Goal: Task Accomplishment & Management: Use online tool/utility

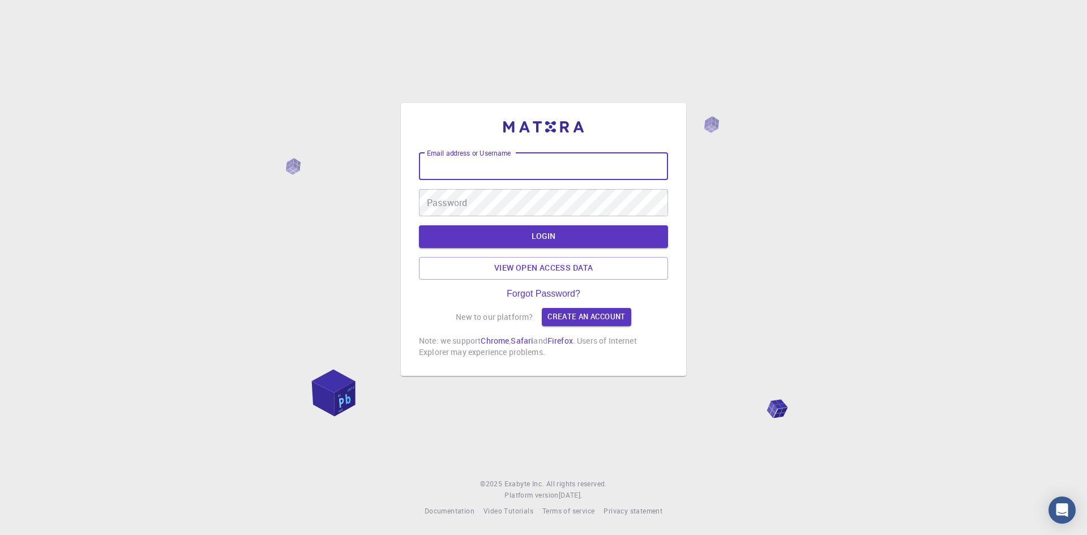
click at [473, 167] on input "Email address or Username" at bounding box center [543, 166] width 249 height 27
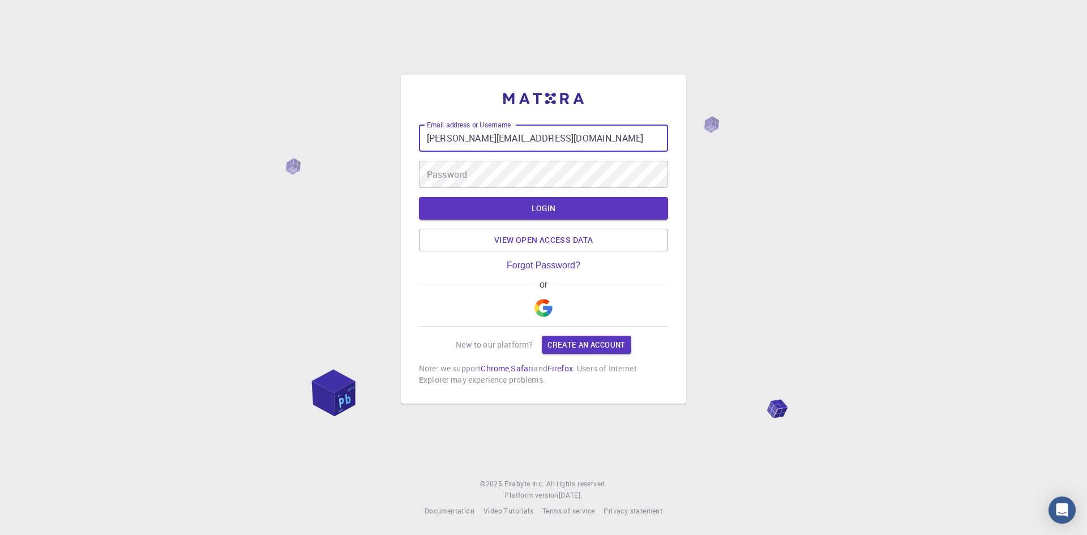
type input "[PERSON_NAME][EMAIL_ADDRESS][DOMAIN_NAME]"
click at [578, 212] on button "LOGIN" at bounding box center [543, 208] width 249 height 23
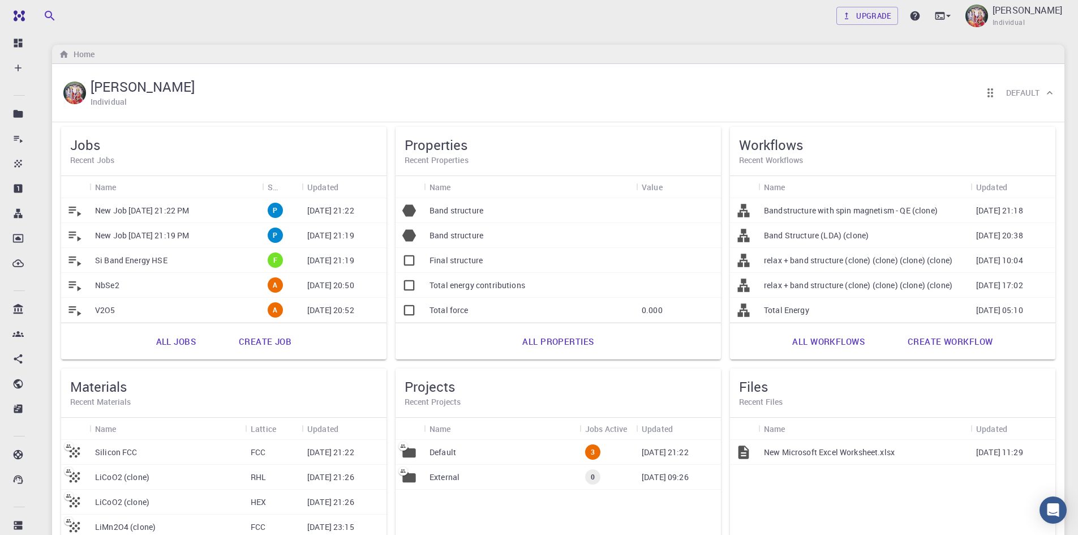
click at [524, 23] on div "Upgrade [PERSON_NAME] Individual" at bounding box center [558, 15] width 1040 height 29
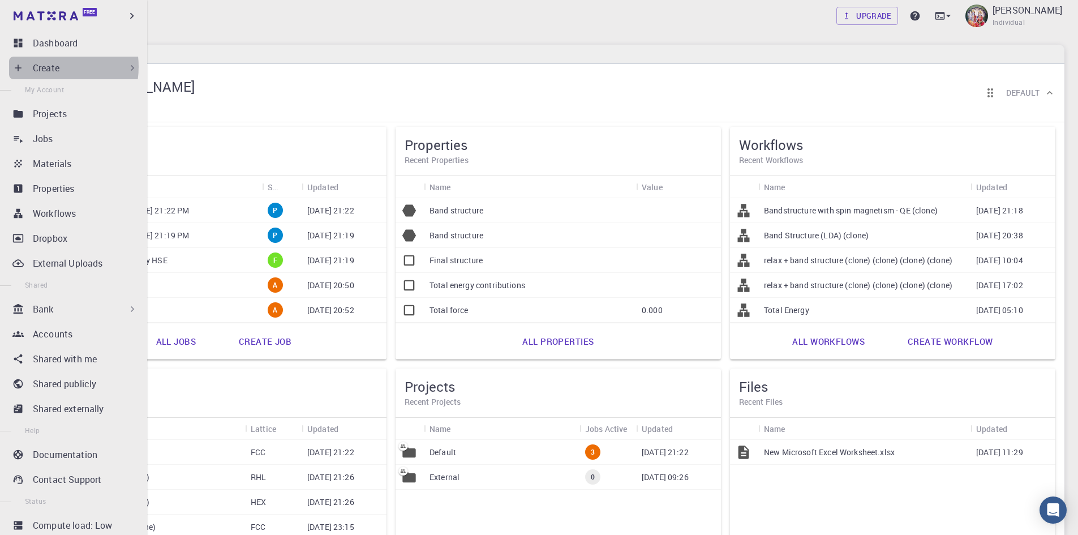
click at [47, 67] on p "Create" at bounding box center [46, 68] width 27 height 14
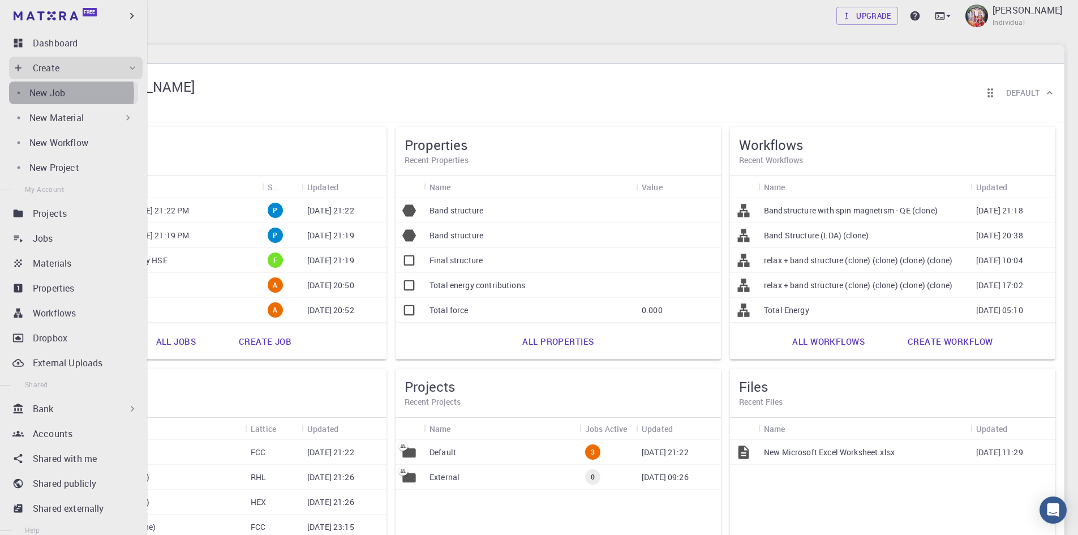
click at [59, 93] on p "New Job" at bounding box center [47, 93] width 36 height 14
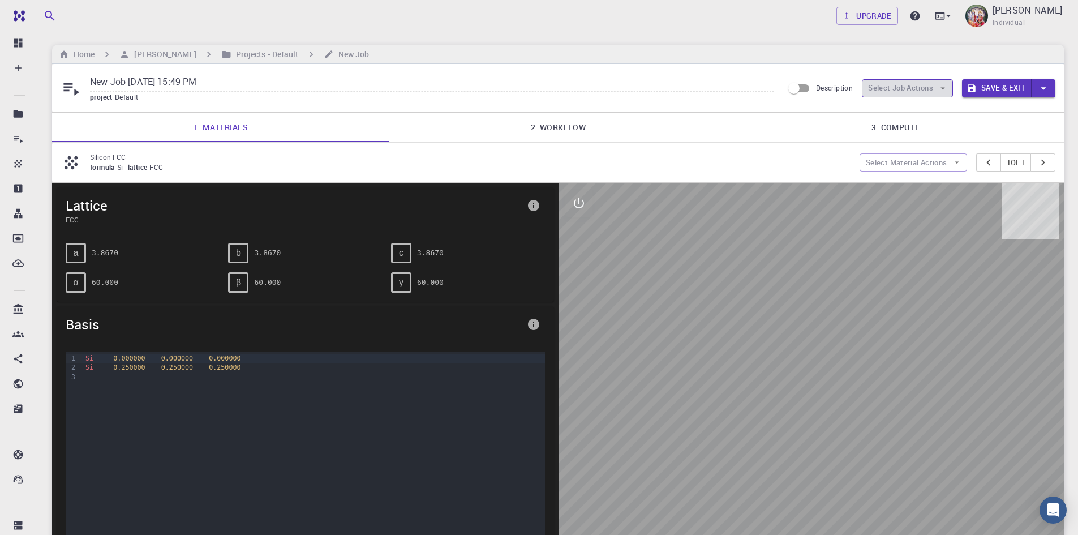
click at [905, 90] on button "Select Job Actions" at bounding box center [907, 88] width 91 height 18
click at [912, 129] on span "Select materials" at bounding box center [916, 128] width 53 height 11
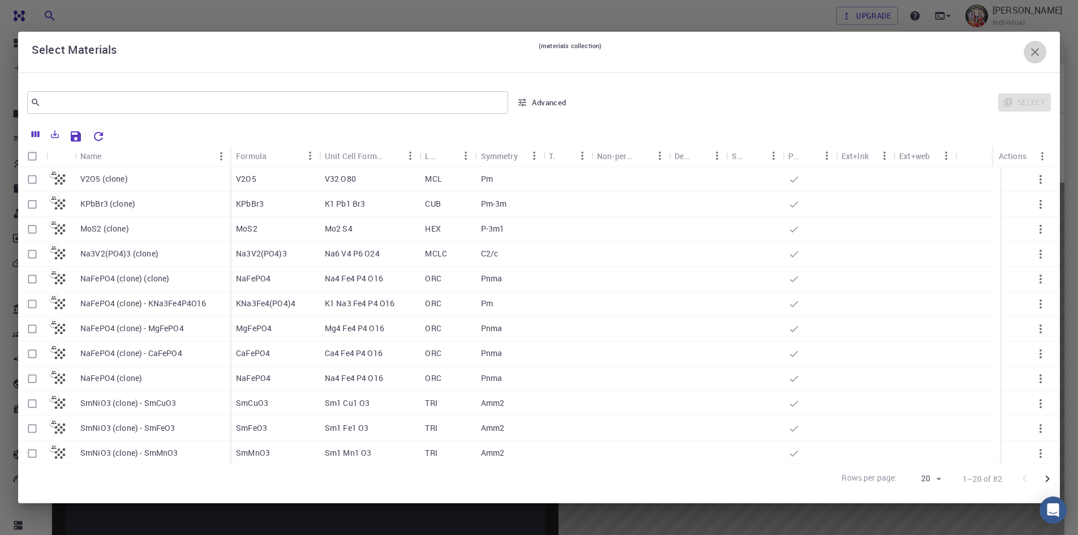
click at [1042, 51] on button "button" at bounding box center [1035, 52] width 23 height 23
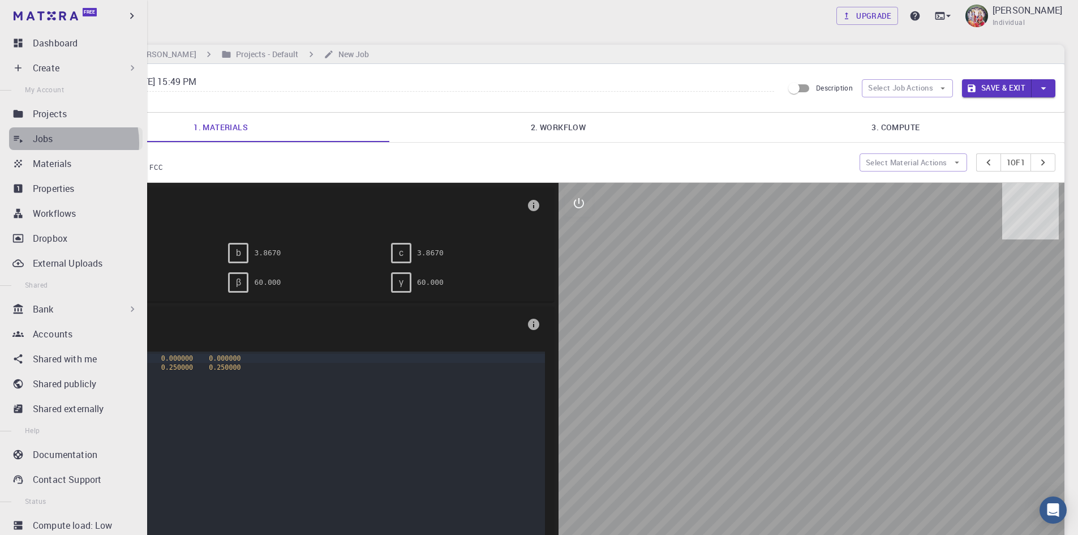
click at [50, 143] on p "Jobs" at bounding box center [43, 139] width 20 height 14
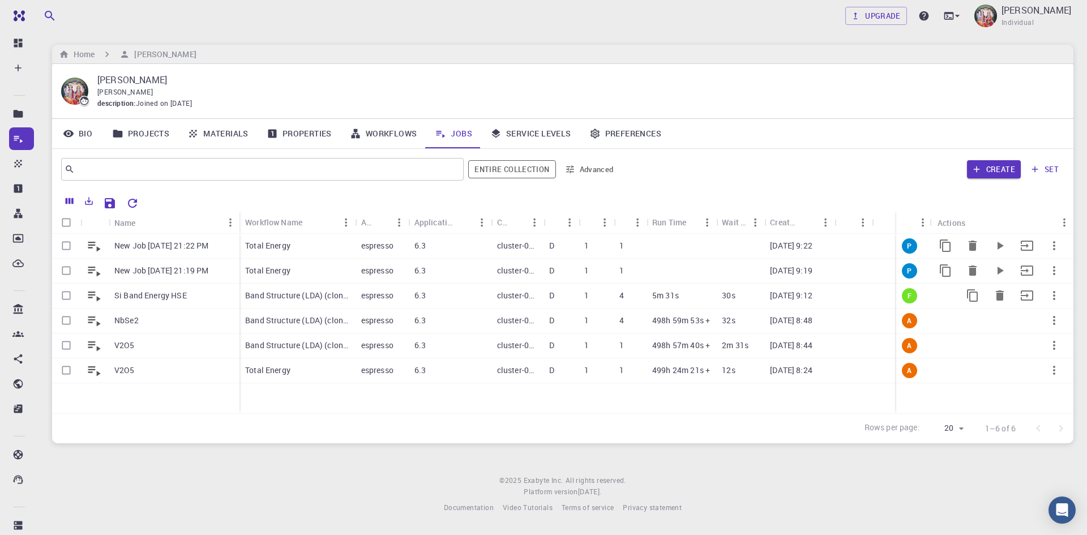
click at [748, 296] on div "30s" at bounding box center [740, 296] width 48 height 25
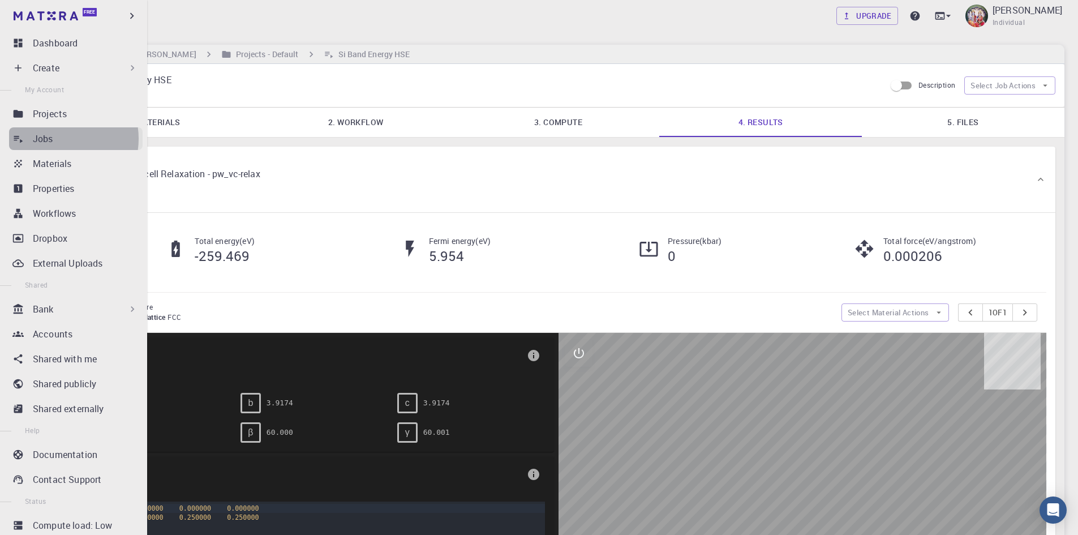
click at [59, 139] on div "Jobs" at bounding box center [88, 139] width 110 height 14
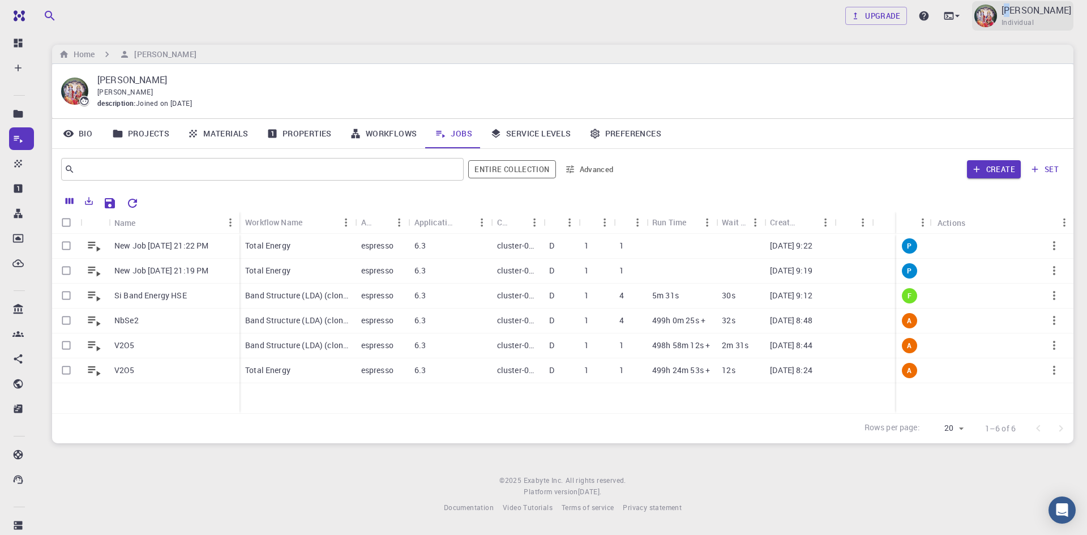
click at [1016, 14] on p "[PERSON_NAME]" at bounding box center [1036, 10] width 70 height 14
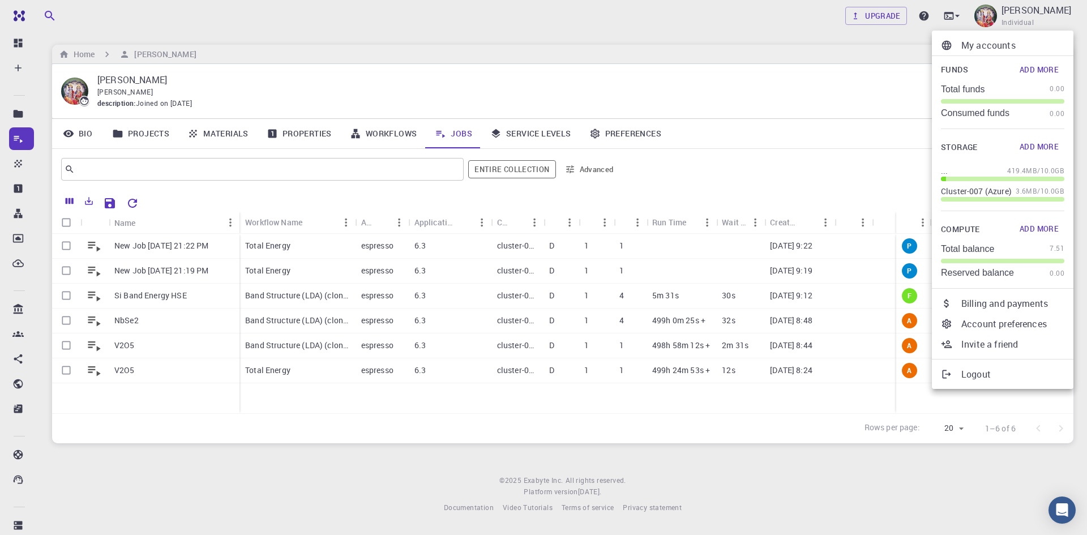
click at [784, 182] on div at bounding box center [543, 267] width 1087 height 535
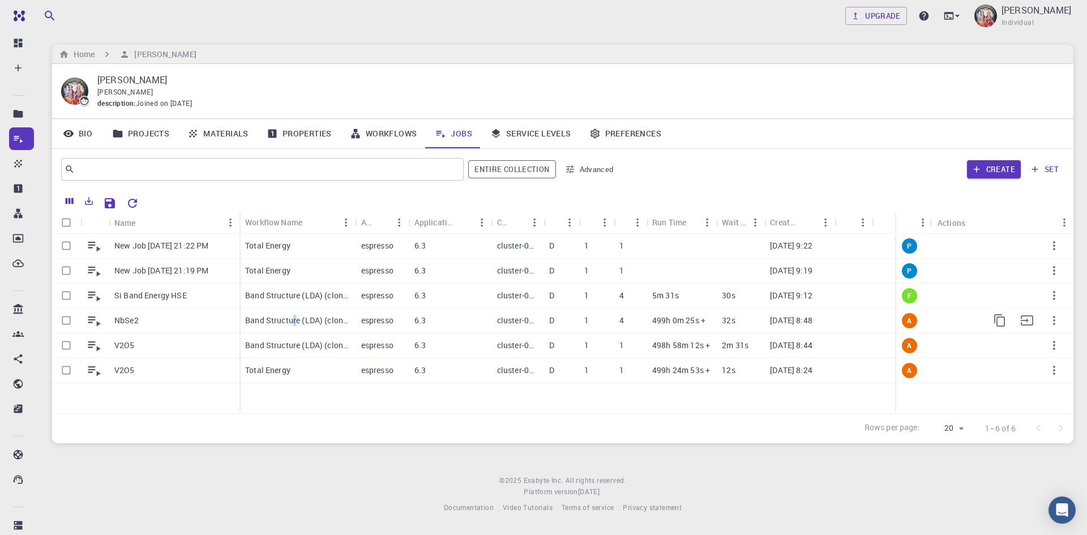
click at [295, 317] on p "Band Structure (LDA) (clone)" at bounding box center [297, 320] width 104 height 11
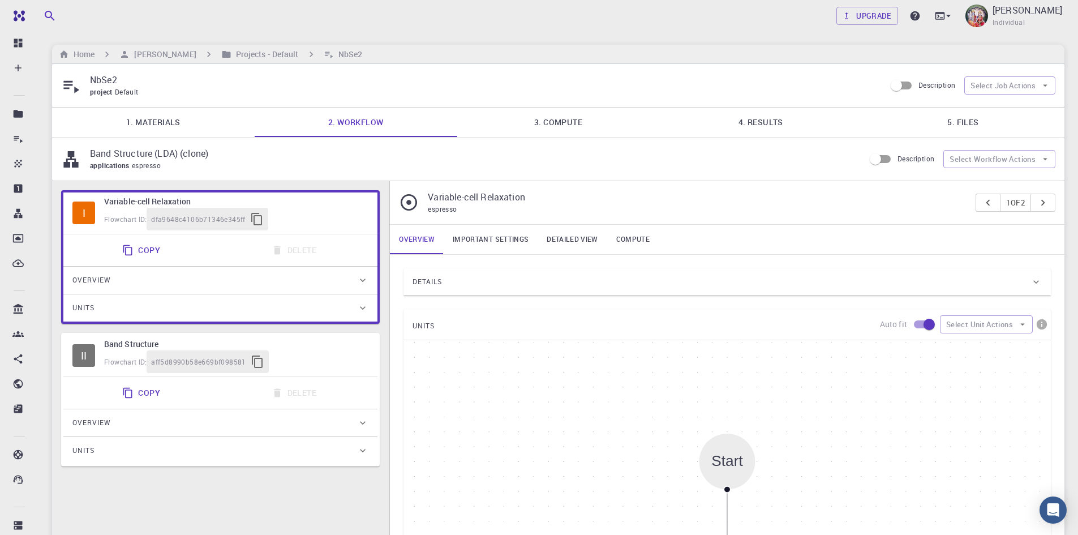
type input "/export/share/pseudo/nb/lda/pz/gbrv/1.0/us/nb_pz_gbrv_1.0.upf"
type input "/export/share/pseudo/se/lda/pz/gbrv/1.0/us/se_pz_gbrv_1.0.upf"
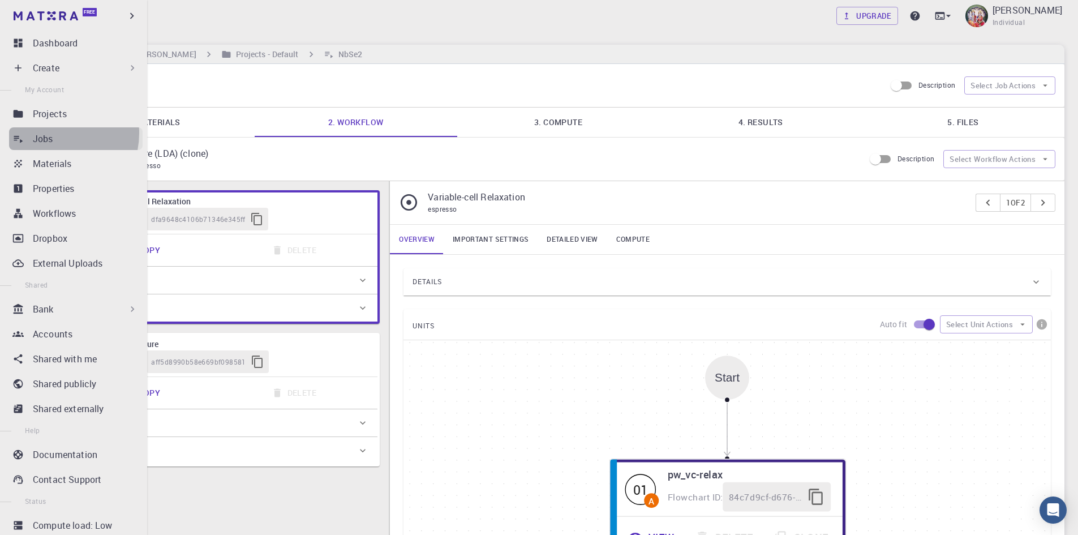
click at [50, 133] on p "Jobs" at bounding box center [43, 139] width 20 height 14
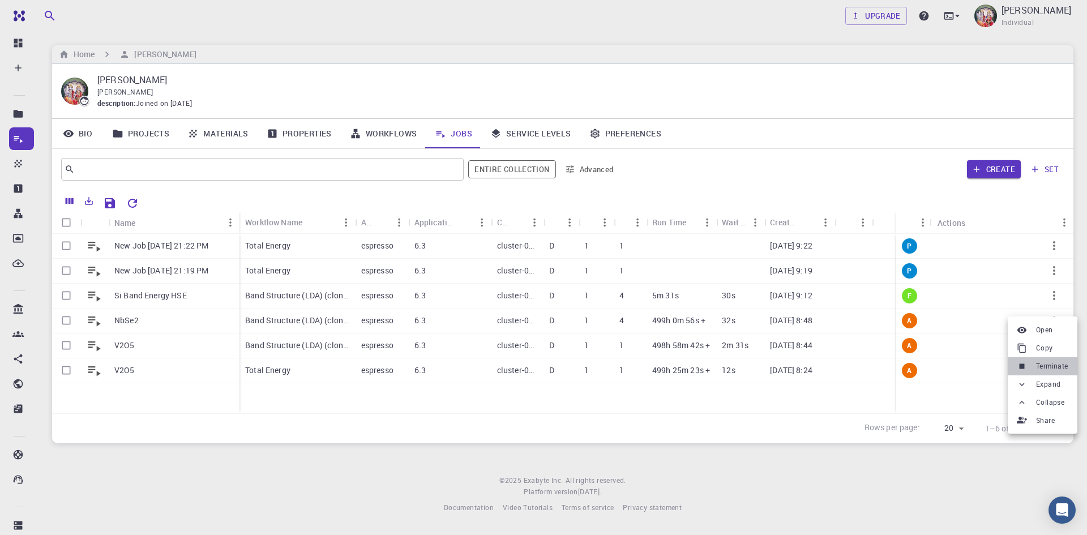
click at [1053, 366] on span "Terminate" at bounding box center [1052, 365] width 32 height 11
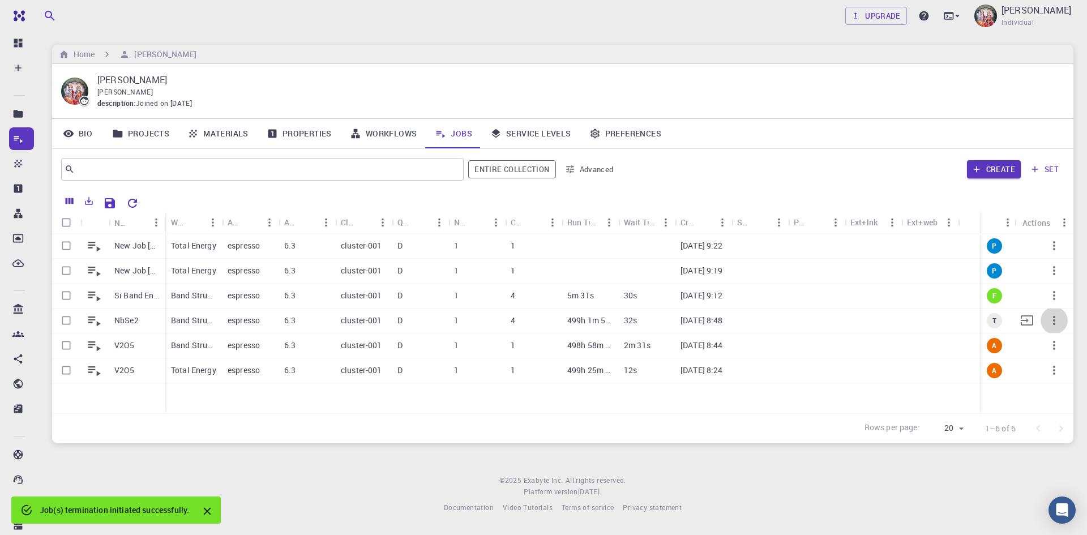
click at [1052, 321] on icon "button" at bounding box center [1054, 321] width 14 height 14
click at [1054, 368] on span "Delete" at bounding box center [1050, 368] width 20 height 11
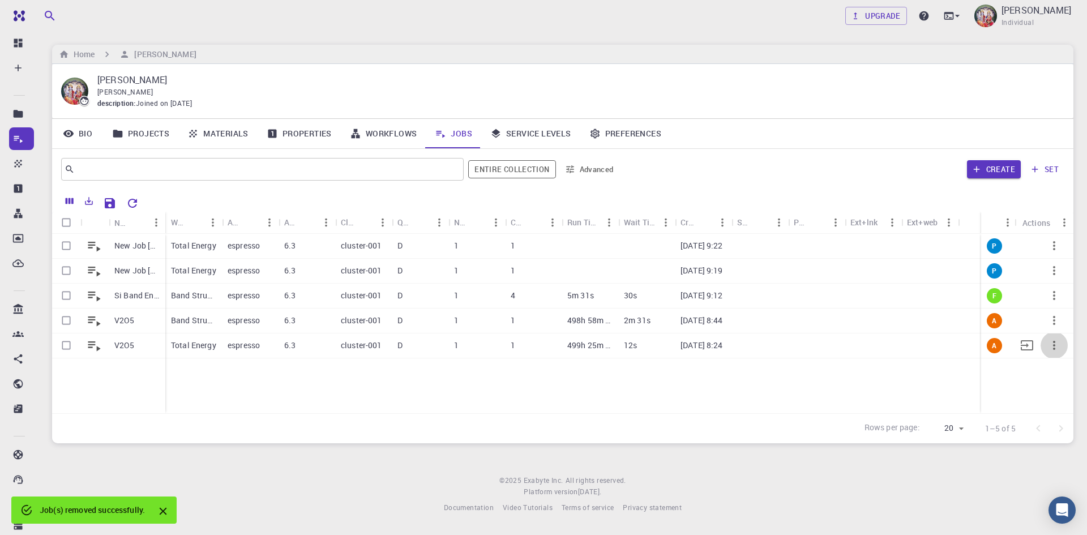
click at [1054, 345] on icon "button" at bounding box center [1054, 345] width 2 height 9
click at [1053, 390] on span "Terminate" at bounding box center [1052, 392] width 32 height 11
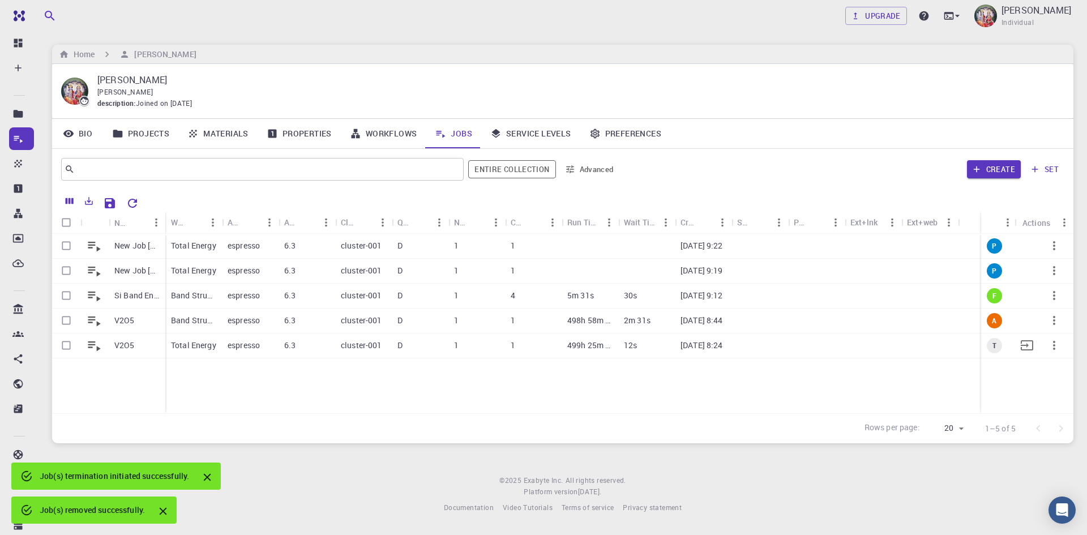
click at [1053, 347] on icon "button" at bounding box center [1054, 345] width 14 height 14
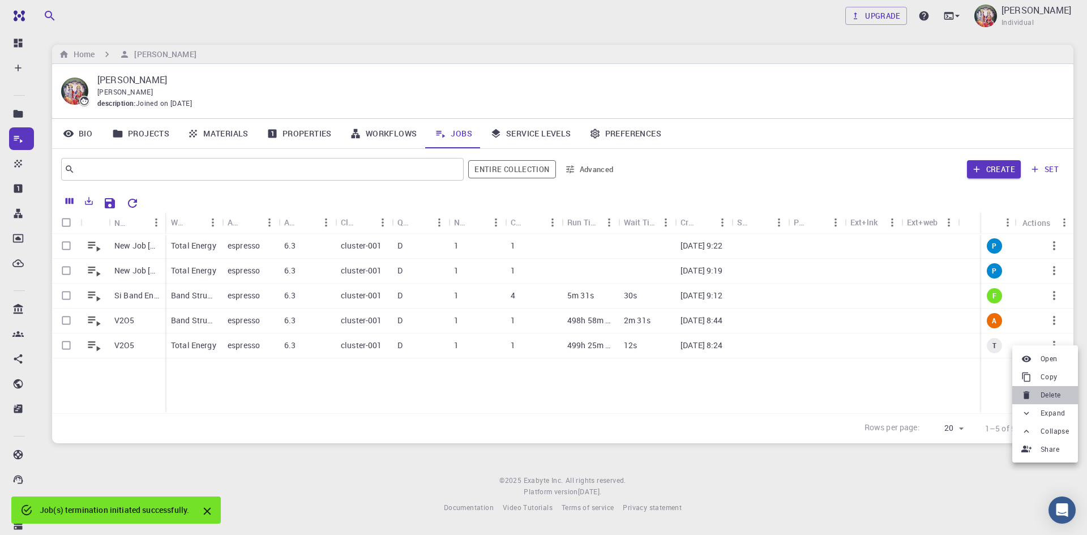
click at [1049, 394] on span "Delete" at bounding box center [1050, 394] width 20 height 11
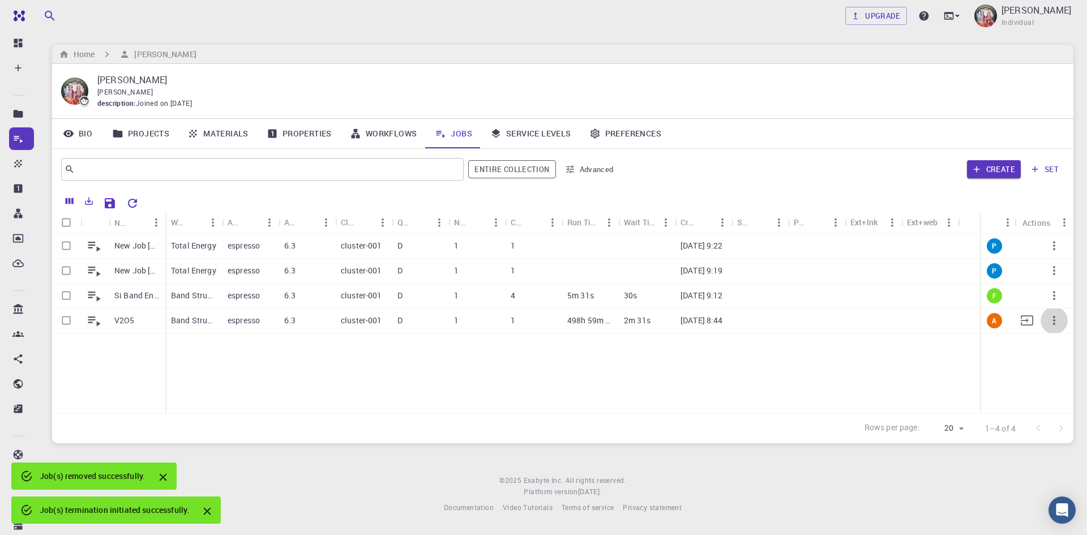
click at [1053, 321] on icon "button" at bounding box center [1054, 321] width 14 height 14
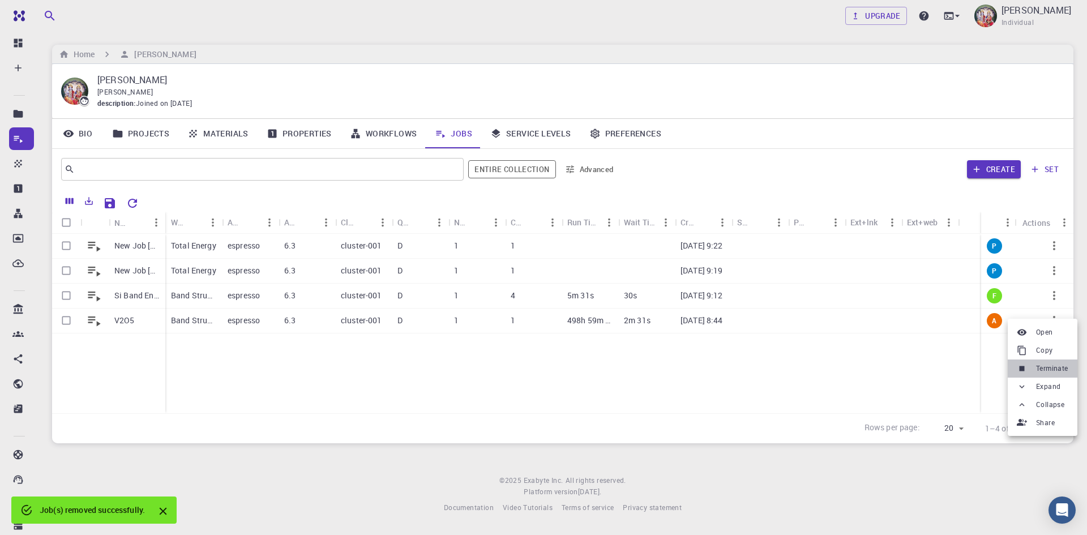
click at [1050, 367] on span "Terminate" at bounding box center [1052, 368] width 32 height 11
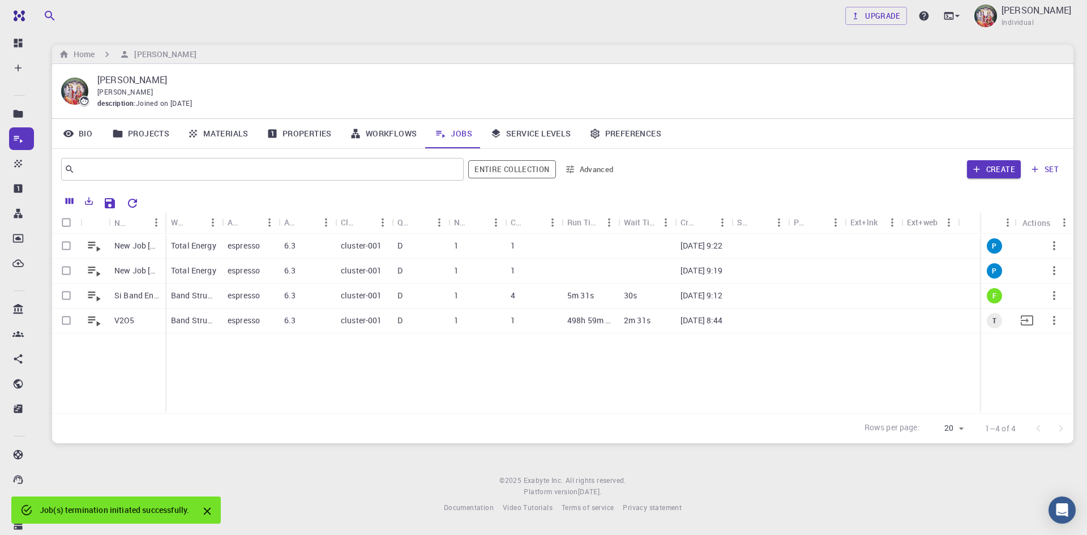
click at [1055, 319] on icon "button" at bounding box center [1054, 321] width 14 height 14
click at [1054, 366] on span "Delete" at bounding box center [1050, 365] width 20 height 11
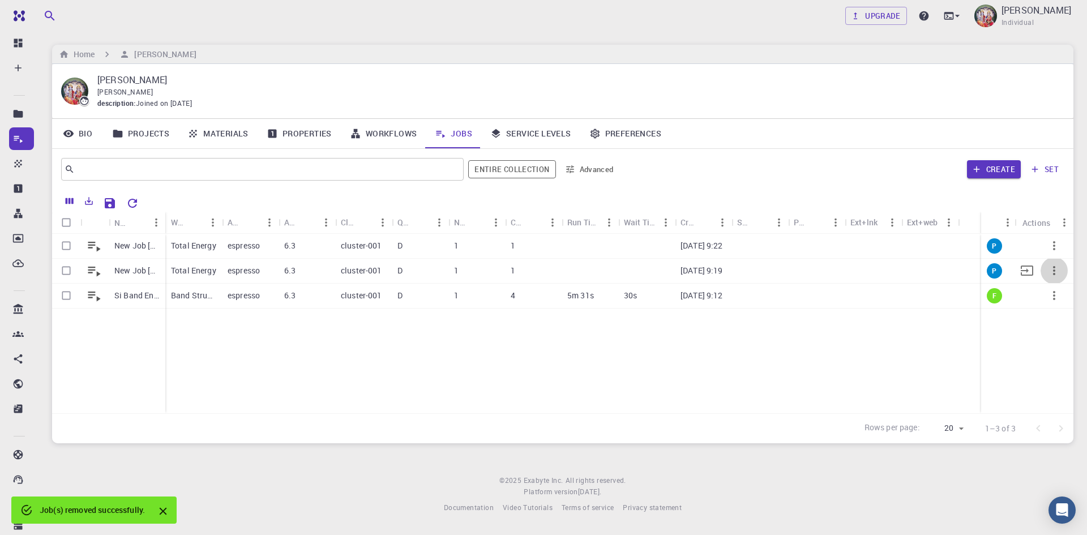
click at [1053, 276] on icon "button" at bounding box center [1054, 271] width 14 height 14
click at [1050, 325] on span "Delete" at bounding box center [1050, 323] width 20 height 11
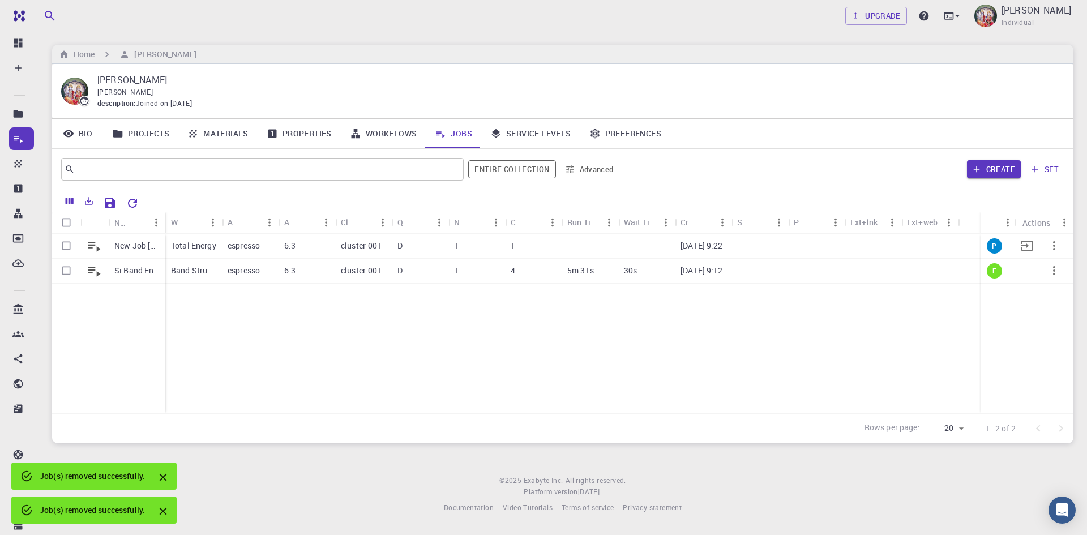
click at [1053, 249] on icon "button" at bounding box center [1054, 245] width 2 height 9
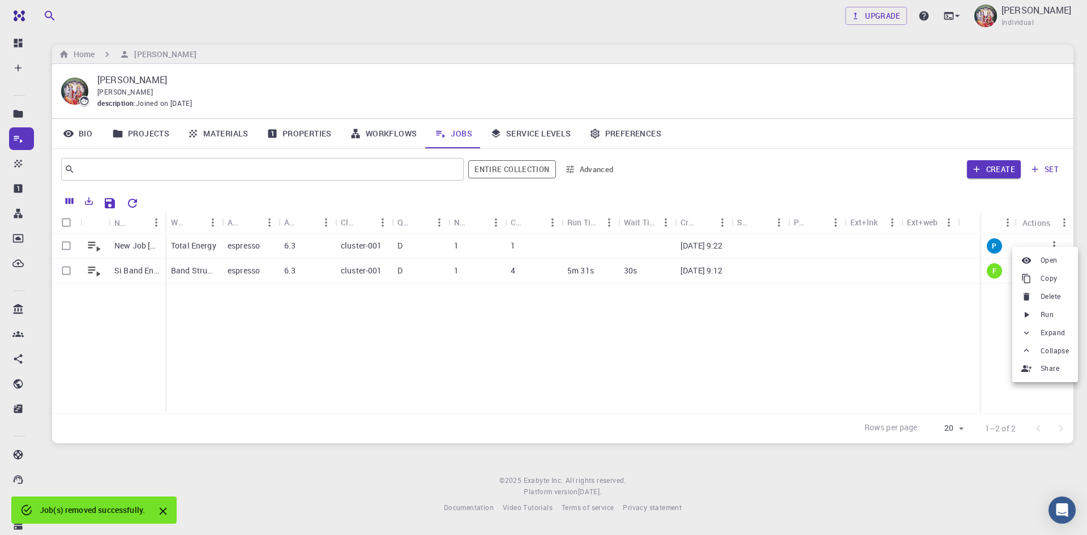
click at [1050, 297] on span "Delete" at bounding box center [1050, 296] width 20 height 11
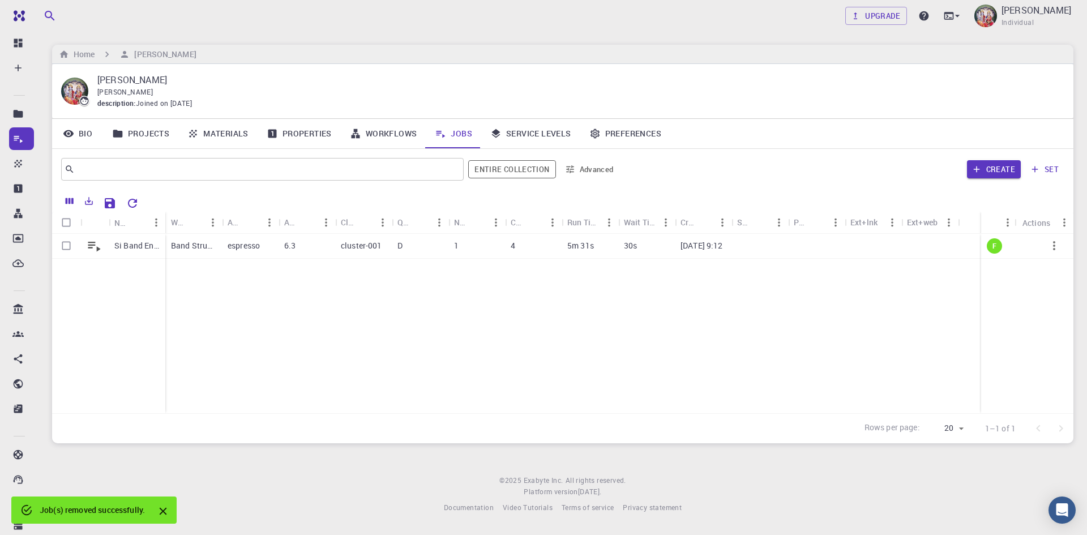
click at [479, 324] on div "Si Band Energy HSE Band Structure (LDA) (clone) espresso 6.3 cluster-001 D 1 4 …" at bounding box center [562, 323] width 1021 height 179
click at [289, 367] on div "Si Band Energy HSE Band Structure (LDA) (clone) espresso 6.3 cluster-001 D 1 4 …" at bounding box center [562, 323] width 1021 height 179
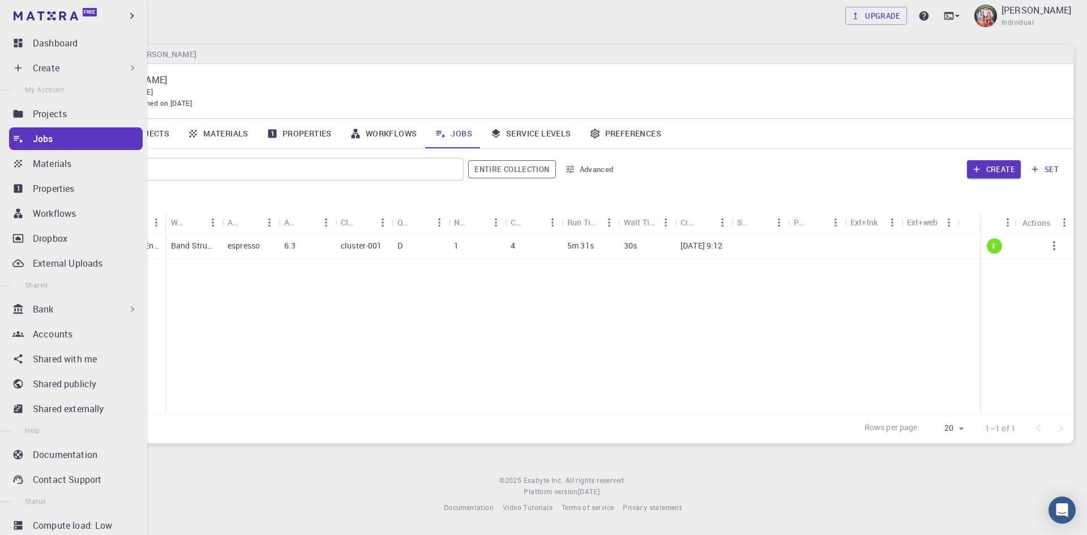
click at [51, 314] on p "Bank" at bounding box center [43, 309] width 21 height 14
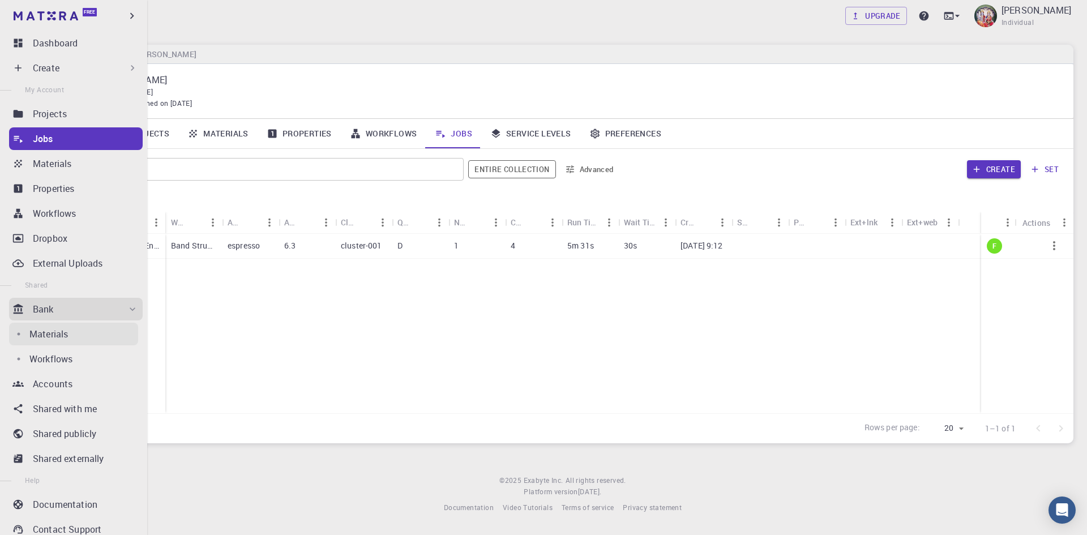
click at [57, 333] on p "Materials" at bounding box center [48, 334] width 38 height 14
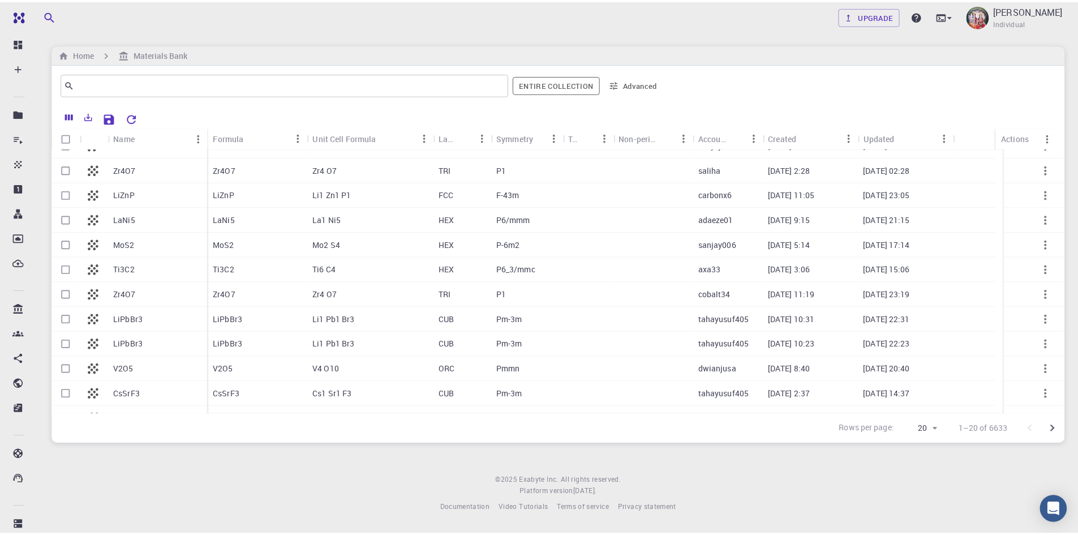
scroll to position [226, 0]
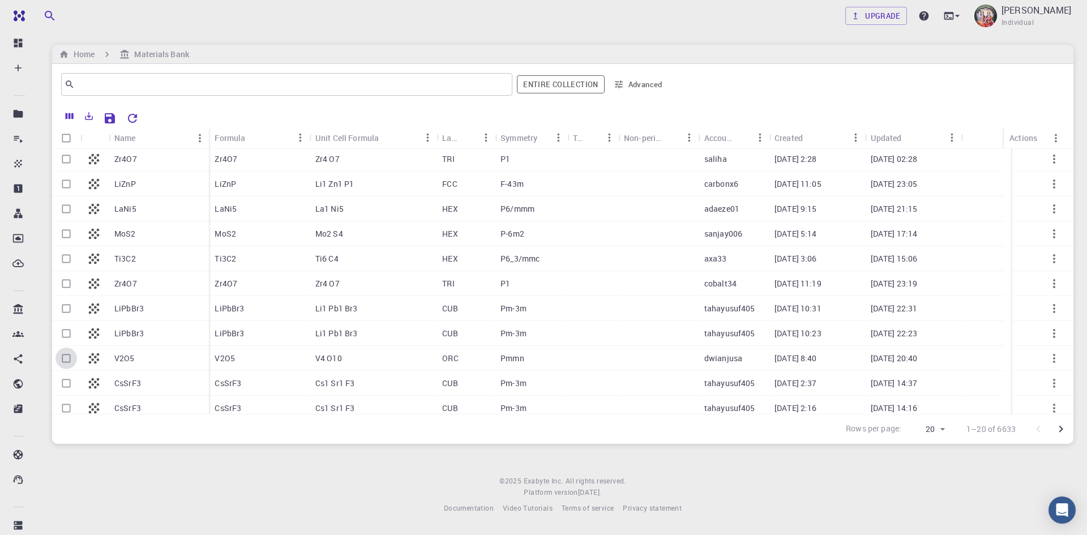
click at [66, 358] on input "Select row" at bounding box center [66, 358] width 22 height 22
checkbox input "true"
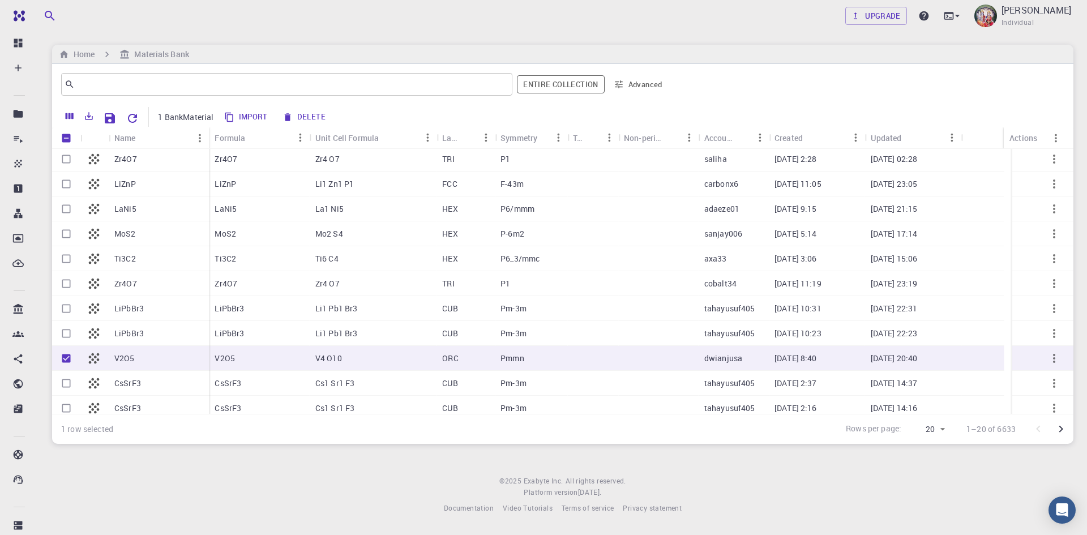
click at [1047, 358] on icon "button" at bounding box center [1054, 358] width 14 height 14
click at [65, 358] on div at bounding box center [543, 267] width 1087 height 535
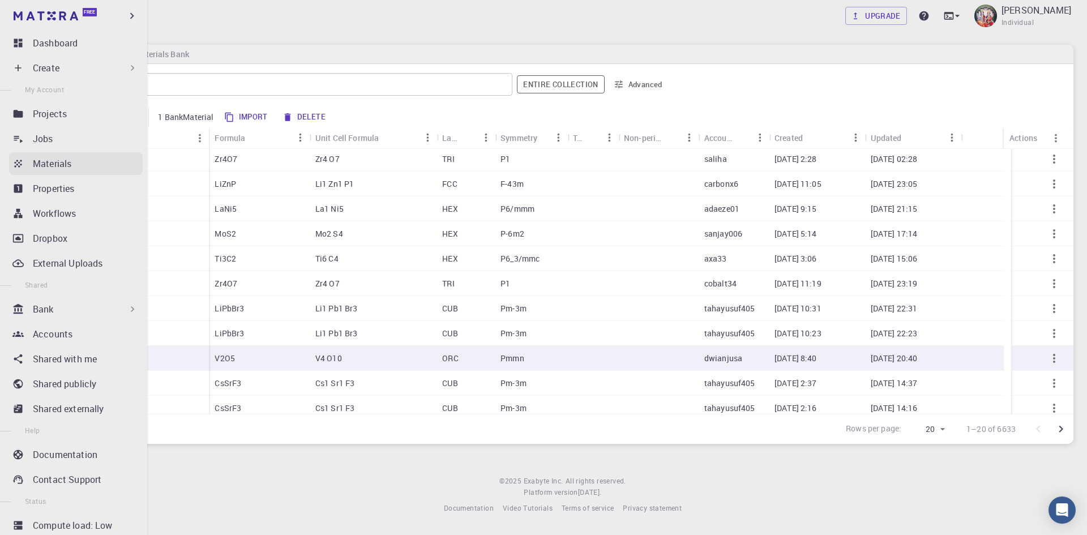
click at [54, 165] on p "Materials" at bounding box center [52, 164] width 38 height 14
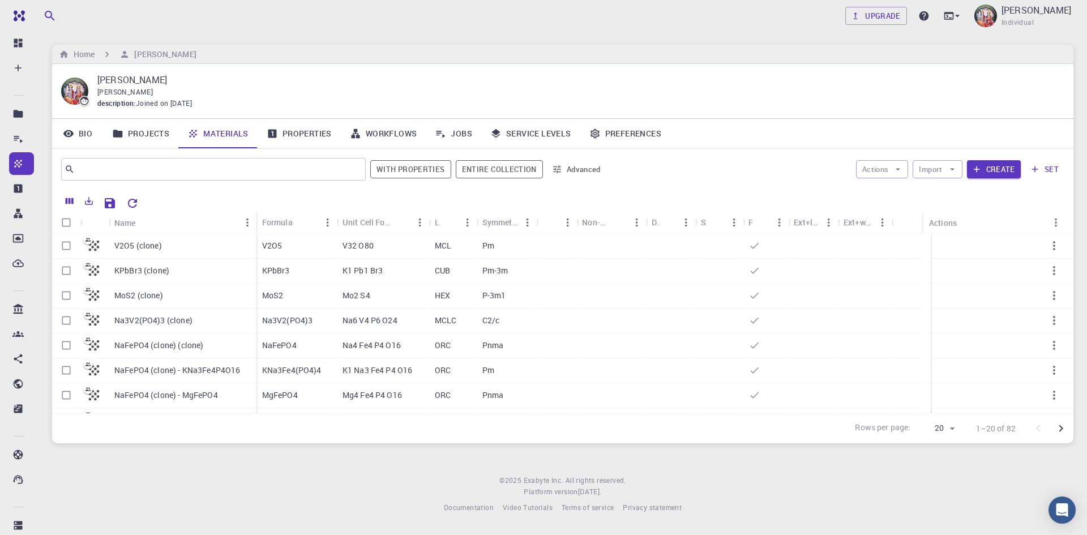
click at [584, 82] on p "[PERSON_NAME]" at bounding box center [576, 80] width 958 height 14
click at [356, 87] on div "[PERSON_NAME]" at bounding box center [576, 92] width 958 height 11
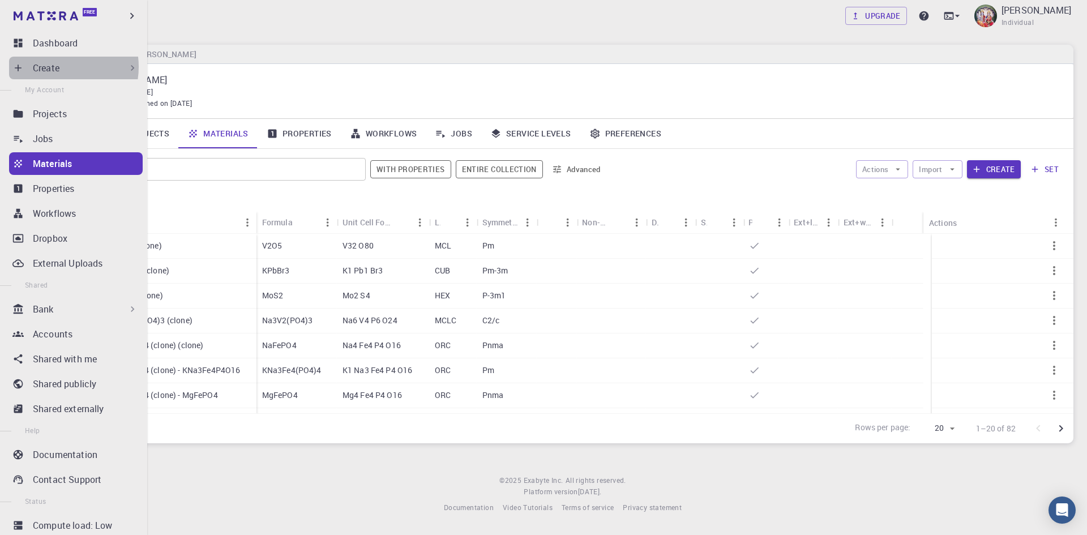
click at [55, 67] on p "Create" at bounding box center [46, 68] width 27 height 14
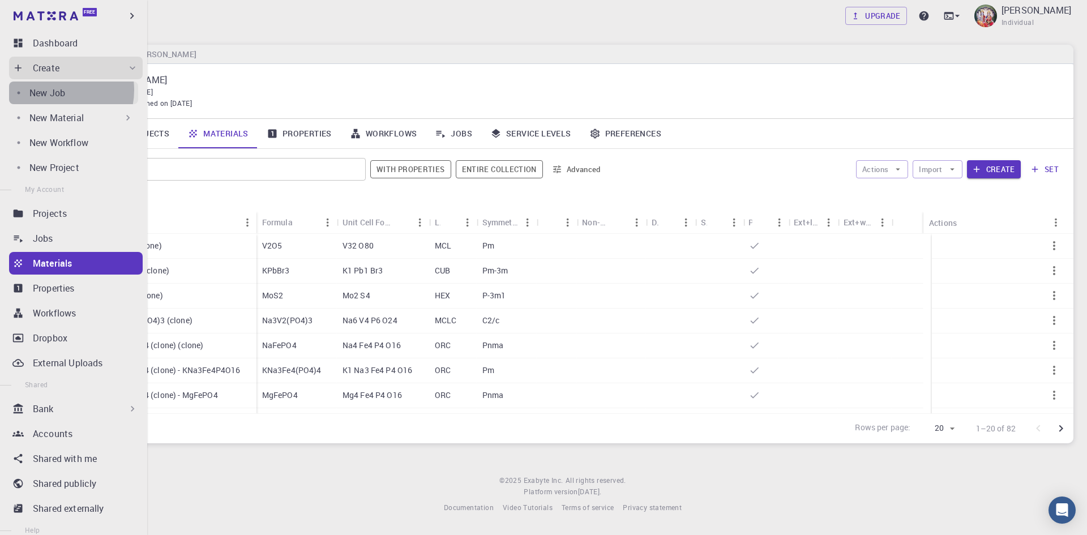
click at [54, 90] on p "New Job" at bounding box center [47, 93] width 36 height 14
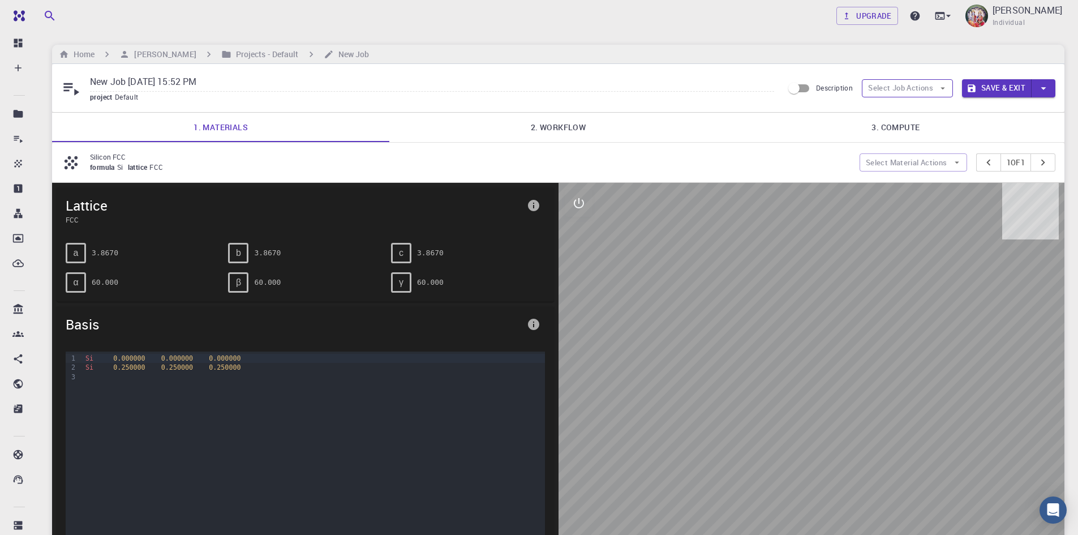
click at [934, 86] on button "Select Job Actions" at bounding box center [907, 88] width 91 height 18
click at [917, 127] on span "Select materials" at bounding box center [916, 128] width 53 height 11
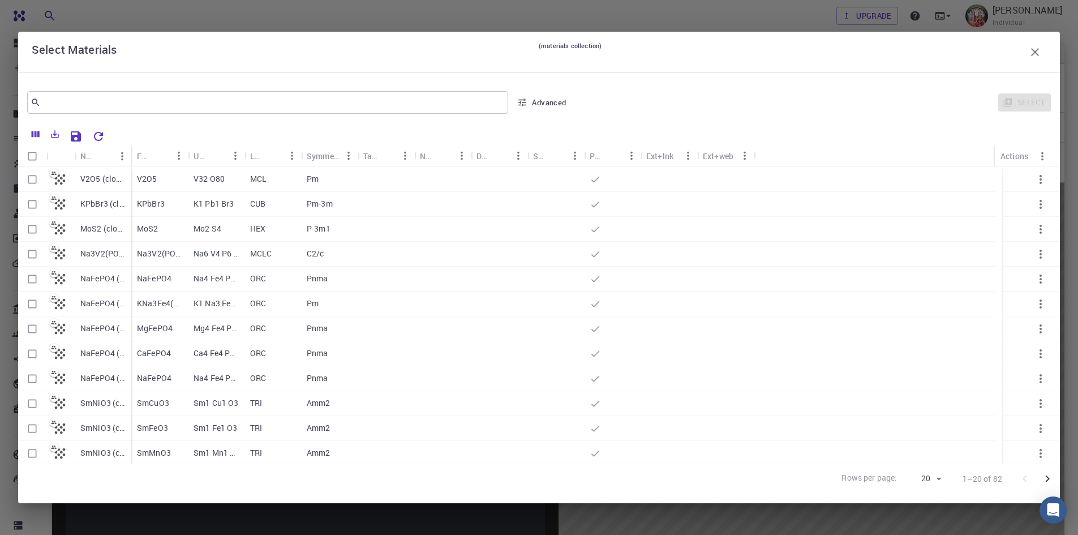
click at [33, 178] on input "Select row" at bounding box center [33, 180] width 22 height 22
checkbox input "true"
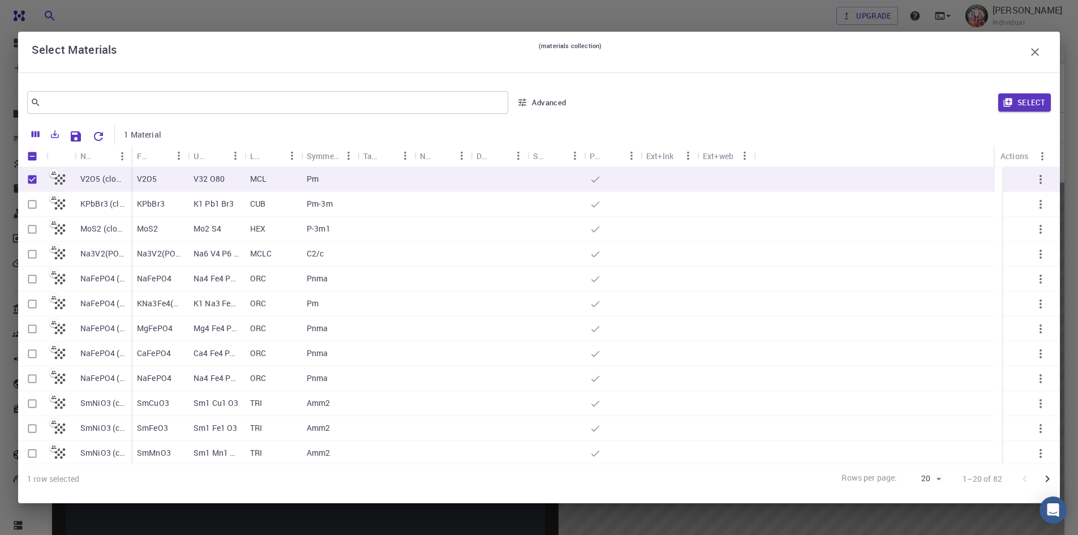
drag, startPoint x: 1030, startPoint y: 103, endPoint x: 960, endPoint y: 118, distance: 71.8
click at [1028, 104] on button "Select" at bounding box center [1024, 102] width 53 height 18
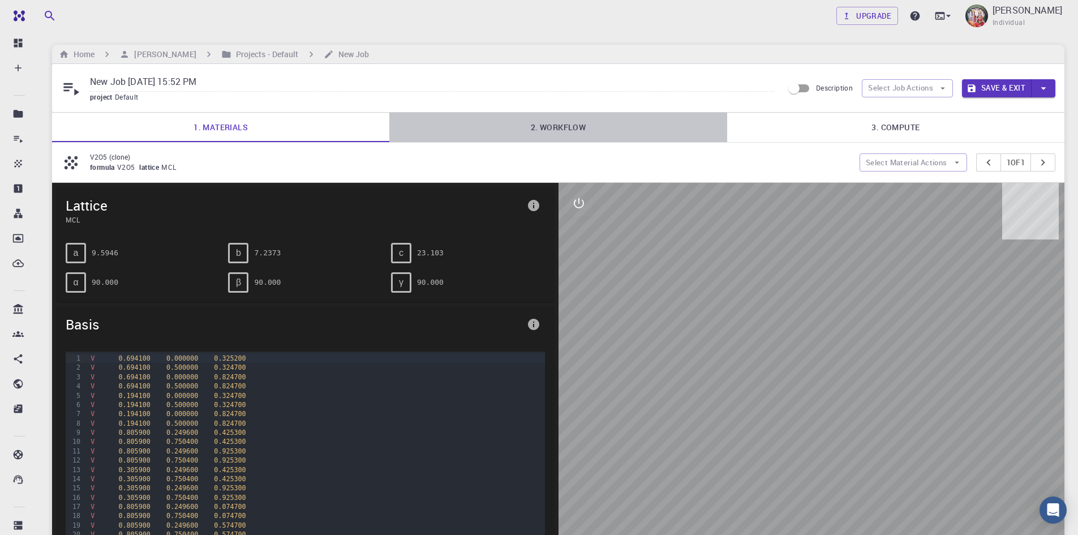
click at [573, 128] on link "2. Workflow" at bounding box center [557, 127] width 337 height 29
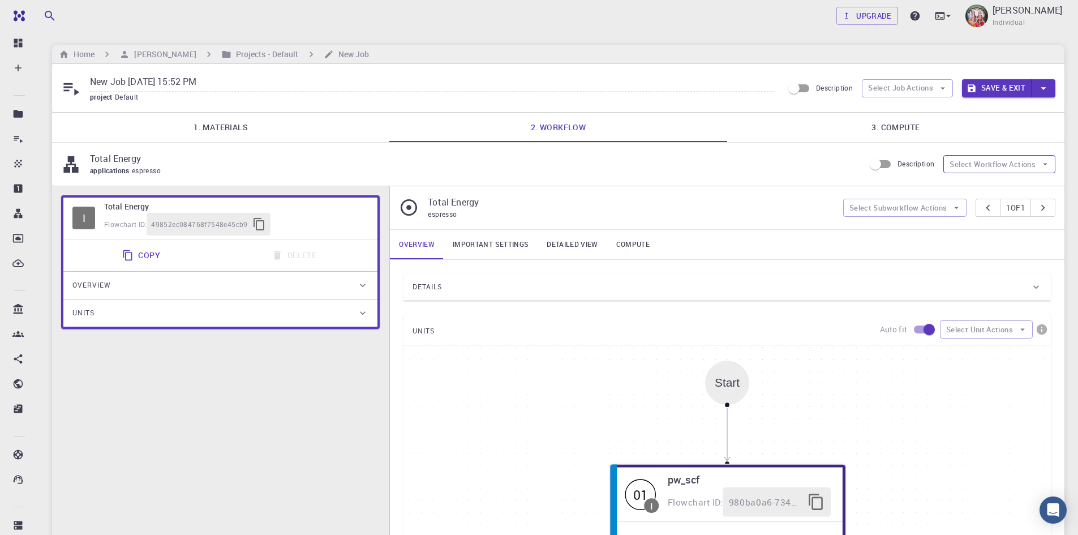
click at [974, 164] on button "Select Workflow Actions" at bounding box center [999, 164] width 112 height 18
click at [902, 87] on button "Select Job Actions" at bounding box center [907, 88] width 91 height 18
click at [914, 147] on span "Select workflow" at bounding box center [916, 146] width 53 height 11
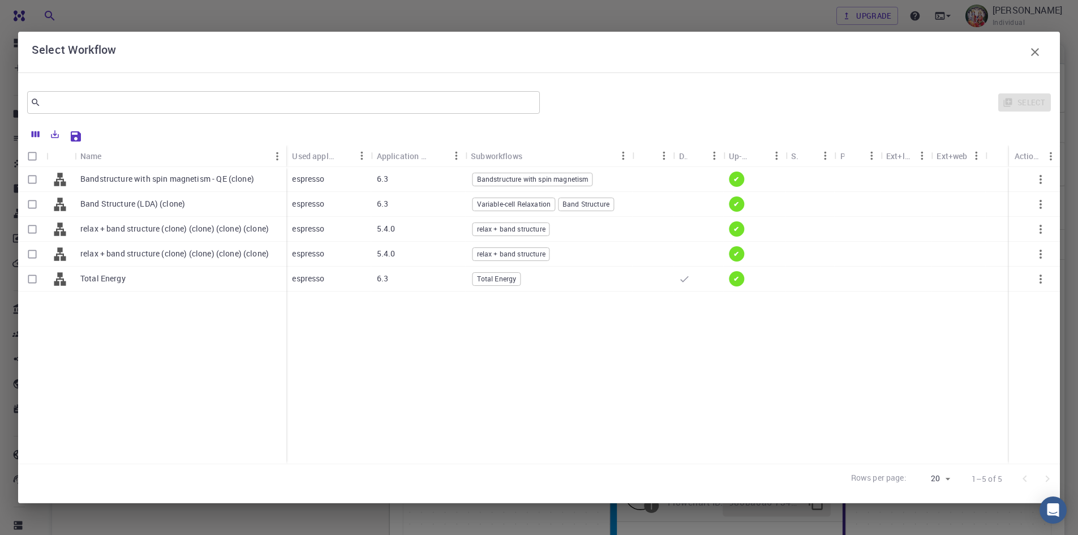
click at [194, 177] on p "Bandstructure with spin magnetism - QE (clone)" at bounding box center [167, 178] width 174 height 11
checkbox input "true"
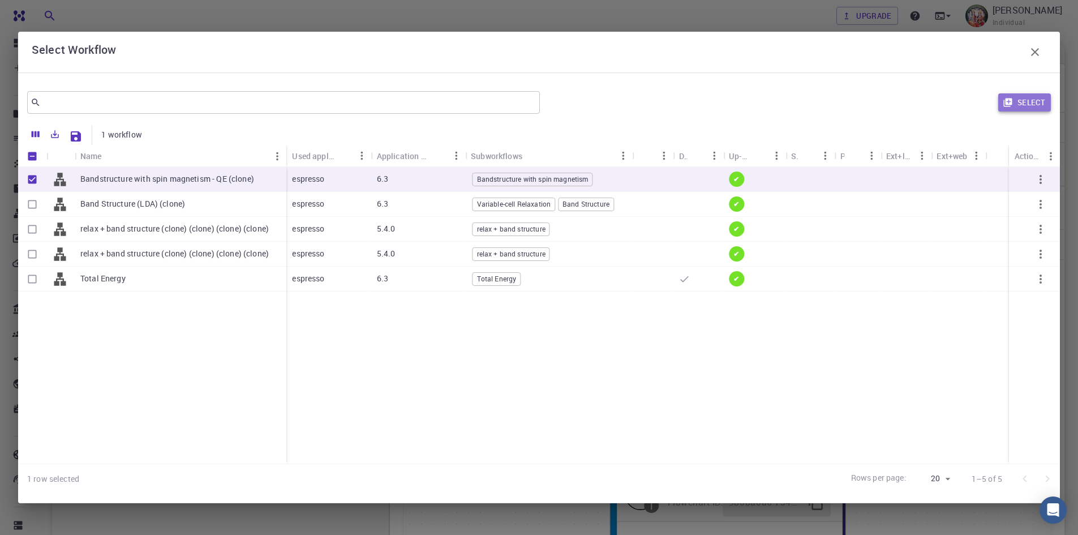
click at [1034, 104] on button "Select" at bounding box center [1024, 102] width 53 height 18
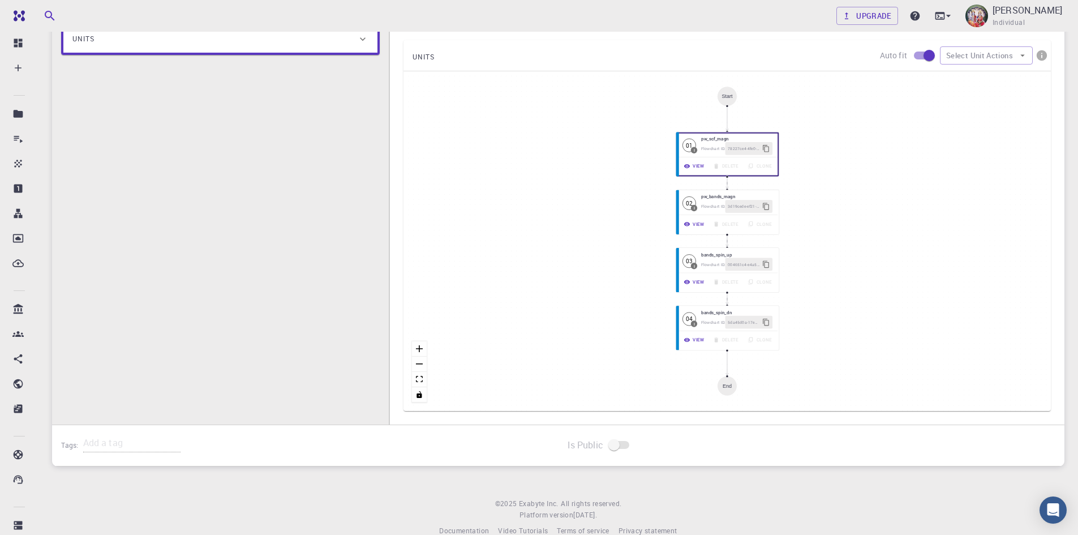
scroll to position [283, 0]
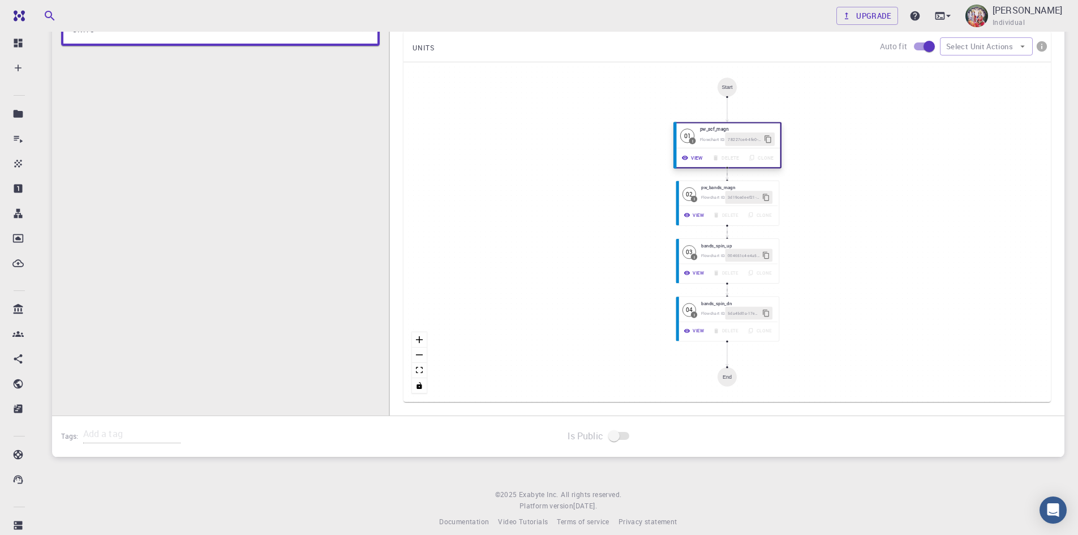
click at [726, 150] on div "View Delete Clone" at bounding box center [727, 157] width 105 height 19
click at [696, 160] on button "View" at bounding box center [693, 158] width 31 height 14
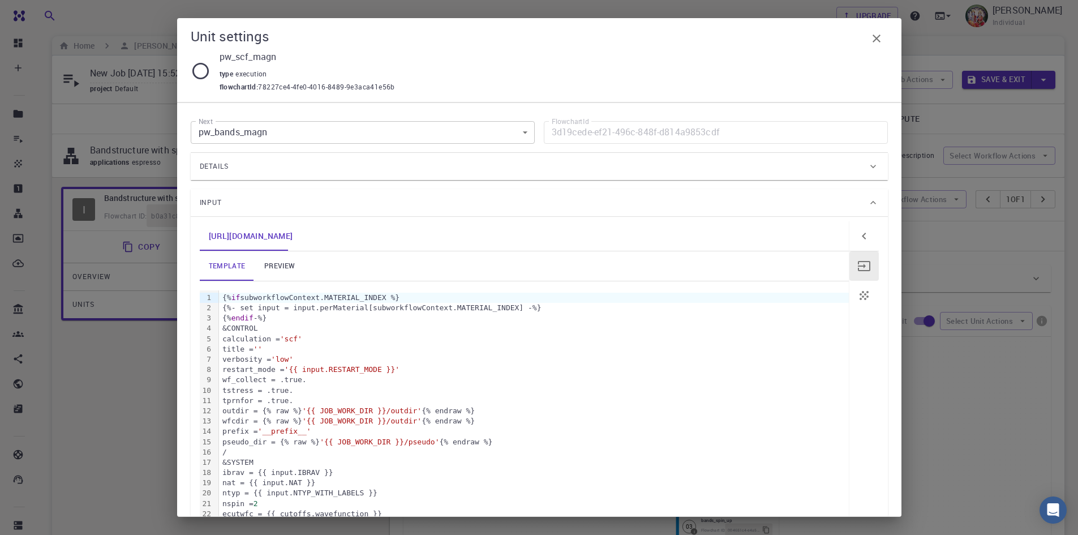
scroll to position [0, 0]
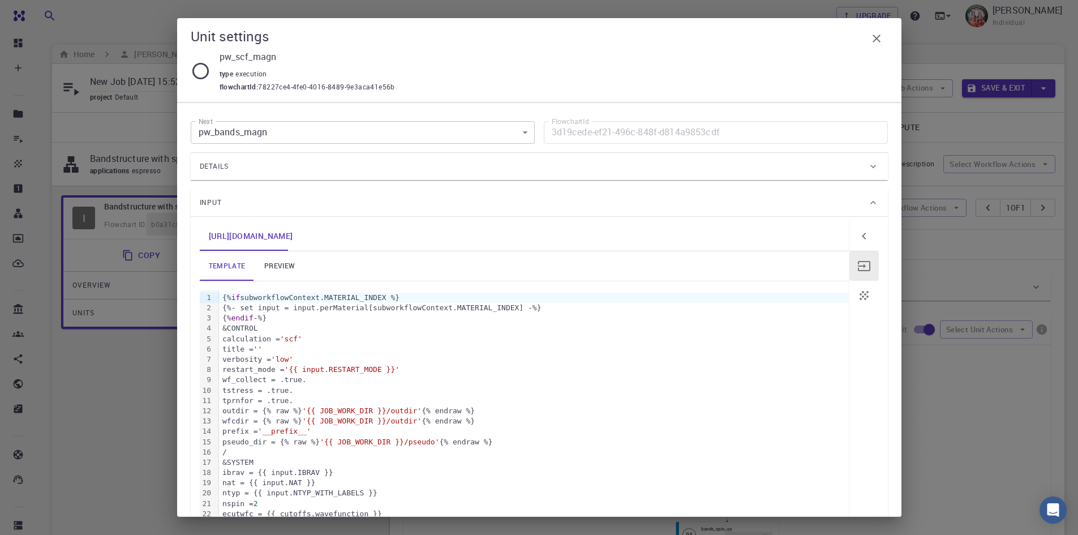
click at [880, 39] on icon "button" at bounding box center [877, 39] width 14 height 14
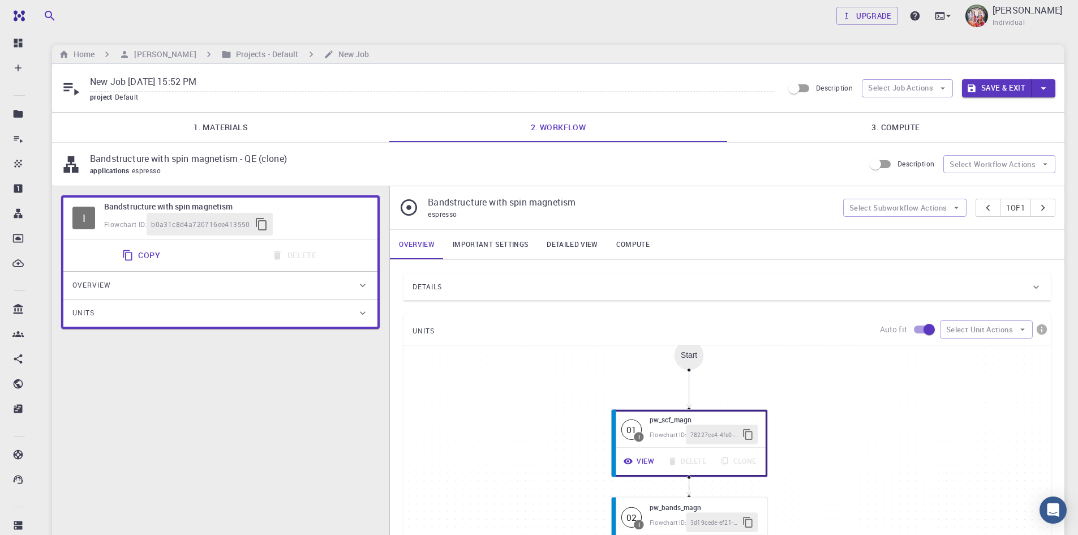
click at [860, 430] on div "Start 01 I pw_scf_magn Flowchart ID: 78227ce4-4fe0-4016-8489-9e3aca41e56b View …" at bounding box center [726, 515] width 647 height 340
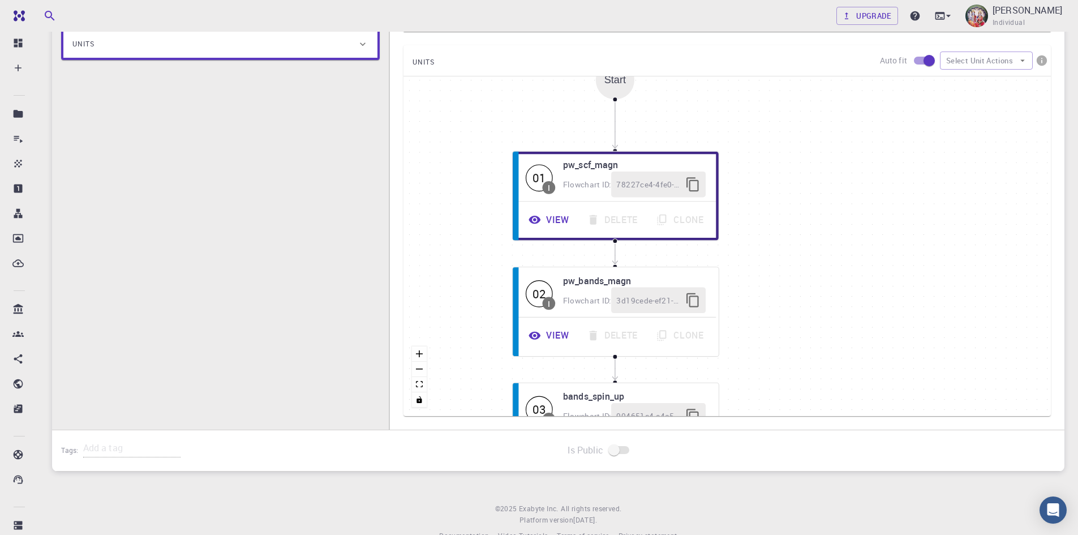
scroll to position [276, 0]
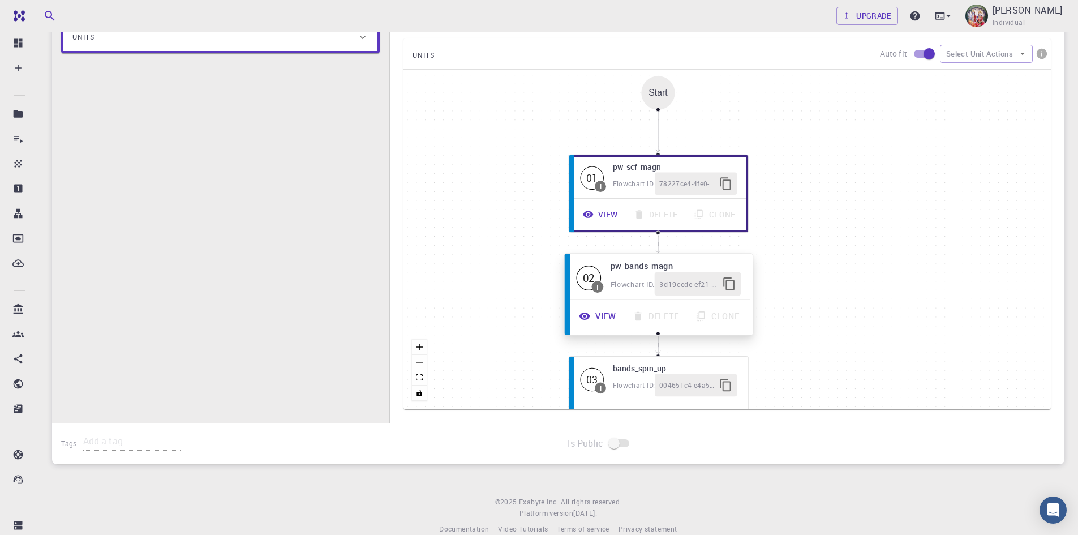
click at [603, 317] on button "View" at bounding box center [598, 316] width 53 height 24
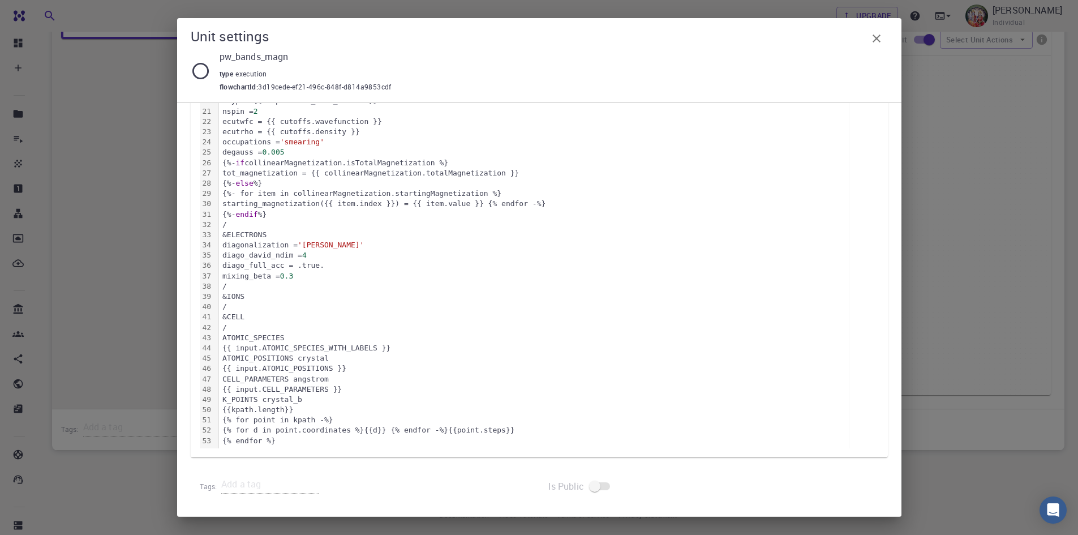
scroll to position [294, 0]
click at [881, 42] on icon "button" at bounding box center [877, 39] width 14 height 14
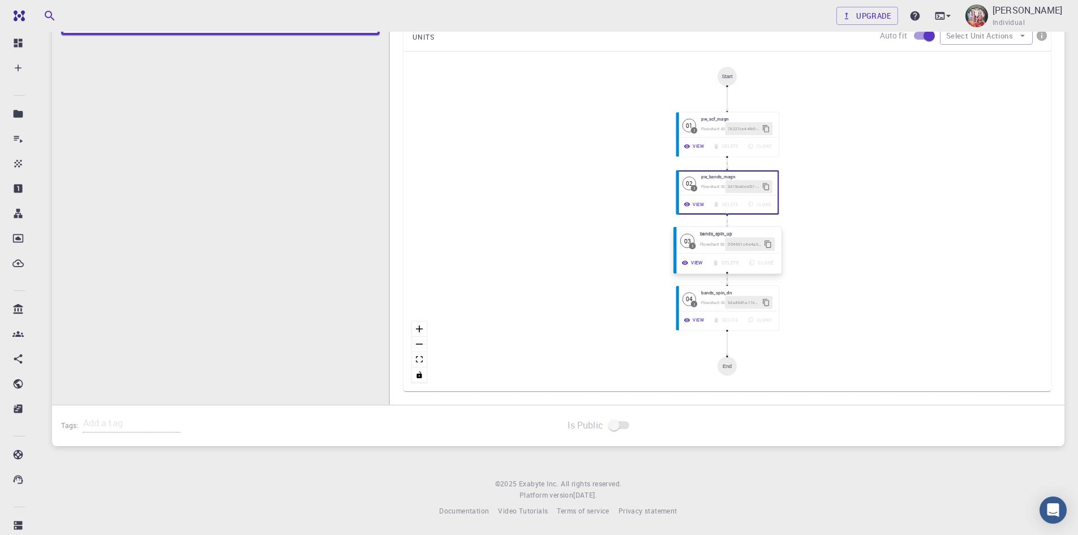
click at [700, 263] on button "View" at bounding box center [693, 263] width 31 height 14
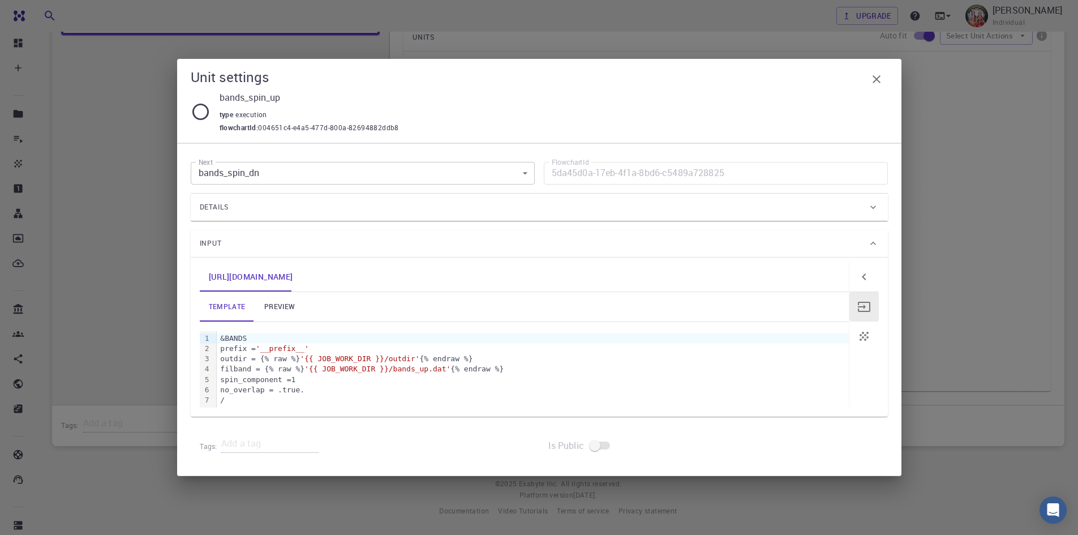
click at [881, 78] on icon "button" at bounding box center [877, 79] width 14 height 14
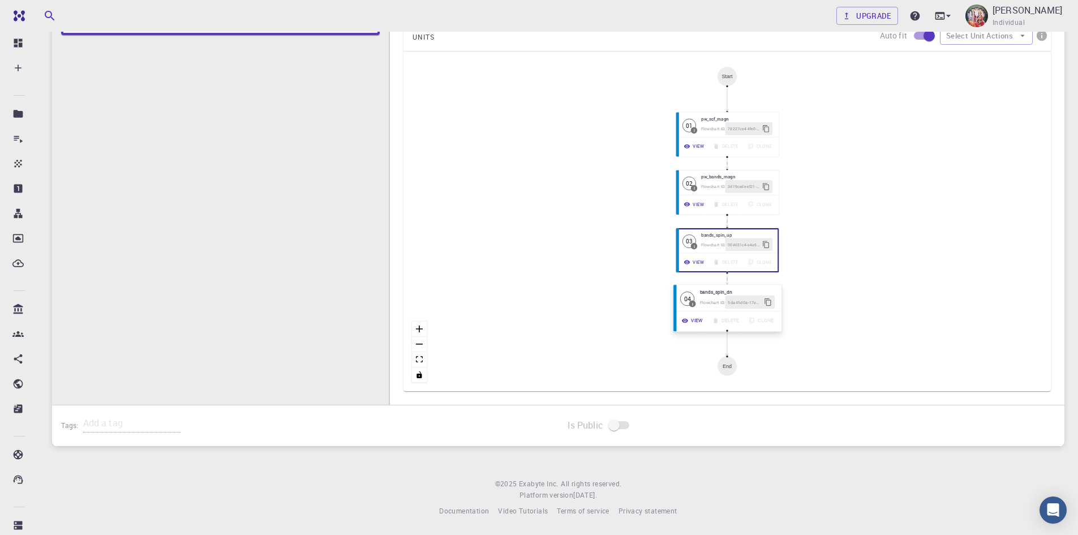
click at [699, 319] on button "View" at bounding box center [693, 321] width 31 height 14
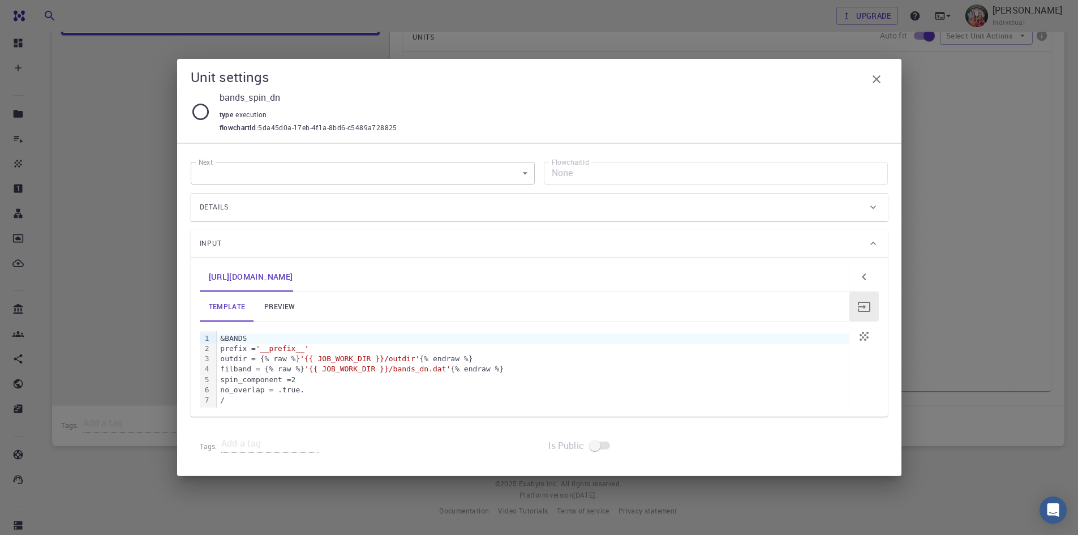
click at [877, 80] on icon "button" at bounding box center [877, 79] width 8 height 8
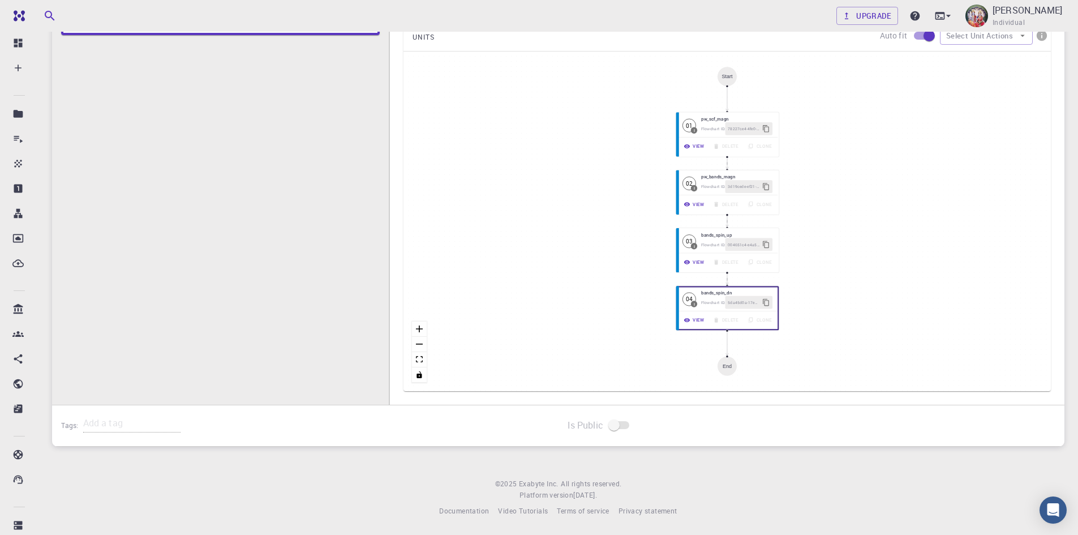
drag, startPoint x: 1053, startPoint y: 252, endPoint x: 1027, endPoint y: 128, distance: 126.5
click at [1027, 128] on div "Details Properties atomic-forces fermi-energy pressure stress-tensor total-ener…" at bounding box center [727, 185] width 675 height 439
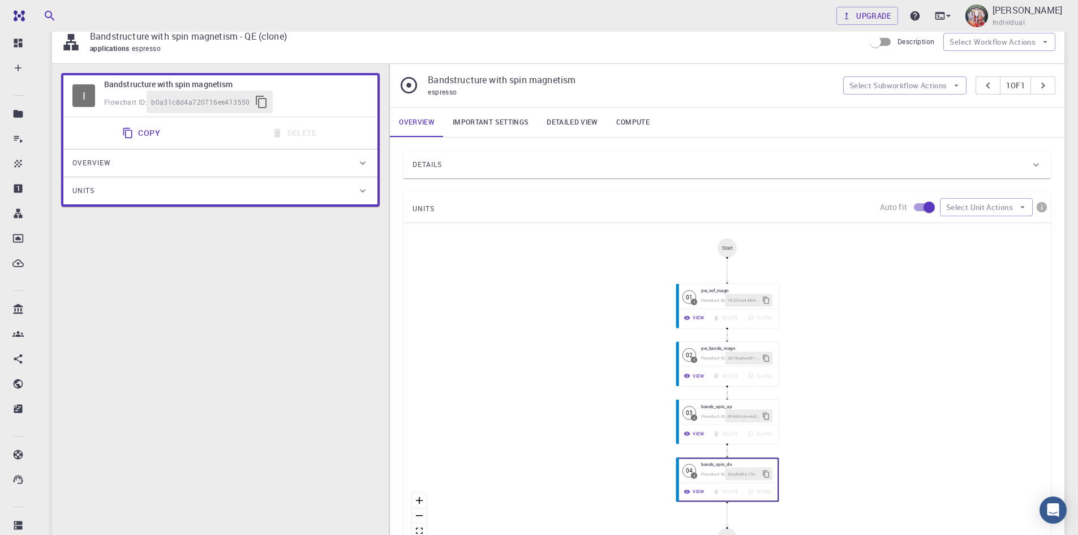
scroll to position [127, 0]
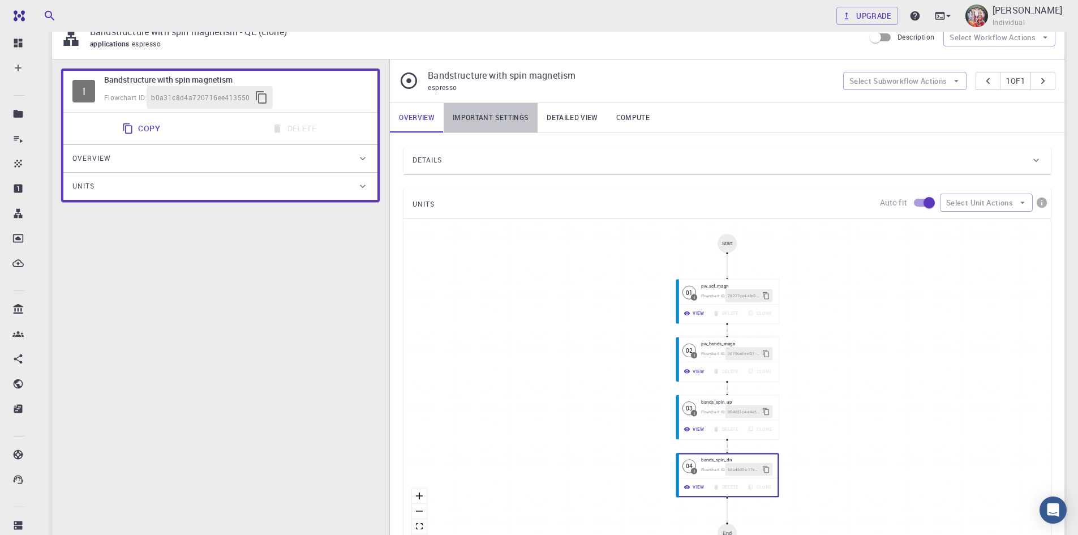
click at [487, 114] on link "Important settings" at bounding box center [491, 117] width 94 height 29
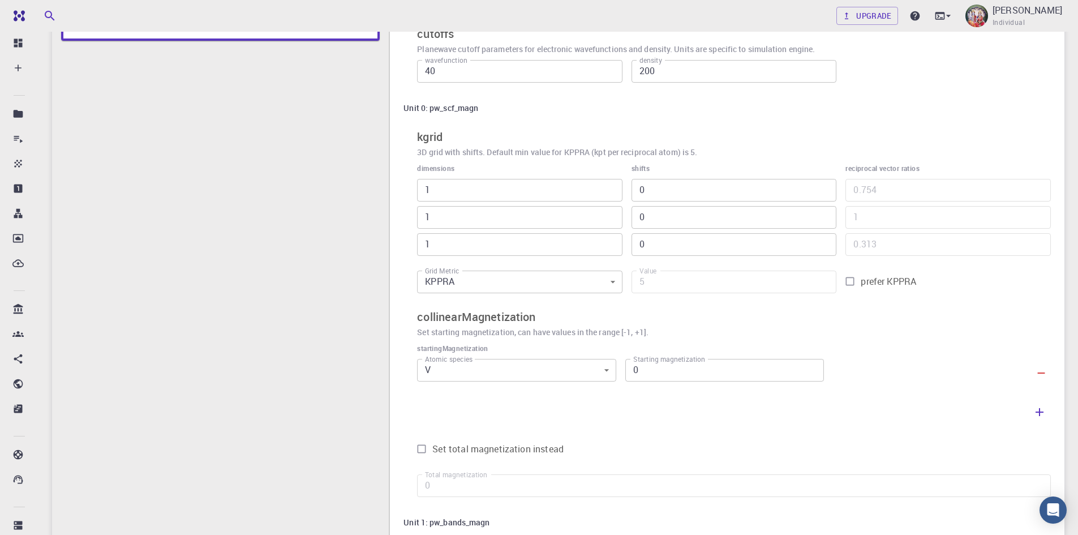
scroll to position [297, 0]
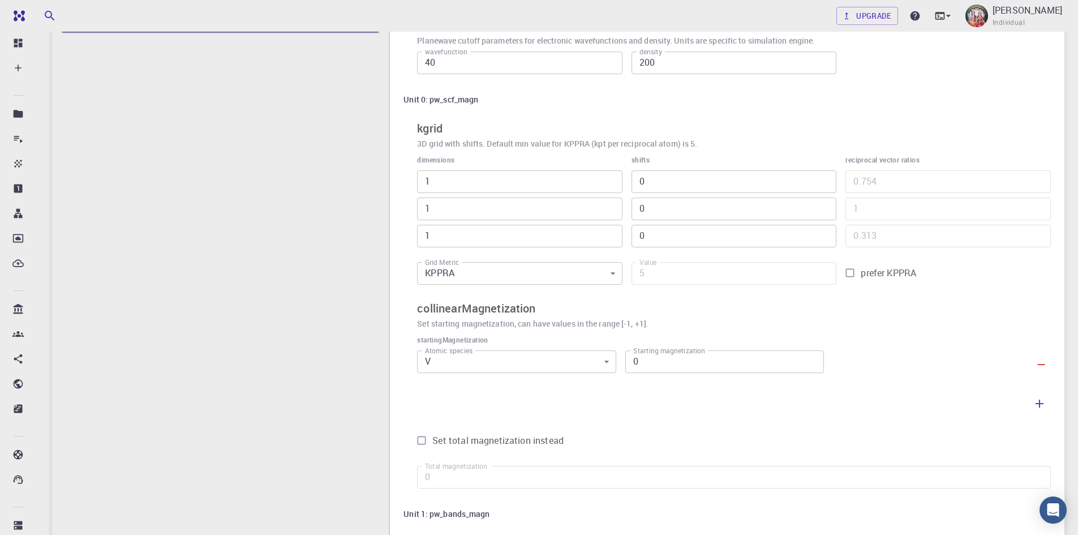
click at [649, 354] on label "Starting magnetization" at bounding box center [669, 351] width 72 height 10
click at [649, 354] on input "0" at bounding box center [724, 361] width 199 height 23
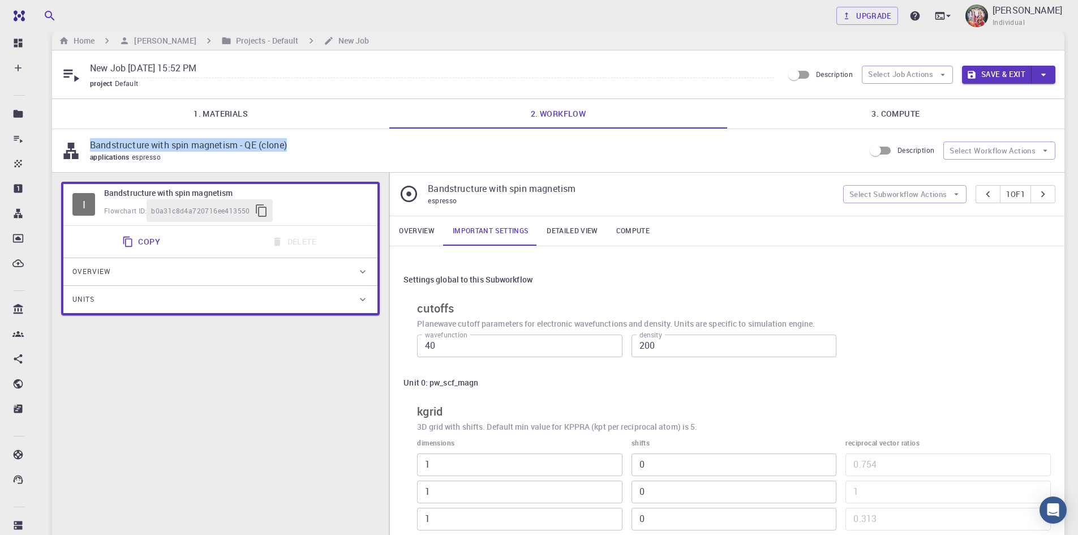
drag, startPoint x: 92, startPoint y: 144, endPoint x: 298, endPoint y: 146, distance: 205.4
click at [298, 146] on p "Bandstructure with spin magnetism - QE (clone)" at bounding box center [473, 145] width 766 height 14
copy p "Bandstructure with spin magnetism - QE (clone)"
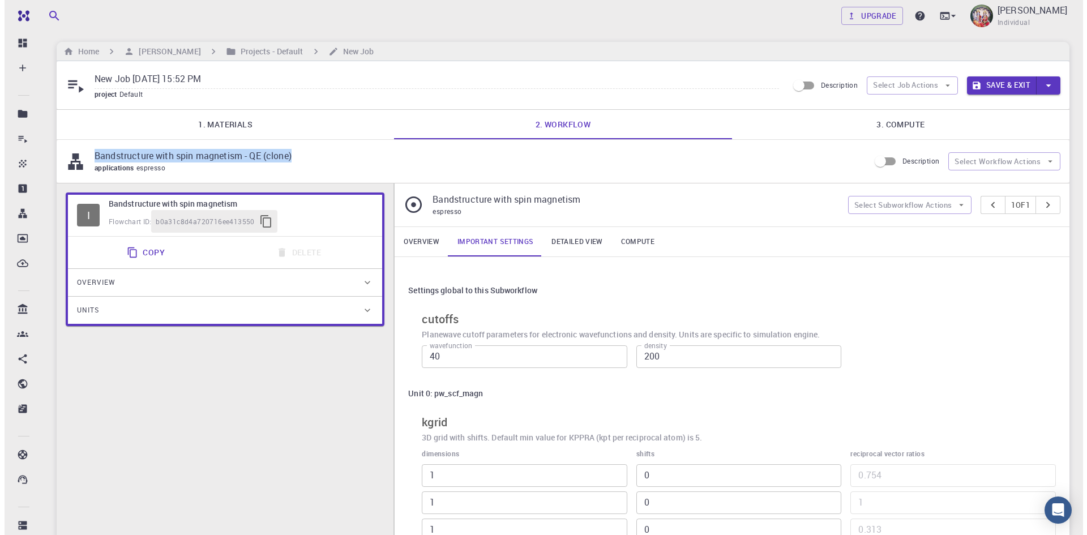
scroll to position [0, 0]
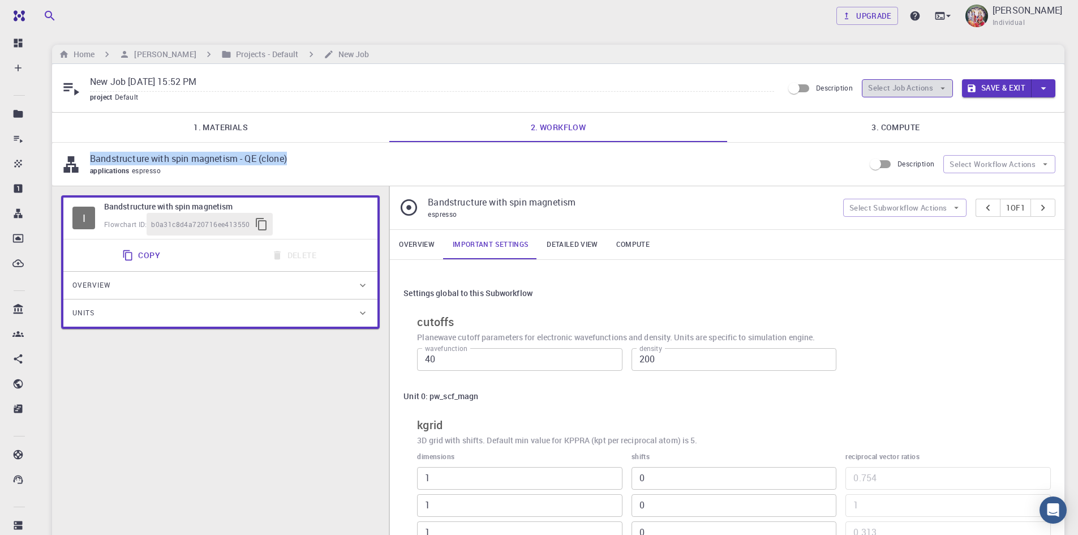
click at [911, 88] on button "Select Job Actions" at bounding box center [907, 88] width 91 height 18
click at [920, 149] on span "Select workflow" at bounding box center [916, 146] width 53 height 11
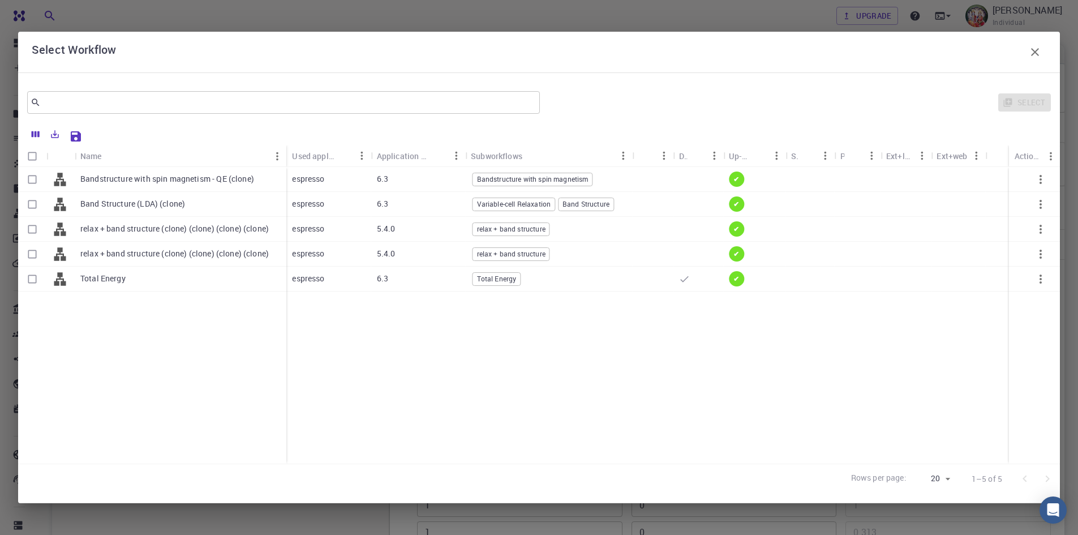
click at [1033, 53] on icon "button" at bounding box center [1035, 52] width 14 height 14
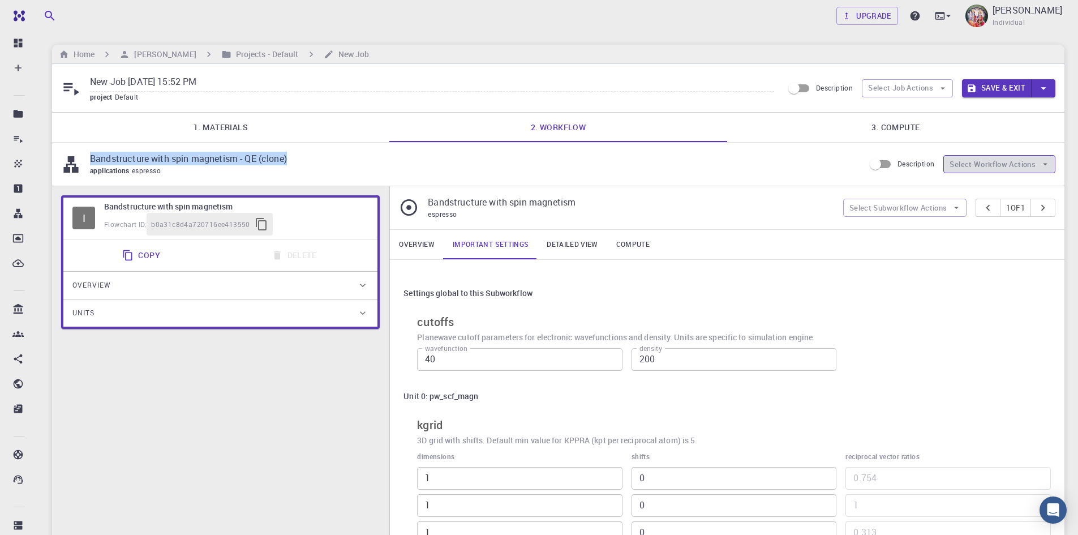
click at [984, 164] on button "Select Workflow Actions" at bounding box center [999, 164] width 112 height 18
click at [935, 86] on button "Select Job Actions" at bounding box center [907, 88] width 91 height 18
click at [929, 147] on span "Select workflow" at bounding box center [916, 146] width 53 height 11
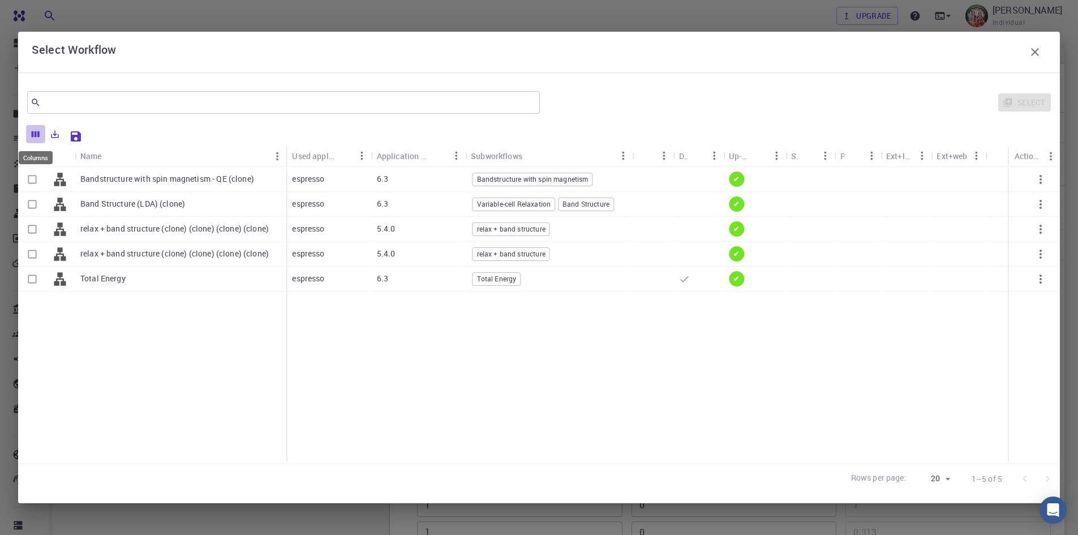
click at [37, 134] on icon "Columns" at bounding box center [36, 134] width 10 height 10
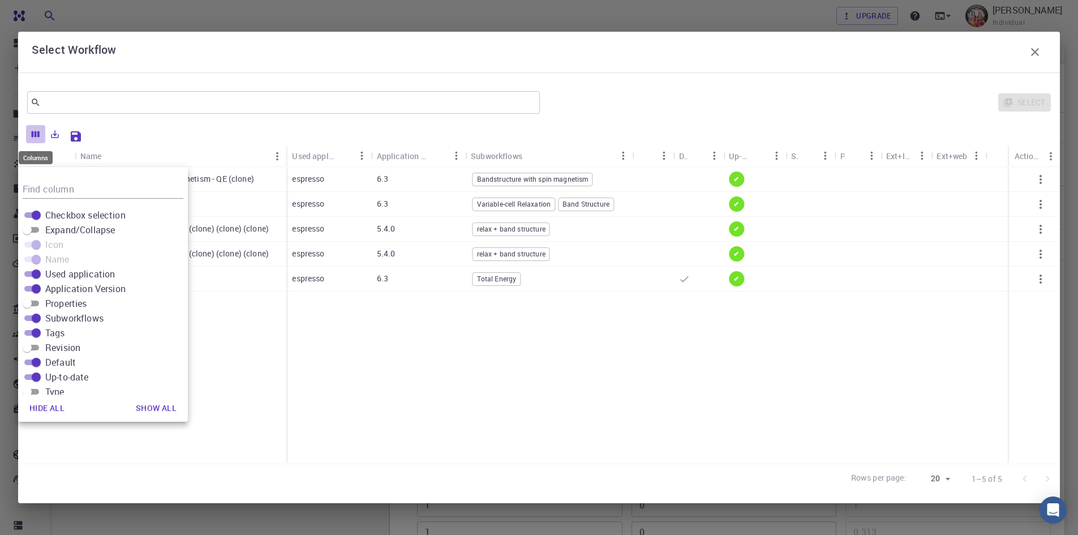
click at [40, 132] on icon "Columns" at bounding box center [36, 134] width 10 height 10
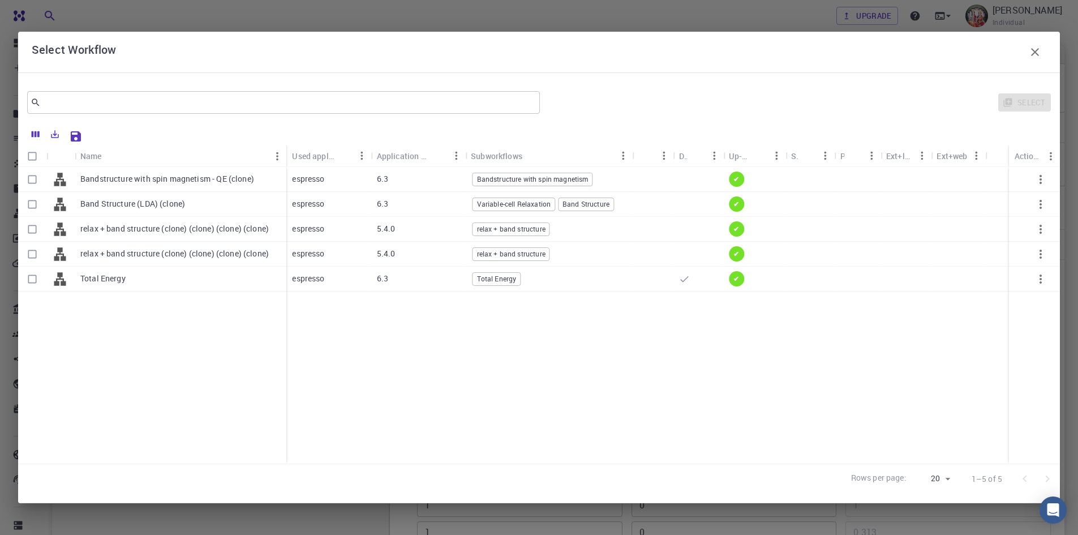
click at [1036, 51] on icon "button" at bounding box center [1035, 52] width 8 height 8
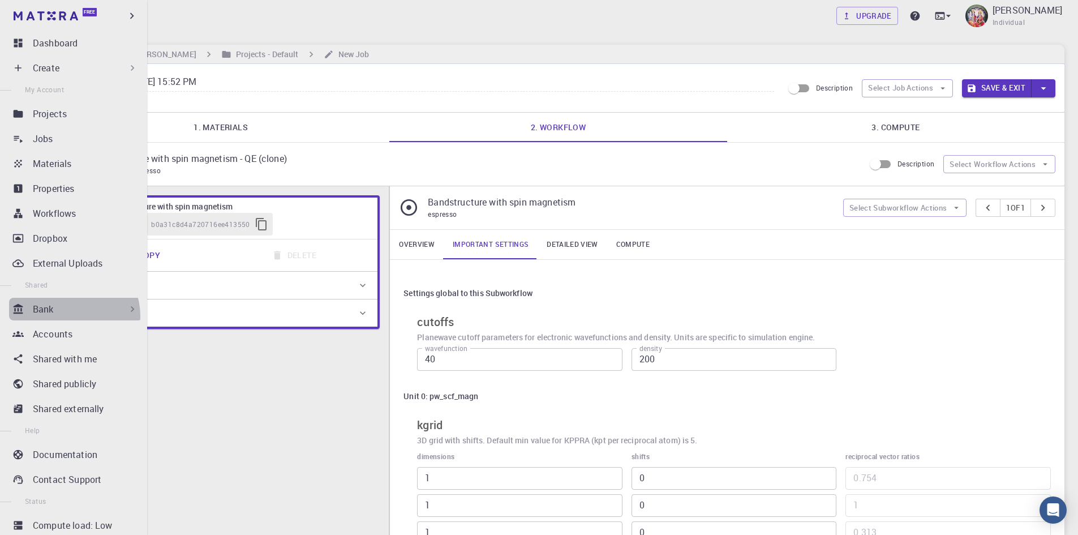
click at [72, 316] on div "Bank" at bounding box center [76, 309] width 134 height 23
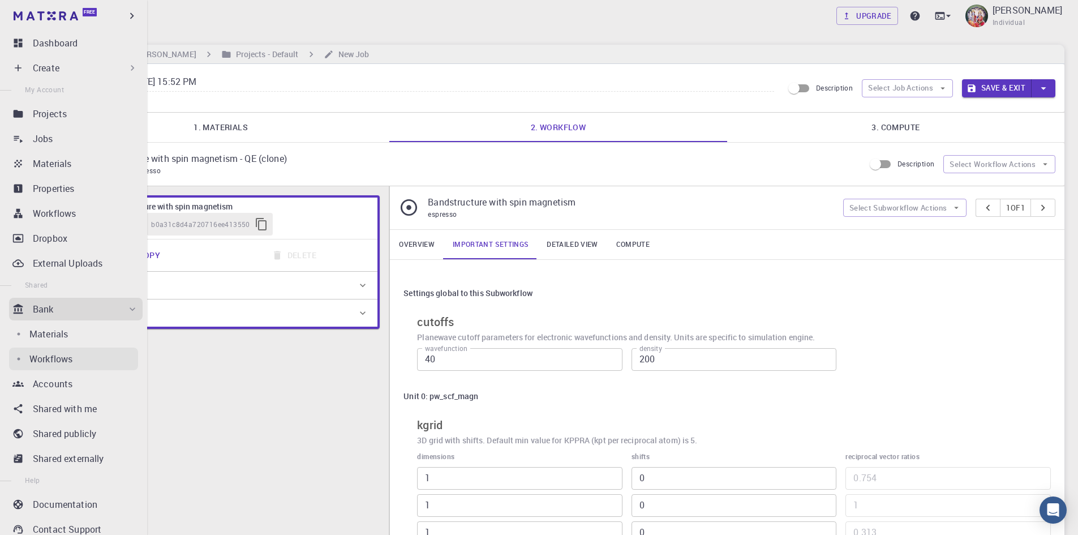
click at [61, 358] on p "Workflows" at bounding box center [50, 359] width 43 height 14
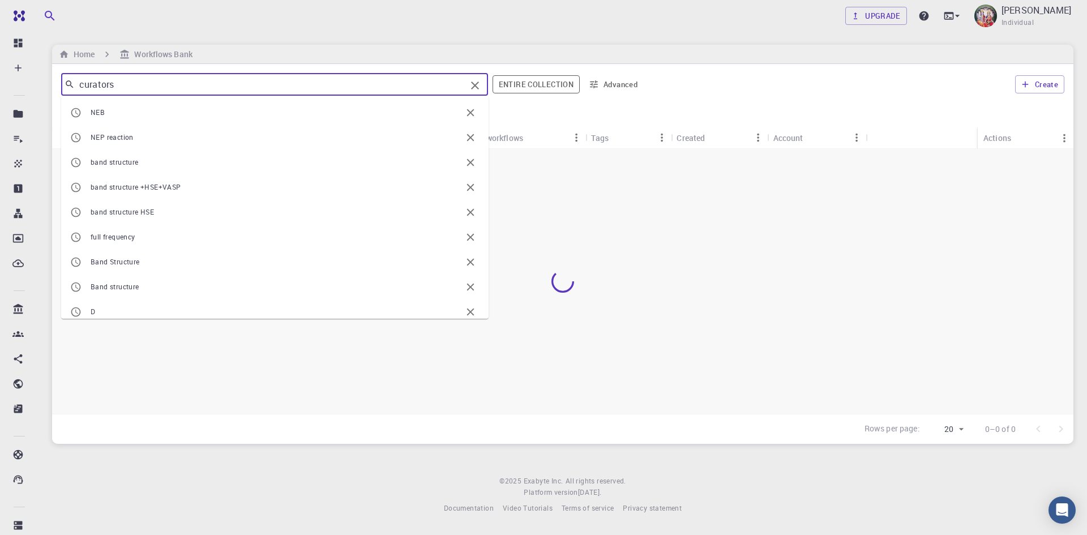
click at [366, 90] on input "curators" at bounding box center [270, 84] width 391 height 16
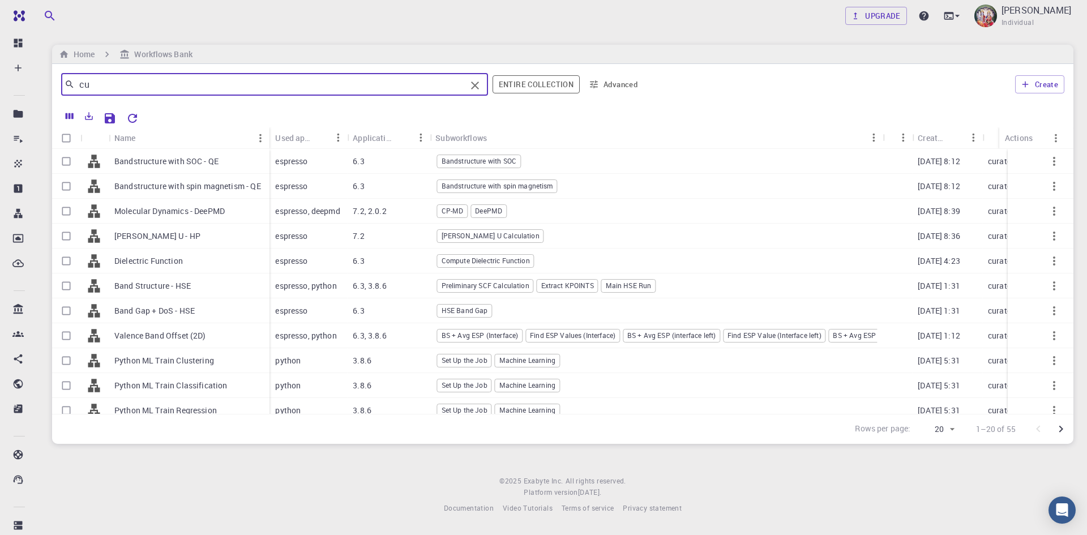
type input "c"
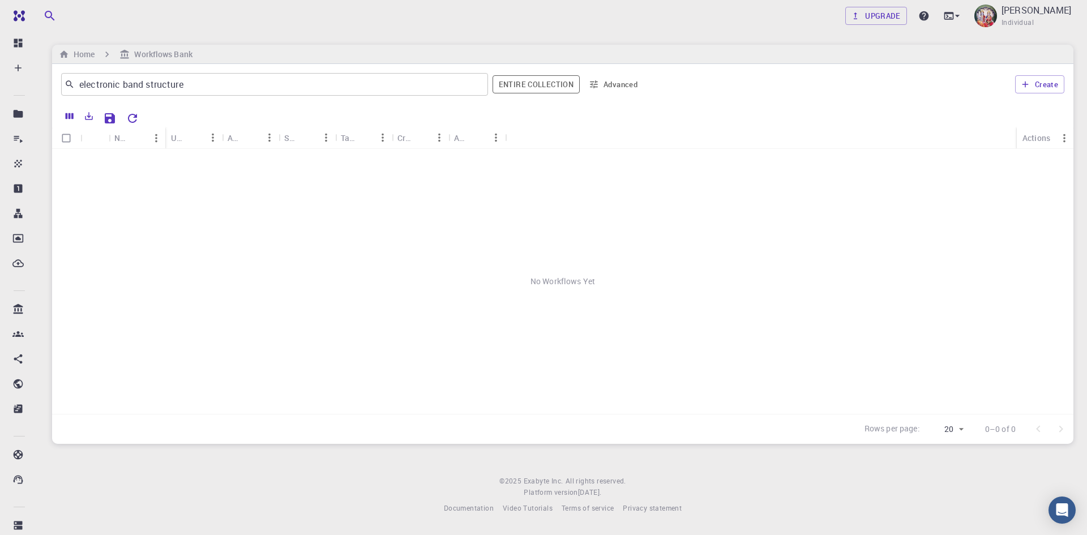
click at [277, 235] on div "No Workflows Yet" at bounding box center [562, 281] width 1021 height 265
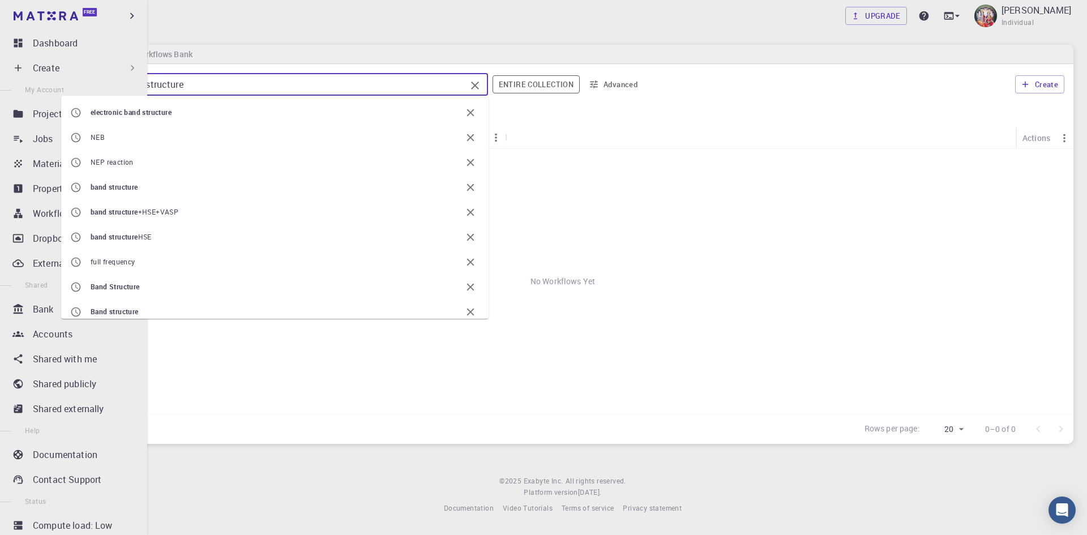
drag, startPoint x: 189, startPoint y: 84, endPoint x: 0, endPoint y: 79, distance: 189.1
click at [0, 79] on div "Free Dashboard Create New Job New Material Create Material Upload File Import f…" at bounding box center [543, 266] width 1087 height 532
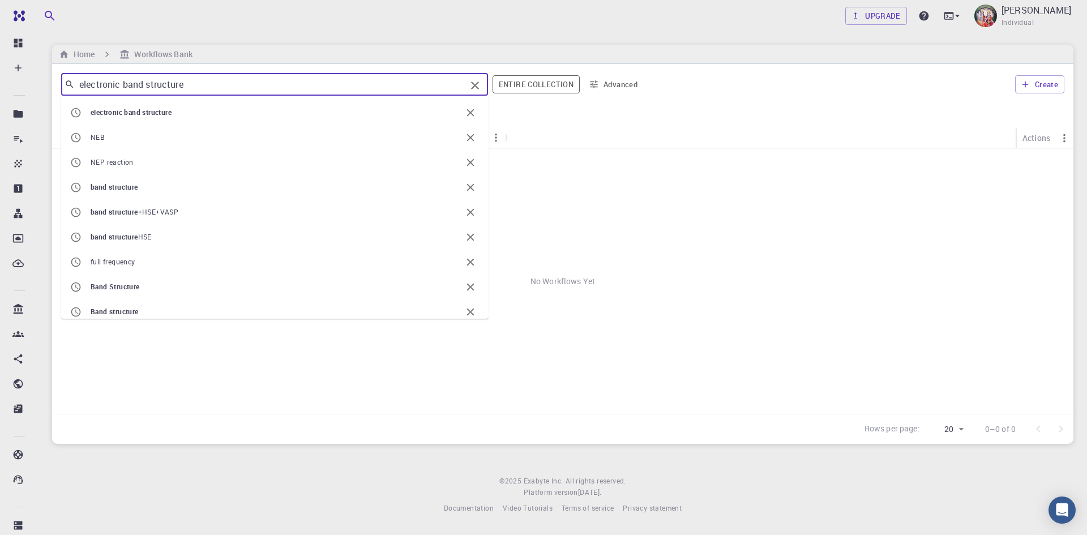
paste input "Phonon Dispersion"
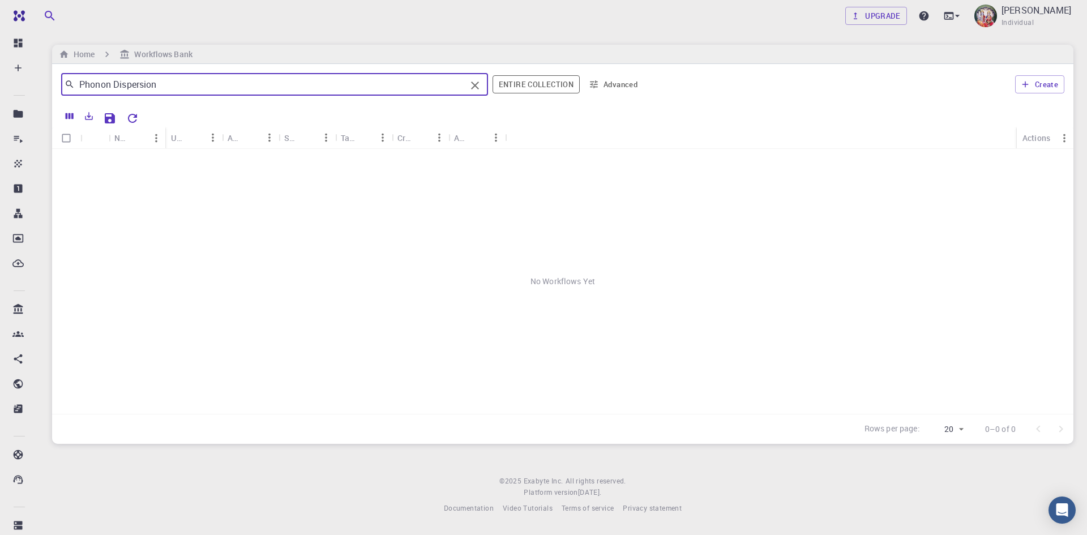
click at [171, 85] on input "Phonon Dispersion" at bounding box center [270, 84] width 391 height 16
type input "P"
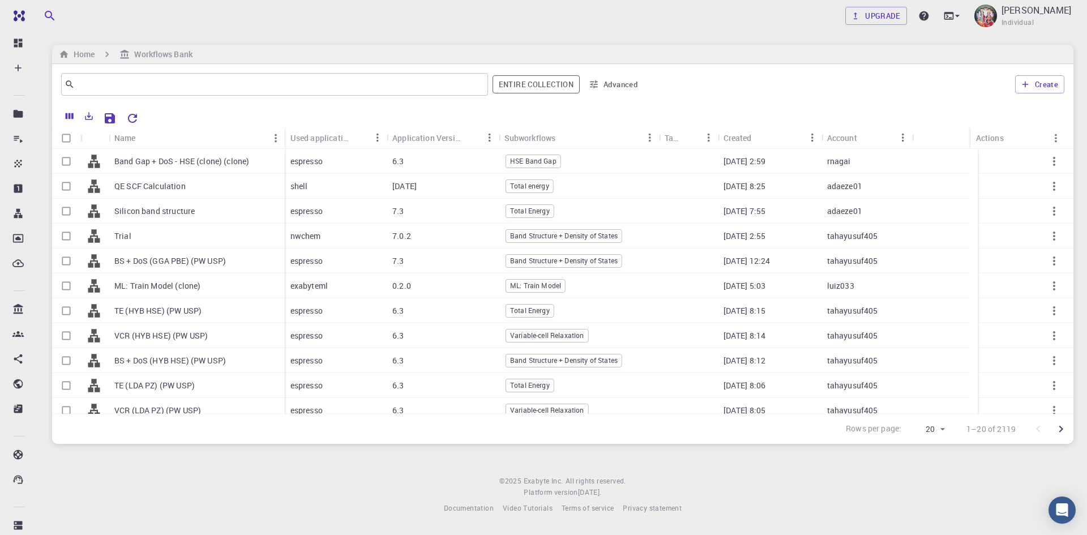
click at [720, 103] on div "​ Entire collection Advanced Create" at bounding box center [562, 84] width 1021 height 41
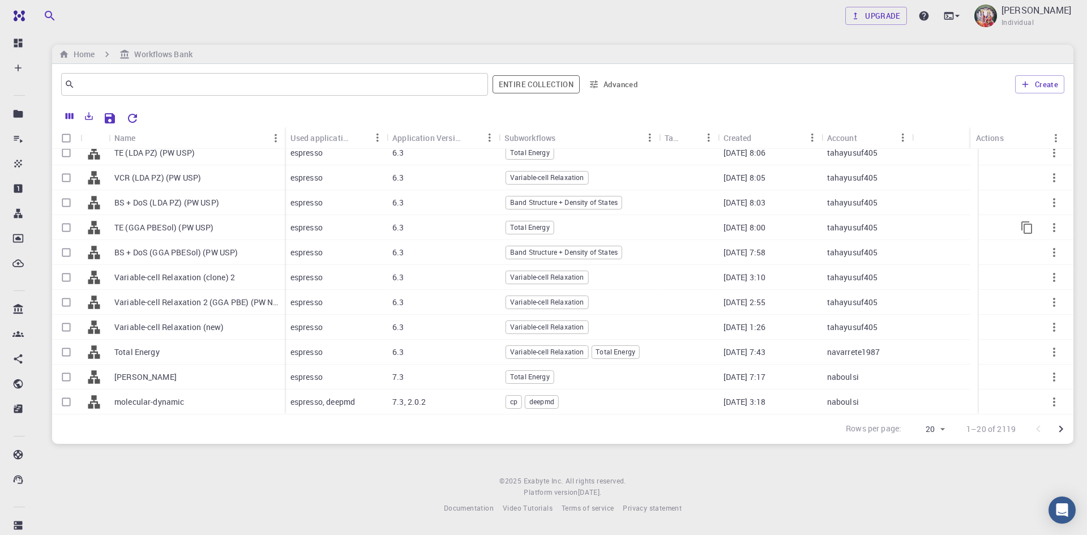
scroll to position [233, 0]
click at [1061, 428] on icon "Go to next page" at bounding box center [1061, 429] width 4 height 7
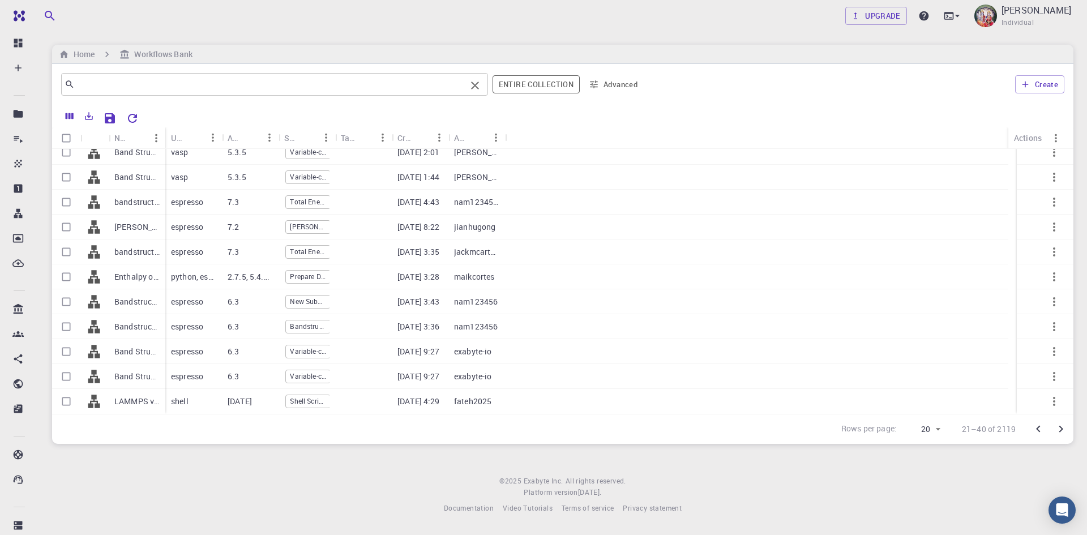
click at [135, 88] on input "text" at bounding box center [270, 84] width 391 height 16
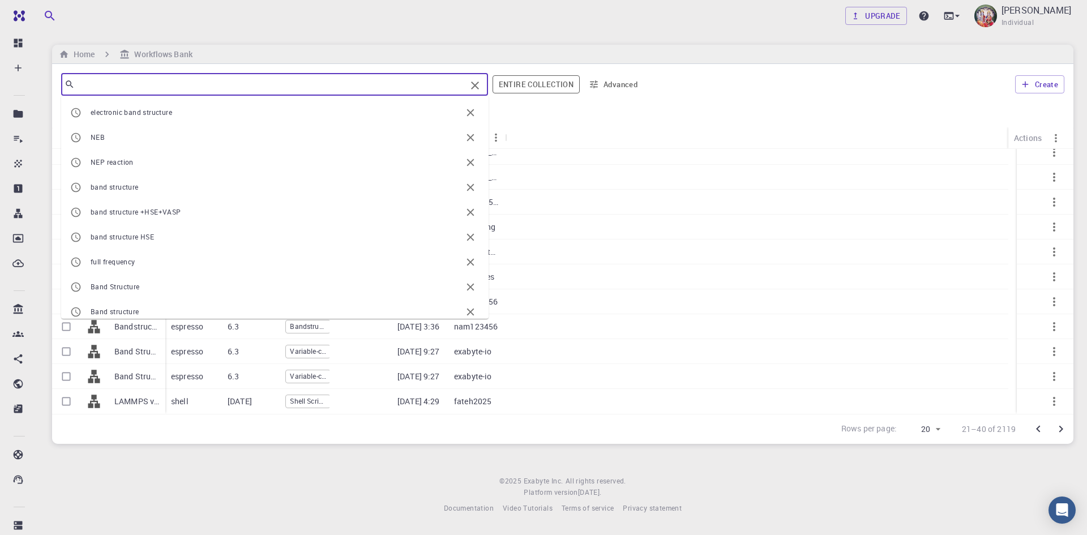
paste input "Phonon Dispersion"
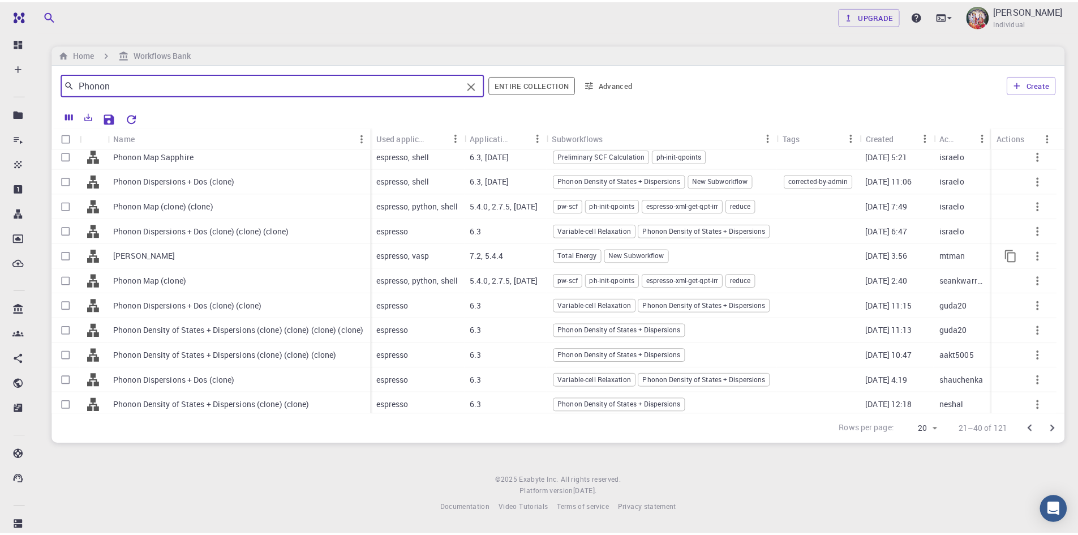
scroll to position [0, 0]
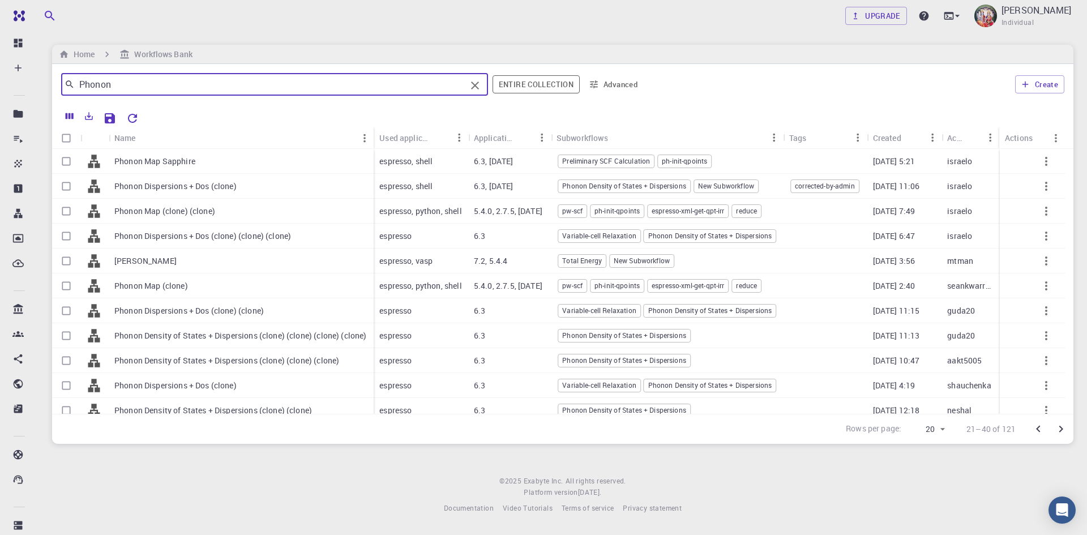
type input "Phonon"
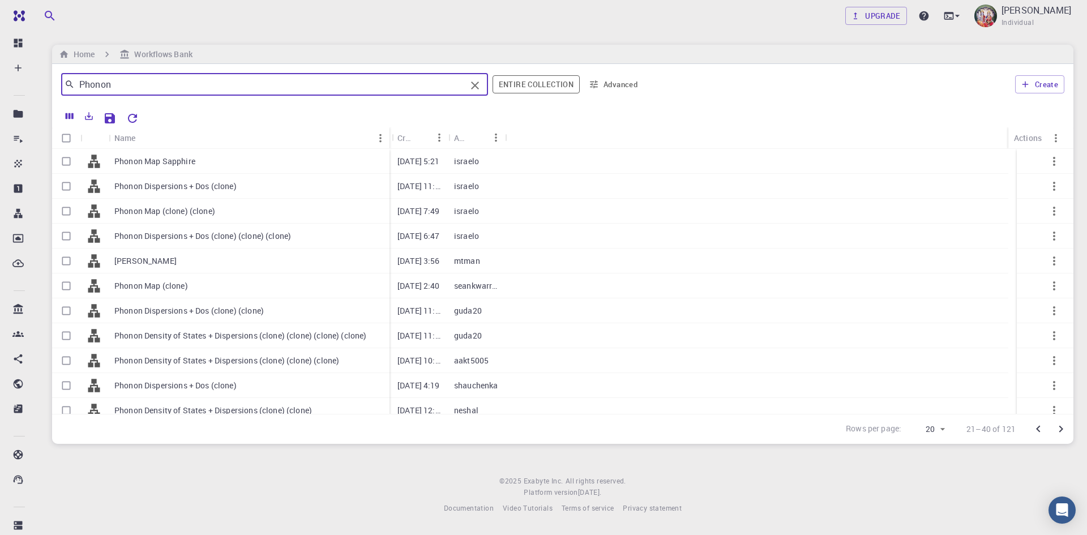
drag, startPoint x: 164, startPoint y: 132, endPoint x: 388, endPoint y: 134, distance: 224.1
click at [388, 134] on div "Name" at bounding box center [390, 138] width 11 height 22
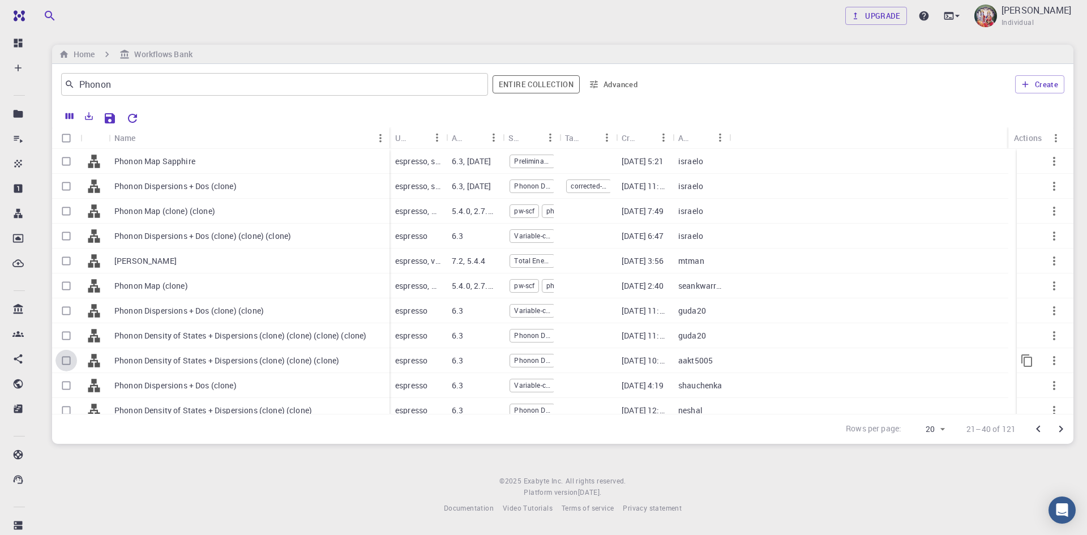
click at [66, 362] on input "Select row" at bounding box center [66, 361] width 22 height 22
checkbox input "true"
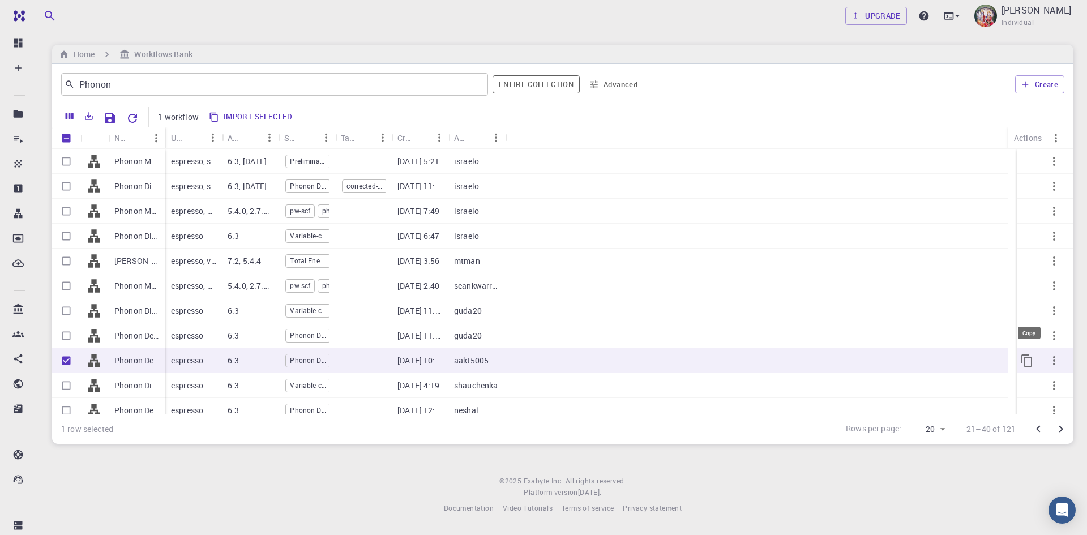
click at [1020, 363] on icon "Copy" at bounding box center [1027, 361] width 14 height 14
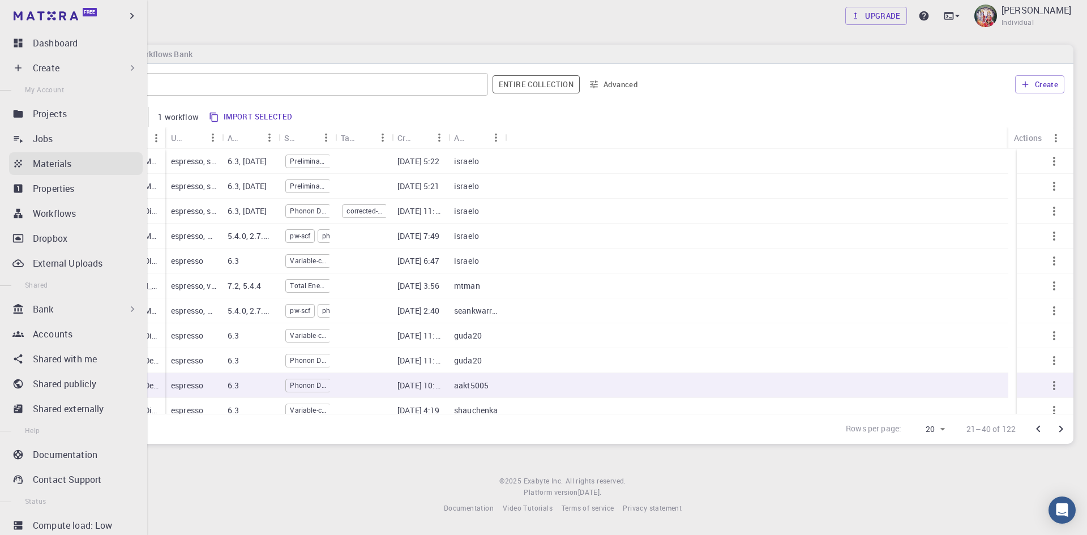
click at [52, 160] on p "Materials" at bounding box center [52, 164] width 38 height 14
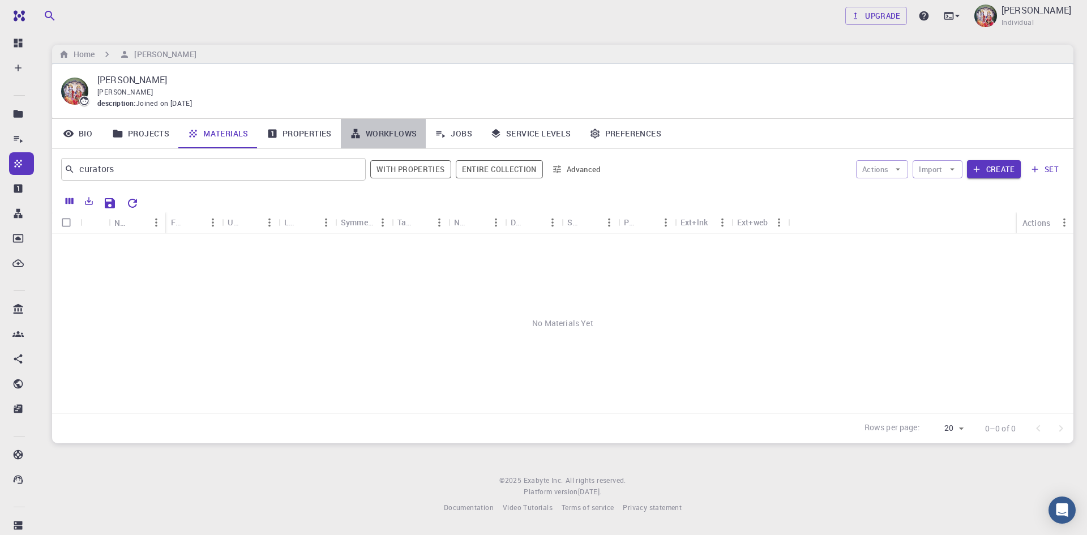
click at [390, 135] on link "Workflows" at bounding box center [383, 133] width 85 height 29
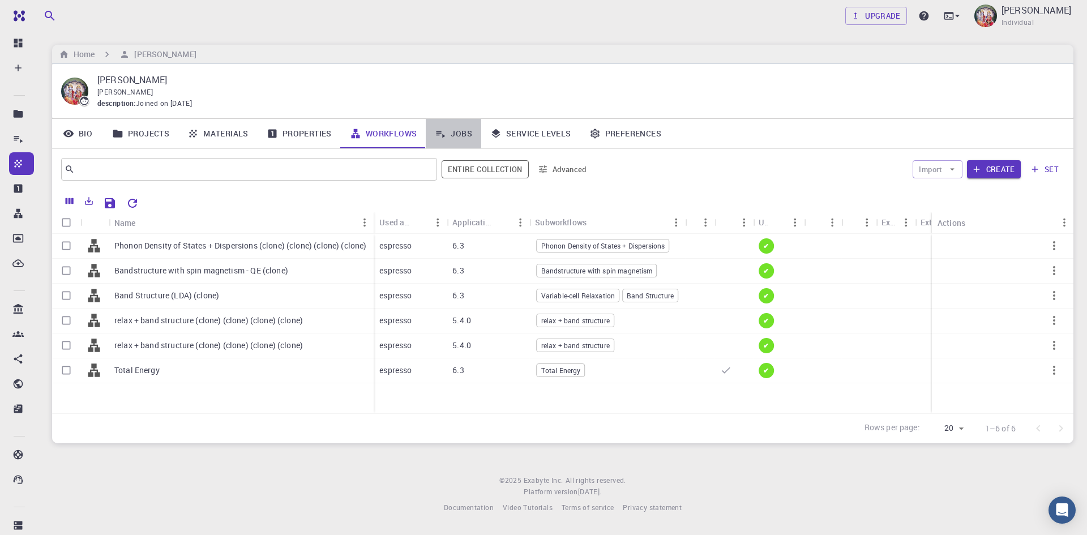
click at [462, 132] on link "Jobs" at bounding box center [453, 133] width 55 height 29
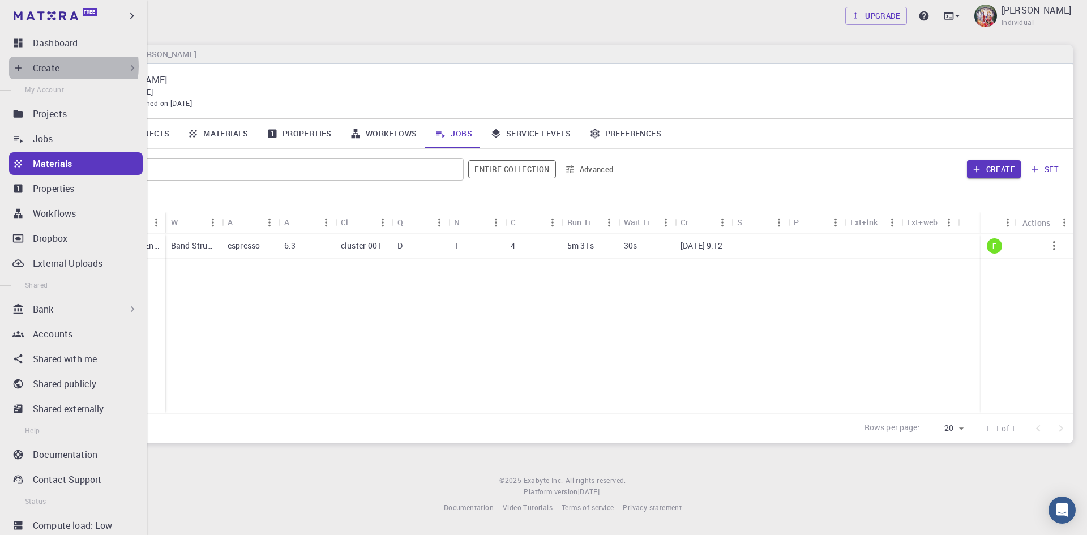
click at [57, 66] on p "Create" at bounding box center [46, 68] width 27 height 14
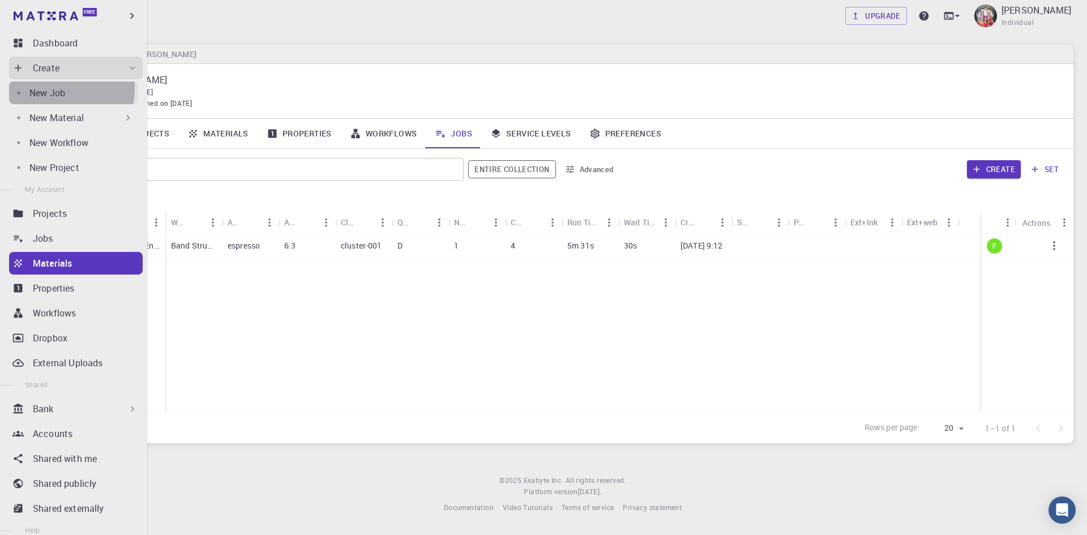
click at [57, 88] on p "New Job" at bounding box center [47, 93] width 36 height 14
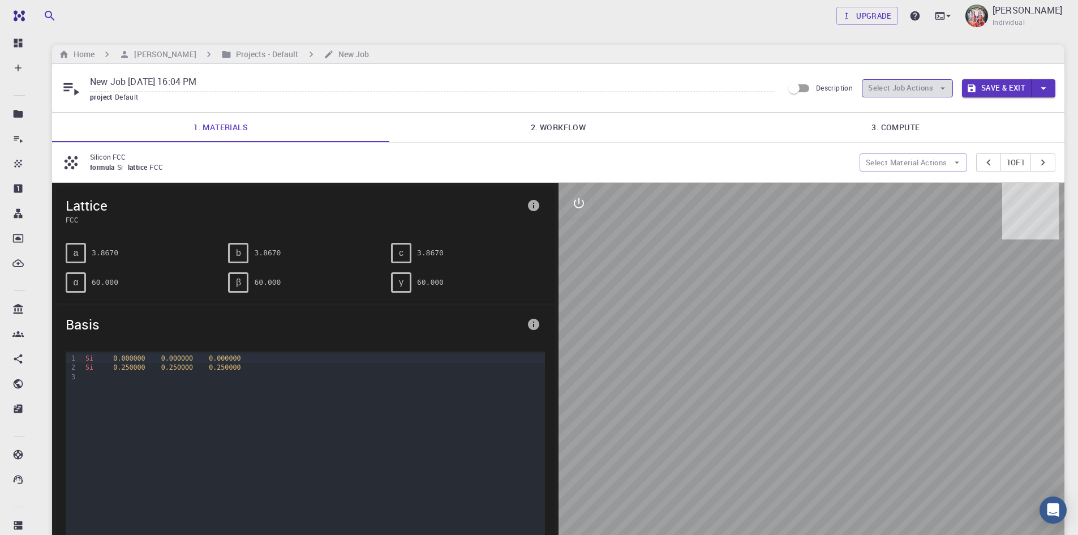
click at [896, 90] on button "Select Job Actions" at bounding box center [907, 88] width 91 height 18
click at [909, 128] on span "Select materials" at bounding box center [916, 128] width 53 height 11
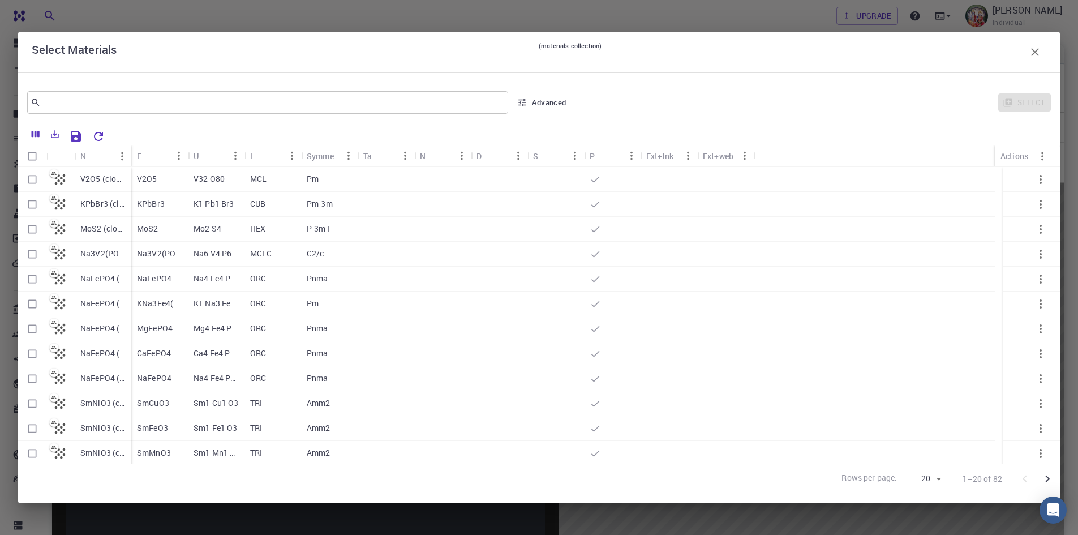
click at [33, 178] on input "Select row" at bounding box center [33, 180] width 22 height 22
checkbox input "true"
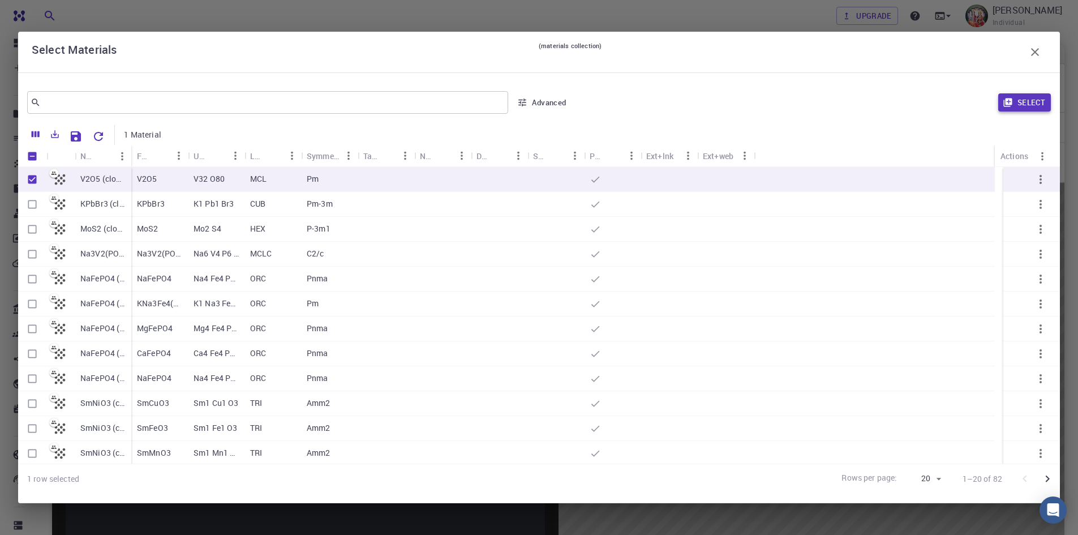
click at [1030, 102] on button "Select" at bounding box center [1024, 102] width 53 height 18
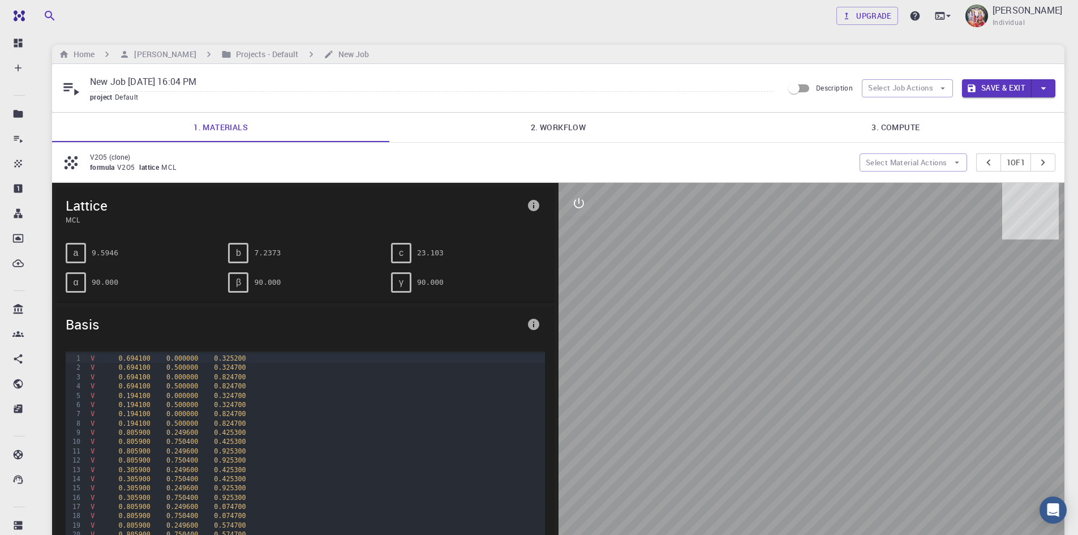
click at [572, 127] on link "2. Workflow" at bounding box center [557, 127] width 337 height 29
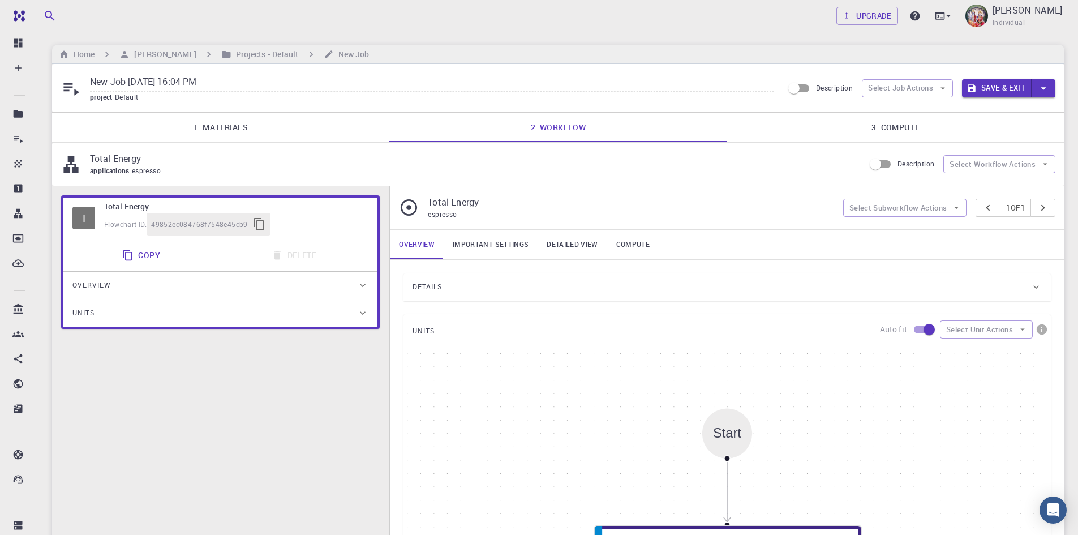
type input "/export/share/pseudo/v/gga/pbe/gbrv/1.4/us/v_pbe_gbrv_1.4.upf"
type input "/export/share/pseudo/o/gga/pbe/gbrv/1.2/us/o_pbe_gbrv_1.2.upf"
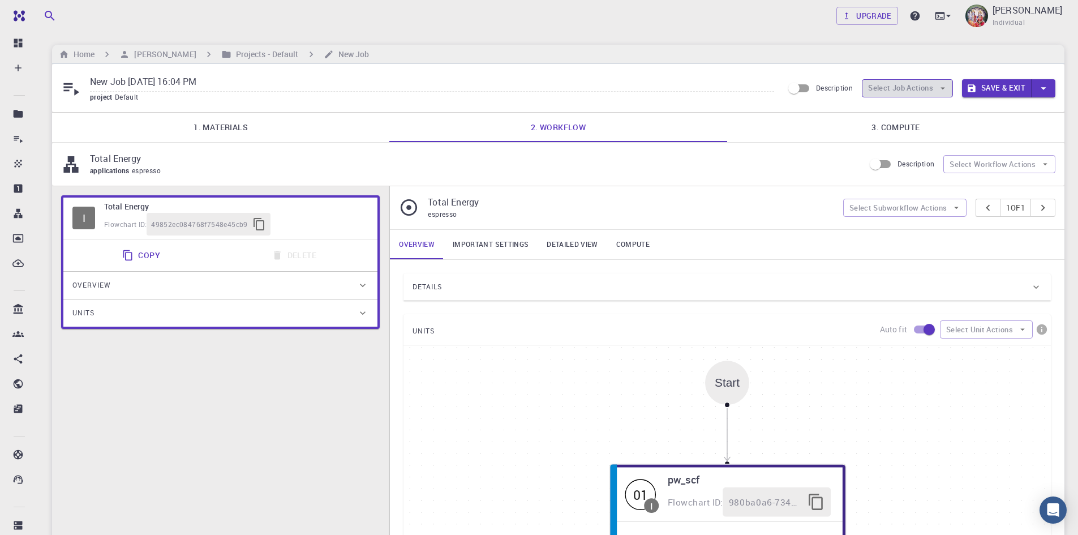
click at [929, 91] on button "Select Job Actions" at bounding box center [907, 88] width 91 height 18
click at [916, 144] on span "Select workflow" at bounding box center [916, 146] width 53 height 11
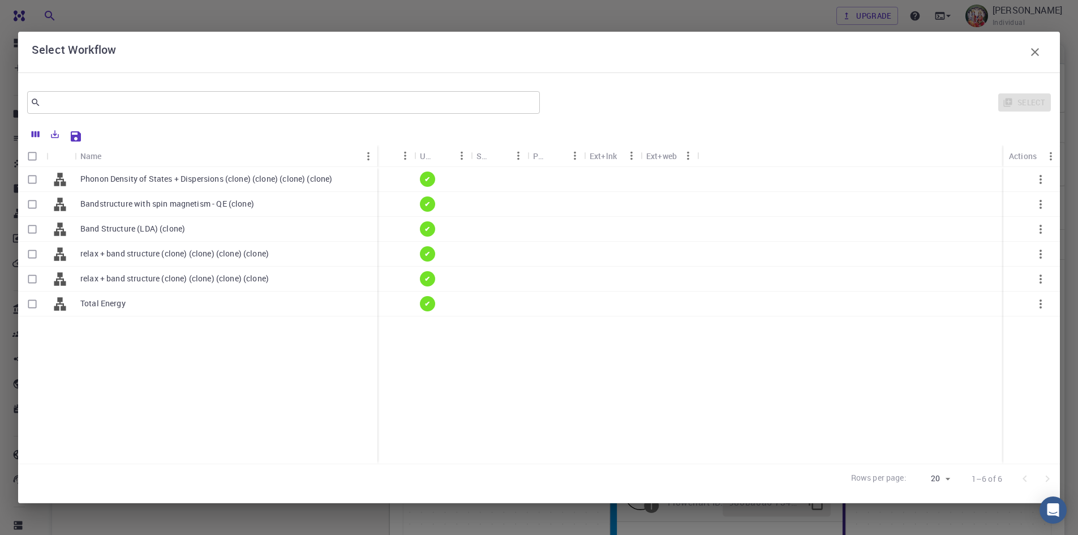
drag, startPoint x: 129, startPoint y: 149, endPoint x: 375, endPoint y: 157, distance: 246.3
click at [375, 157] on div "Name" at bounding box center [378, 156] width 11 height 22
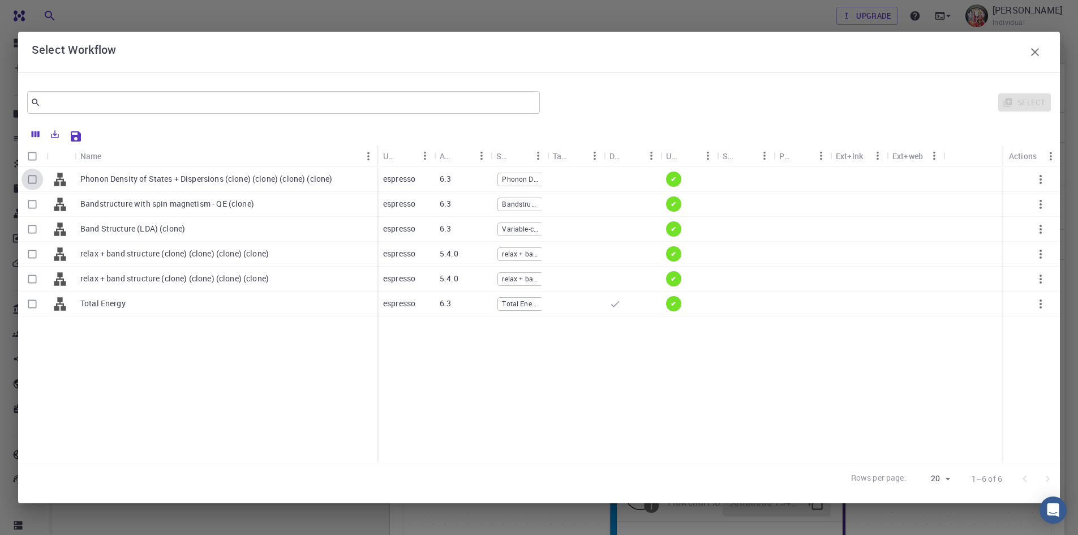
click at [31, 179] on input "Select row" at bounding box center [33, 180] width 22 height 22
checkbox input "true"
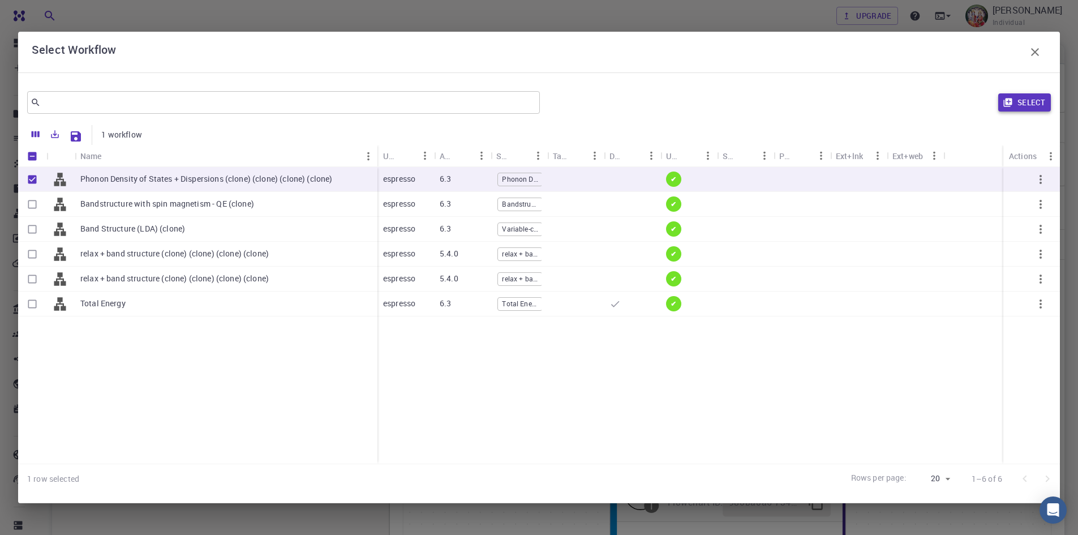
click at [1026, 99] on button "Select" at bounding box center [1024, 102] width 53 height 18
type input "DFT GGA PBESOL"
type input "Plane-wave Projector-augmented Wave Pseudopotential (Davidson Diagonalization, …"
type input "NO PSEUDOPOTENTIAL FOUND"
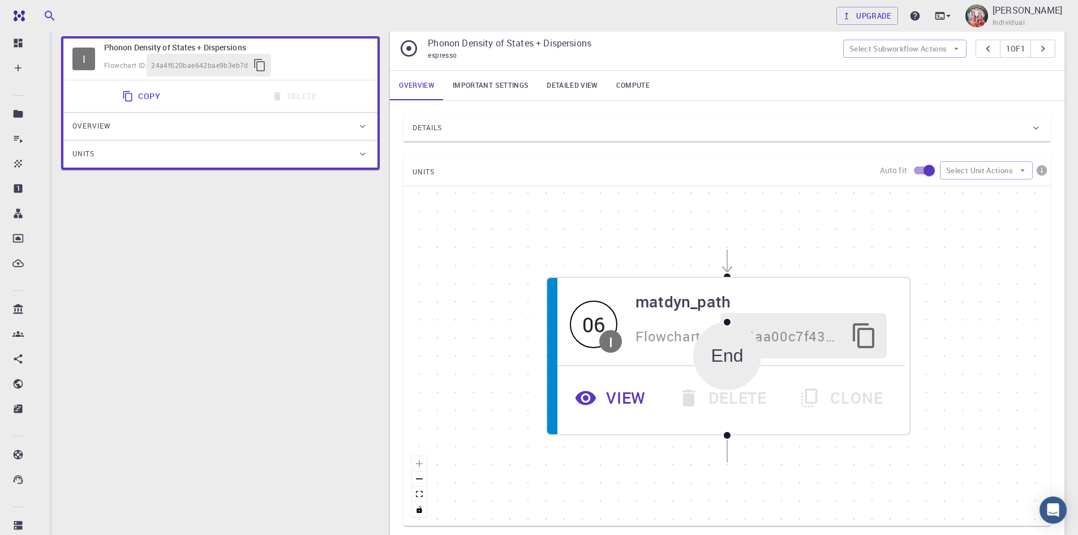
scroll to position [181, 0]
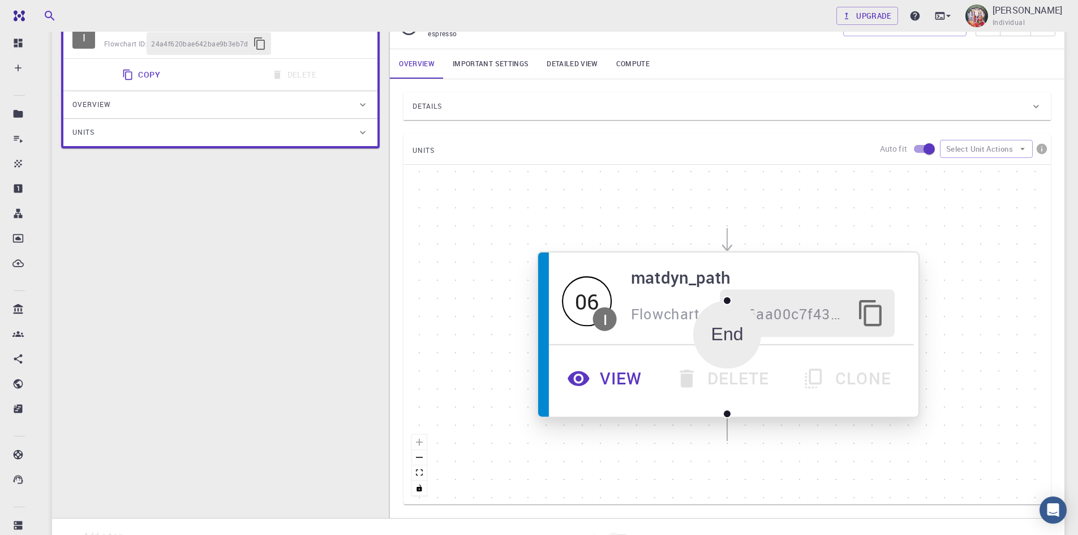
click at [632, 380] on button "View" at bounding box center [607, 379] width 108 height 48
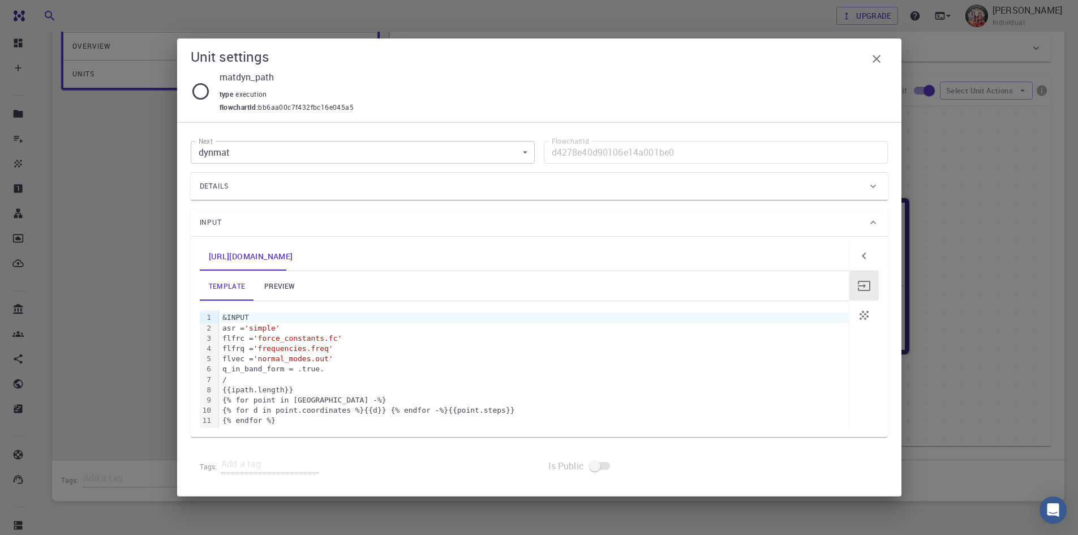
scroll to position [294, 0]
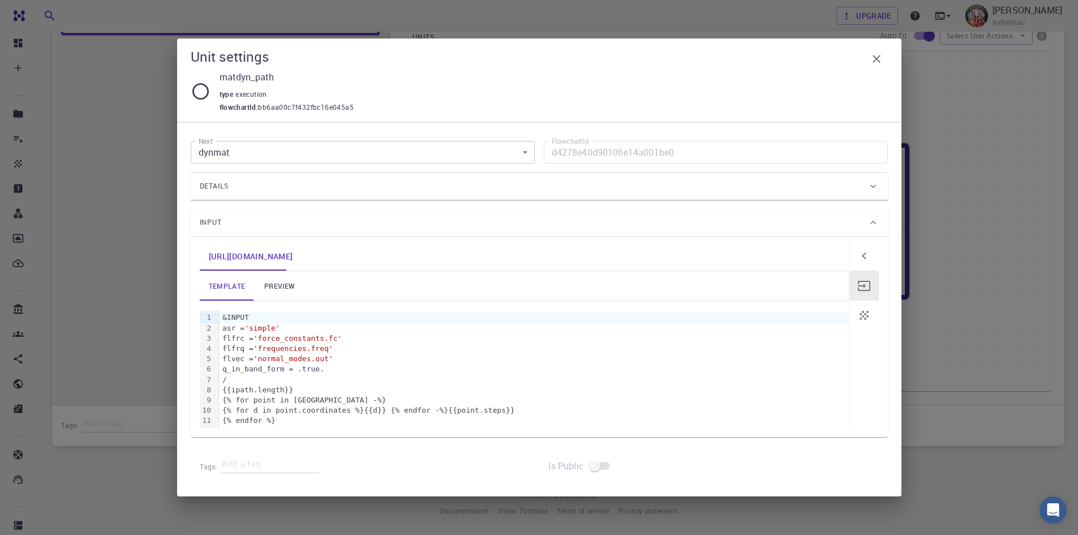
click at [411, 361] on div "flvec = 'normal_modes.out'" at bounding box center [534, 359] width 630 height 10
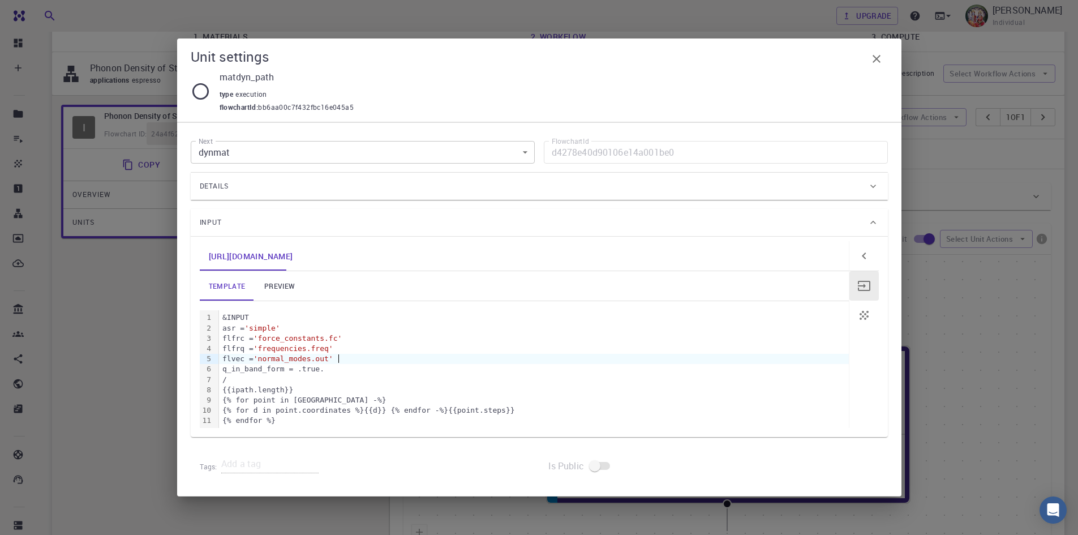
scroll to position [57, 0]
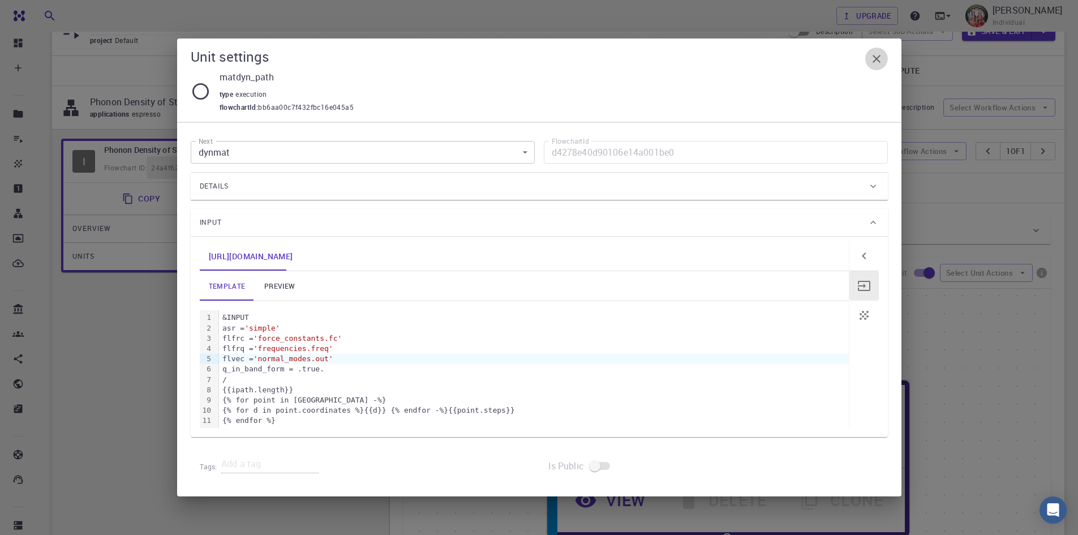
click at [874, 57] on icon "button" at bounding box center [877, 59] width 8 height 8
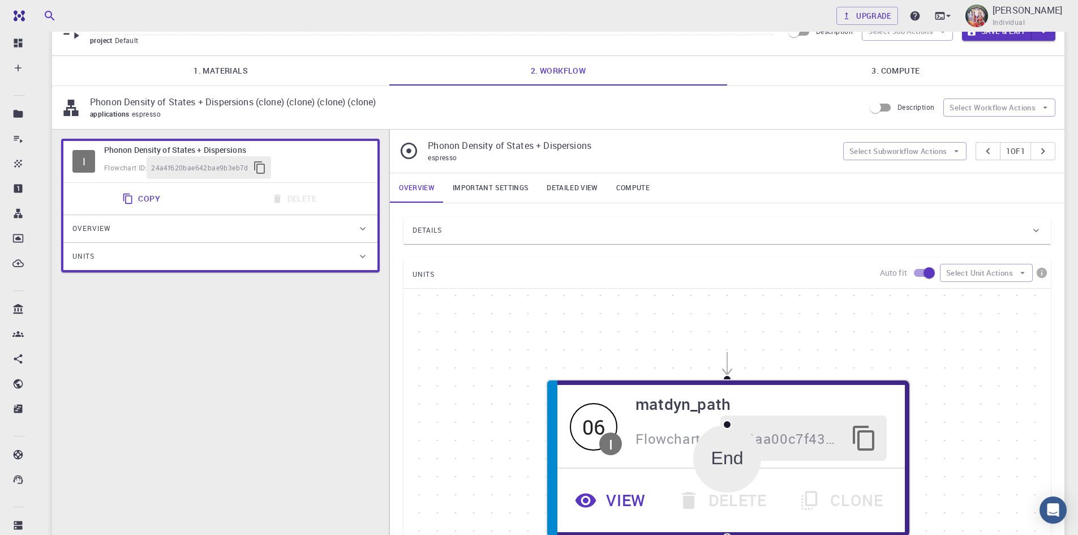
click at [493, 186] on link "Important settings" at bounding box center [491, 187] width 94 height 29
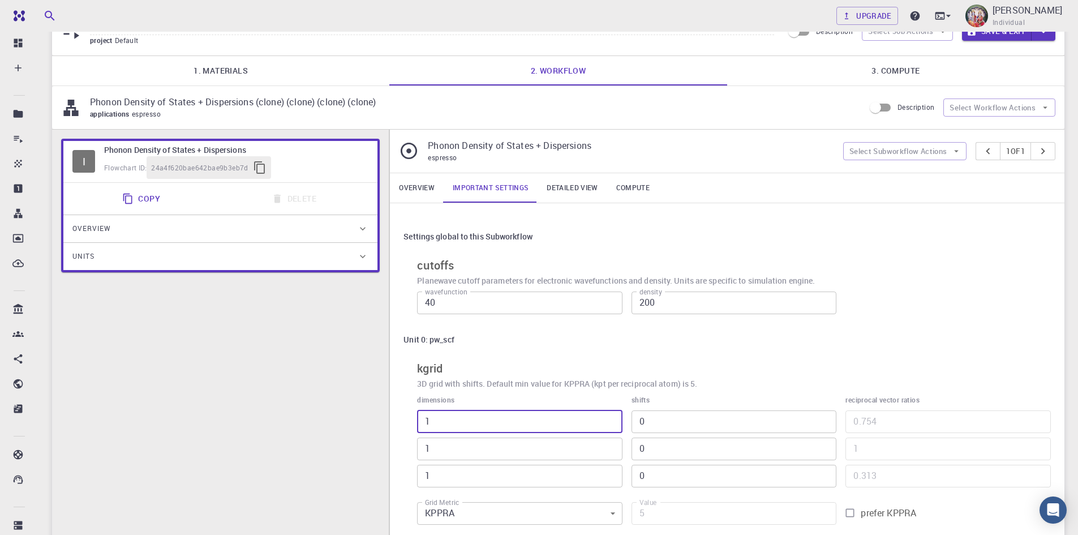
click at [440, 422] on input "1" at bounding box center [519, 421] width 205 height 23
type input "10"
type input "1120"
type input "10"
click at [442, 441] on input "1" at bounding box center [519, 448] width 205 height 23
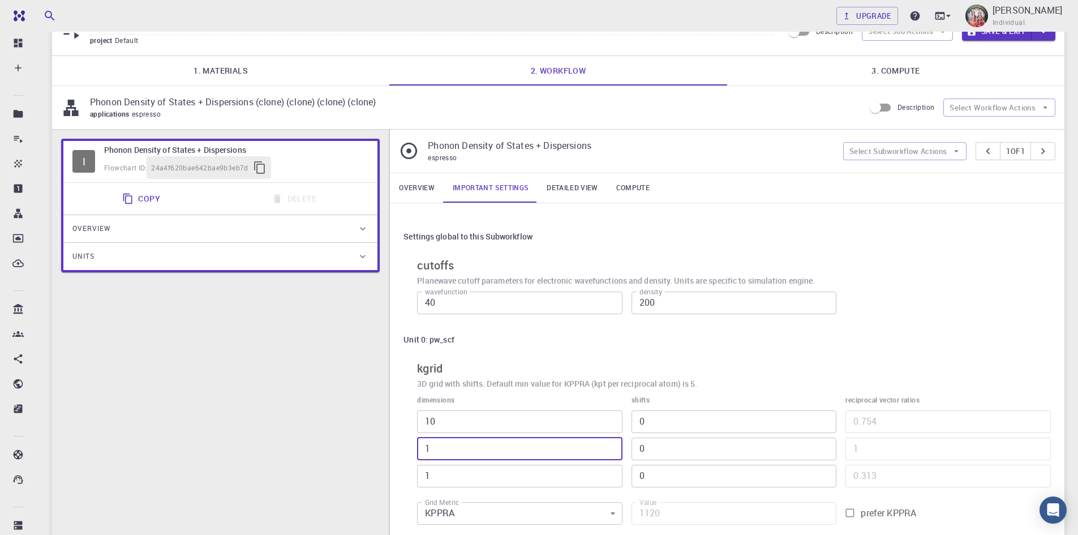
type input "10"
type input "11200"
type input "10"
click at [433, 478] on input "1" at bounding box center [519, 476] width 205 height 23
type input "10"
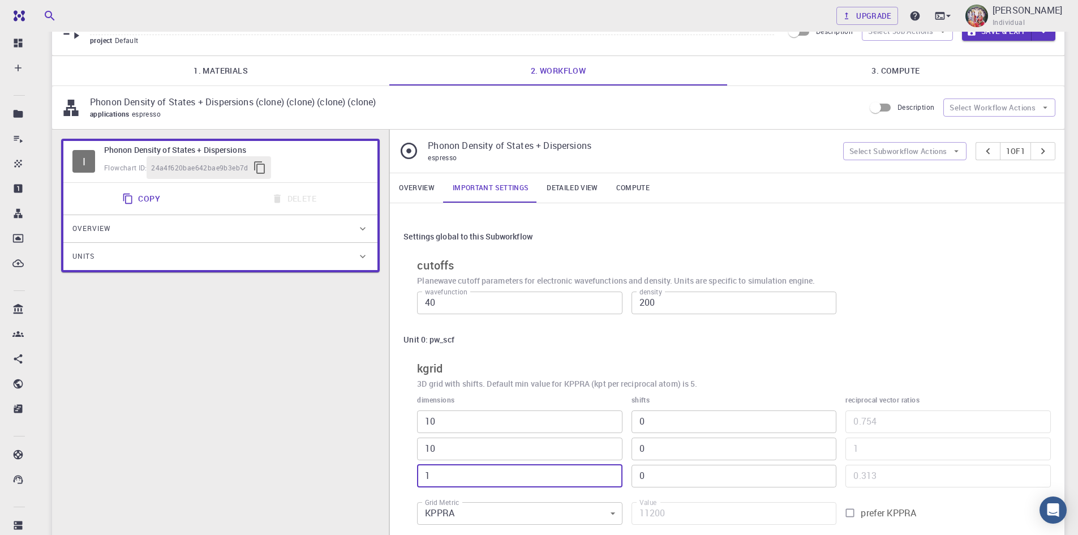
type input "112000"
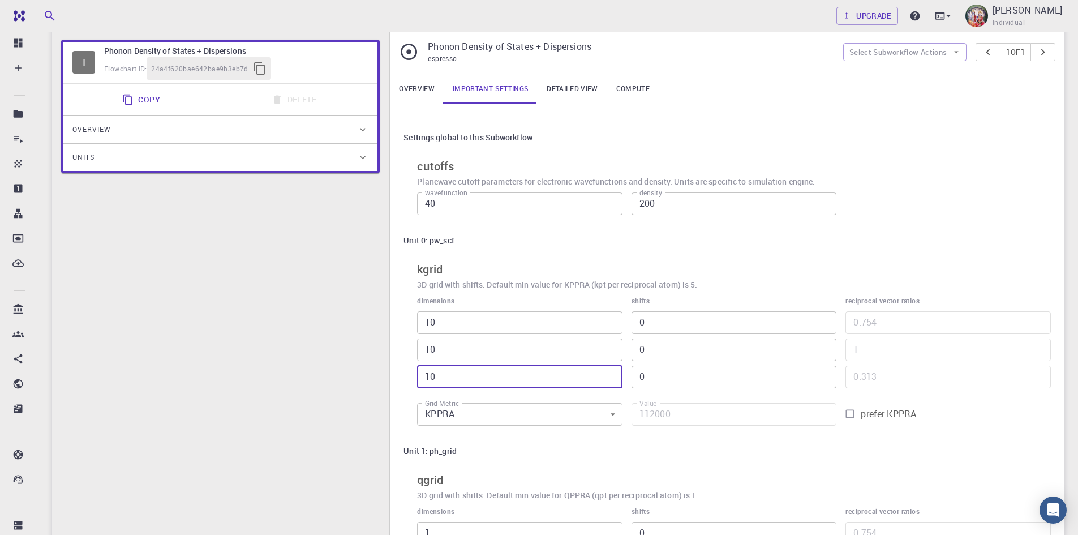
scroll to position [170, 0]
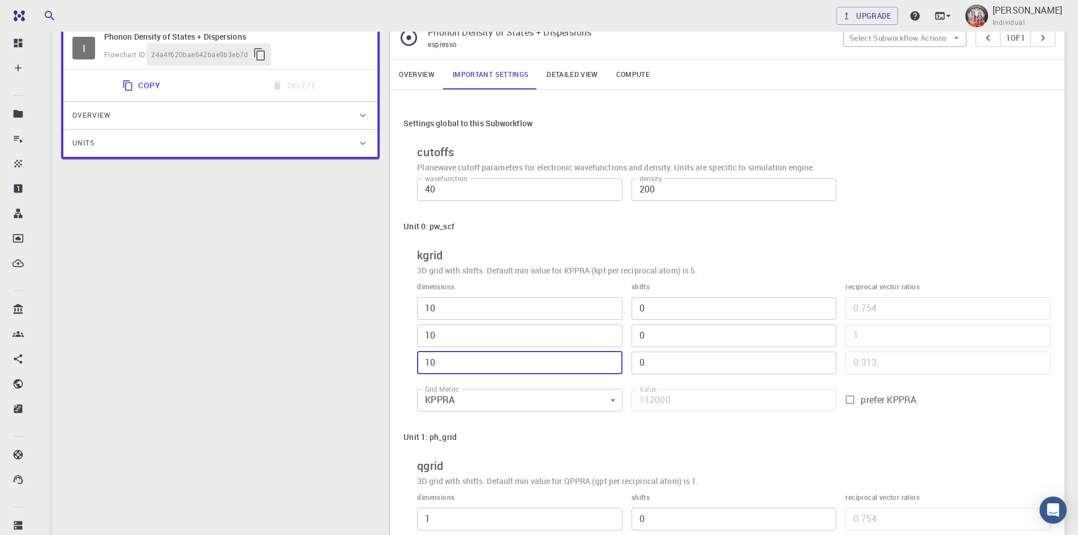
type input "10"
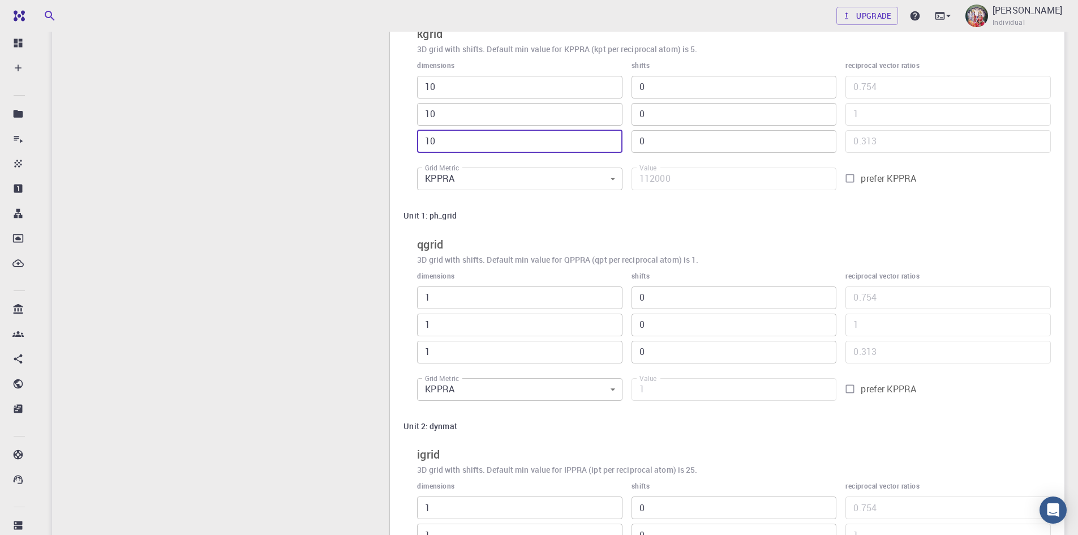
scroll to position [396, 0]
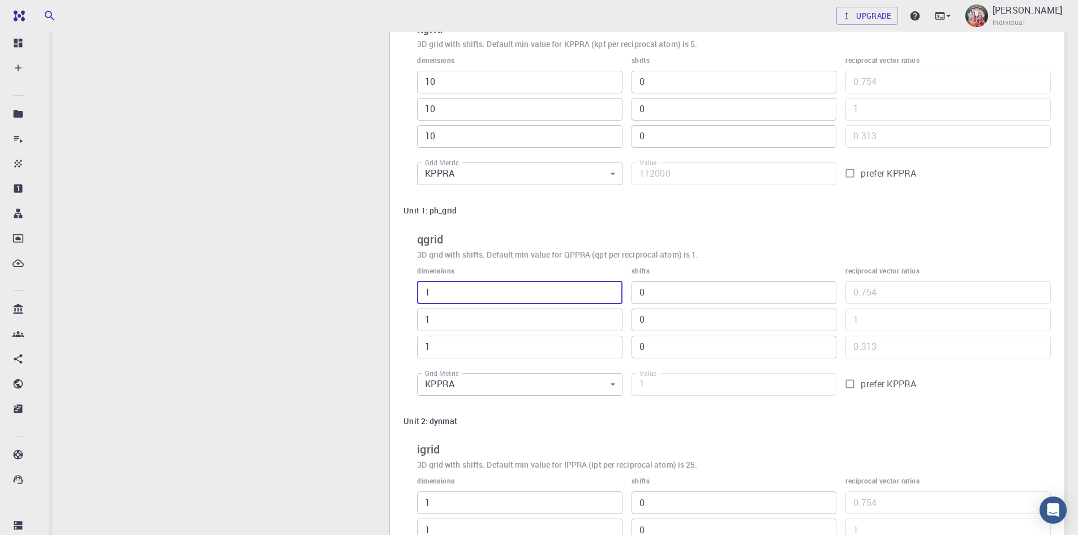
click at [435, 295] on input "1" at bounding box center [519, 292] width 205 height 23
type input "1"
type input "112"
type input "16"
type input "1792"
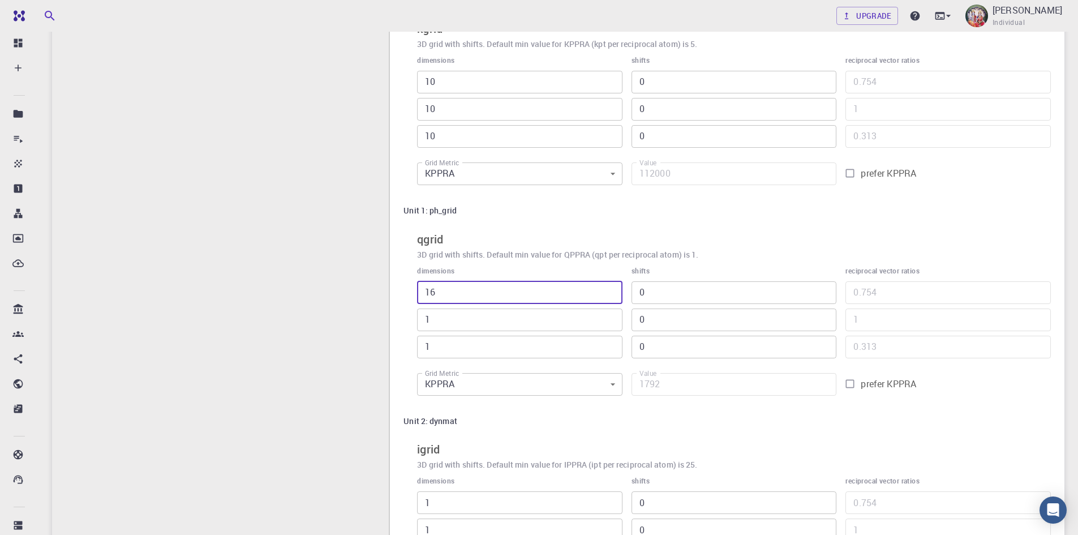
click at [432, 294] on input "16" at bounding box center [519, 292] width 205 height 23
type input "6"
type input "672"
type input "6"
click at [435, 327] on input "1" at bounding box center [519, 319] width 205 height 23
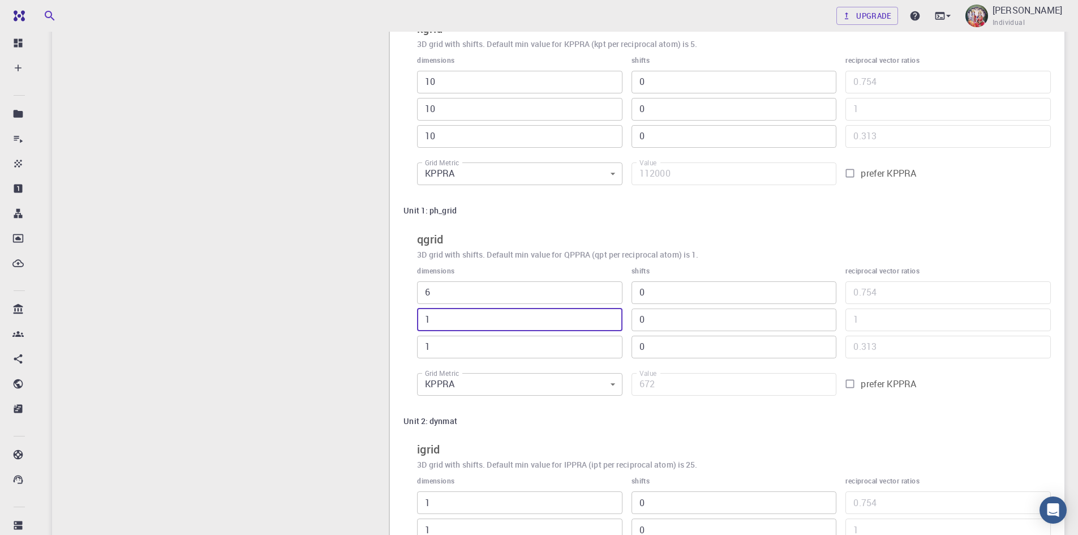
type input "16"
type input "10752"
type input "6"
type input "4032"
type input "6"
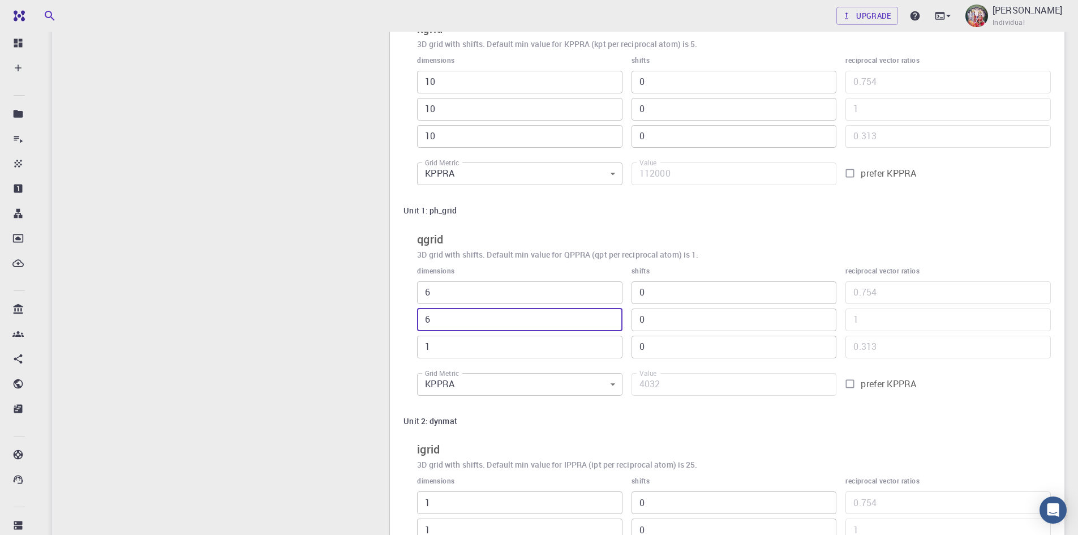
type input "2"
type input "8064"
click at [611, 345] on input "2" at bounding box center [519, 347] width 205 height 23
type input "3"
type input "12096"
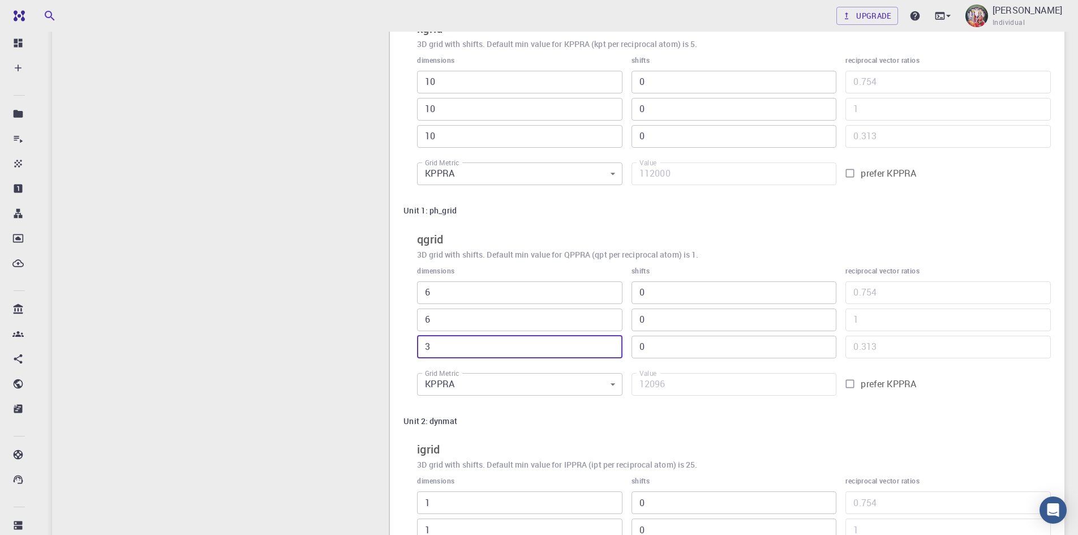
click at [611, 345] on input "3" at bounding box center [519, 347] width 205 height 23
type input "4"
click at [611, 345] on input "4" at bounding box center [519, 347] width 205 height 23
type input "16128"
type input "5"
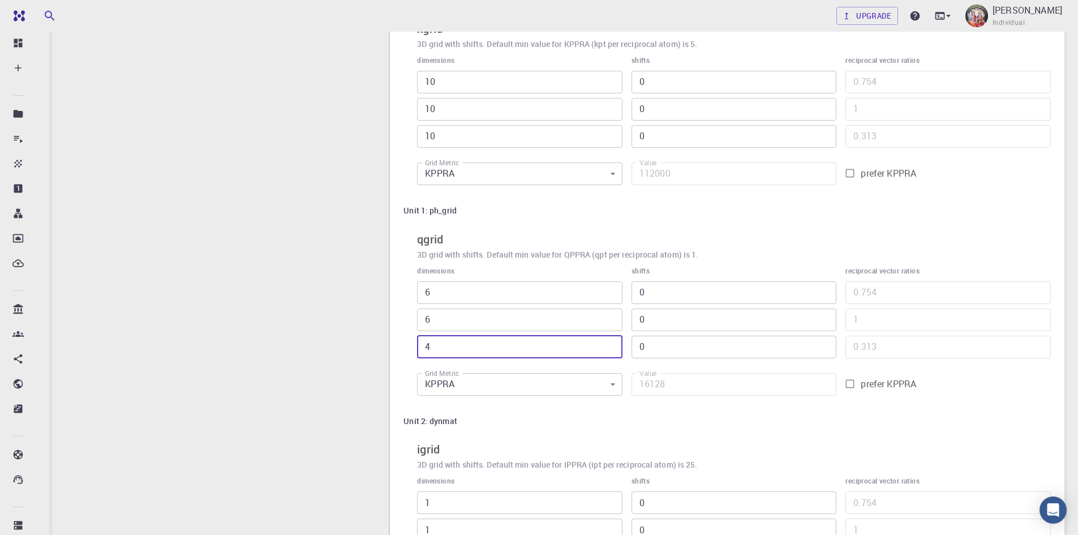
type input "20160"
click at [611, 345] on input "5" at bounding box center [519, 347] width 205 height 23
type input "6"
type input "24192"
type input "6"
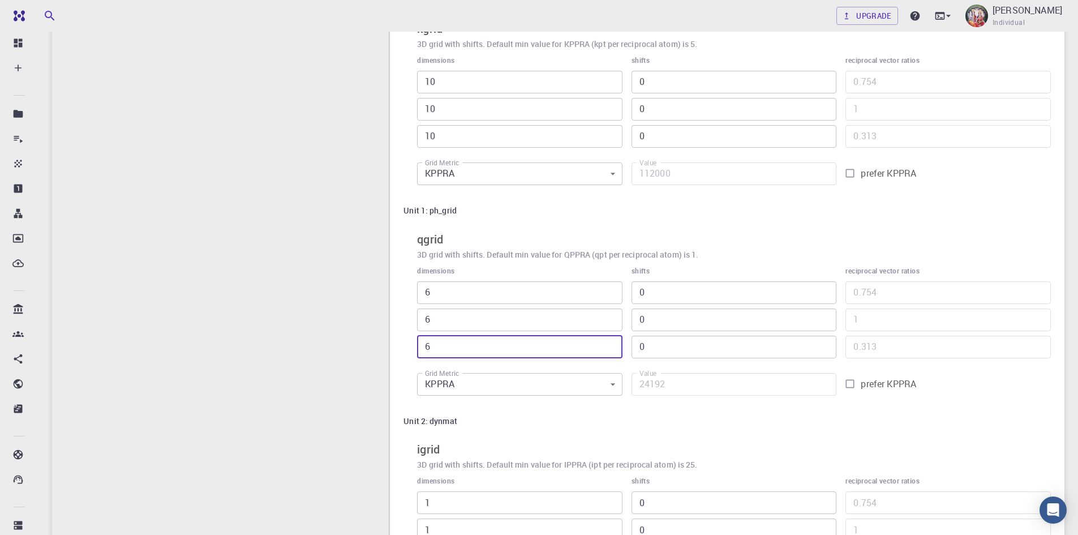
click at [611, 345] on input "6" at bounding box center [519, 347] width 205 height 23
click at [698, 438] on div "Unit 2: dynmat igrid 3D grid with shifts. Default min value for IPPRA (ipt per …" at bounding box center [726, 510] width 647 height 201
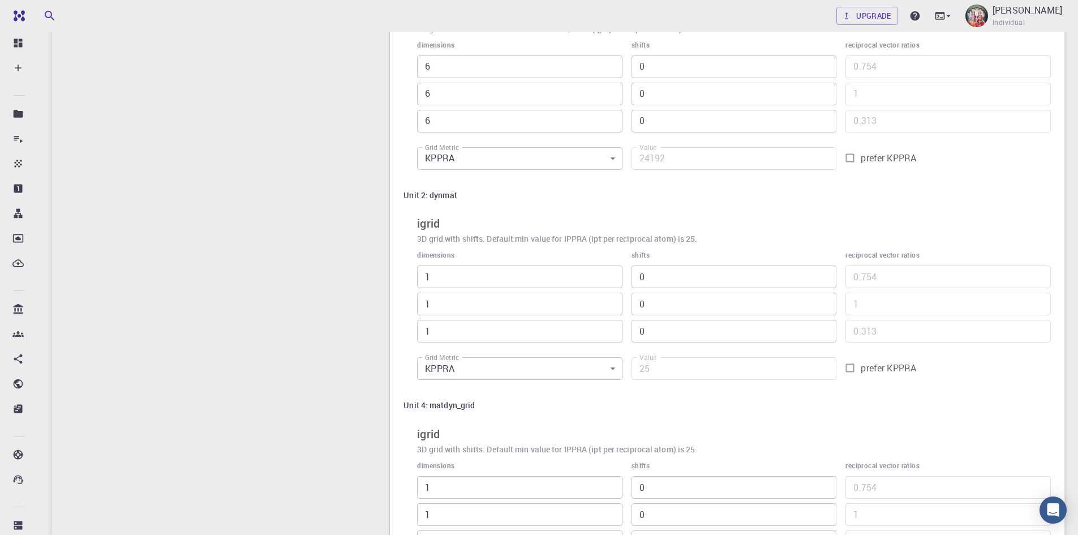
scroll to position [623, 0]
click at [443, 274] on input "1" at bounding box center [519, 276] width 205 height 23
type input "18"
type input "2016"
type input "18"
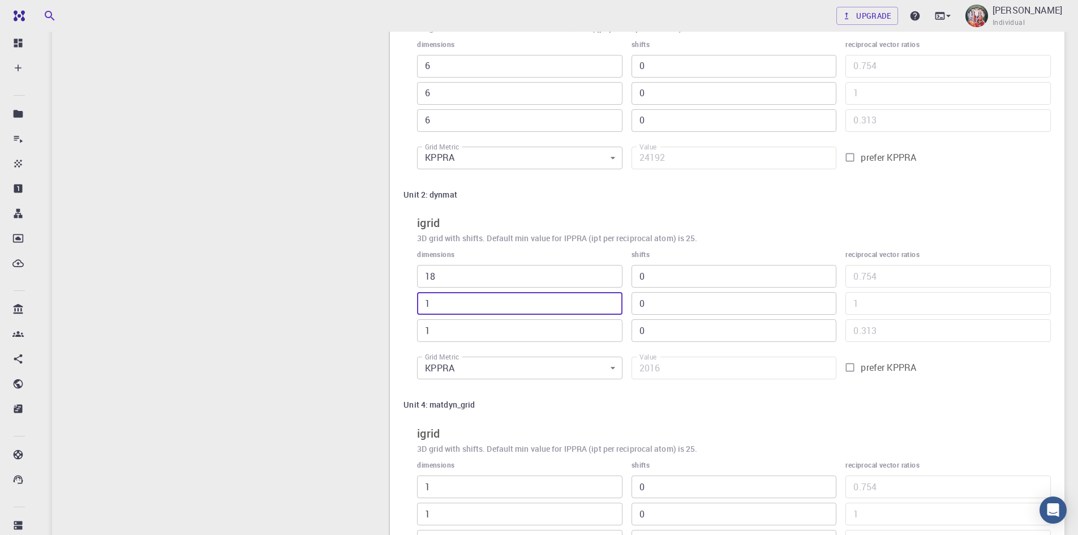
click at [437, 304] on input "1" at bounding box center [519, 303] width 205 height 23
type input "18"
type input "36288"
type input "18"
click at [429, 327] on input "1" at bounding box center [519, 330] width 205 height 23
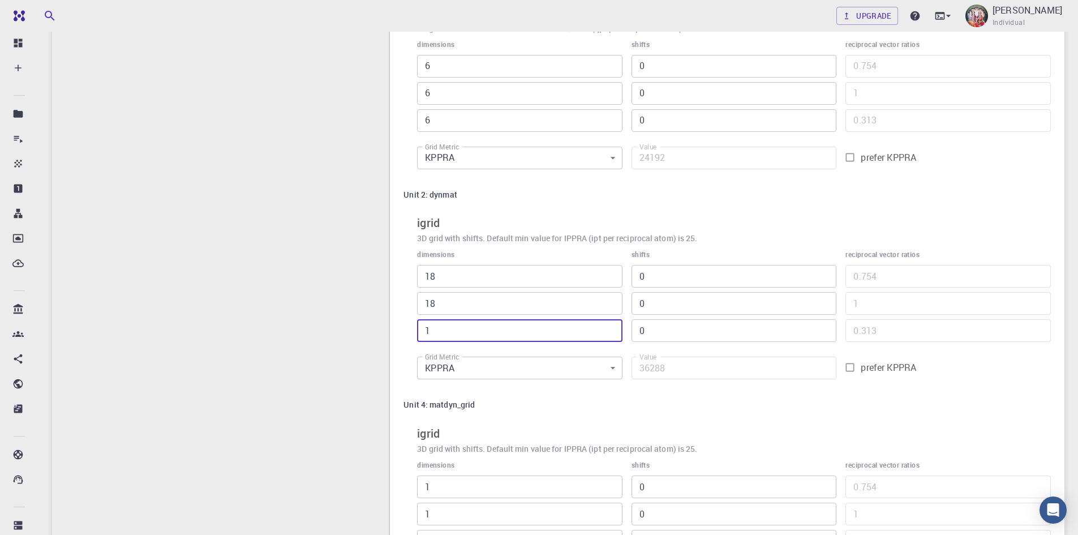
type input "18"
type input "653184"
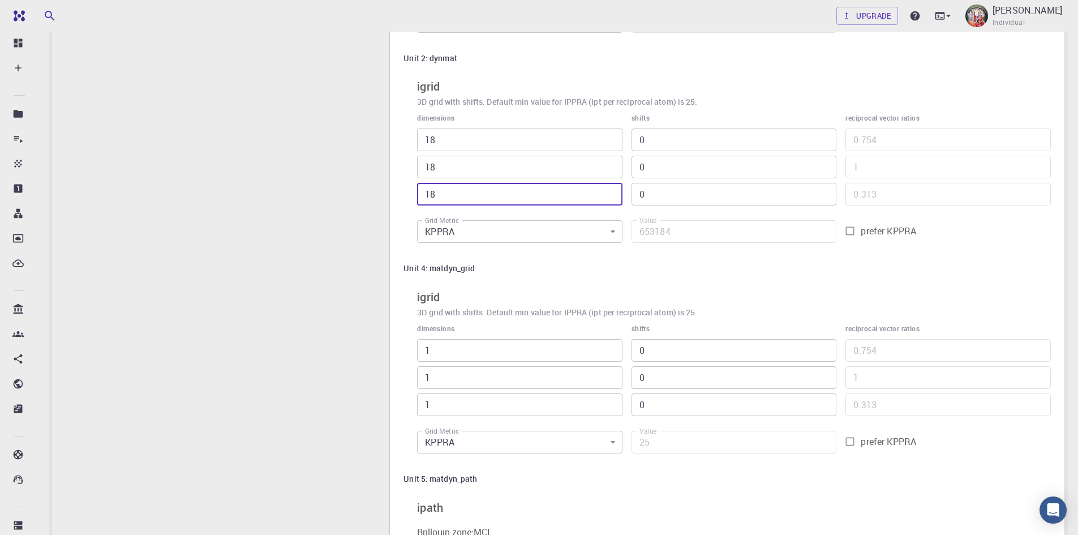
scroll to position [792, 0]
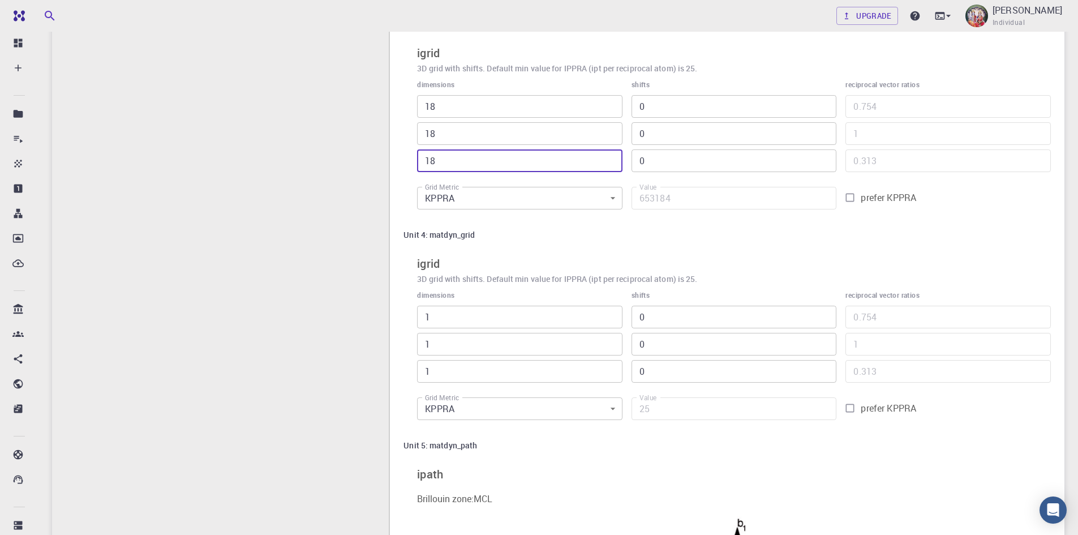
type input "18"
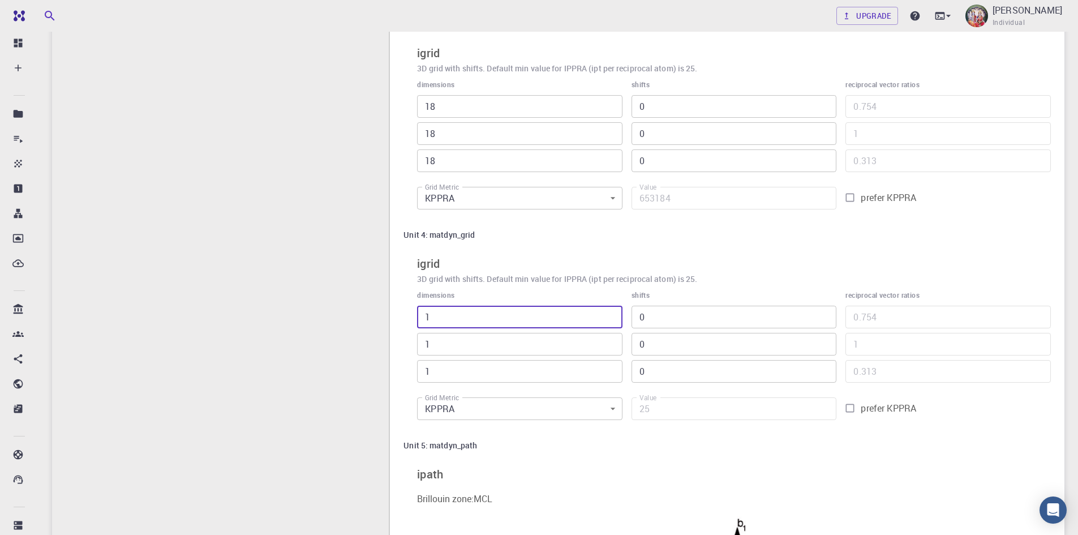
click at [449, 320] on input "1" at bounding box center [519, 317] width 205 height 23
type input "18"
type input "2016"
type input "18"
click at [439, 344] on input "1" at bounding box center [519, 344] width 205 height 23
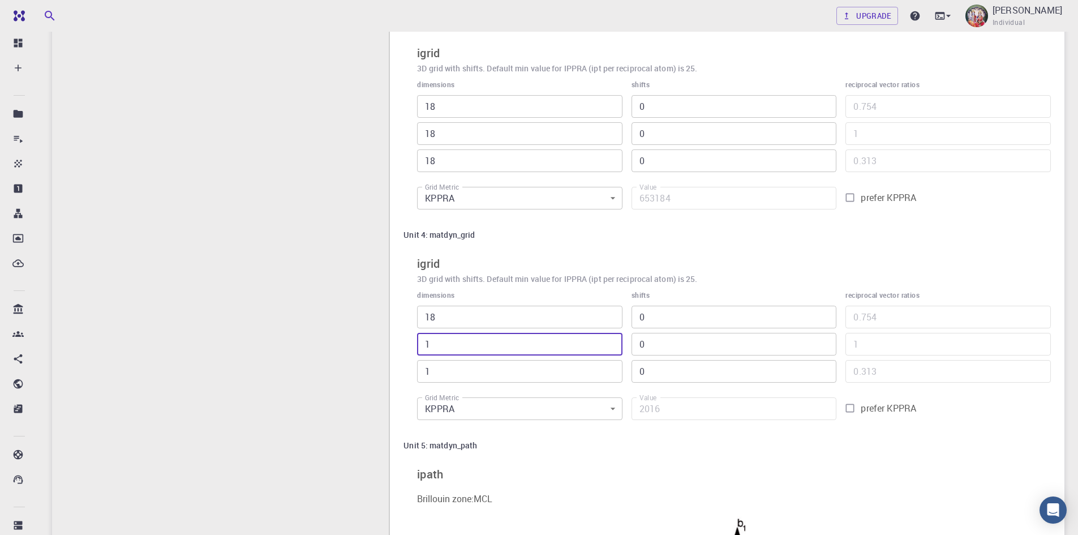
type input "18"
type input "36288"
type input "18"
click at [438, 364] on input "1" at bounding box center [519, 371] width 205 height 23
type input "18"
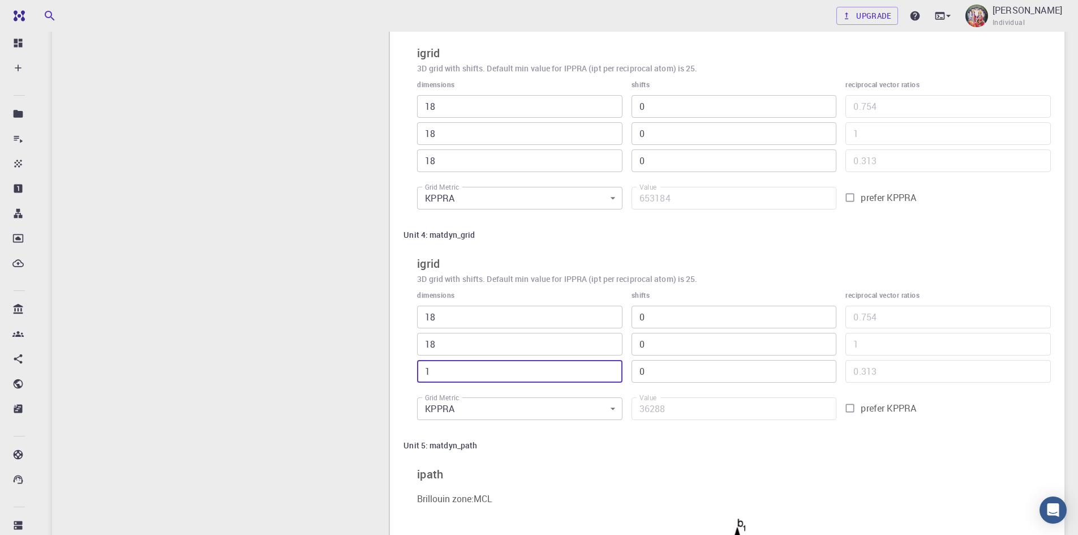
type input "653184"
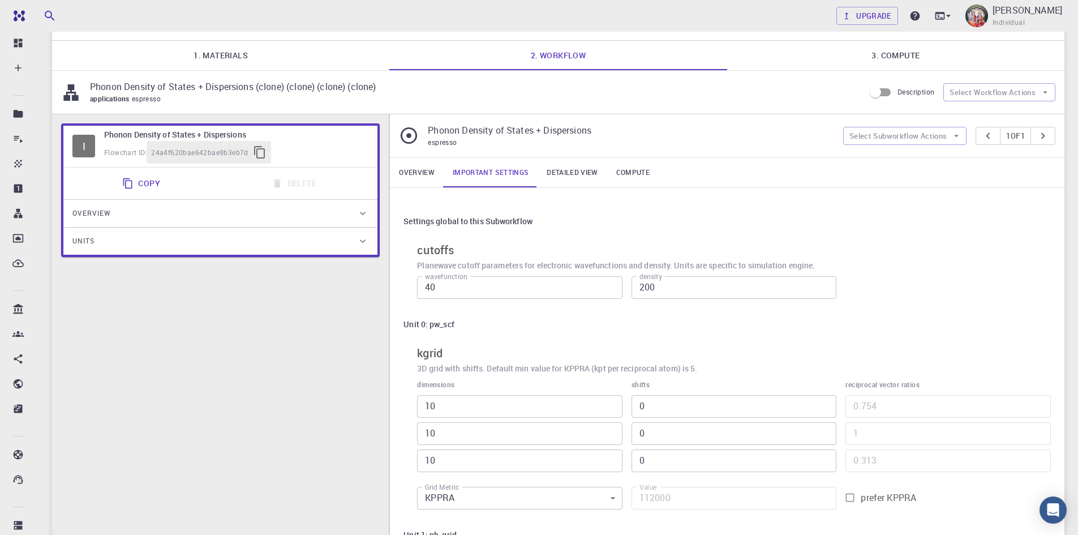
scroll to position [0, 0]
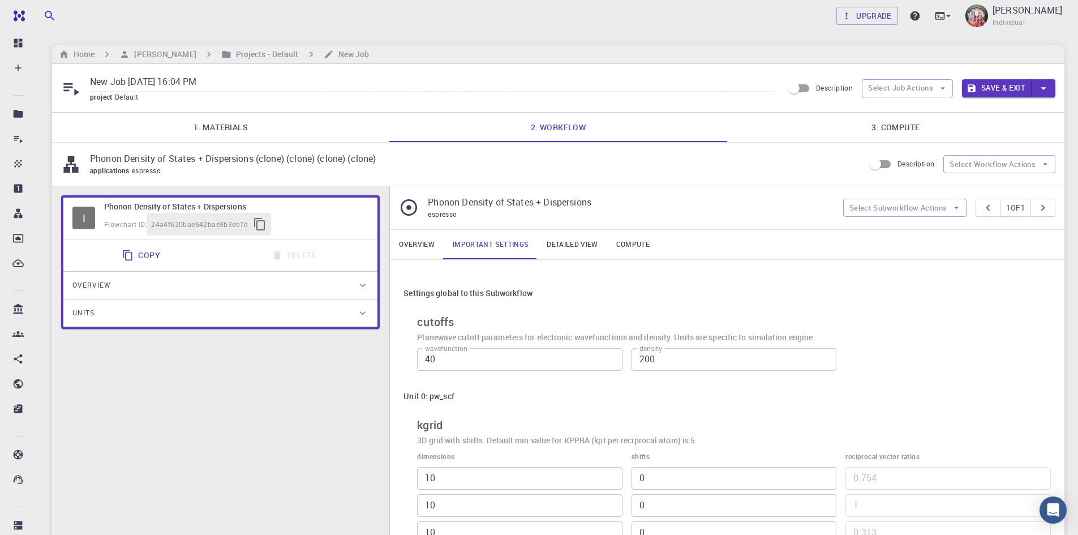
type input "18"
click at [835, 298] on div "Settings global to this Subworkflow" at bounding box center [726, 293] width 647 height 22
click at [578, 243] on link "Detailed view" at bounding box center [572, 244] width 69 height 29
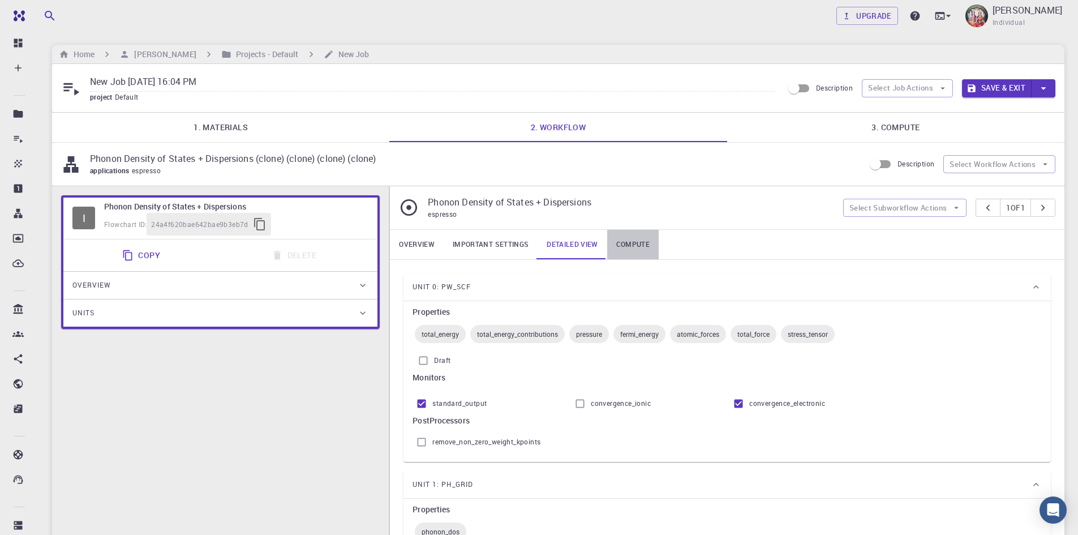
click at [640, 242] on link "Compute" at bounding box center [632, 244] width 51 height 29
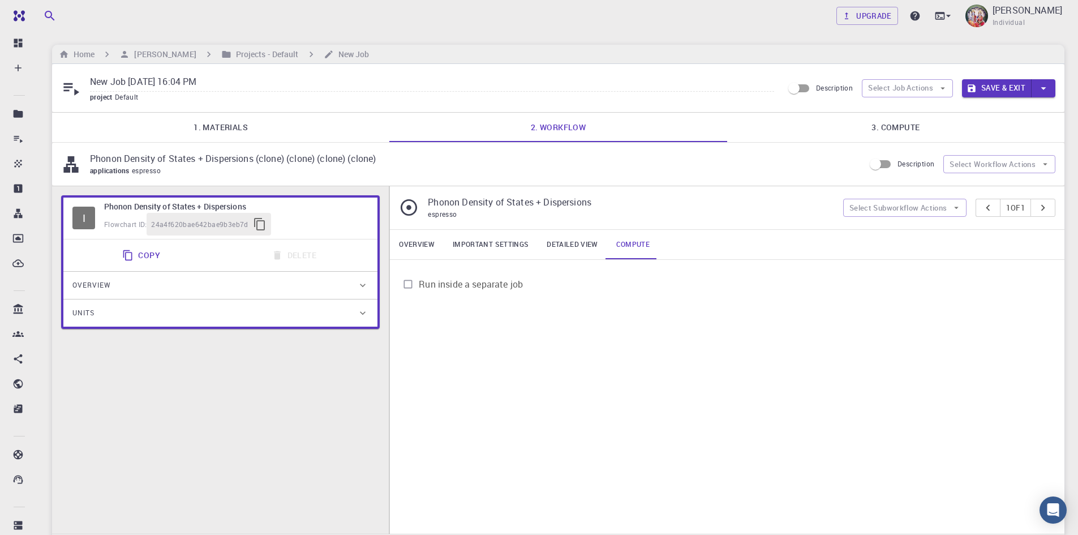
click at [211, 82] on input "New Job [DATE] 16:04 PM" at bounding box center [432, 82] width 684 height 19
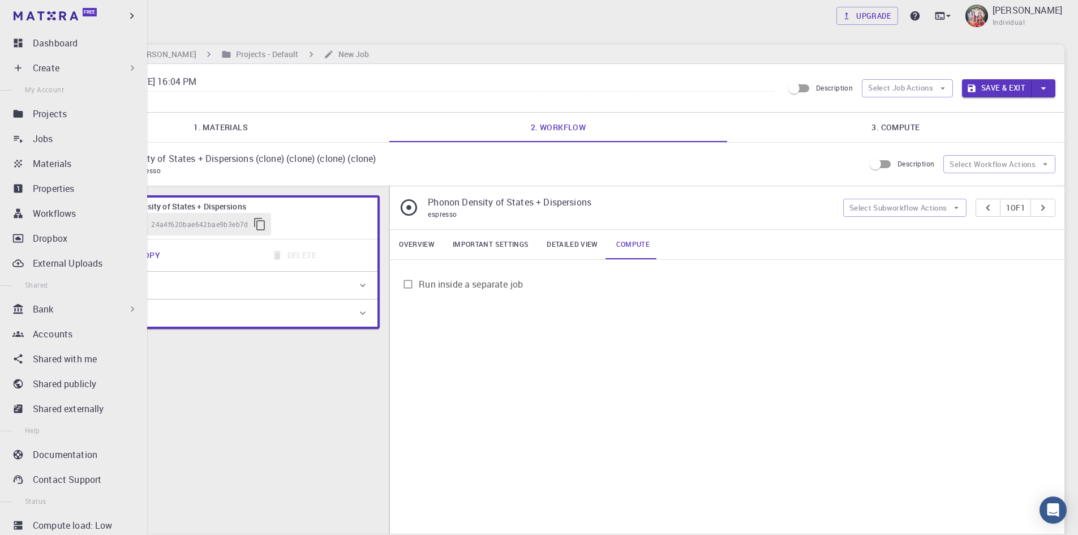
drag, startPoint x: 233, startPoint y: 80, endPoint x: 0, endPoint y: 22, distance: 240.3
click at [0, 22] on div "Free Dashboard Create New Job New Material Create Material Upload File Import f…" at bounding box center [539, 332] width 1078 height 664
click at [0, 22] on div "Free" at bounding box center [73, 16] width 147 height 32
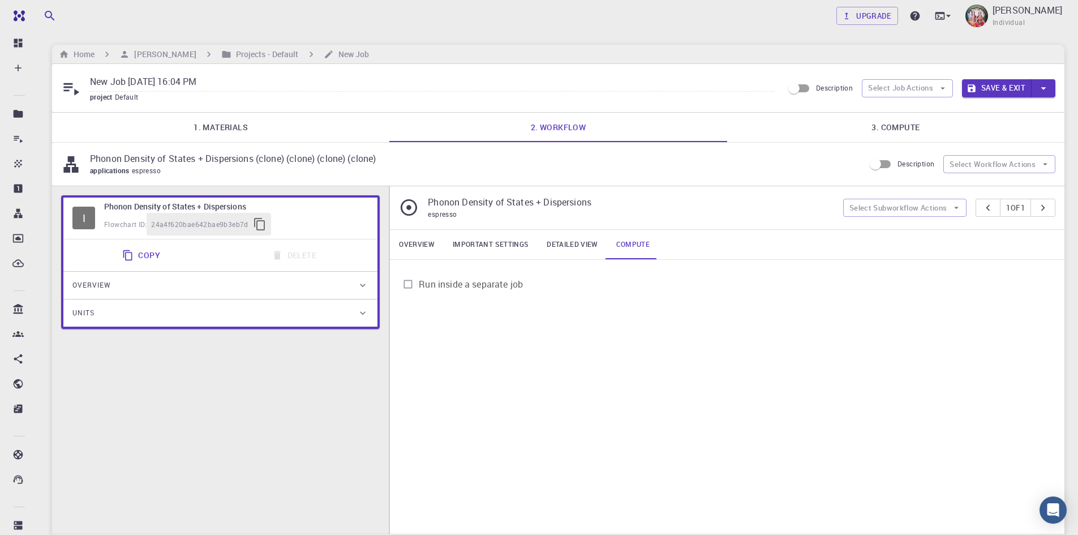
drag, startPoint x: 229, startPoint y: 84, endPoint x: 80, endPoint y: 62, distance: 150.5
click at [80, 62] on main "Home [PERSON_NAME] Projects - Default New Job New Job [DATE] 16:04 PM project D…" at bounding box center [558, 310] width 1012 height 531
type input "V2O5 Phonon Density of states and dispersion"
click at [1012, 90] on button "Save & Exit" at bounding box center [997, 88] width 70 height 18
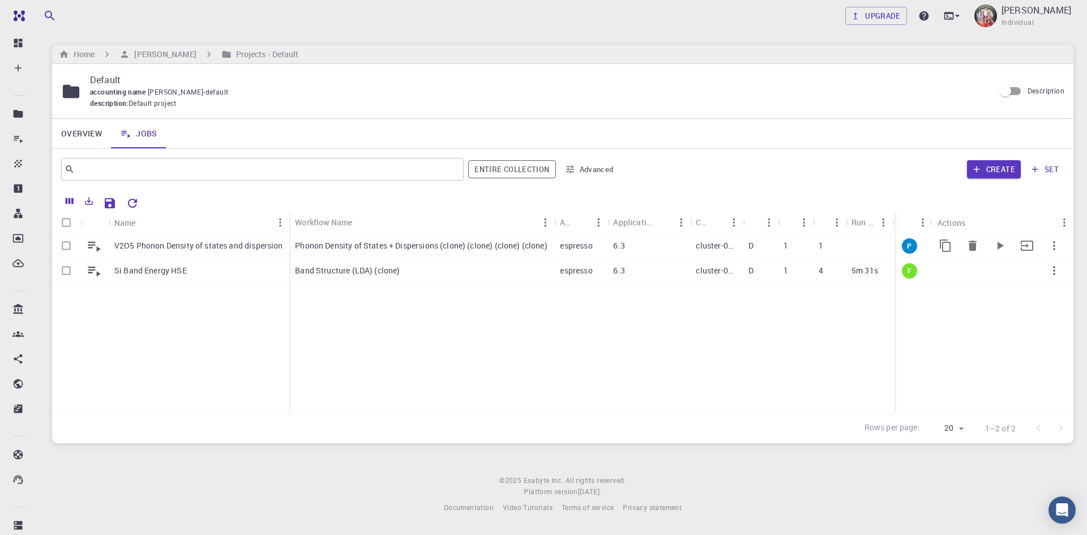
click at [684, 244] on div "6.3" at bounding box center [648, 246] width 83 height 25
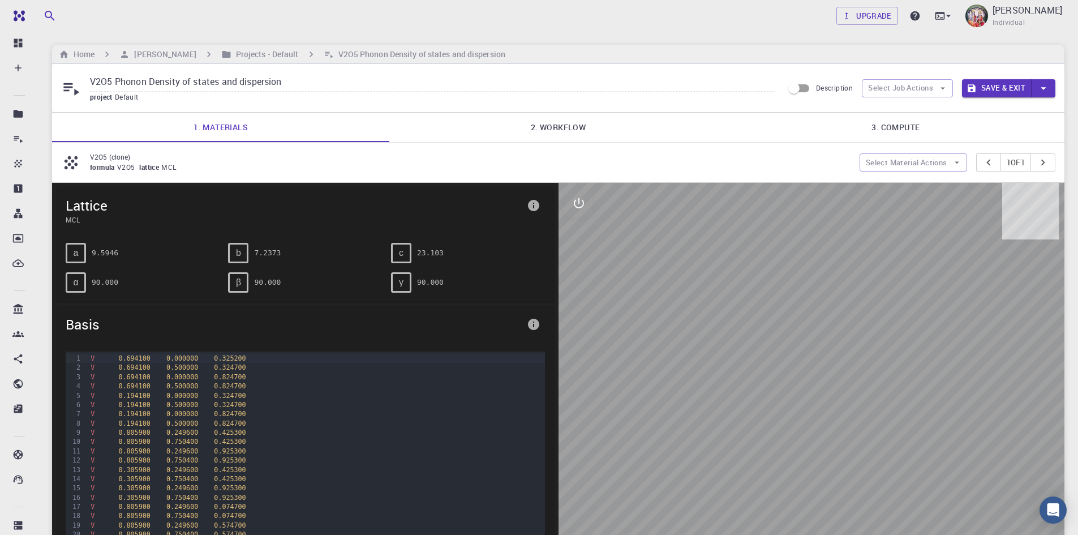
click at [1001, 81] on button "Save & Exit" at bounding box center [997, 88] width 70 height 18
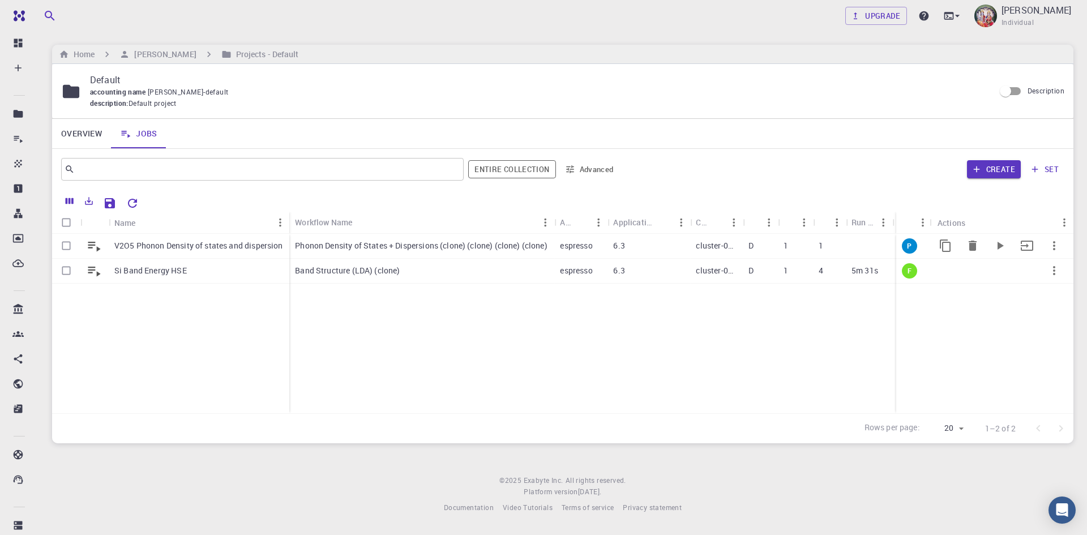
click at [100, 249] on icon at bounding box center [94, 247] width 12 height 10
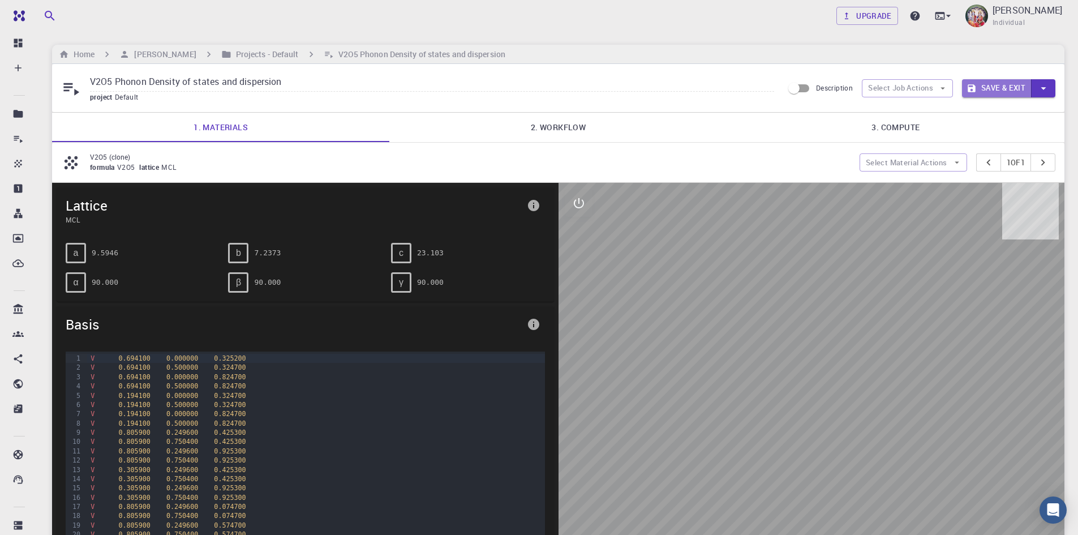
click at [992, 85] on button "Save & Exit" at bounding box center [997, 88] width 70 height 18
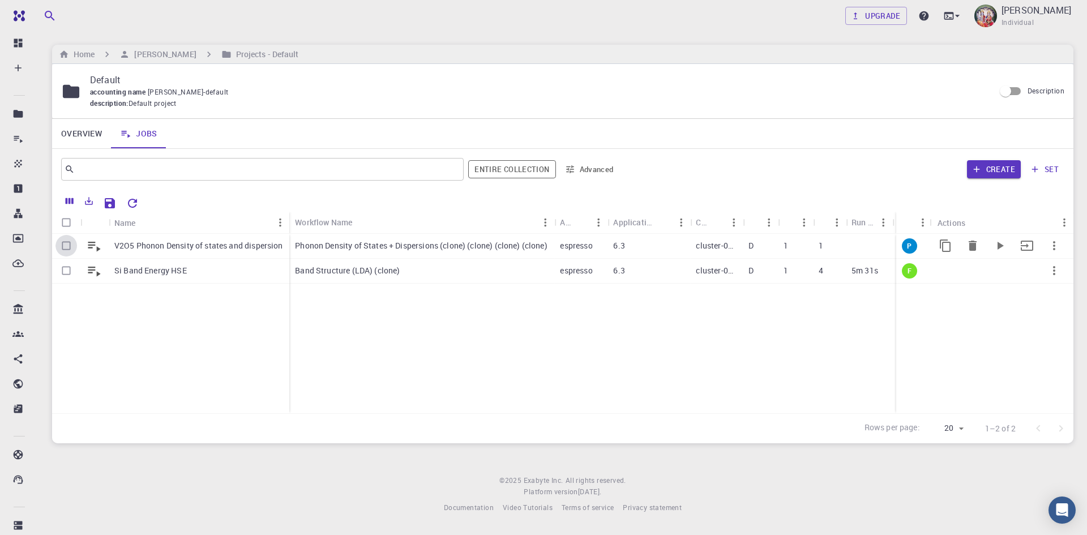
click at [68, 247] on input "Select row" at bounding box center [66, 246] width 22 height 22
checkbox input "true"
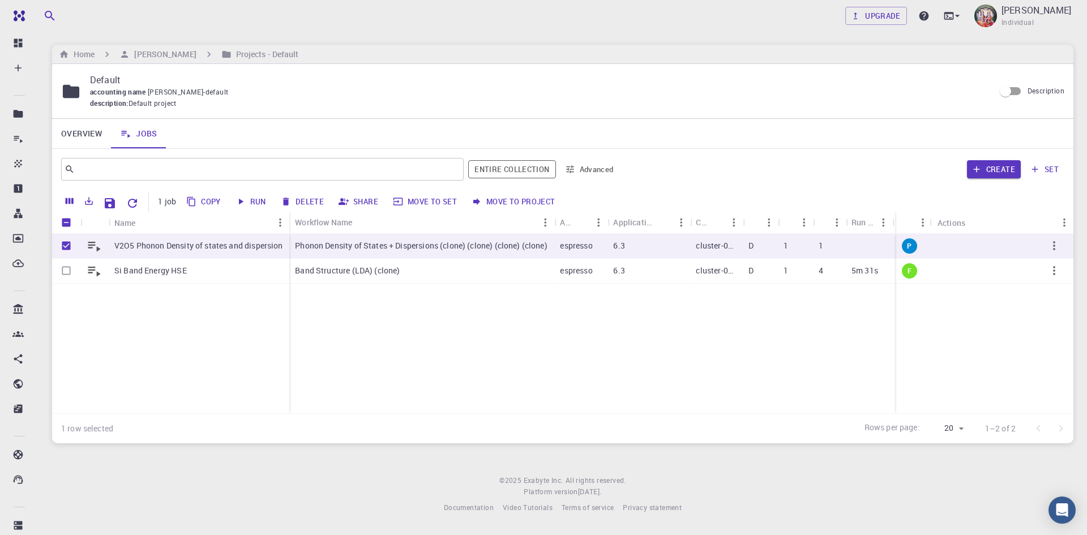
click at [259, 200] on button "Run" at bounding box center [251, 201] width 38 height 18
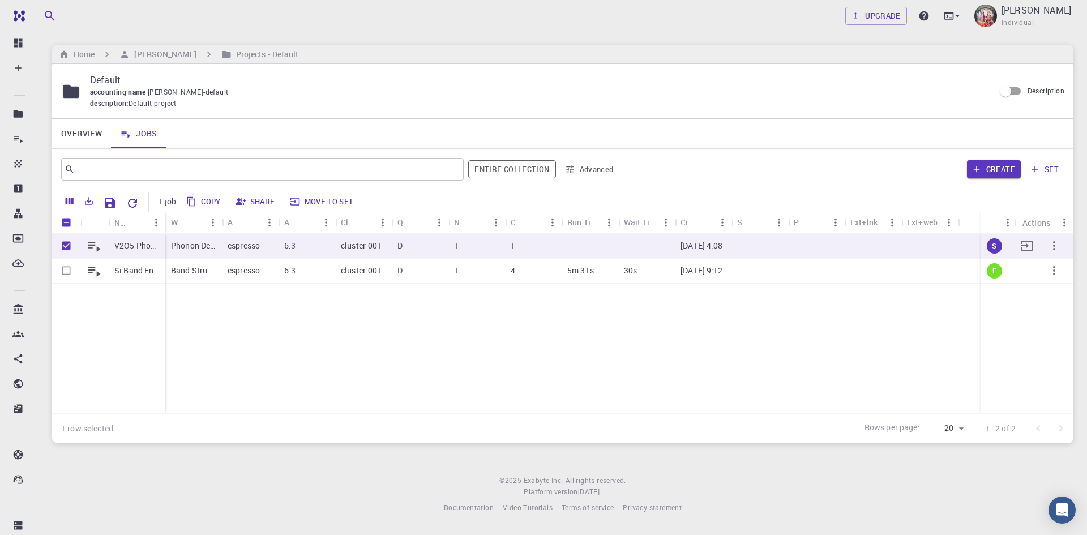
checkbox input "false"
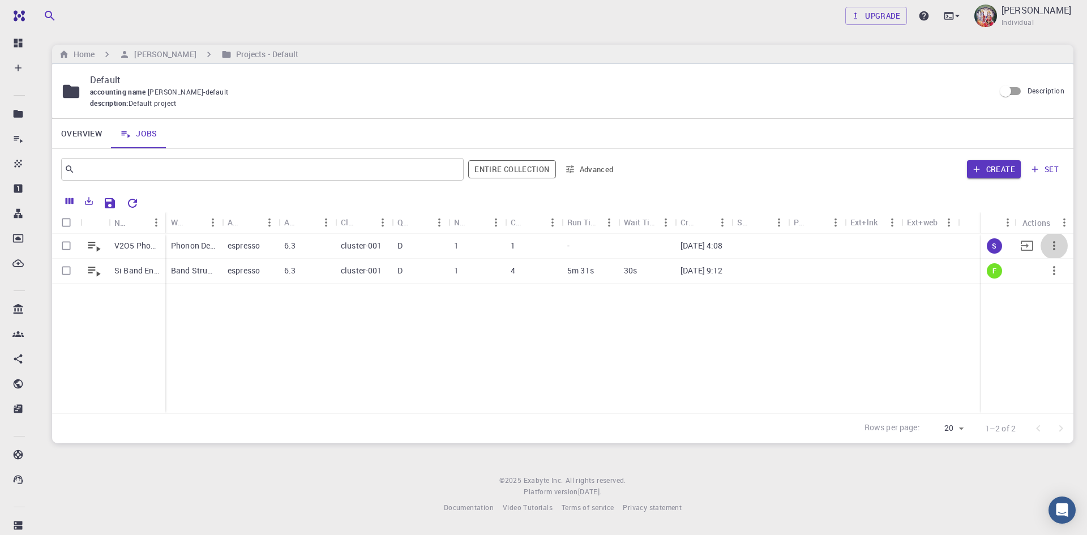
click at [1055, 244] on icon "button" at bounding box center [1054, 246] width 14 height 14
click at [1052, 292] on span "Terminate" at bounding box center [1052, 291] width 32 height 11
click at [264, 242] on div "espresso" at bounding box center [250, 246] width 57 height 25
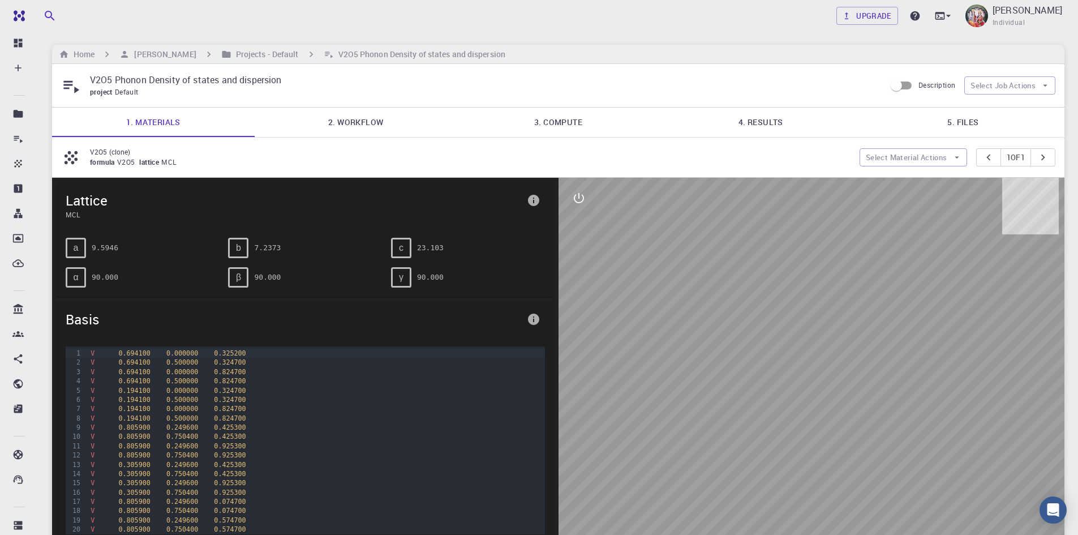
click at [358, 122] on link "2. Workflow" at bounding box center [356, 122] width 203 height 29
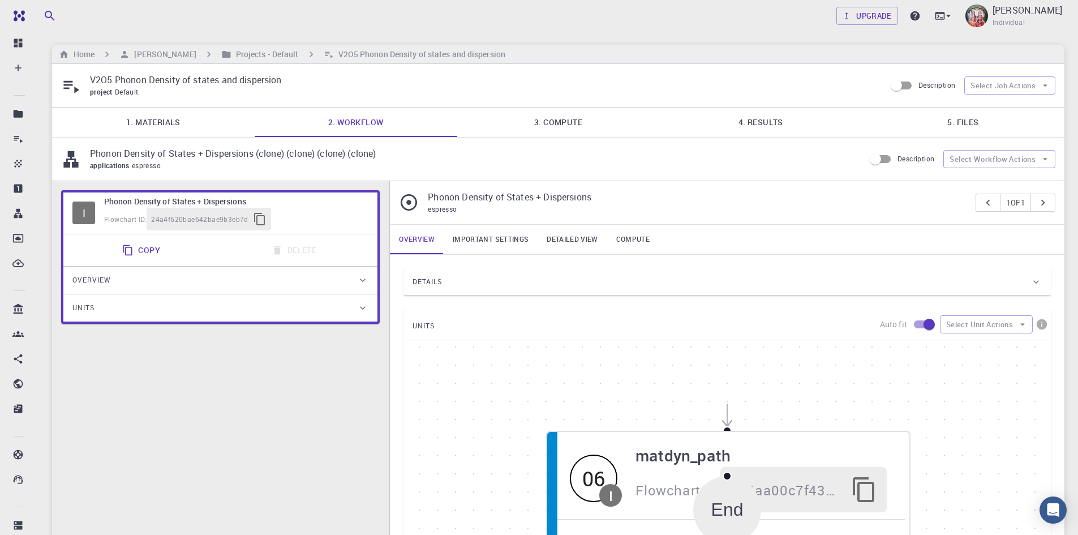
click at [564, 238] on link "Detailed view" at bounding box center [572, 239] width 69 height 29
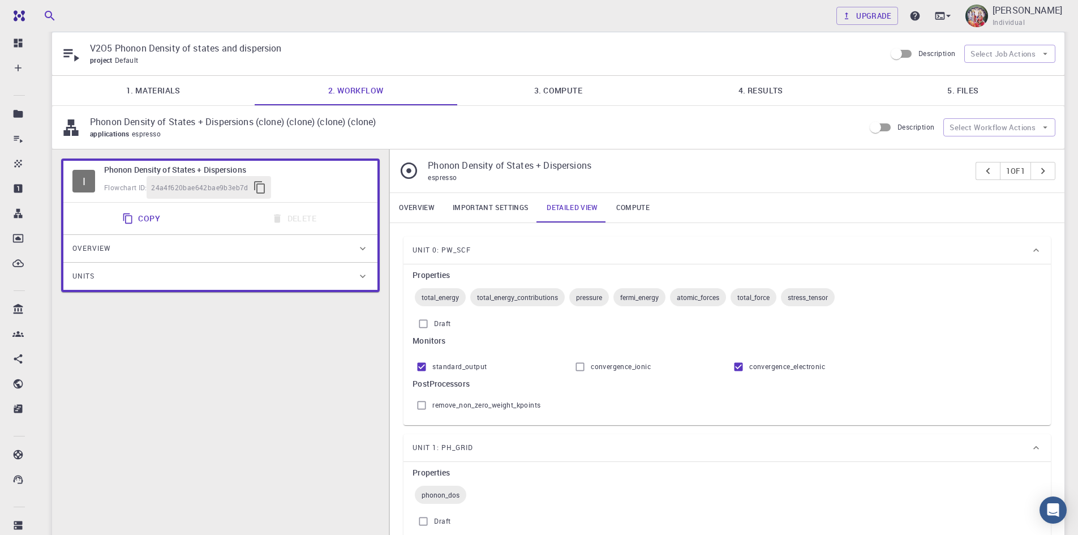
scroll to position [23, 0]
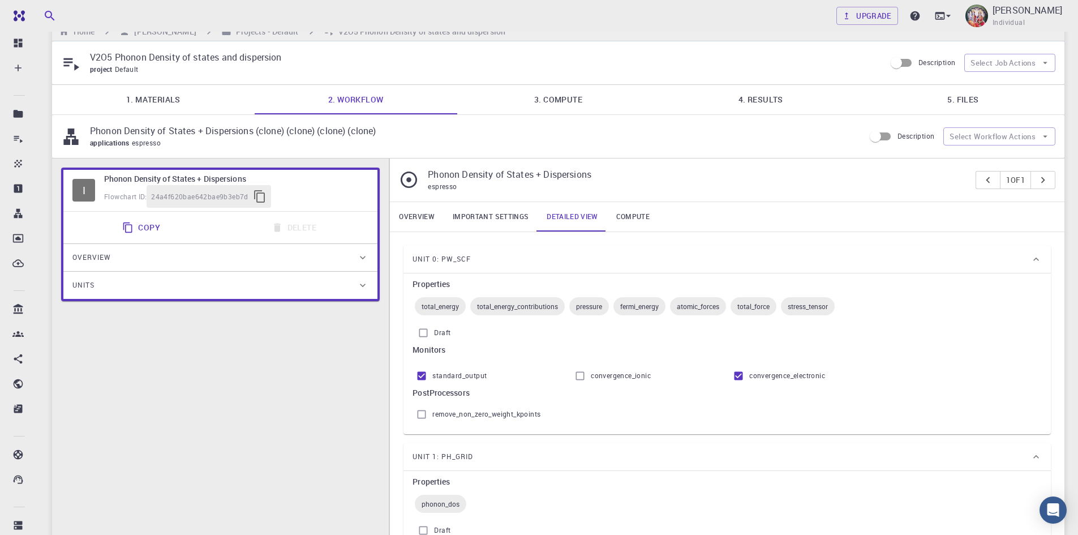
click at [632, 217] on link "Compute" at bounding box center [632, 216] width 51 height 29
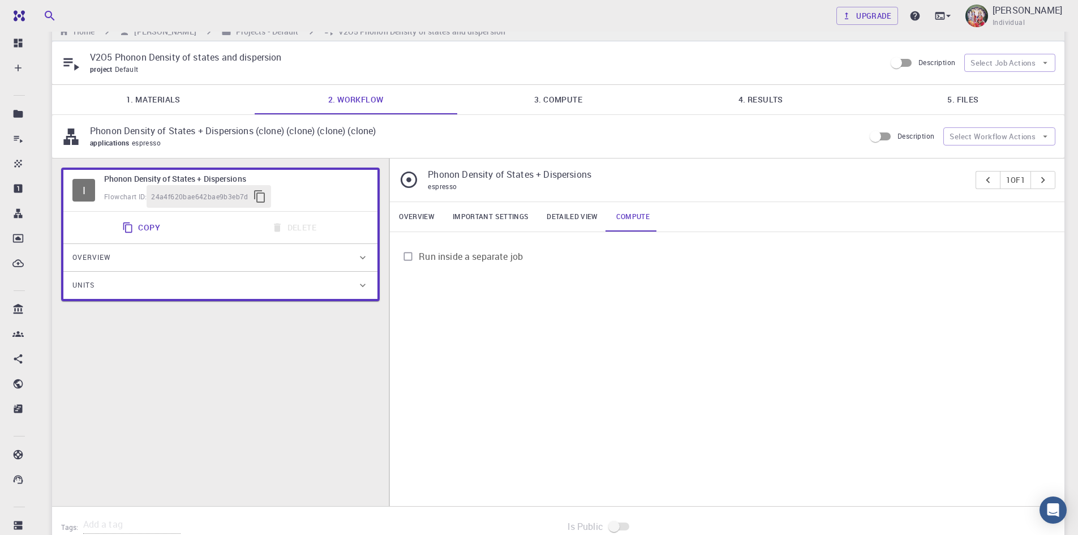
click at [565, 219] on link "Detailed view" at bounding box center [572, 216] width 69 height 29
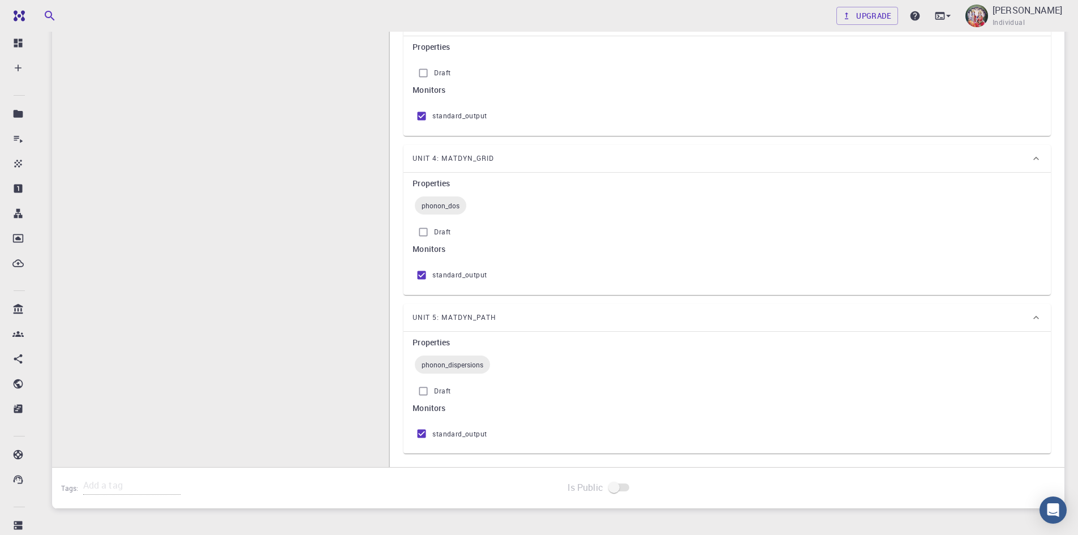
scroll to position [758, 0]
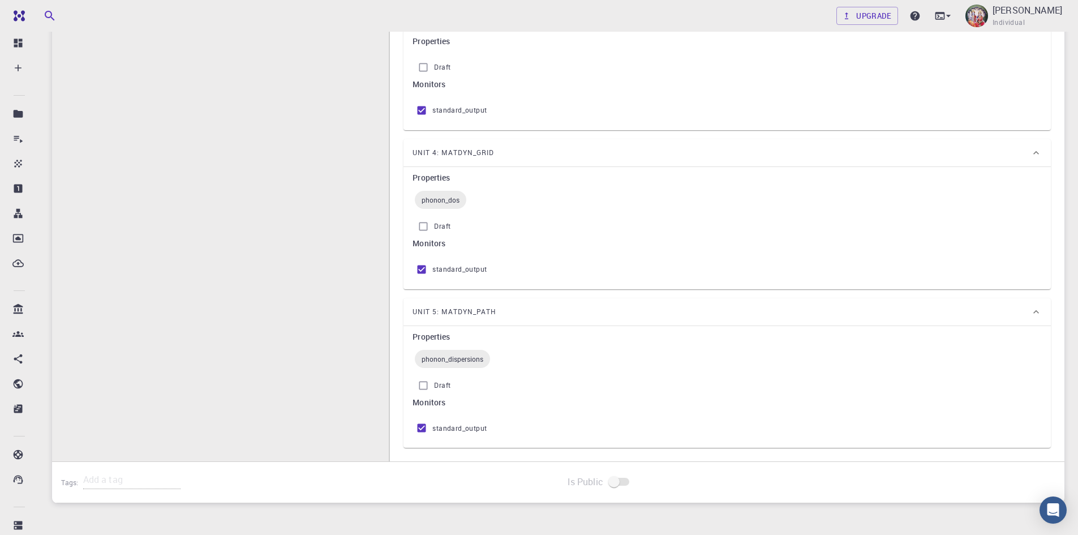
click at [473, 429] on span "standard_output" at bounding box center [459, 428] width 54 height 11
click at [432, 429] on input "standard_output" at bounding box center [422, 428] width 22 height 22
checkbox input "true"
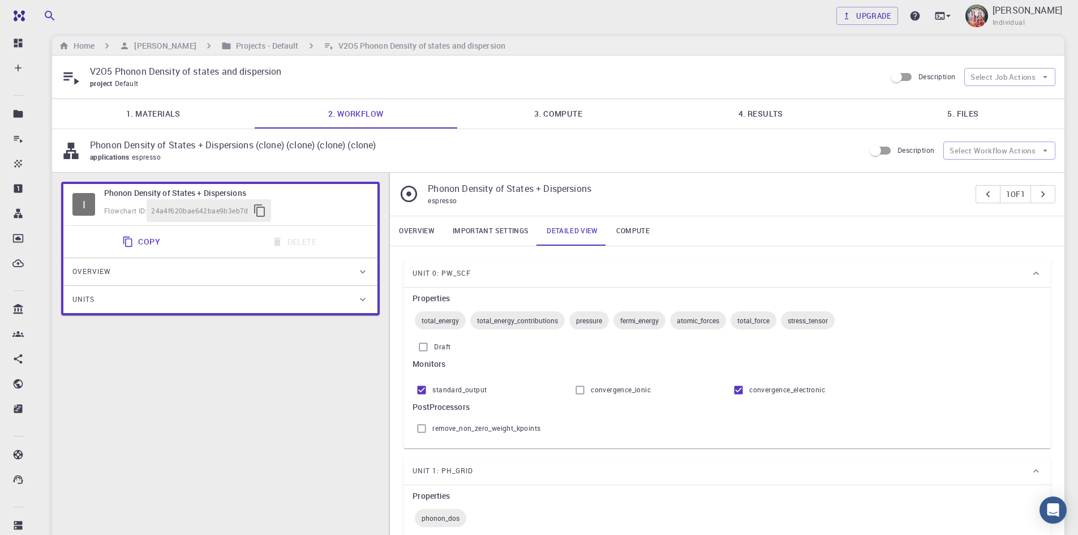
scroll to position [0, 0]
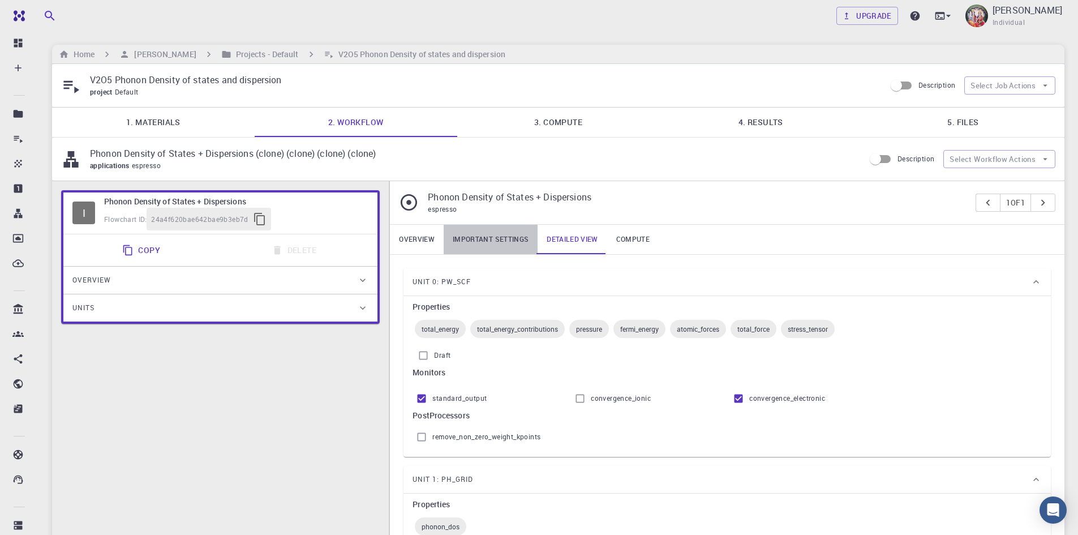
click at [471, 231] on link "Important settings" at bounding box center [491, 239] width 94 height 29
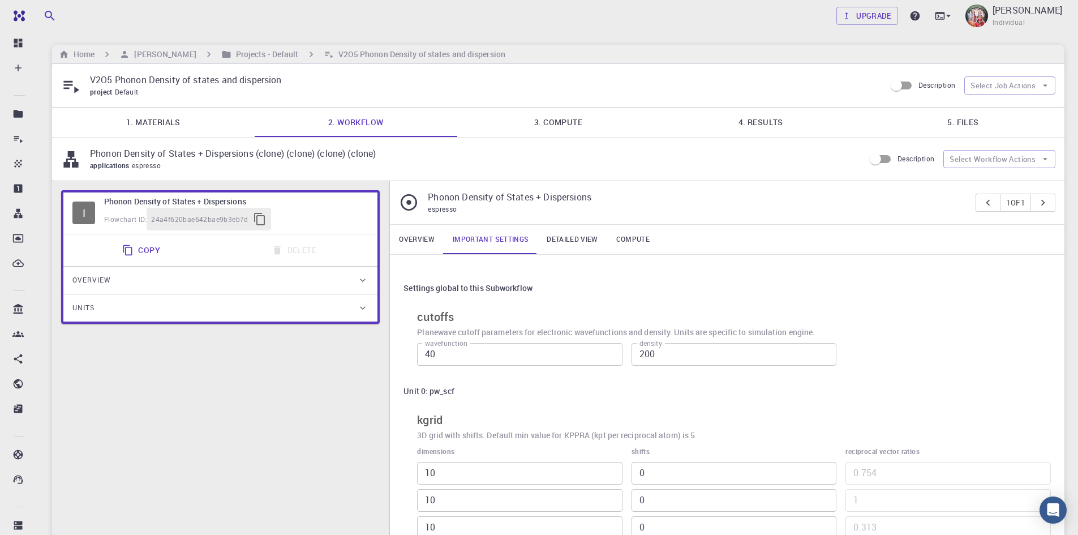
click at [582, 239] on link "Detailed view" at bounding box center [572, 239] width 69 height 29
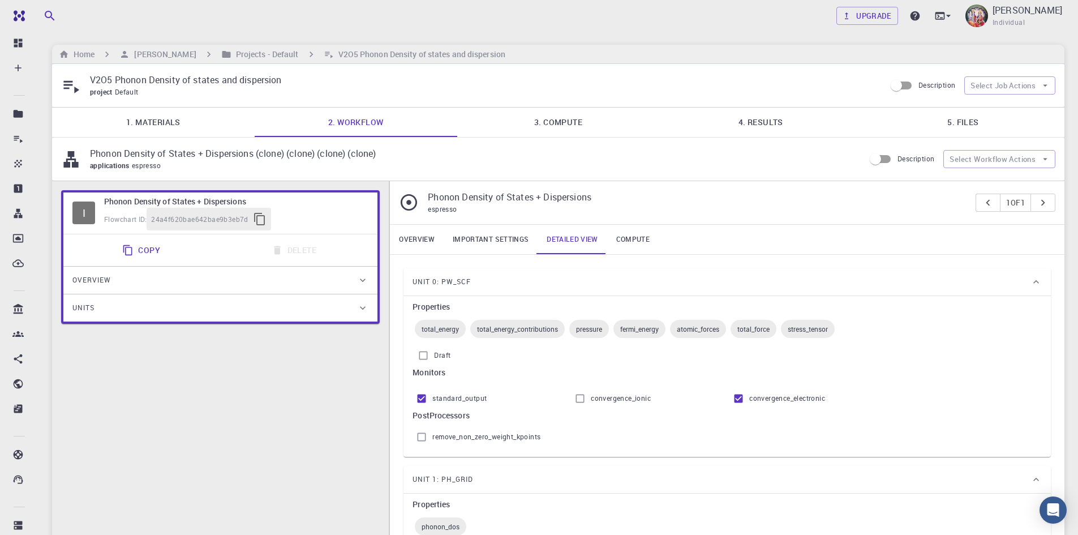
click at [633, 237] on link "Compute" at bounding box center [632, 239] width 51 height 29
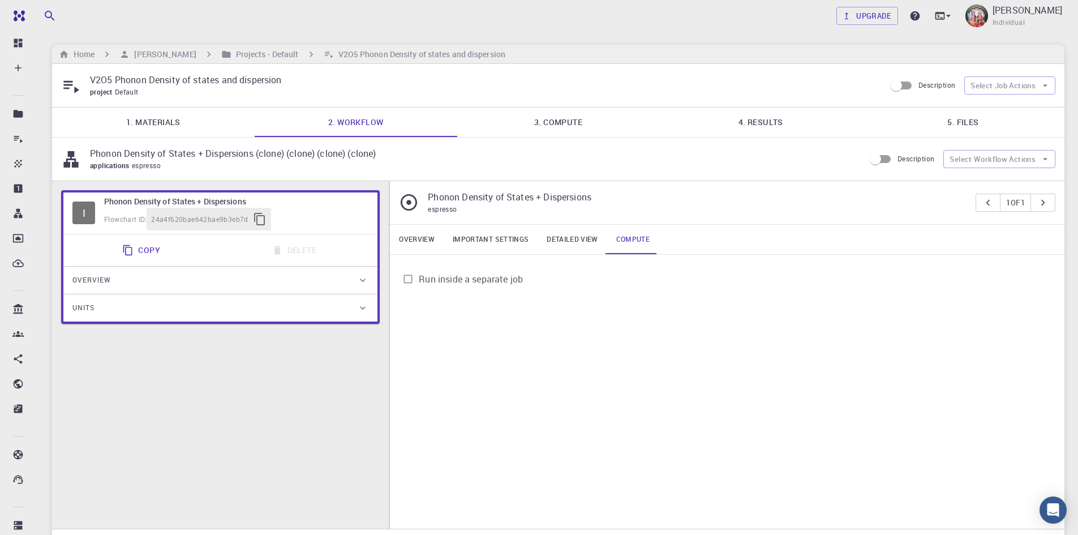
click at [408, 280] on input "Run inside a separate job" at bounding box center [408, 279] width 22 height 22
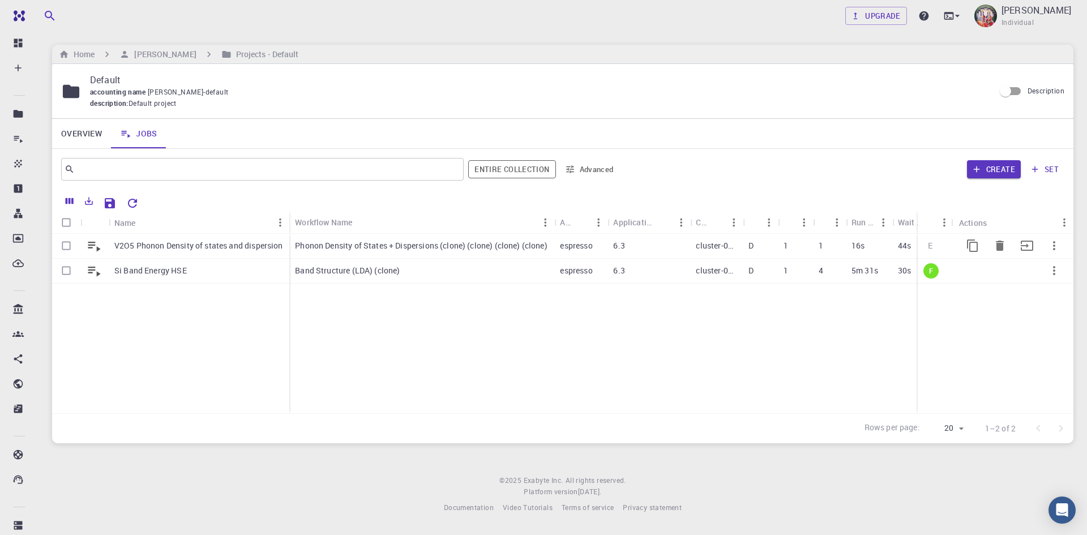
click at [531, 241] on p "Phonon Density of States + Dispersions (clone) (clone) (clone) (clone)" at bounding box center [421, 245] width 252 height 11
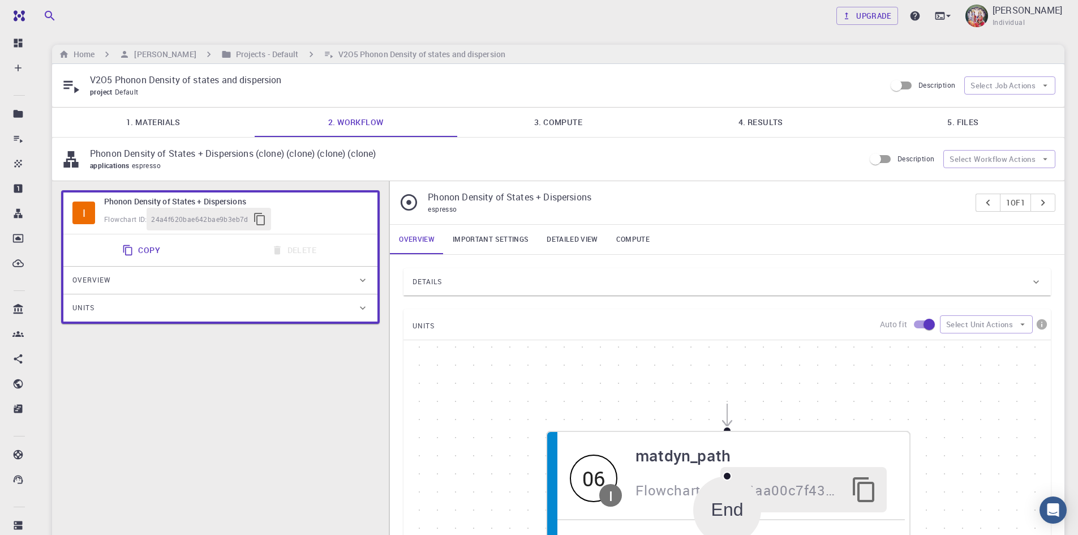
click at [556, 123] on link "3. Compute" at bounding box center [558, 122] width 203 height 29
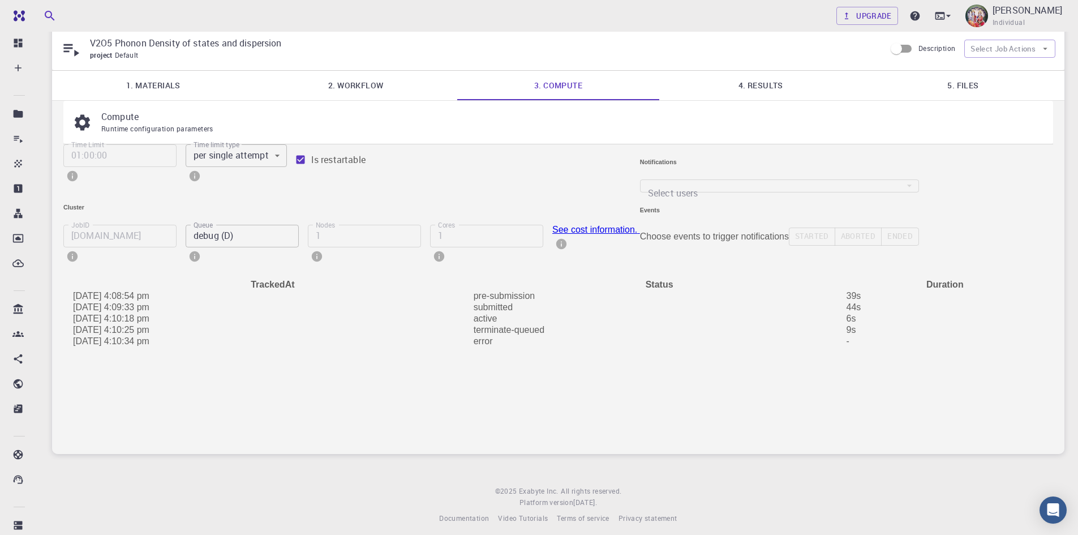
scroll to position [53, 0]
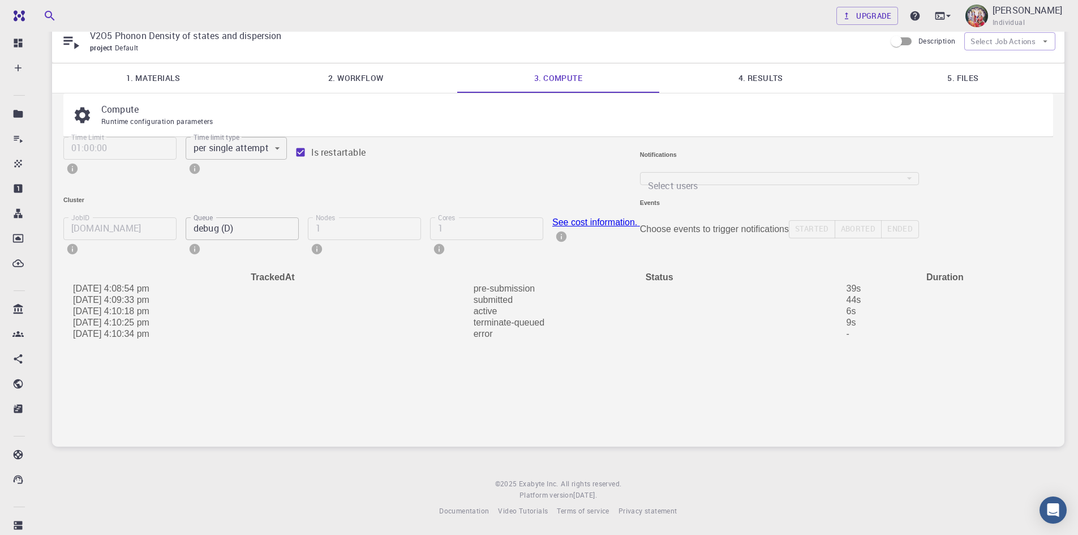
click at [553, 227] on link "See cost information." at bounding box center [596, 222] width 88 height 10
click at [251, 240] on input "debug (D)" at bounding box center [242, 228] width 113 height 23
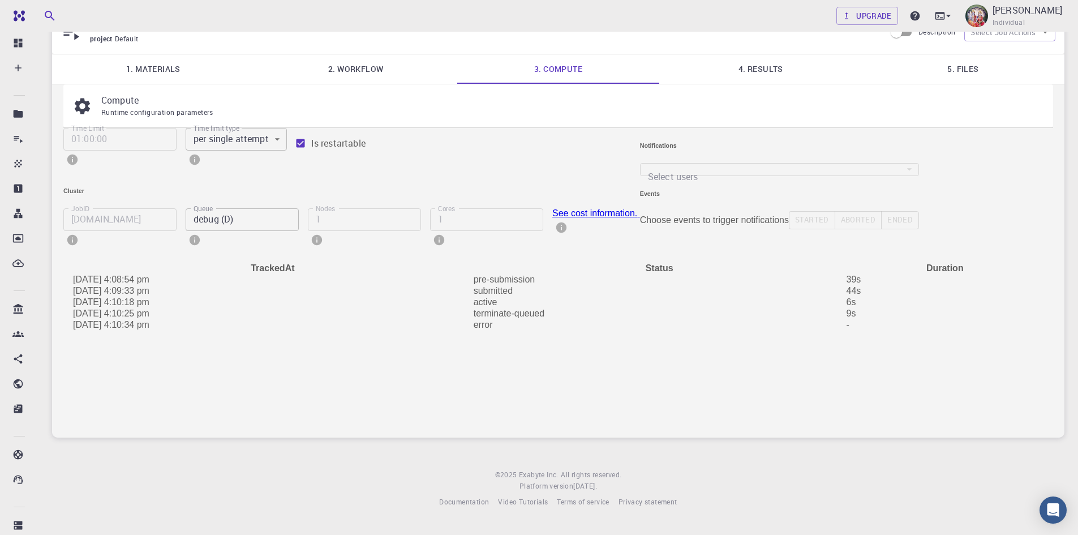
click at [818, 108] on div at bounding box center [539, 267] width 1078 height 535
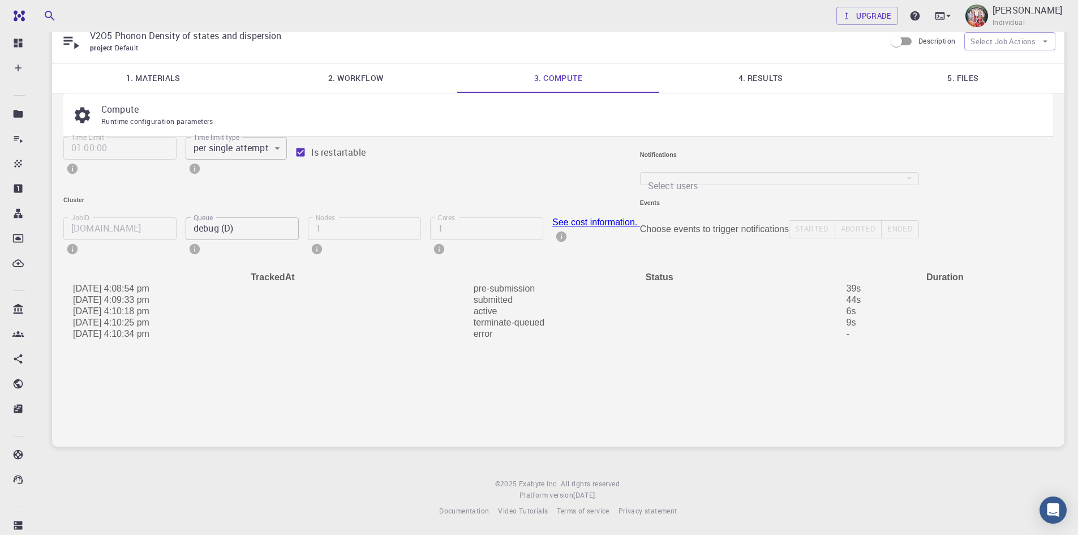
click at [164, 263] on div "Time Limit 01:00:00 Time Limit Time limit type per single attempt 0 Time limit …" at bounding box center [351, 200] width 577 height 126
click at [401, 175] on div "Time Limit 01:00:00 Time Limit Time limit type per single attempt 0 Time limit …" at bounding box center [347, 155] width 586 height 54
click at [275, 164] on body "Free Dashboard Create New Job New Material Create Material Upload File Import f…" at bounding box center [539, 245] width 1078 height 579
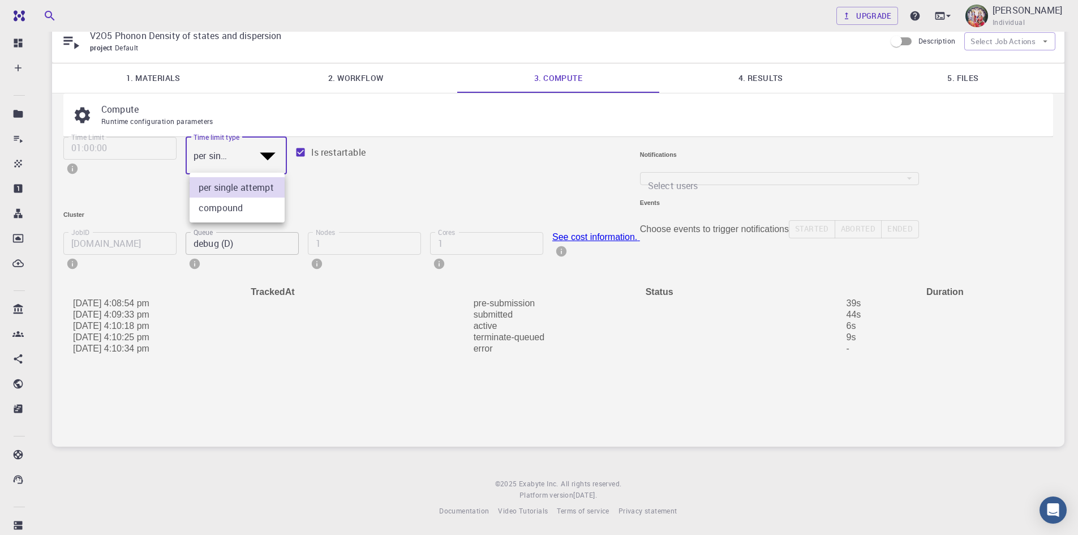
click at [374, 146] on div at bounding box center [539, 267] width 1078 height 535
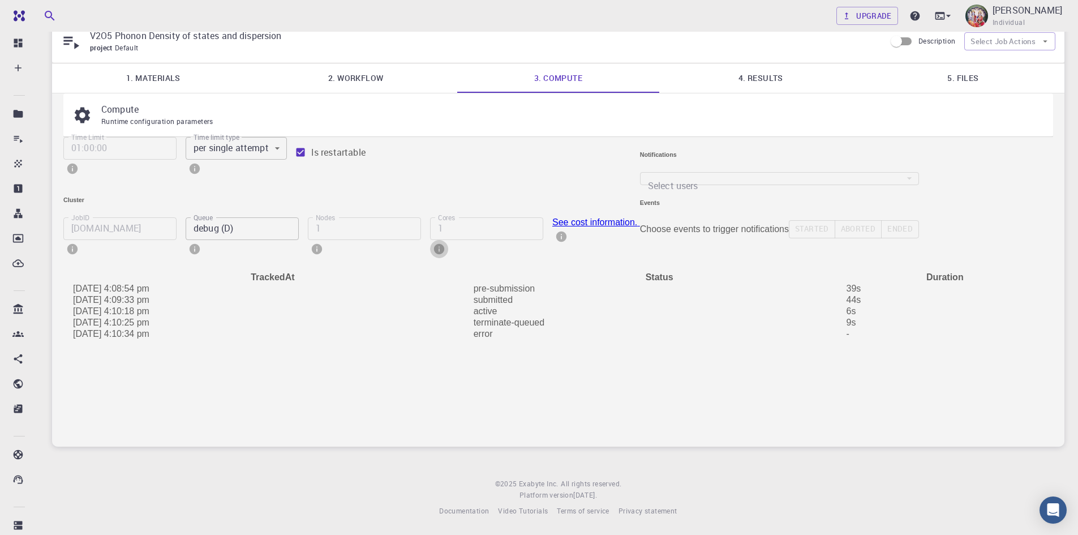
click at [444, 246] on icon "info" at bounding box center [439, 249] width 10 height 10
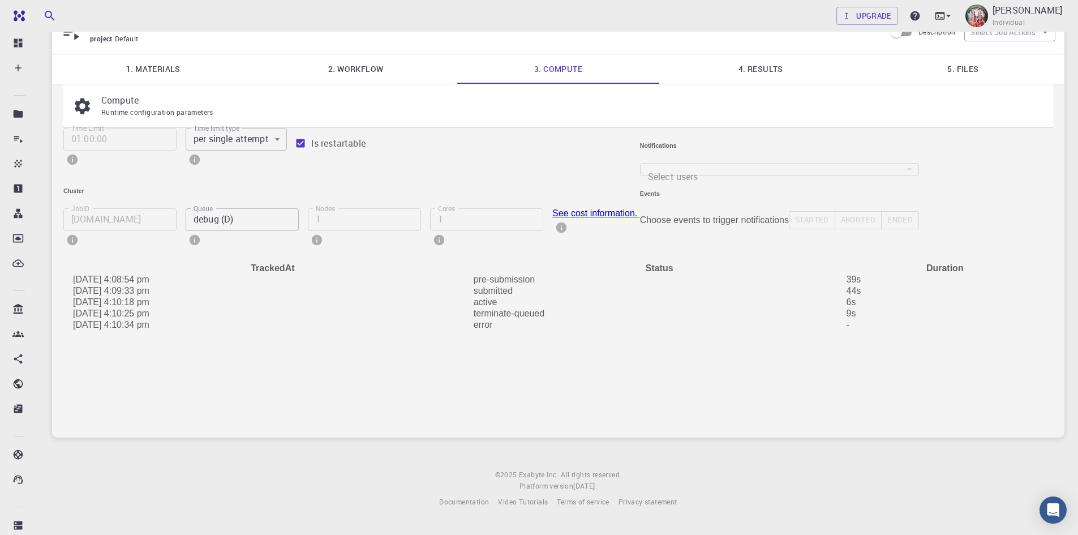
click at [235, 526] on p "Number of Cores" at bounding box center [122, 538] width 226 height 25
click at [359, 318] on div at bounding box center [539, 267] width 1078 height 535
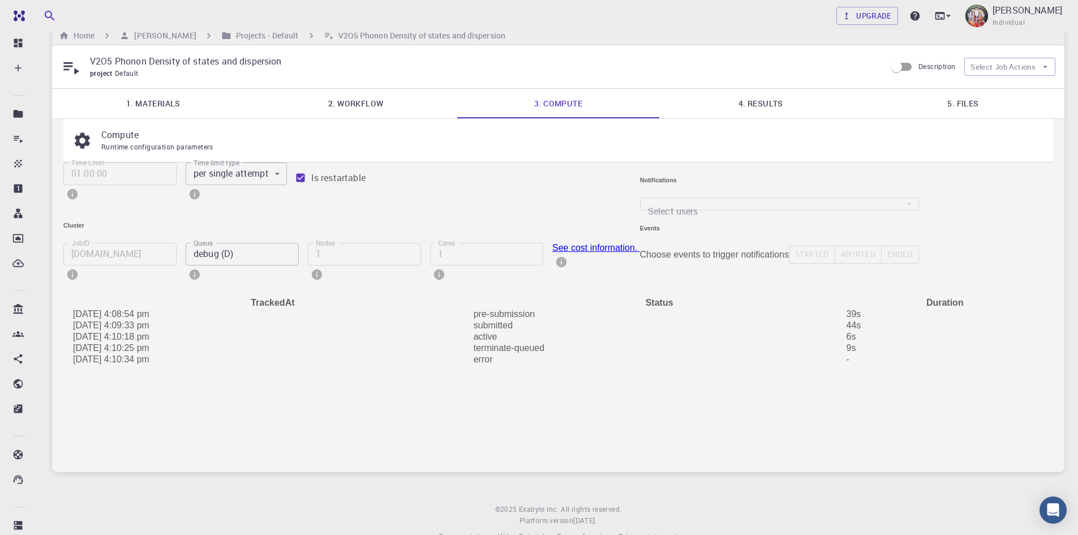
scroll to position [0, 0]
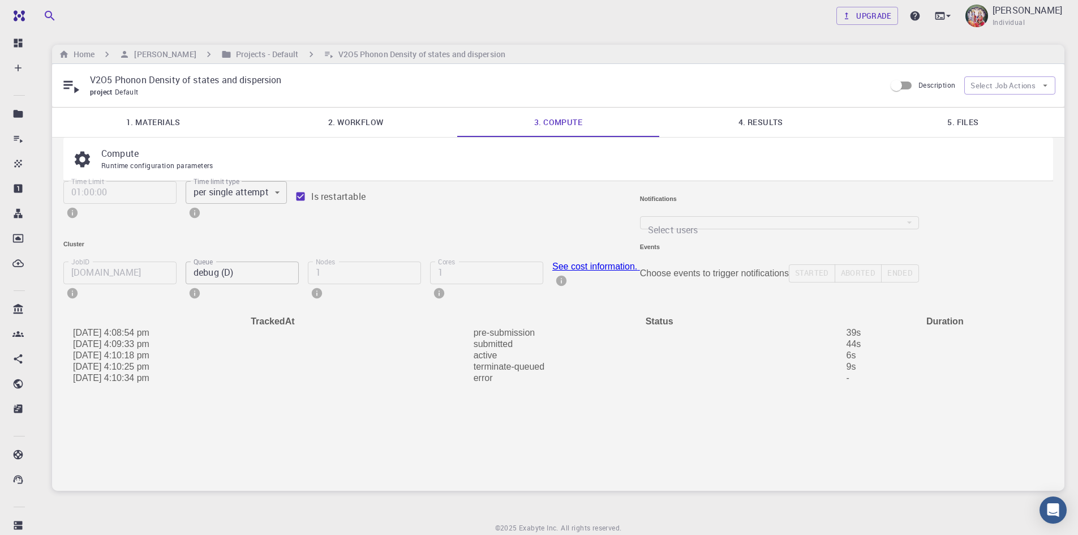
click at [640, 229] on div "​" at bounding box center [640, 222] width 0 height 13
click at [789, 282] on div "Started Aborted Ended" at bounding box center [854, 273] width 130 height 18
click at [997, 83] on button "Select Job Actions" at bounding box center [1009, 85] width 91 height 18
click at [994, 87] on button "Select Job Actions" at bounding box center [1009, 85] width 91 height 18
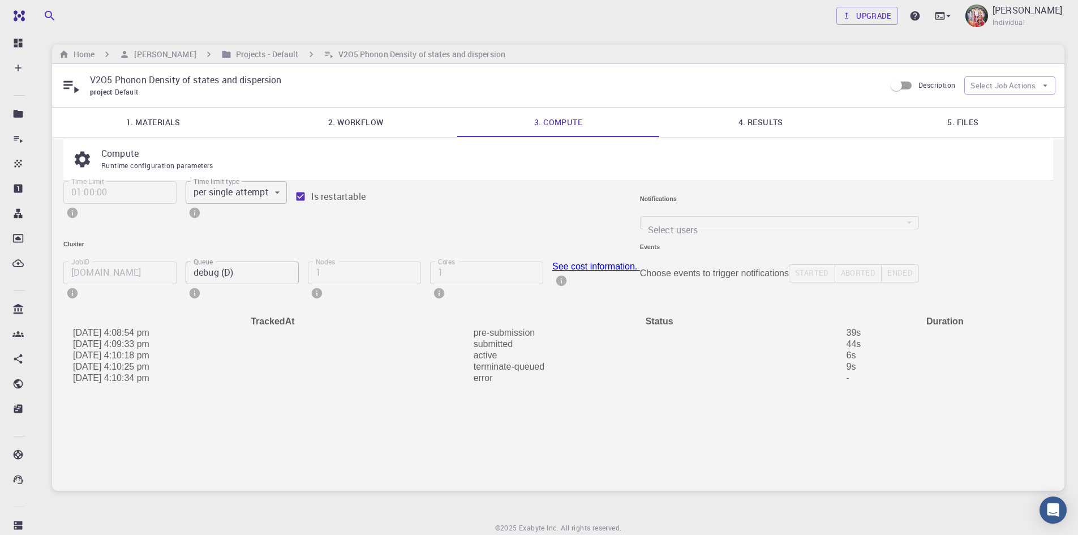
click at [505, 77] on p "V2O5 Phonon Density of states and dispersion" at bounding box center [483, 80] width 787 height 14
click at [907, 88] on input "Description" at bounding box center [896, 86] width 65 height 22
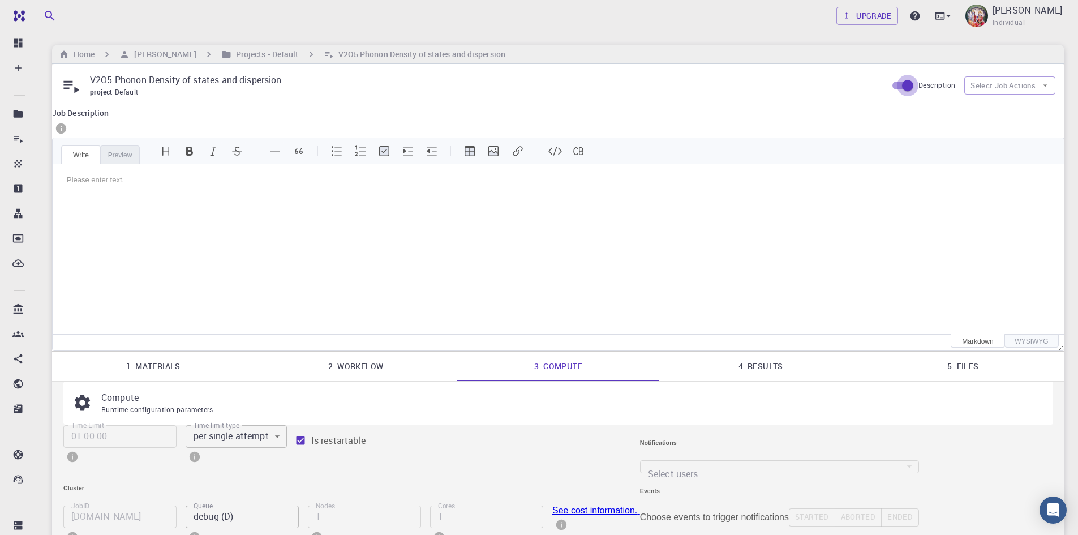
click at [904, 87] on input "Description" at bounding box center [907, 86] width 65 height 22
checkbox input "false"
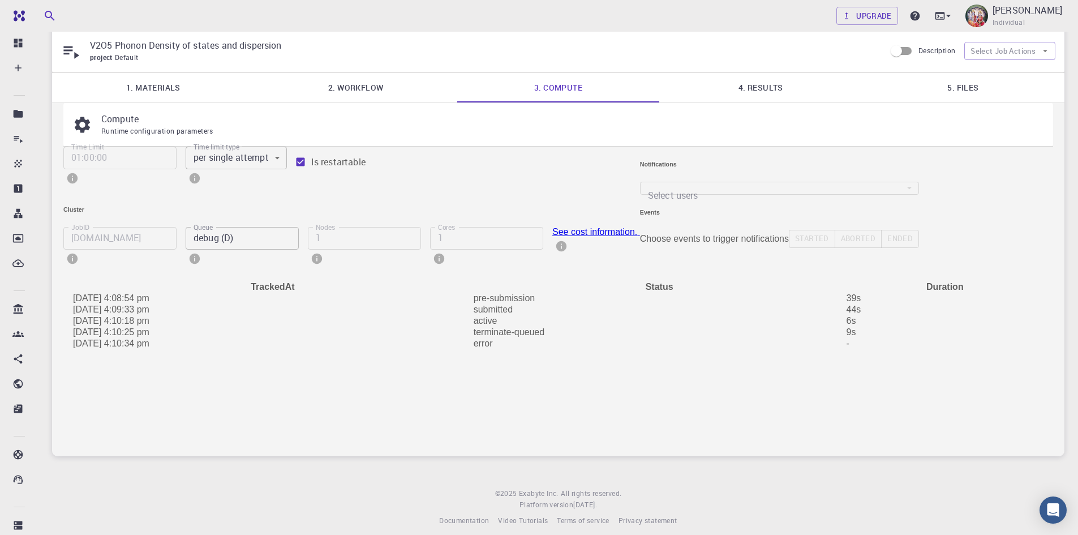
scroll to position [53, 0]
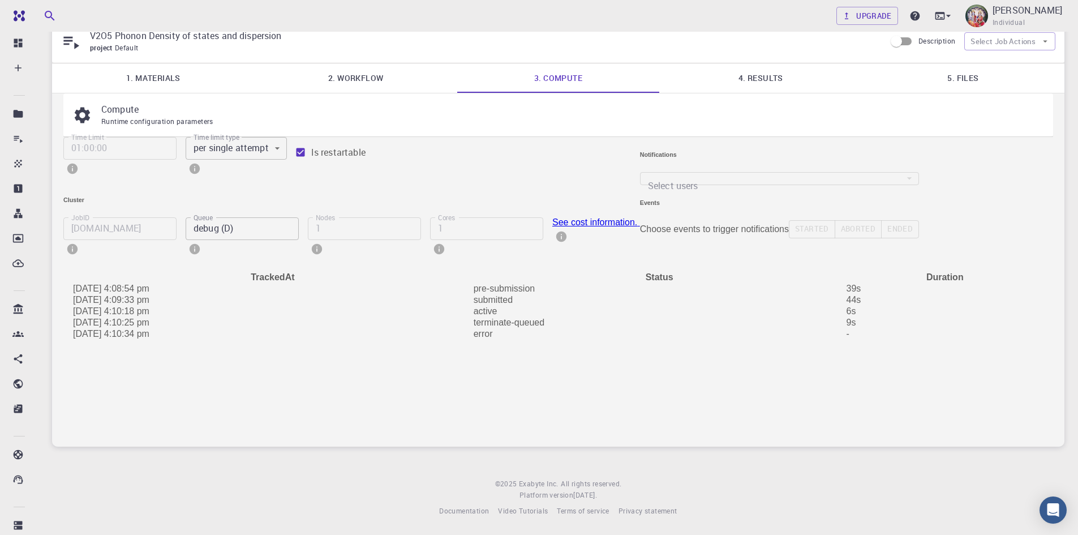
click at [789, 238] on div "Started Aborted Ended" at bounding box center [854, 229] width 130 height 18
click at [640, 181] on div "​" at bounding box center [640, 178] width 0 height 13
click at [563, 227] on link "See cost information." at bounding box center [596, 222] width 88 height 10
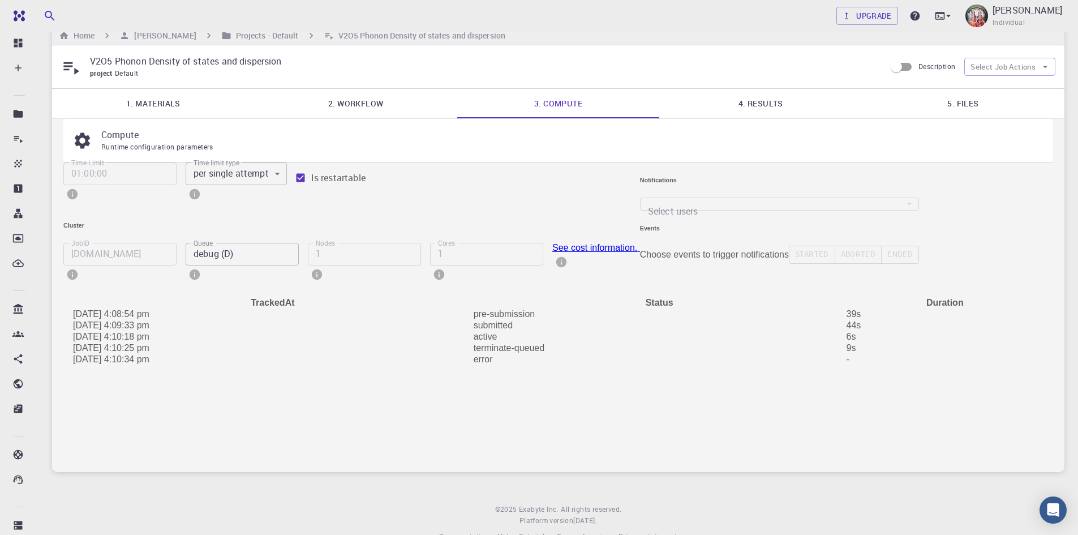
scroll to position [0, 0]
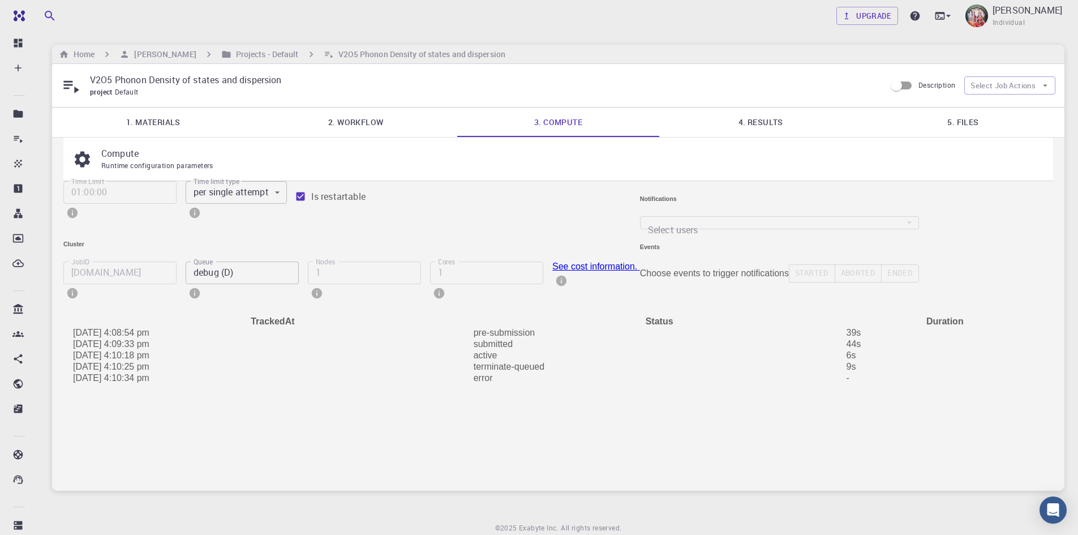
click at [231, 284] on input "debug (D)" at bounding box center [242, 272] width 113 height 23
click at [268, 284] on input "debug (D)" at bounding box center [242, 272] width 113 height 23
type input "[DOMAIN_NAME]"
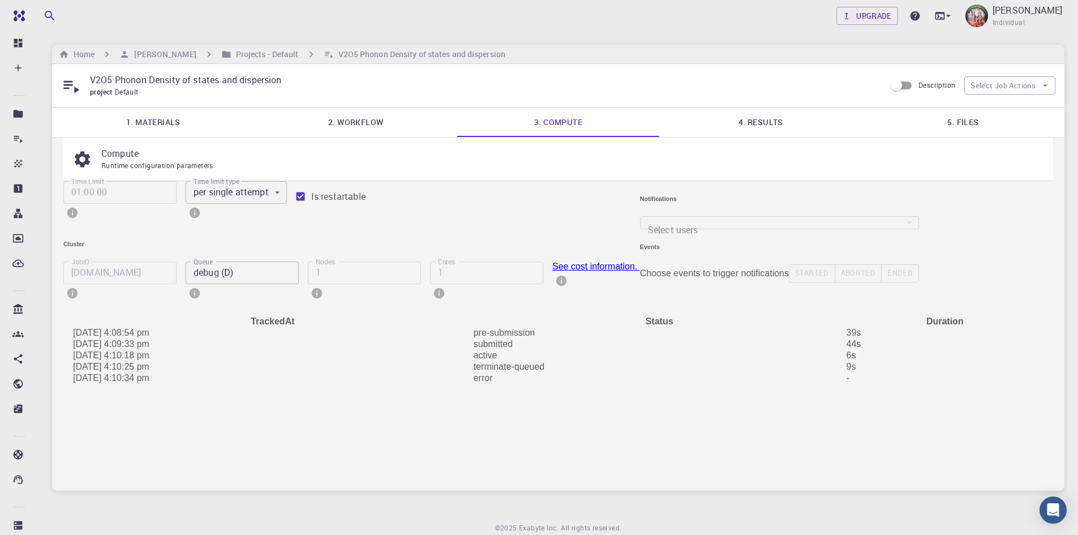
type input "16 cores ordinary regular (OR16)"
click at [338, 307] on span at bounding box center [364, 304] width 113 height 5
click at [259, 284] on input "16 cores ordinary regular (OR16)" at bounding box center [242, 272] width 113 height 23
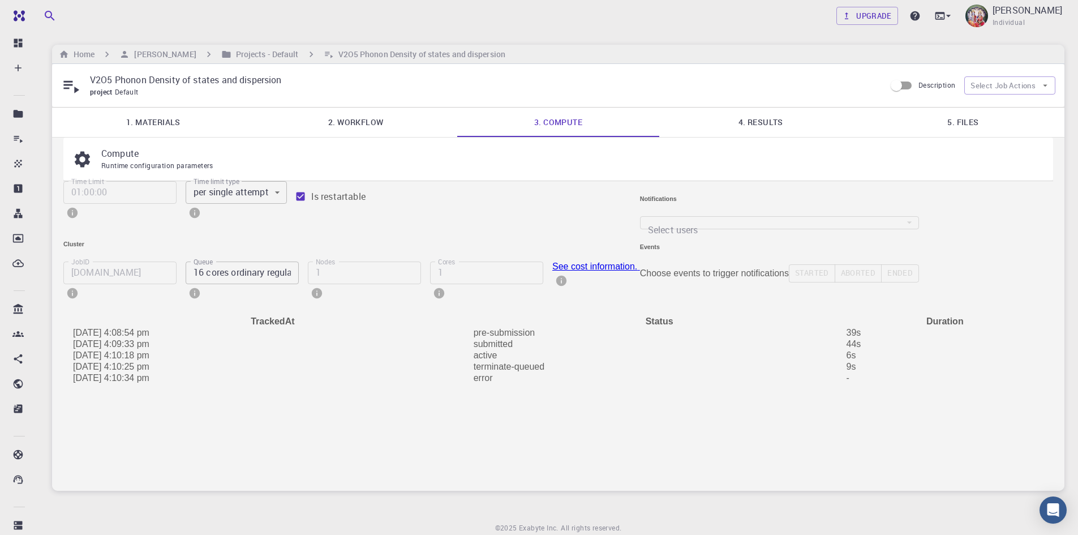
click at [163, 264] on div at bounding box center [539, 267] width 1078 height 535
click at [267, 284] on input "16 cores ordinary regular (OR16)" at bounding box center [242, 272] width 113 height 23
type input "[DOMAIN_NAME]"
type input "debug (D)"
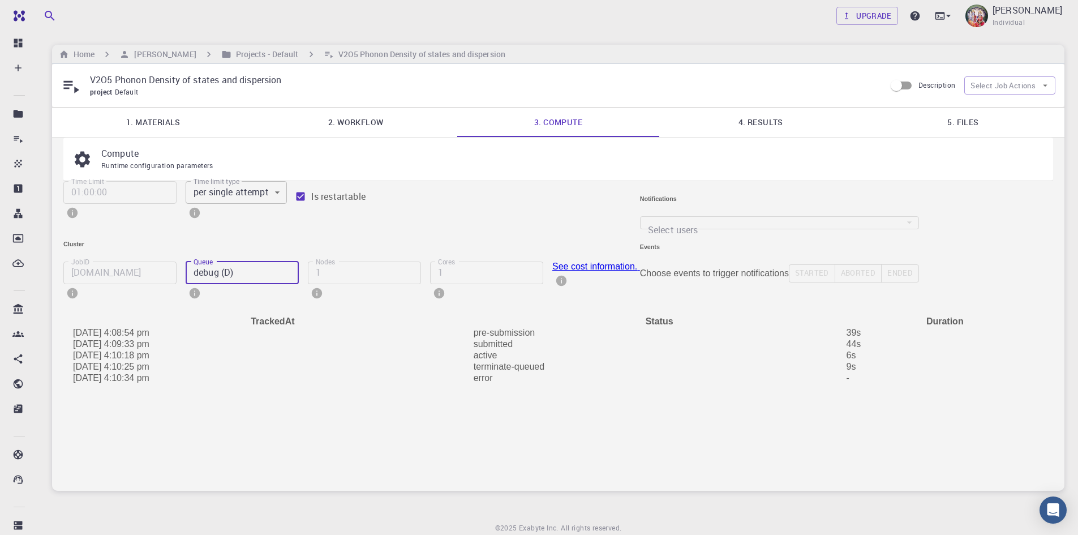
click at [256, 284] on input "debug (D)" at bounding box center [242, 272] width 113 height 23
type input "[DOMAIN_NAME]"
type input "16 cores ordinary regular (OR16)"
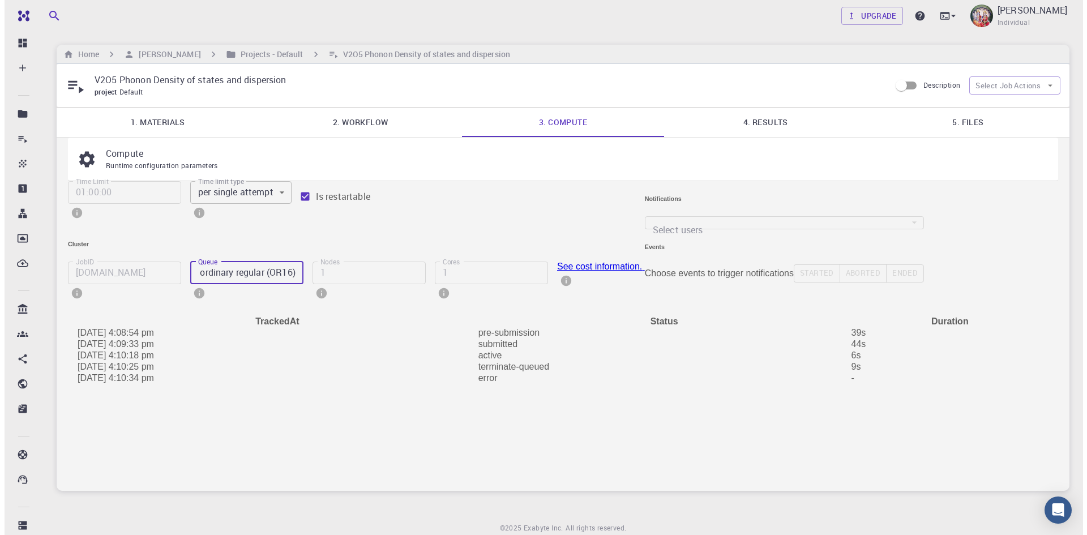
scroll to position [0, 0]
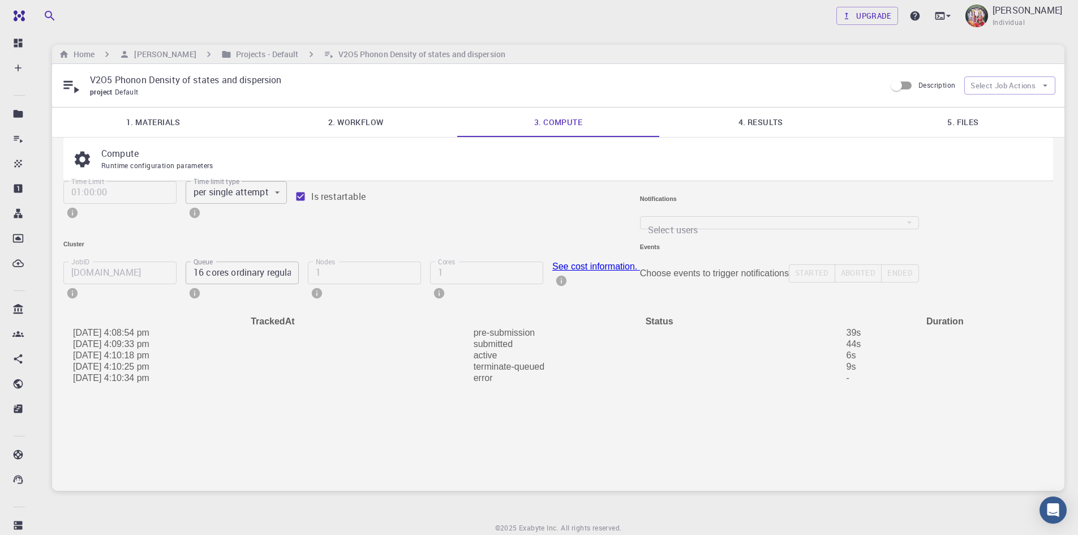
click at [640, 307] on div "JobID [DOMAIN_NAME] JobID Queue 16 cores ordinary regular (OR16) Queue Nodes 1 …" at bounding box center [347, 279] width 586 height 54
click at [87, 54] on h6 "Home" at bounding box center [81, 54] width 25 height 12
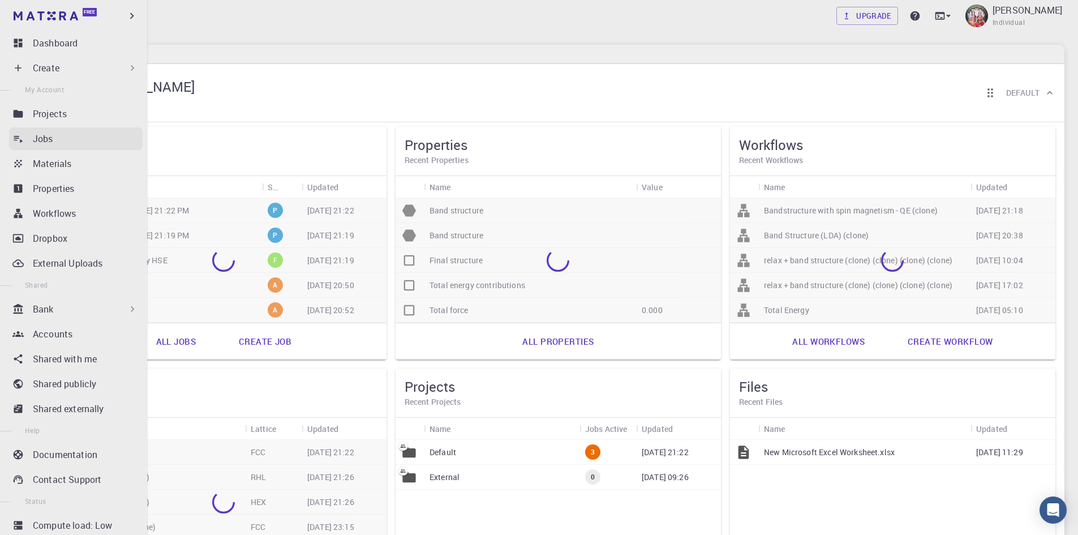
click at [49, 133] on p "Jobs" at bounding box center [43, 139] width 20 height 14
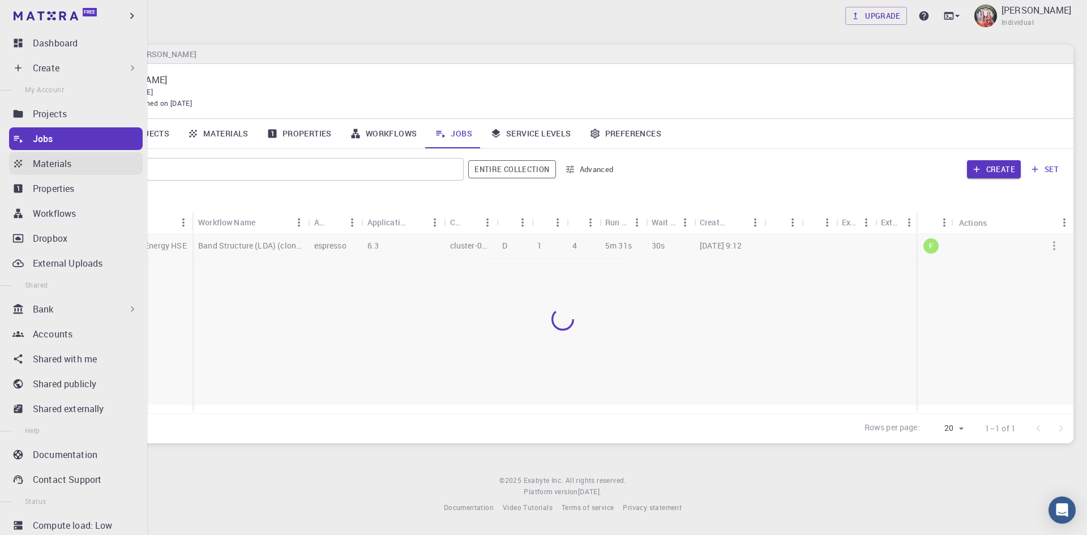
click at [54, 165] on p "Materials" at bounding box center [52, 164] width 38 height 14
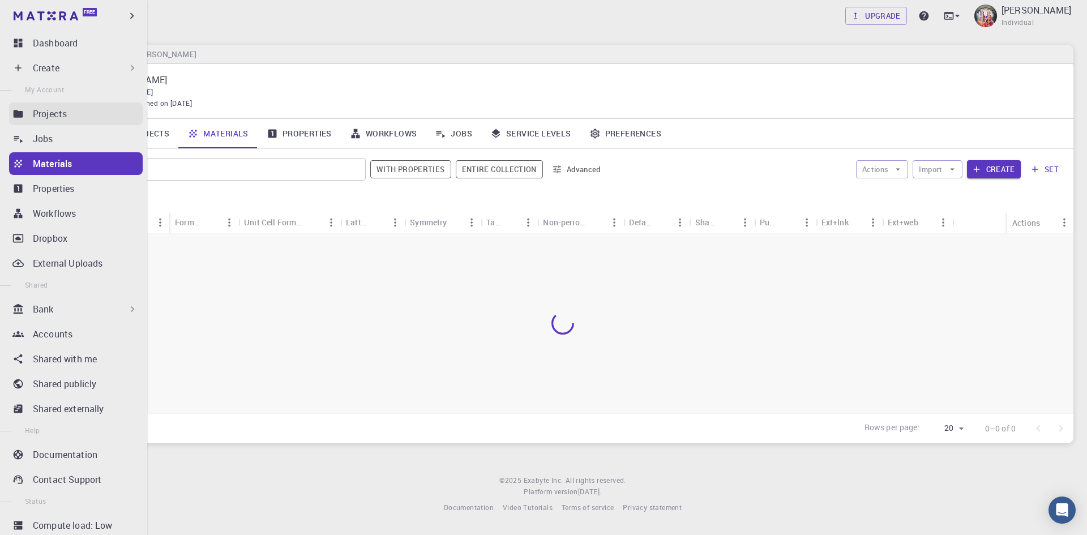
click at [51, 108] on p "Projects" at bounding box center [50, 114] width 34 height 14
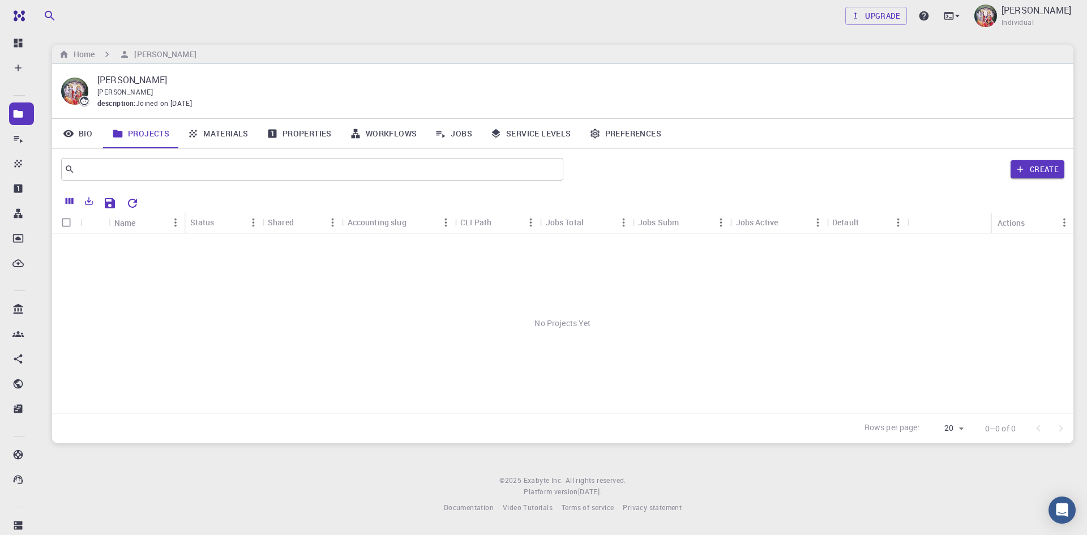
click at [328, 266] on div "No Projects Yet" at bounding box center [562, 323] width 1021 height 179
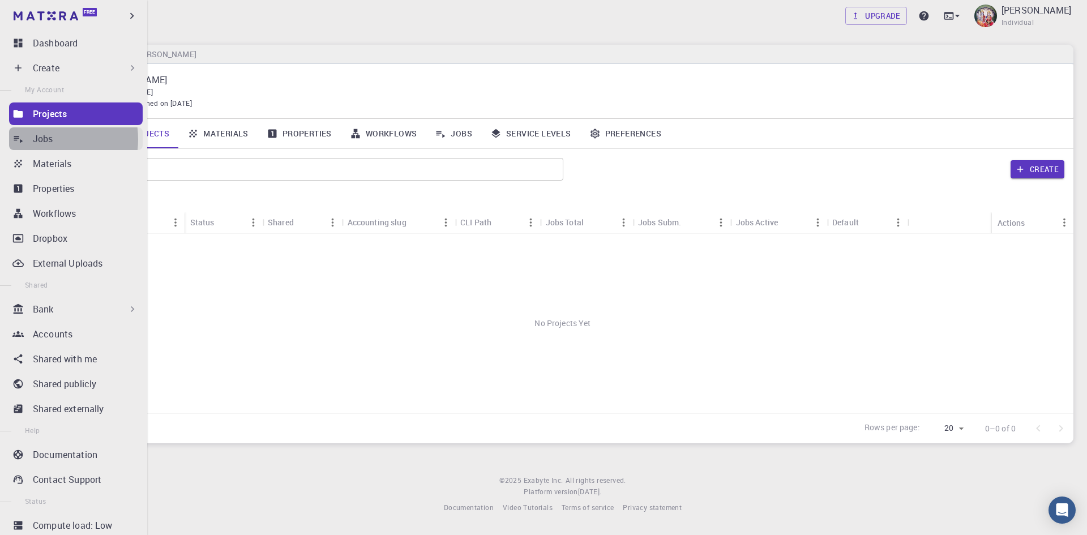
click at [44, 139] on p "Jobs" at bounding box center [43, 139] width 20 height 14
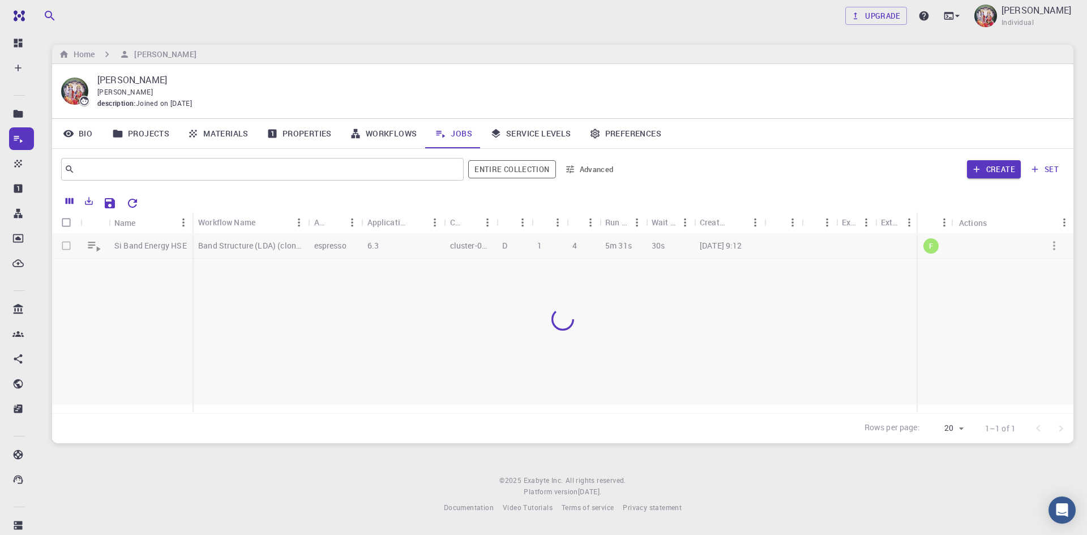
click at [393, 293] on div at bounding box center [562, 319] width 1021 height 171
click at [241, 246] on div at bounding box center [562, 319] width 1021 height 171
click at [271, 321] on div at bounding box center [562, 319] width 1021 height 171
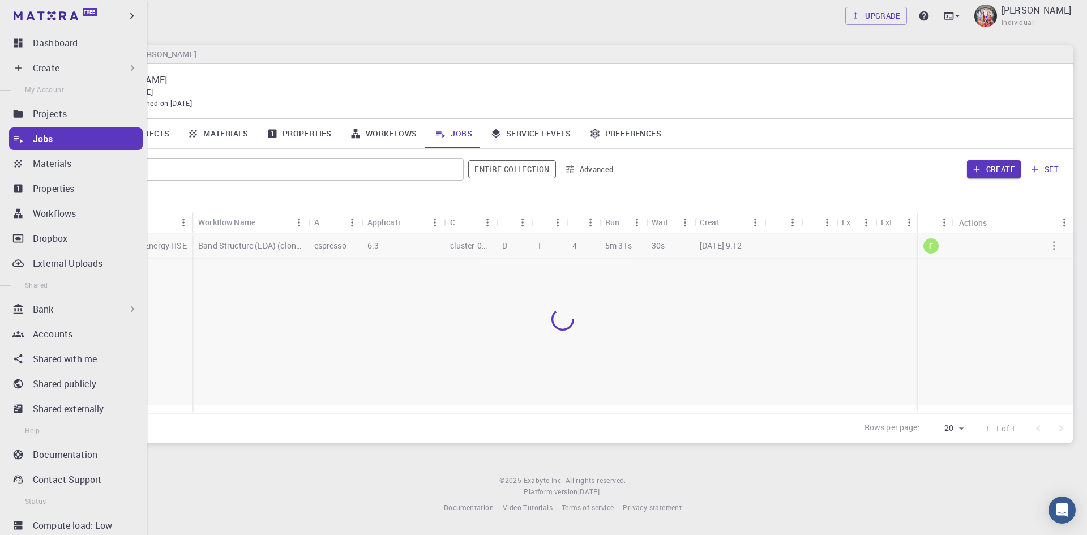
click at [54, 67] on p "Create" at bounding box center [46, 68] width 27 height 14
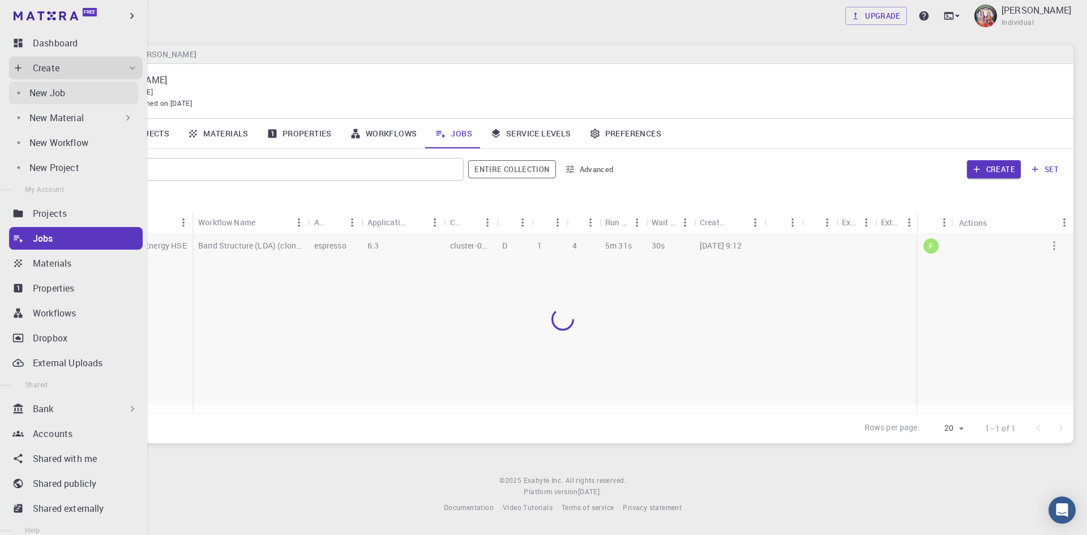
click at [56, 93] on p "New Job" at bounding box center [47, 93] width 36 height 14
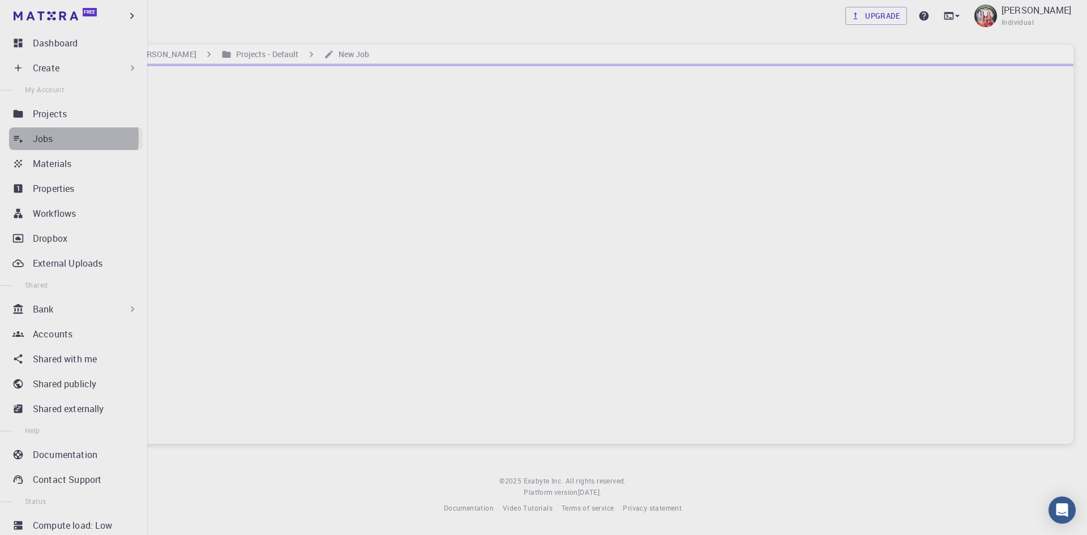
click at [48, 138] on p "Jobs" at bounding box center [43, 139] width 20 height 14
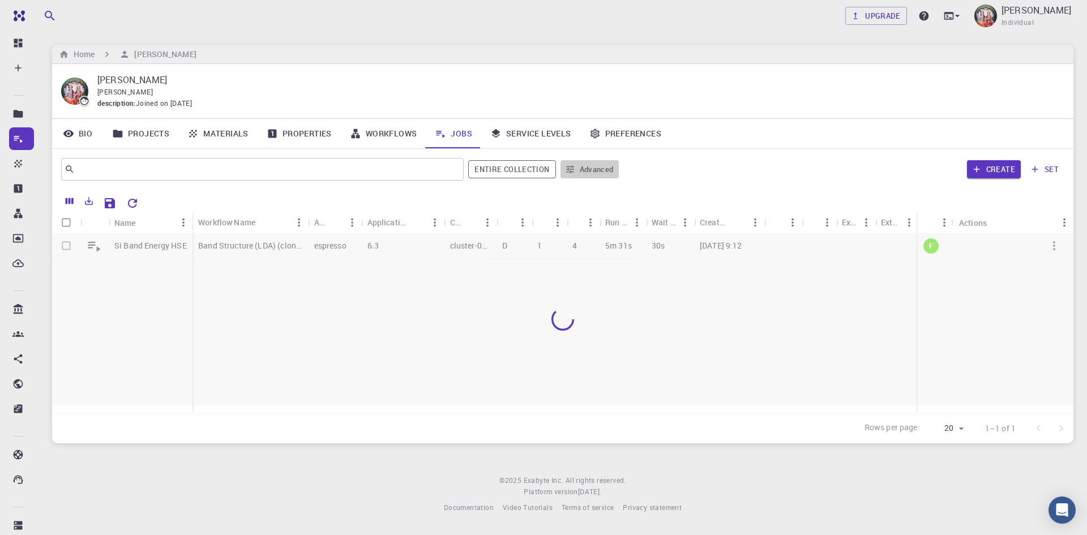
click at [593, 172] on button "Advanced" at bounding box center [589, 169] width 59 height 18
click at [652, 88] on div at bounding box center [543, 267] width 1087 height 535
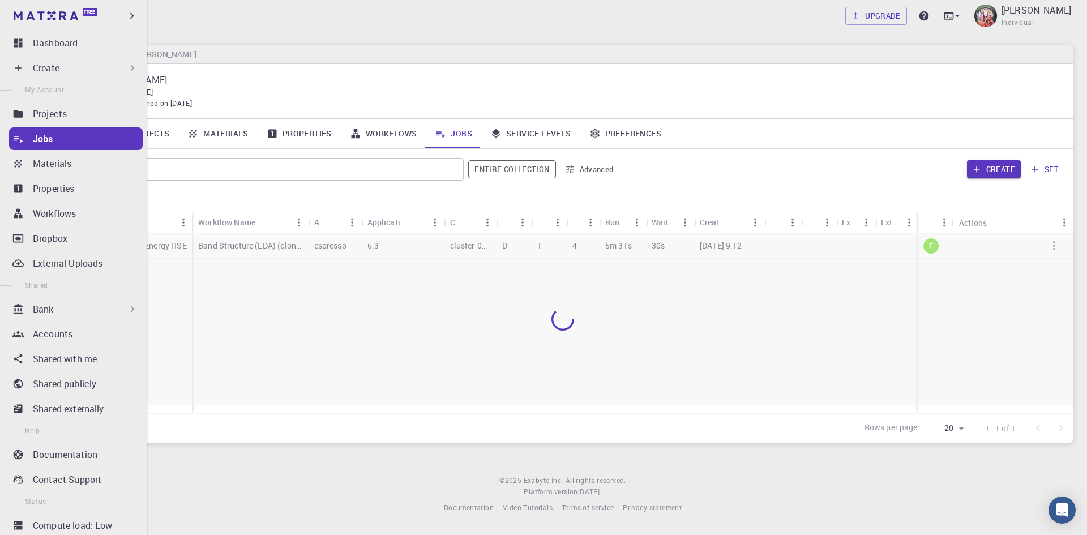
click at [67, 311] on div "Bank" at bounding box center [85, 309] width 105 height 14
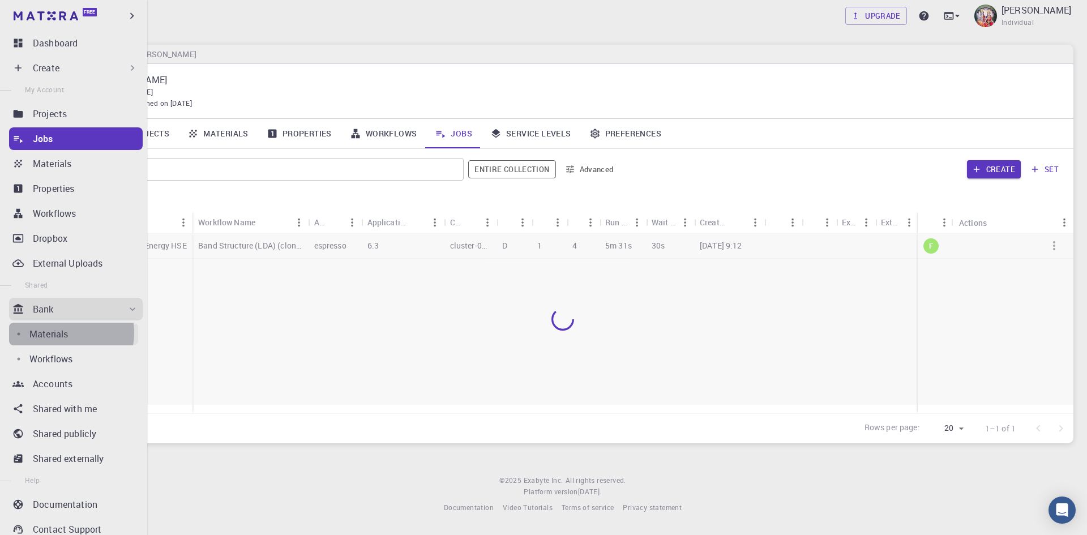
click at [62, 333] on p "Materials" at bounding box center [48, 334] width 38 height 14
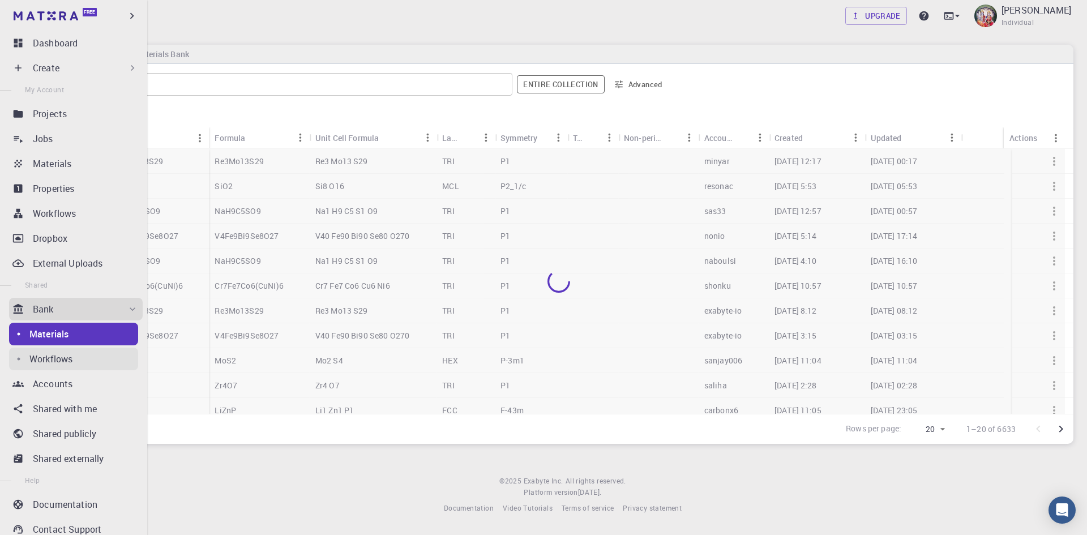
click at [61, 359] on p "Workflows" at bounding box center [50, 359] width 43 height 14
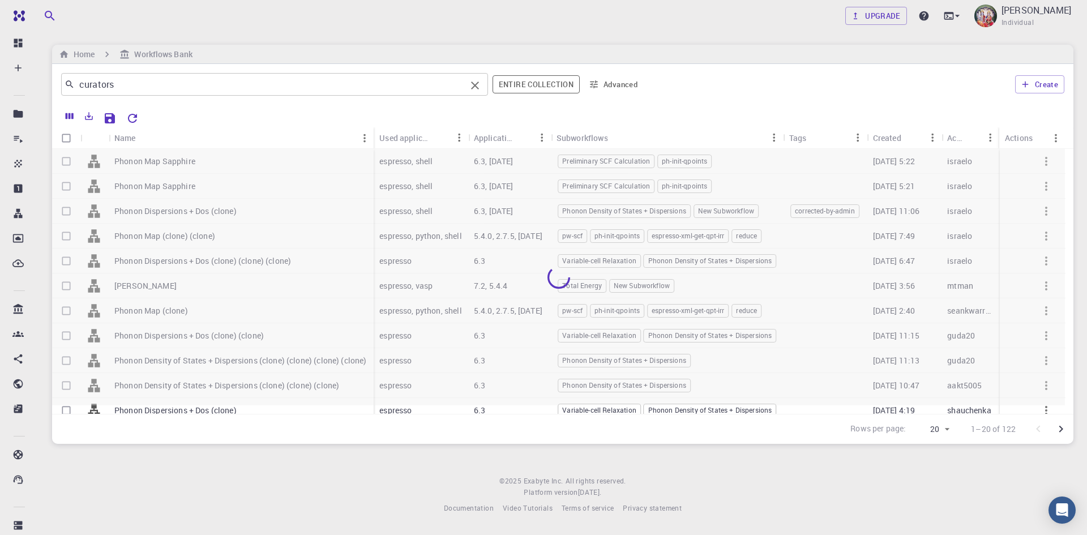
click at [256, 86] on input "curators" at bounding box center [270, 84] width 391 height 16
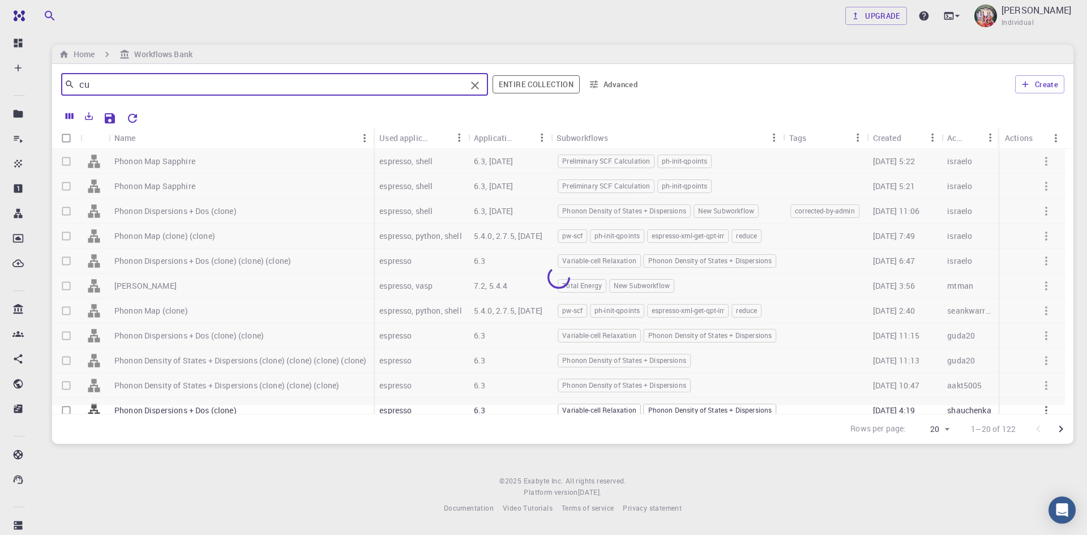
type input "c"
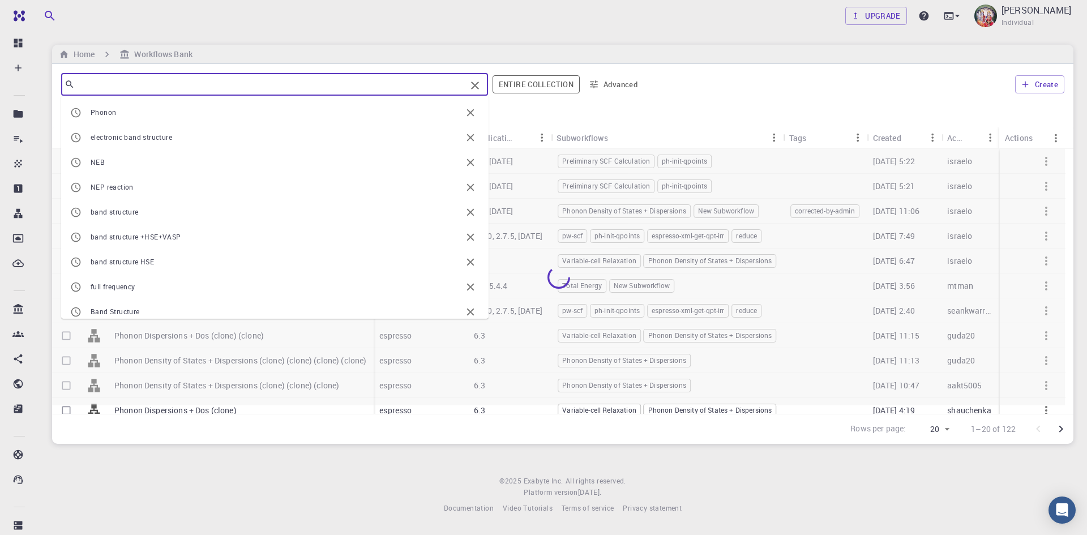
paste input "Calculate Electronic Band Gap and Density of States with HSE and QE"
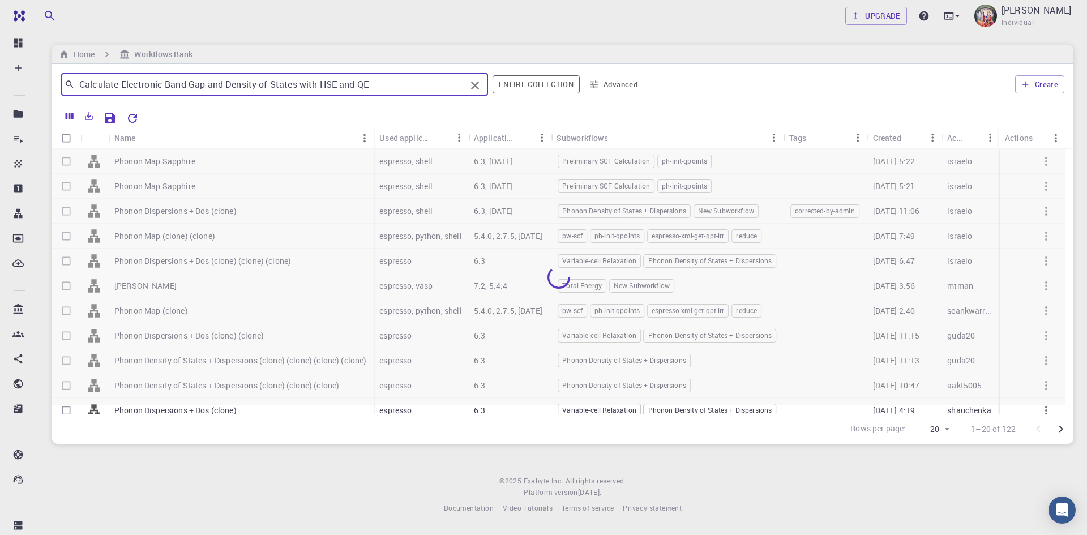
type input "Calculate Electronic Band Gap and Density of States with HSE and QE"
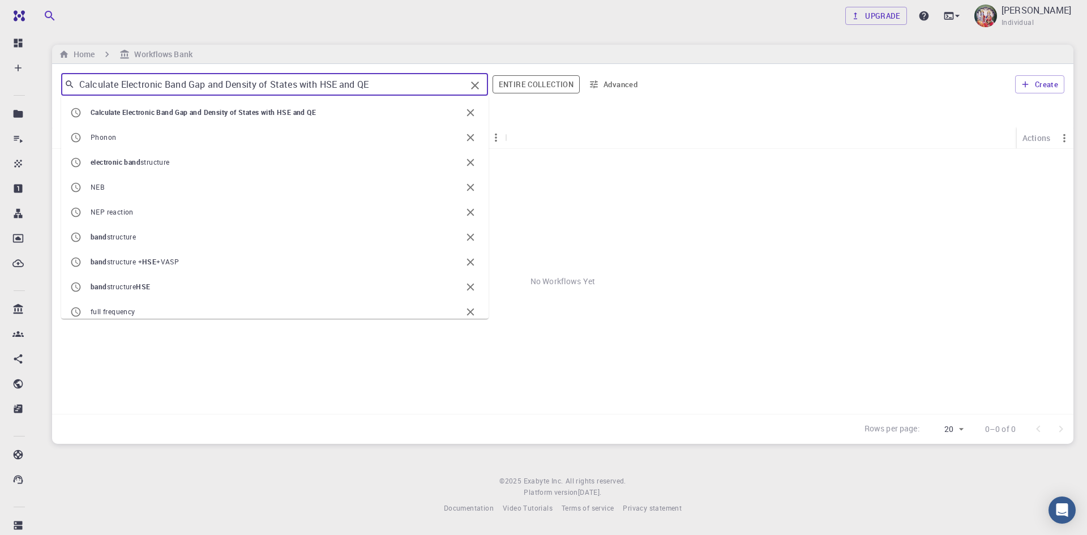
click at [373, 92] on input "Calculate Electronic Band Gap and Density of States with HSE and QE" at bounding box center [270, 84] width 391 height 16
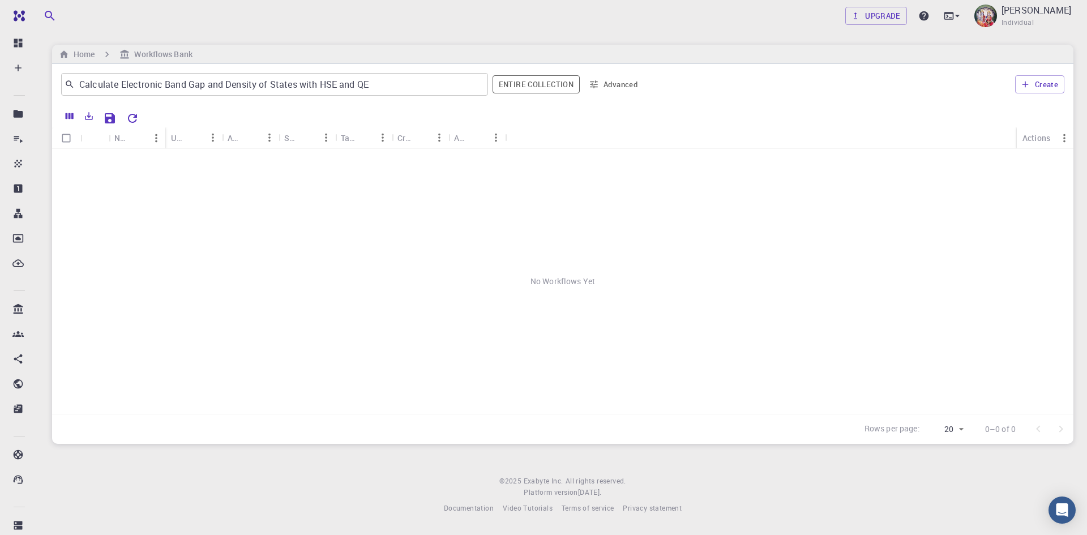
click at [916, 218] on div "No Workflows Yet" at bounding box center [562, 281] width 1021 height 265
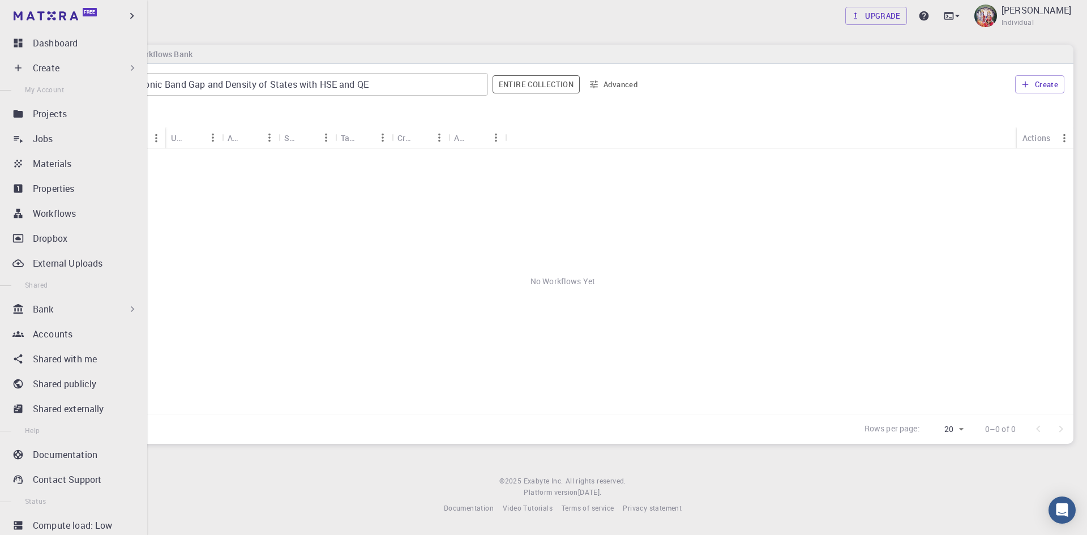
click at [61, 308] on div "Bank" at bounding box center [85, 309] width 105 height 14
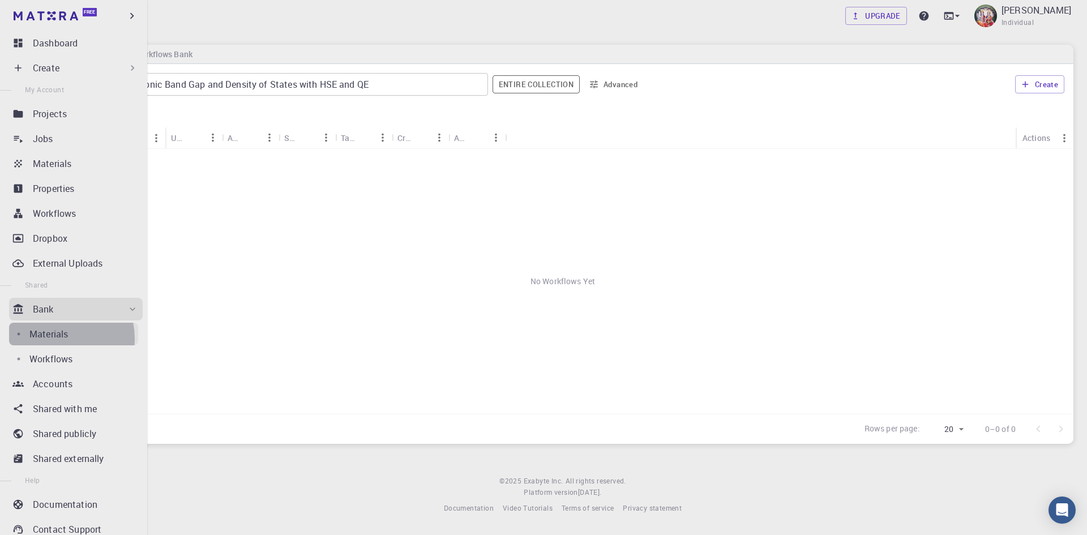
click at [55, 338] on p "Materials" at bounding box center [48, 334] width 38 height 14
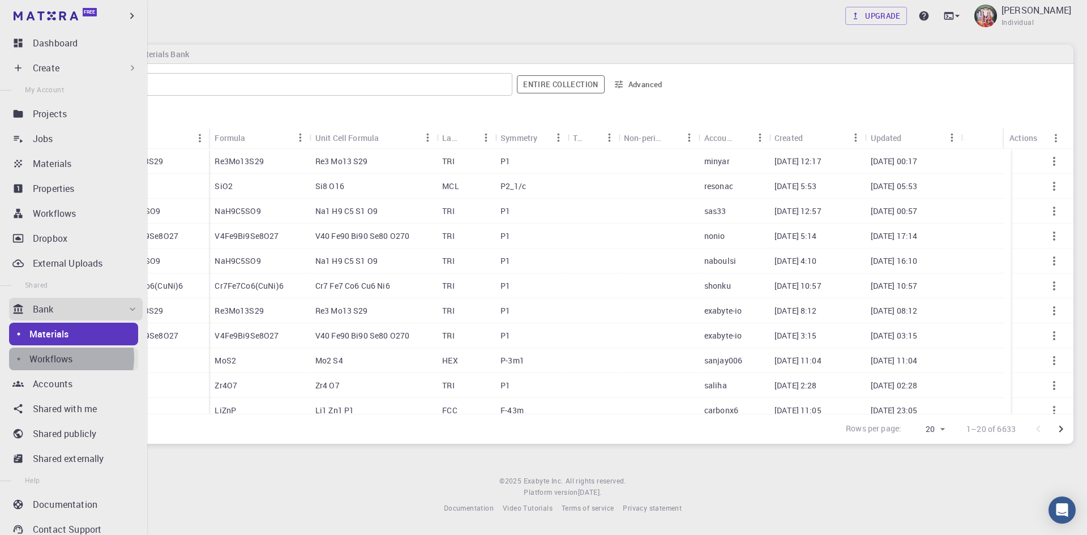
click at [66, 358] on p "Workflows" at bounding box center [50, 359] width 43 height 14
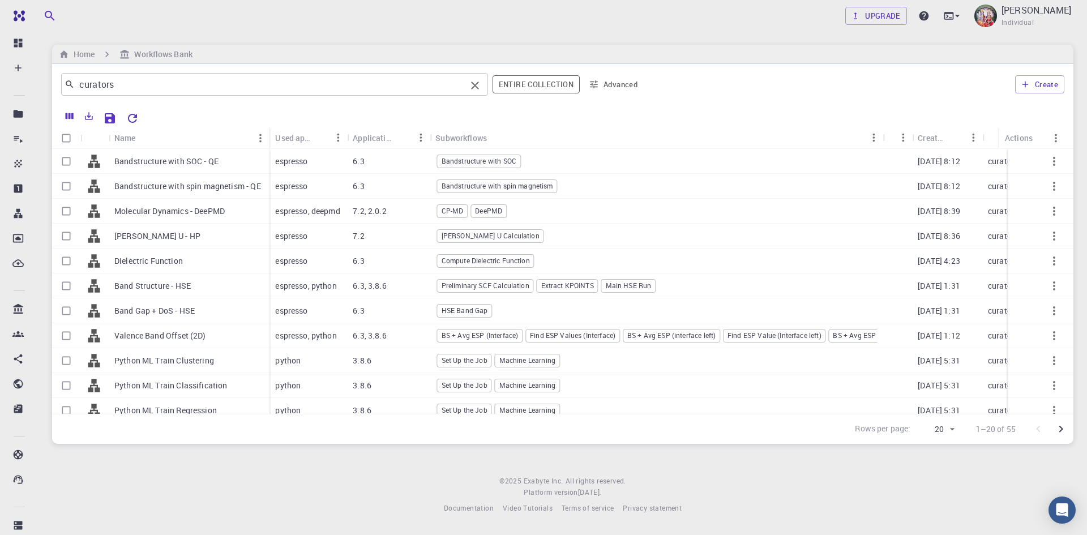
click at [131, 87] on input "curators" at bounding box center [270, 84] width 391 height 16
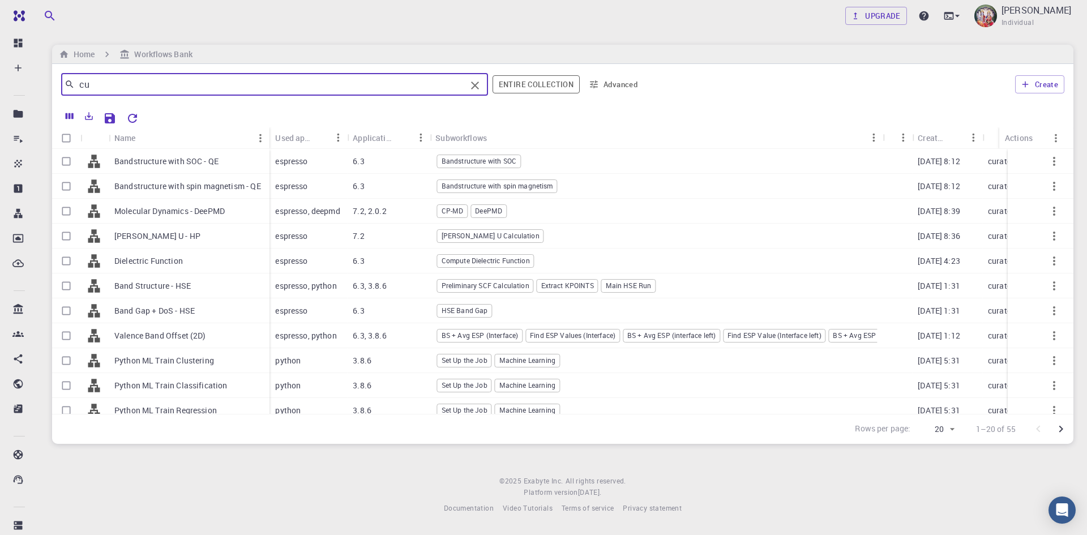
type input "c"
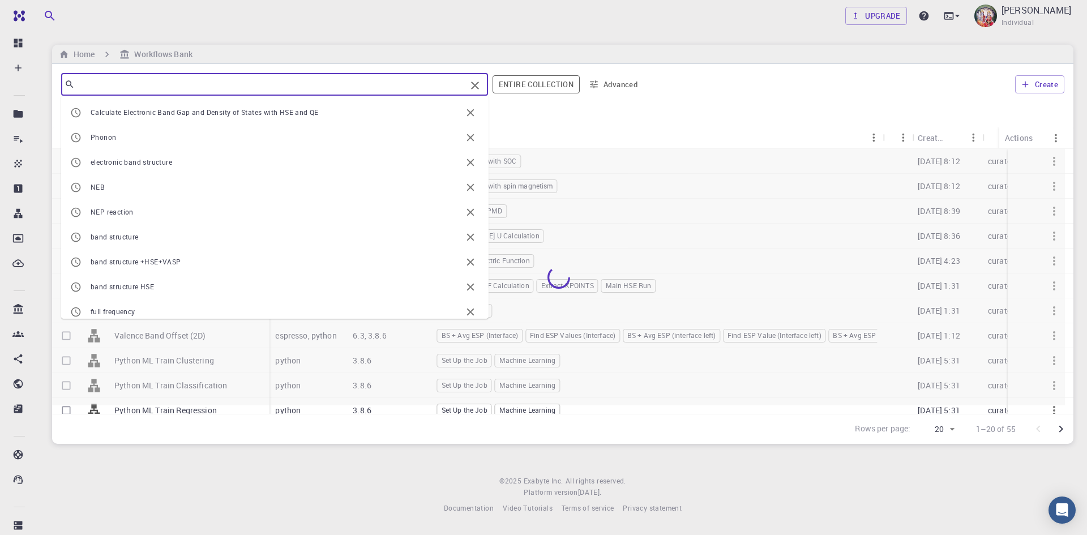
paste input "Calculate Electronic Band Gap and Density of States with HSE and QE"
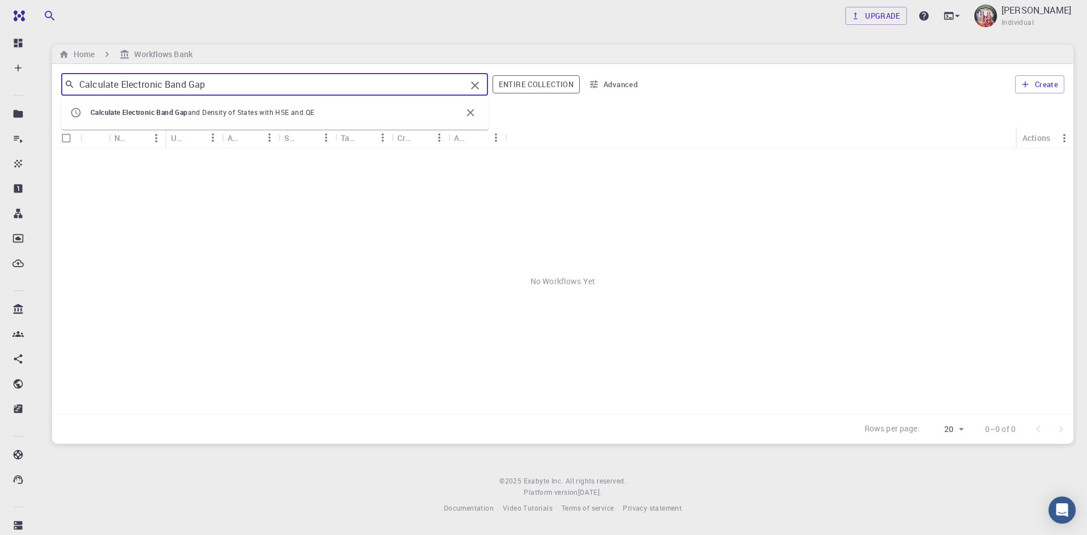
click at [121, 84] on input "Calculate Electronic Band Gap" at bounding box center [270, 84] width 391 height 16
click at [201, 87] on input "Electronic Band Gap" at bounding box center [270, 84] width 391 height 16
click at [121, 80] on input "Electronic Band Gap" at bounding box center [270, 84] width 391 height 16
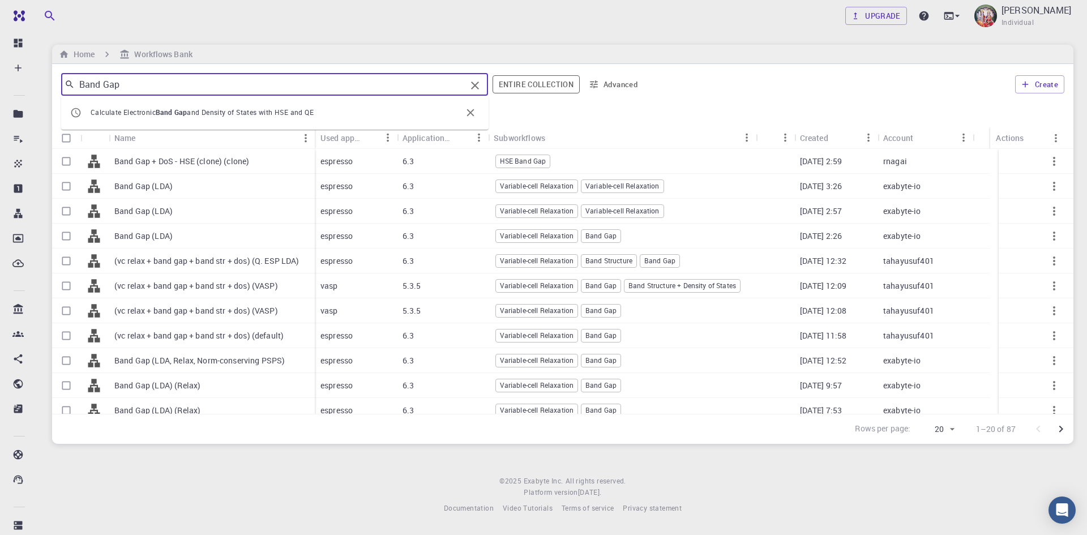
click at [156, 85] on input "Band Gap" at bounding box center [270, 84] width 391 height 16
type input "Band Gap"
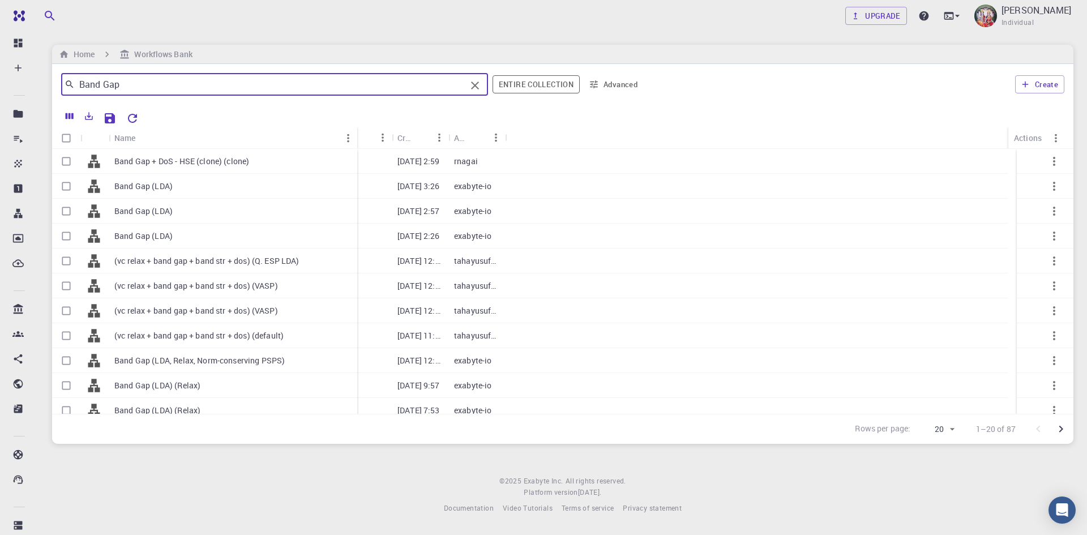
drag, startPoint x: 164, startPoint y: 130, endPoint x: 356, endPoint y: 128, distance: 191.9
click at [356, 128] on div "Name" at bounding box center [358, 138] width 11 height 22
drag, startPoint x: 165, startPoint y: 135, endPoint x: 329, endPoint y: 119, distance: 164.9
click at [329, 119] on div "Name Used application Application Version Subworkflows Tags Created Account Act…" at bounding box center [562, 274] width 1021 height 339
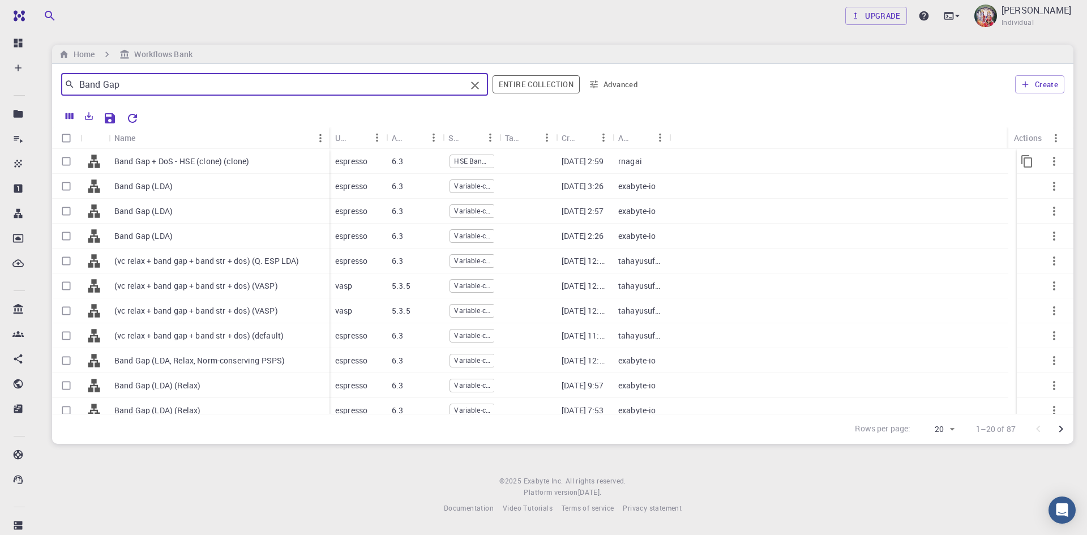
click at [67, 161] on input "Select row" at bounding box center [66, 162] width 22 height 22
checkbox input "true"
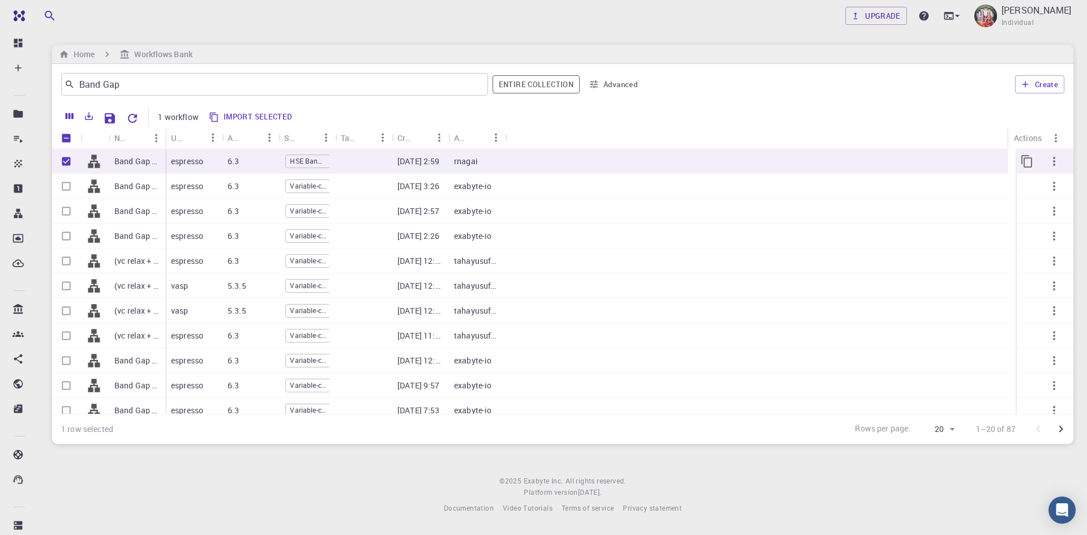
click at [1047, 159] on icon "button" at bounding box center [1054, 161] width 14 height 14
click at [933, 120] on div at bounding box center [543, 267] width 1087 height 535
click at [1021, 161] on icon "Copy" at bounding box center [1026, 161] width 11 height 12
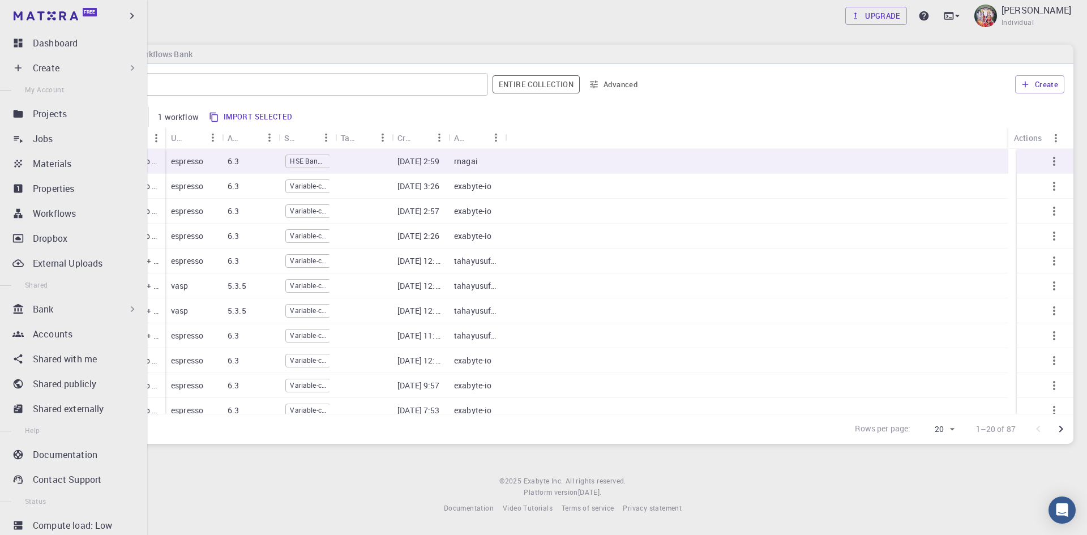
click at [50, 71] on p "Create" at bounding box center [46, 68] width 27 height 14
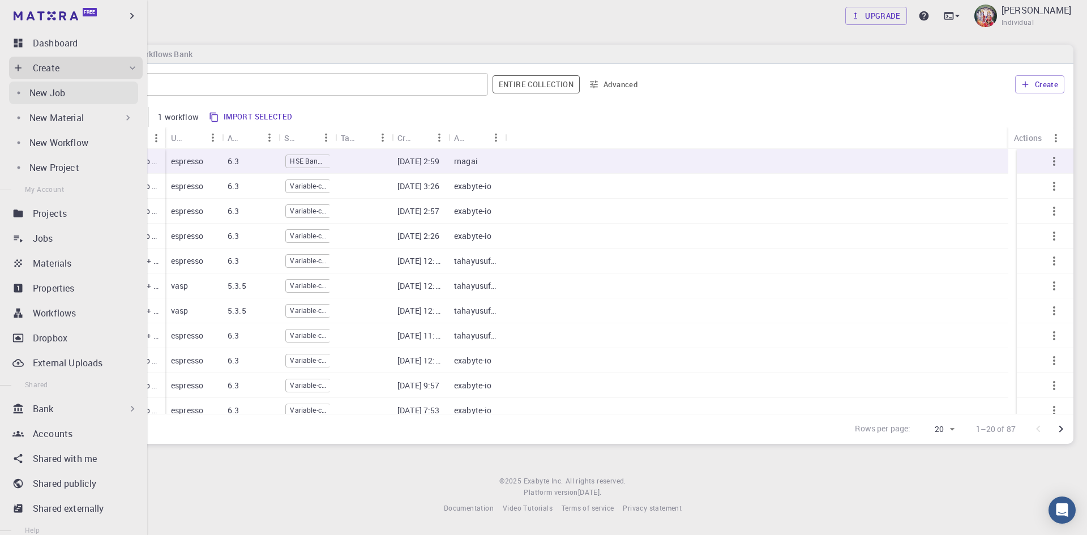
click at [54, 89] on p "New Job" at bounding box center [47, 93] width 36 height 14
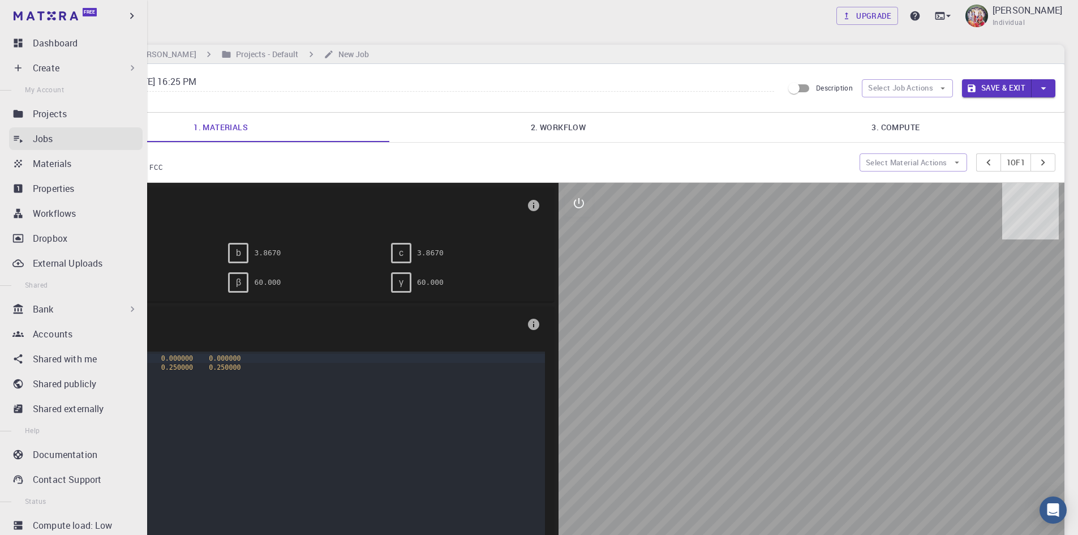
click at [50, 141] on p "Jobs" at bounding box center [43, 139] width 20 height 14
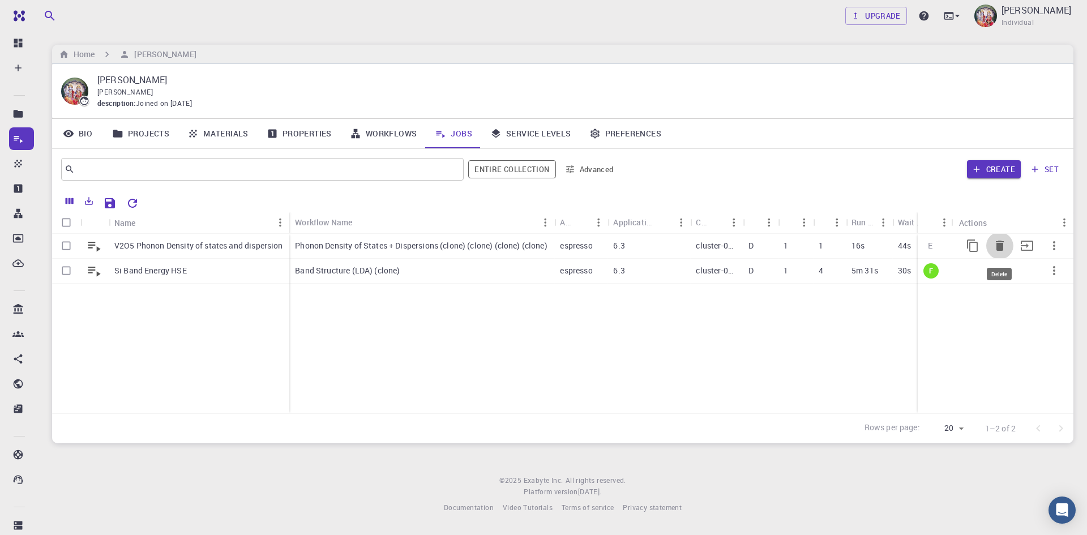
click at [999, 246] on icon "Delete" at bounding box center [999, 246] width 8 height 10
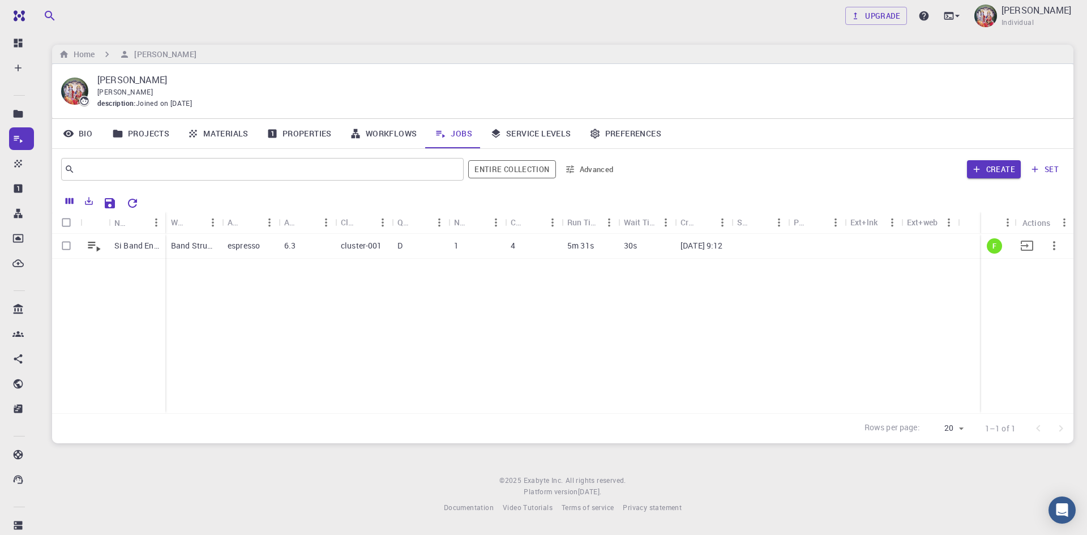
click at [204, 243] on p "Band Structure (LDA) (clone)" at bounding box center [193, 245] width 45 height 11
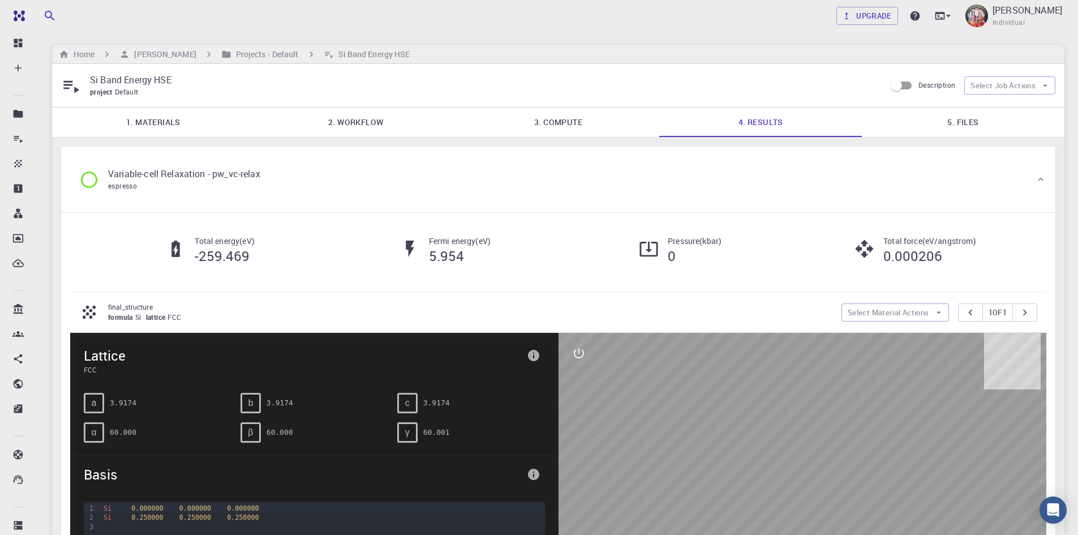
click at [556, 125] on link "3. Compute" at bounding box center [558, 122] width 203 height 29
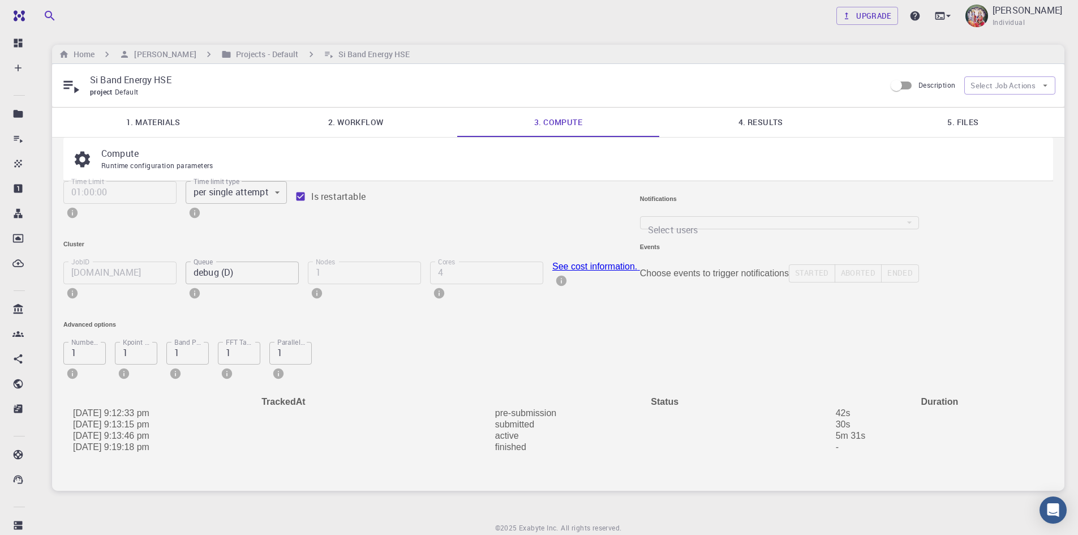
click at [355, 123] on link "2. Workflow" at bounding box center [356, 122] width 203 height 29
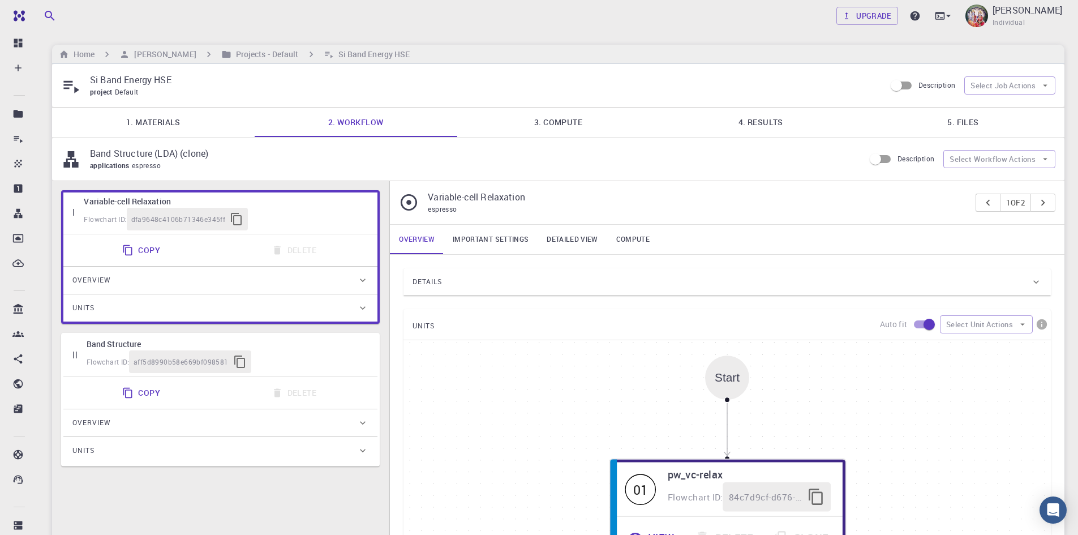
click at [166, 119] on link "1. Materials" at bounding box center [153, 122] width 203 height 29
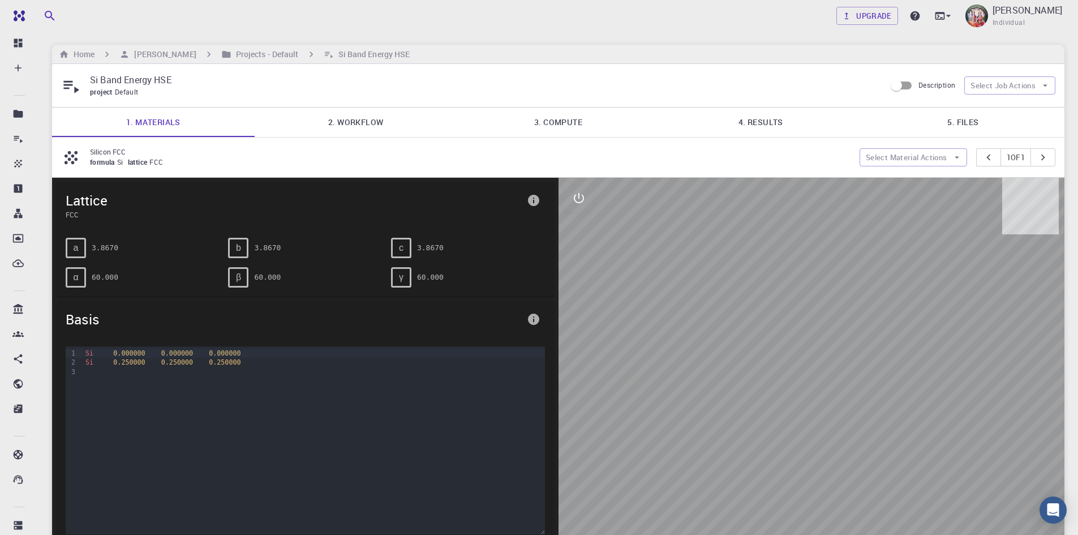
click at [347, 125] on link "2. Workflow" at bounding box center [356, 122] width 203 height 29
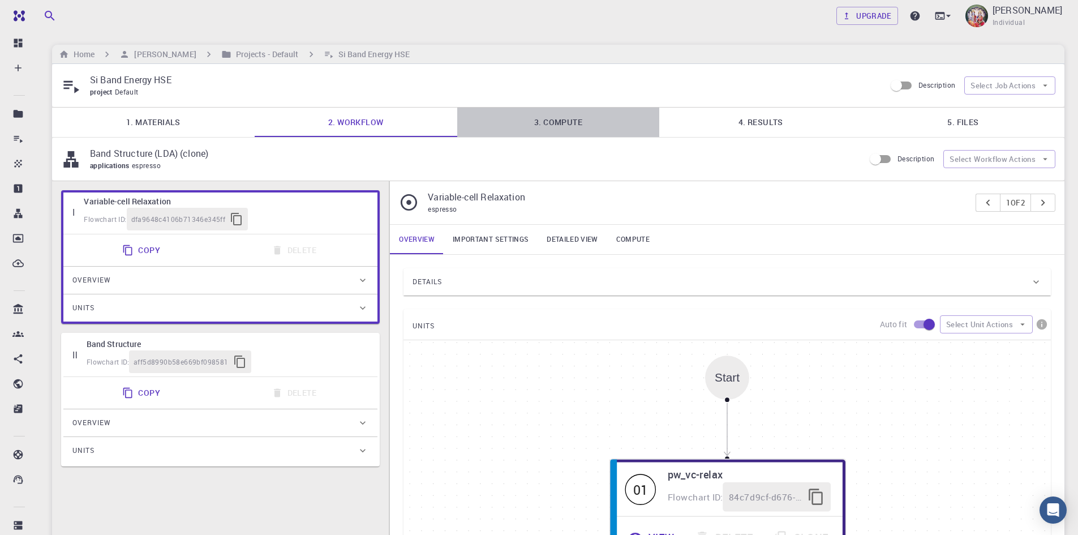
click at [573, 121] on link "3. Compute" at bounding box center [558, 122] width 203 height 29
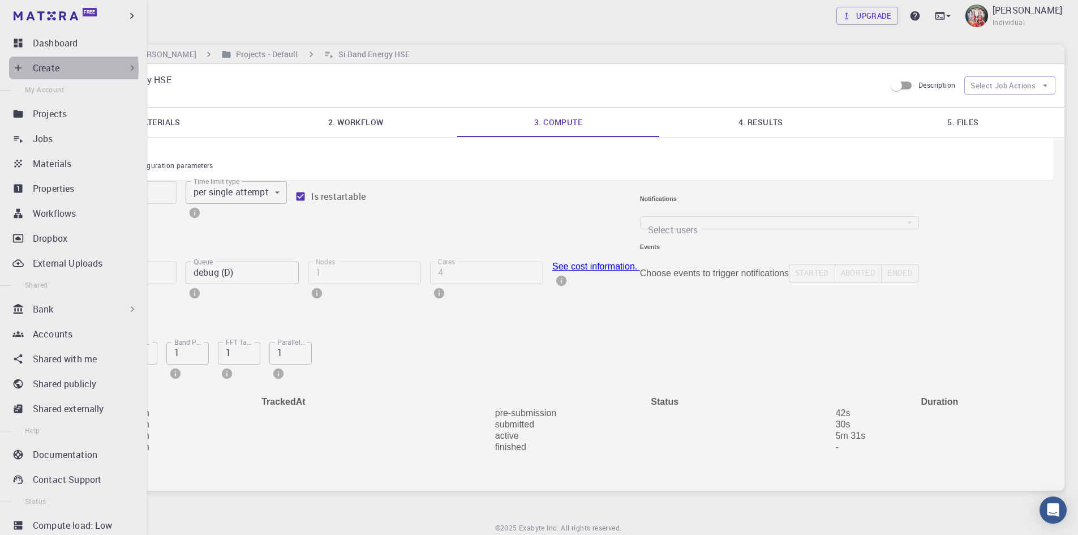
click at [46, 69] on p "Create" at bounding box center [46, 68] width 27 height 14
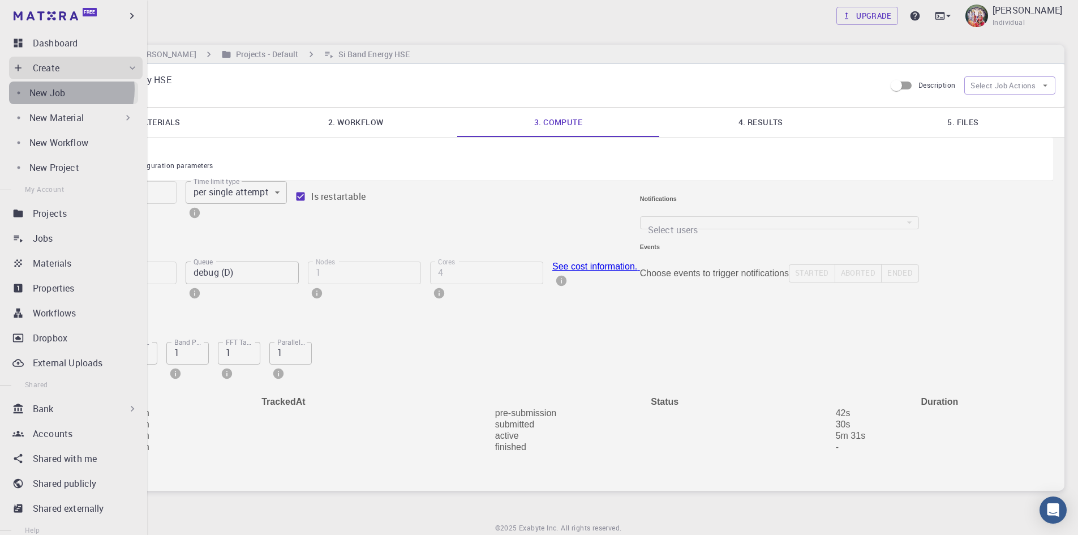
click at [64, 89] on p "New Job" at bounding box center [47, 93] width 36 height 14
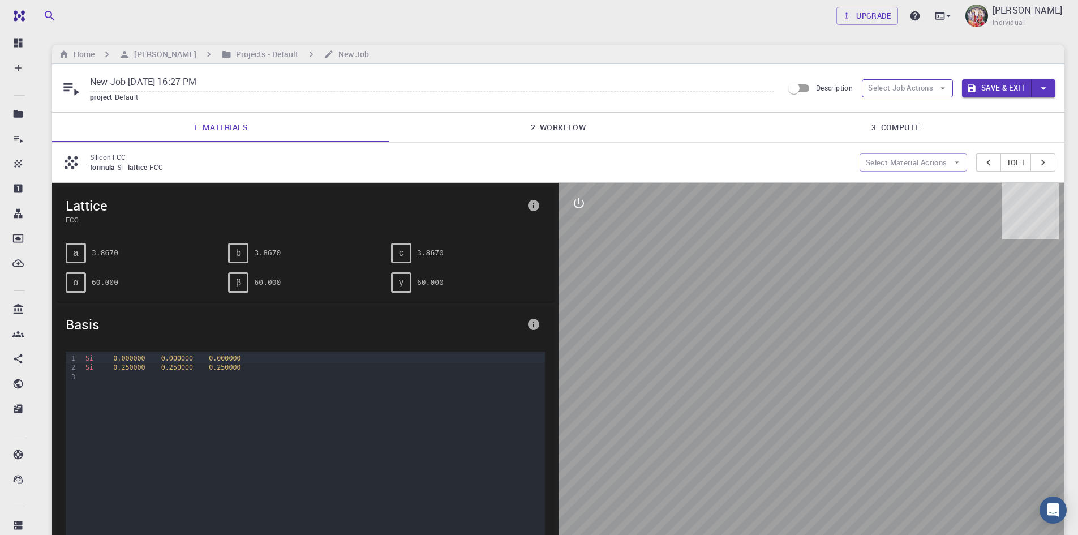
click at [913, 88] on button "Select Job Actions" at bounding box center [907, 88] width 91 height 18
click at [914, 126] on span "Select materials" at bounding box center [916, 128] width 53 height 11
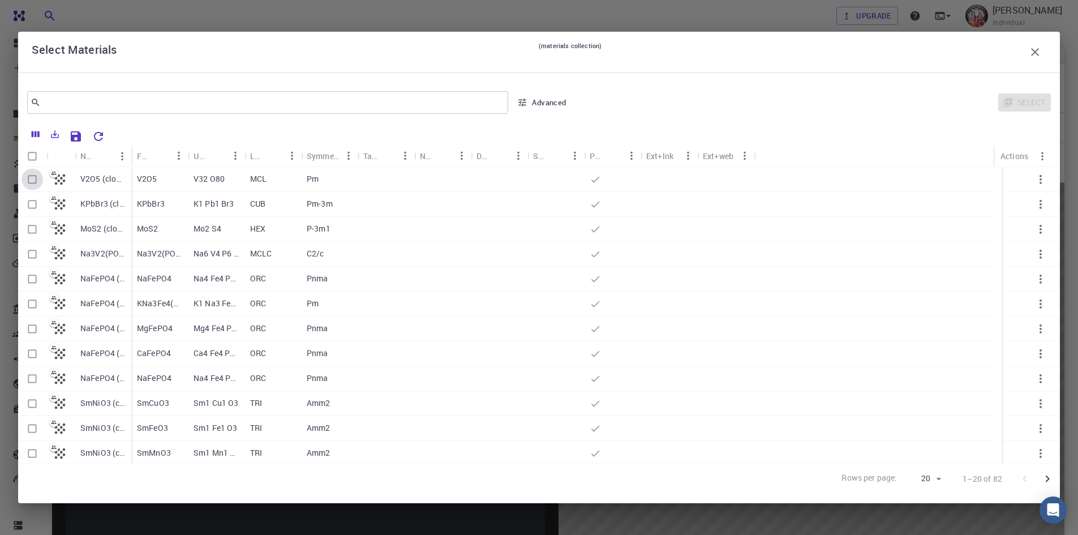
click at [28, 181] on input "Select row" at bounding box center [33, 180] width 22 height 22
checkbox input "true"
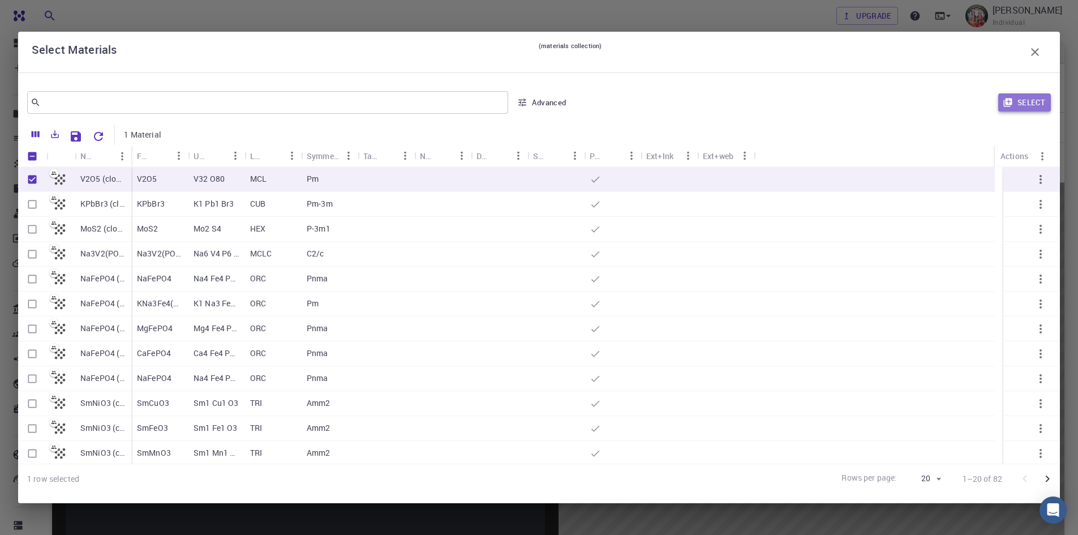
click at [1026, 104] on button "Select" at bounding box center [1024, 102] width 53 height 18
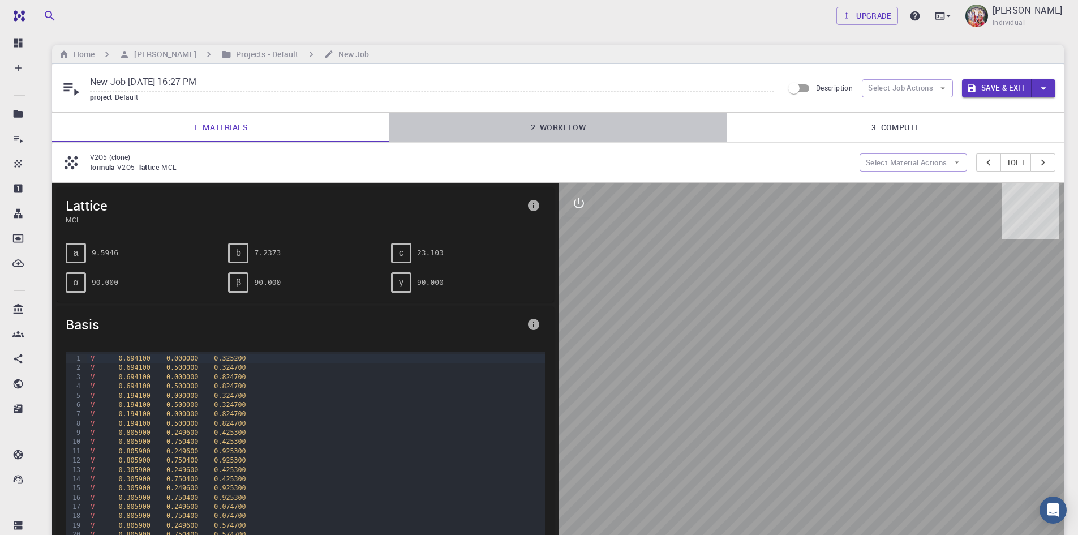
click at [549, 127] on link "2. Workflow" at bounding box center [557, 127] width 337 height 29
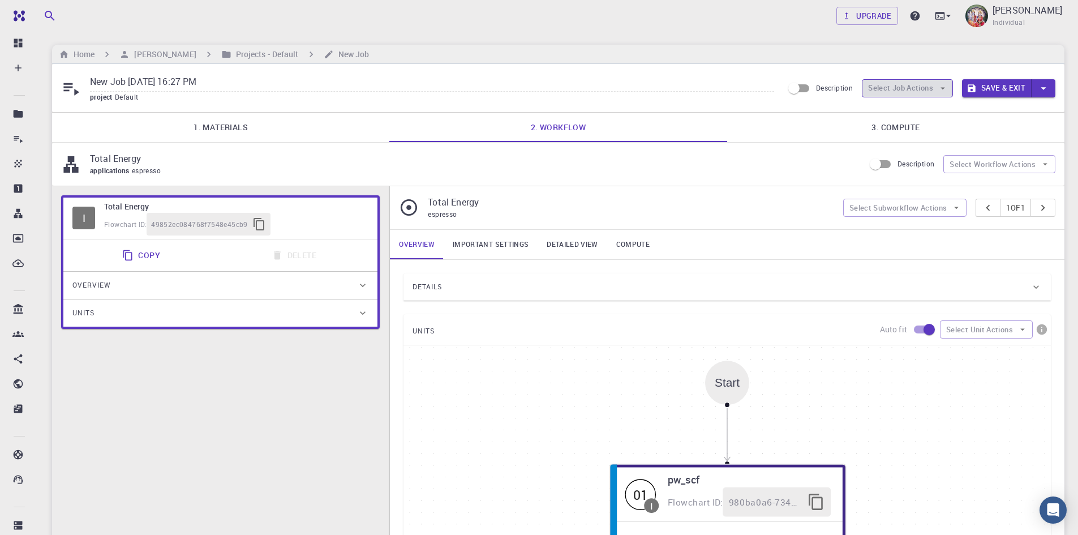
click at [901, 88] on button "Select Job Actions" at bounding box center [907, 88] width 91 height 18
click at [912, 145] on span "Select workflow" at bounding box center [916, 146] width 53 height 11
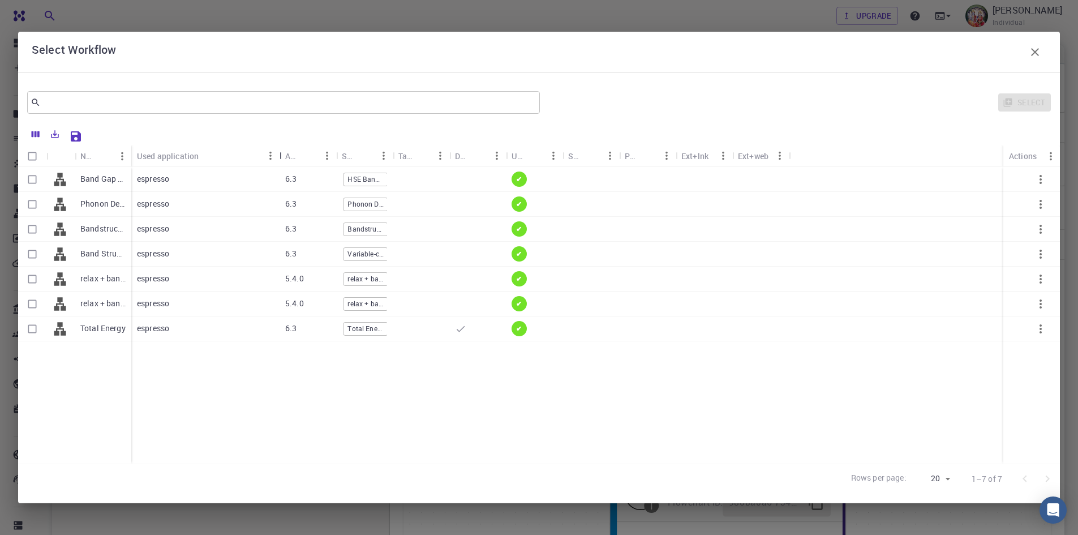
drag, startPoint x: 190, startPoint y: 153, endPoint x: 282, endPoint y: 149, distance: 91.8
click at [282, 149] on div "Used application" at bounding box center [280, 156] width 11 height 22
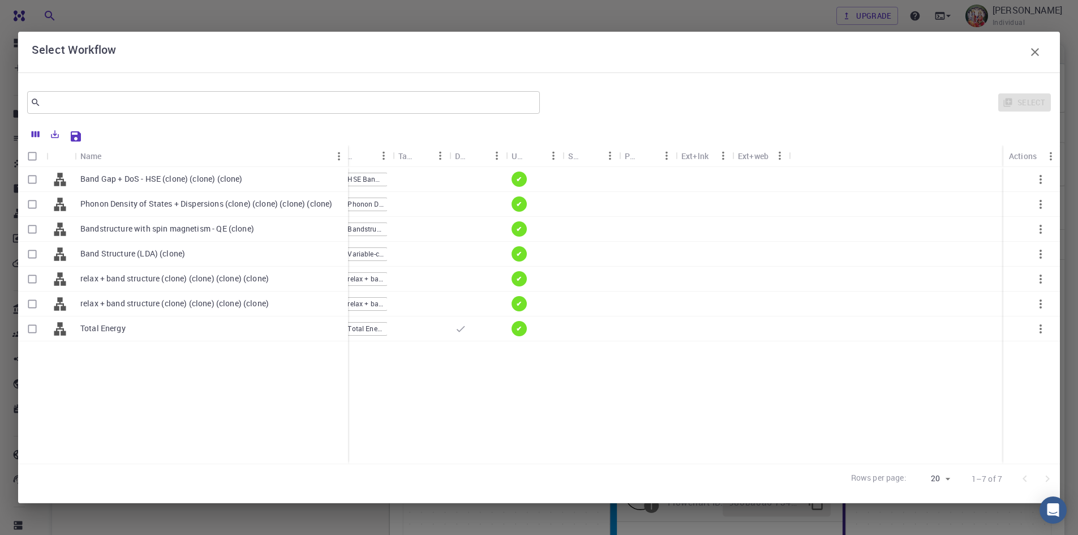
drag, startPoint x: 129, startPoint y: 149, endPoint x: 346, endPoint y: 137, distance: 217.1
click at [346, 137] on div "Name Used application Application Version Subworkflows Tags Default Up-to-date …" at bounding box center [539, 308] width 1042 height 371
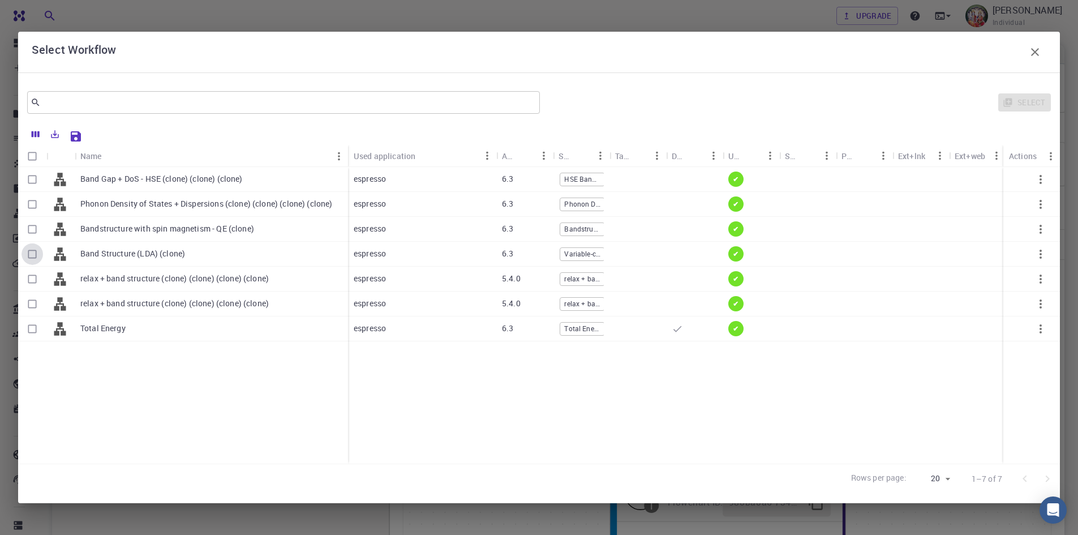
click at [33, 255] on input "Select row" at bounding box center [33, 254] width 22 height 22
checkbox input "true"
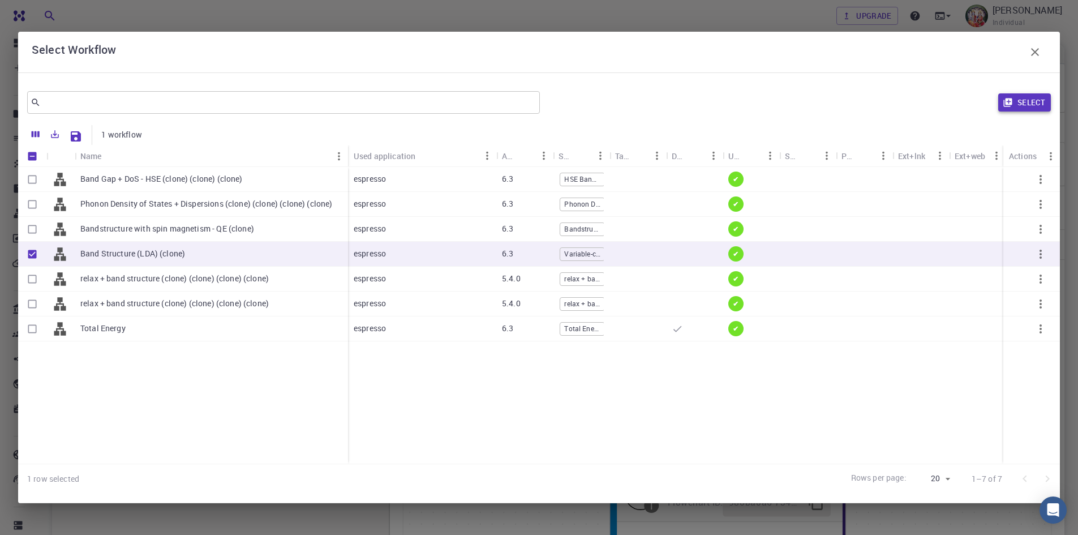
click at [1032, 101] on button "Select" at bounding box center [1024, 102] width 53 height 18
type input "DFT LDA PZ"
type input "/export/share/pseudo/v/lda/pz/gbrv/1.4/us/v_pz_gbrv_1.4.upf"
type input "/export/share/pseudo/o/lda/pz/gbrv/1.2/us/o_pz_gbrv_1.2.upf"
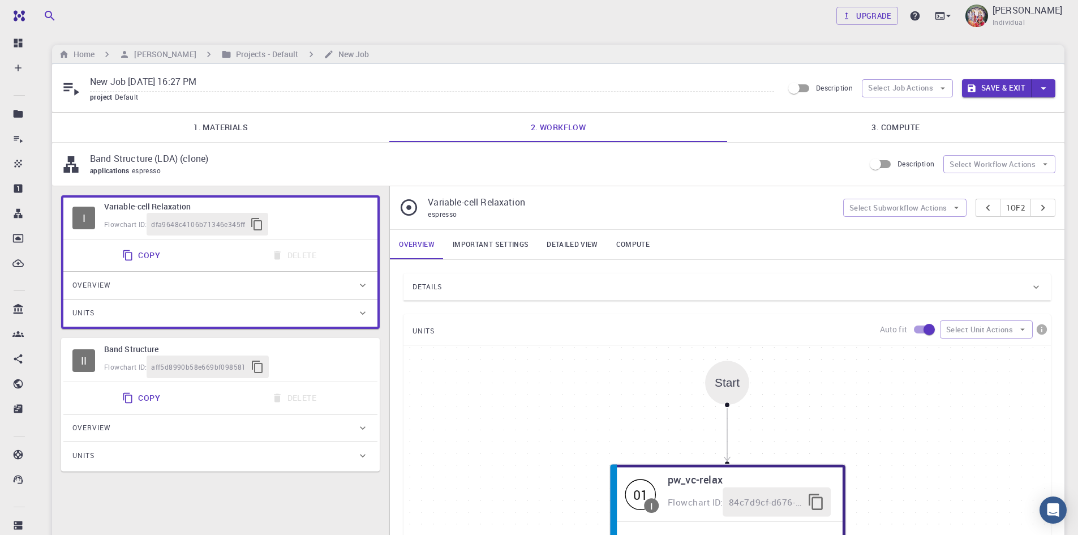
click at [473, 244] on link "Important settings" at bounding box center [491, 244] width 94 height 29
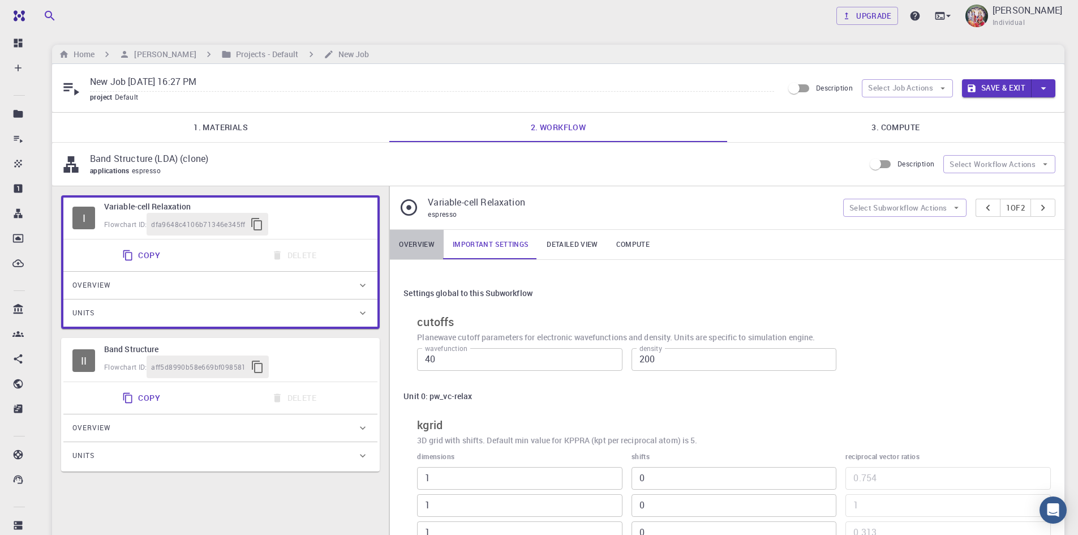
click at [406, 230] on link "Overview" at bounding box center [417, 244] width 54 height 29
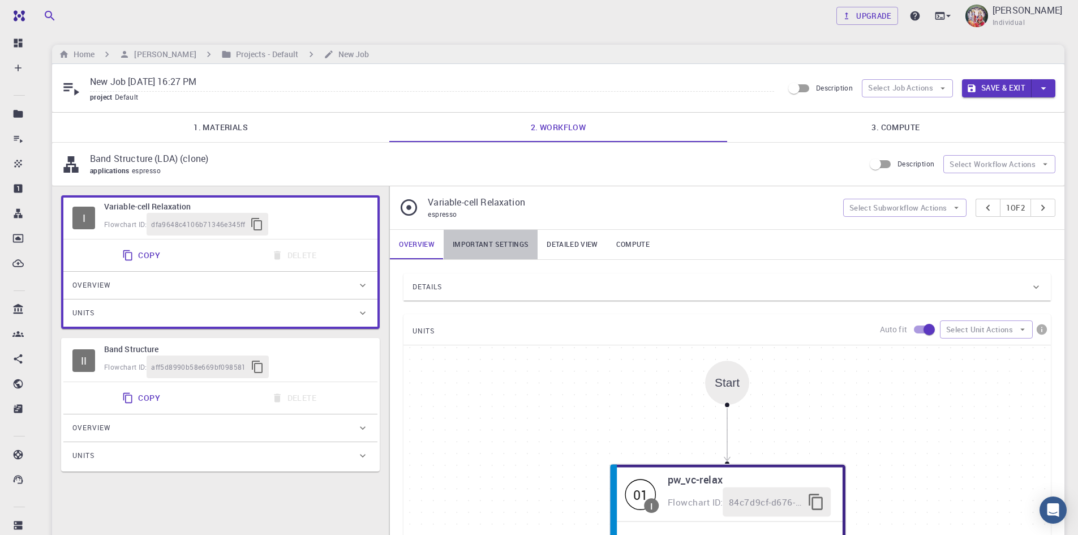
click at [495, 247] on link "Important settings" at bounding box center [491, 244] width 94 height 29
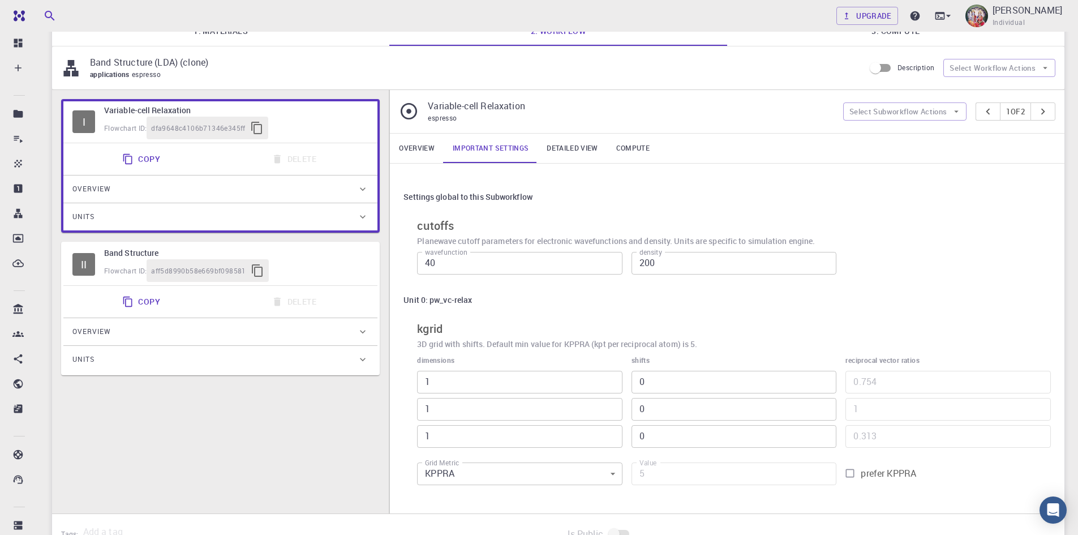
scroll to position [113, 0]
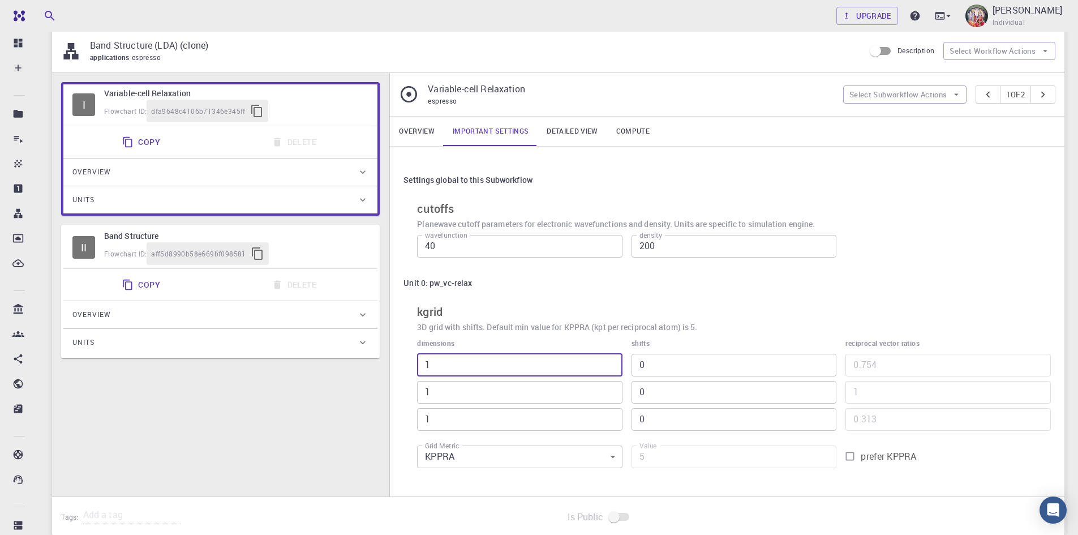
click at [447, 368] on input "1" at bounding box center [519, 365] width 205 height 23
type input "2"
type input "224"
click at [611, 362] on input "2" at bounding box center [519, 365] width 205 height 23
type input "3"
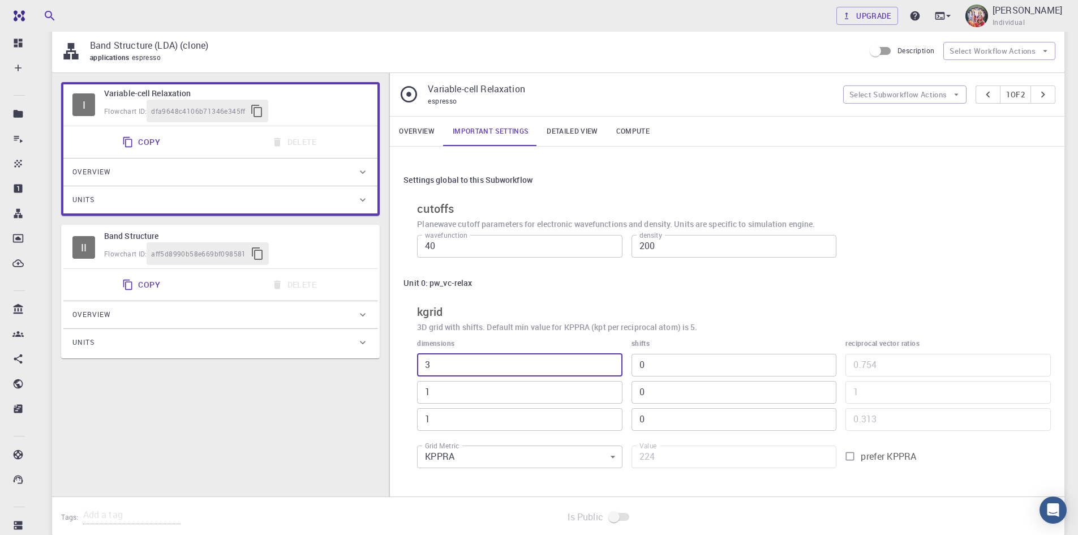
click at [610, 362] on input "3" at bounding box center [519, 365] width 205 height 23
type input "336"
type input "4"
type input "448"
click at [609, 362] on input "4" at bounding box center [519, 365] width 205 height 23
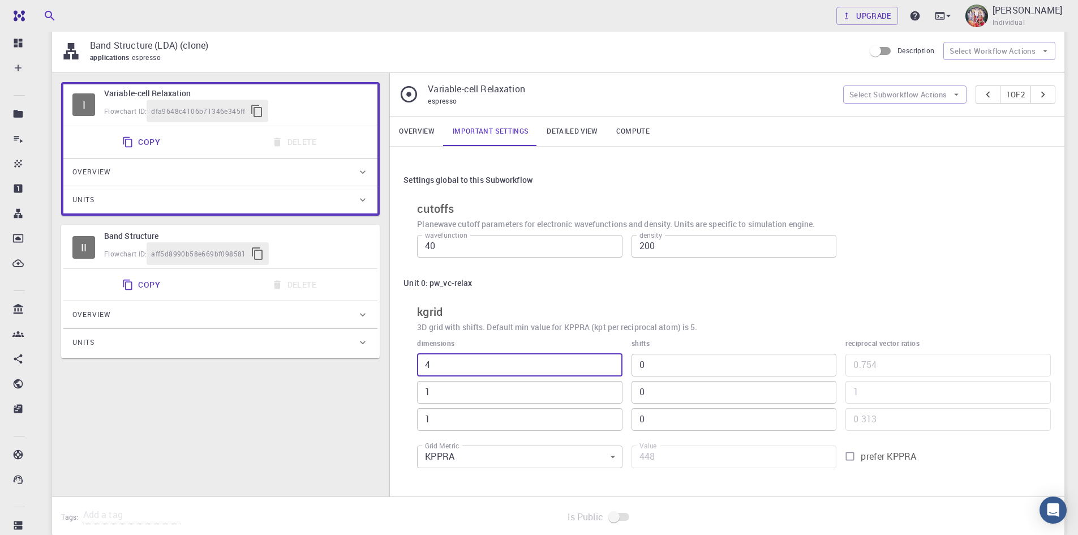
type input "5"
type input "560"
click at [608, 362] on input "5" at bounding box center [519, 365] width 205 height 23
type input "6"
click at [608, 361] on input "6" at bounding box center [519, 365] width 205 height 23
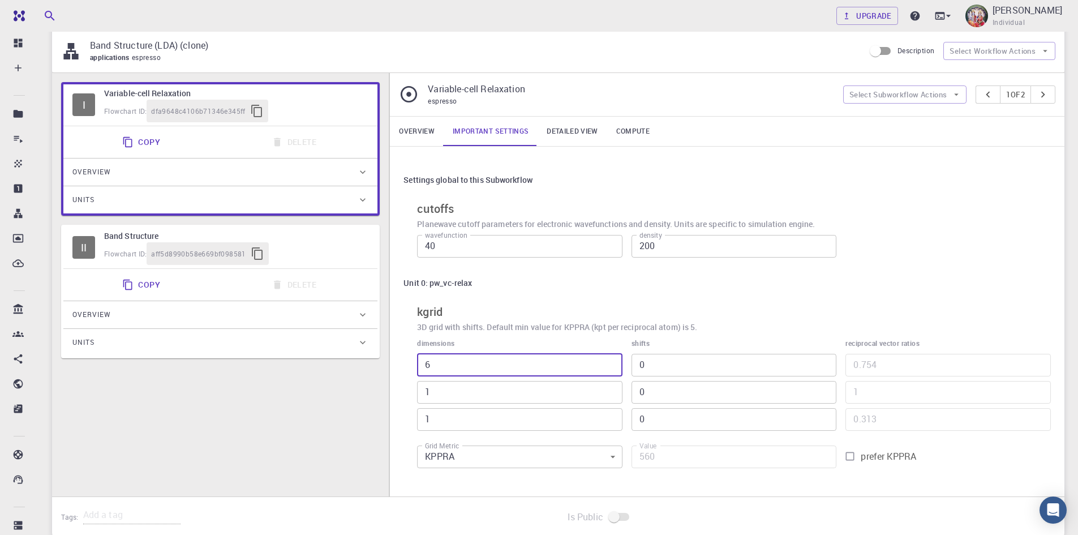
type input "672"
type input "2"
click at [612, 390] on input "2" at bounding box center [519, 392] width 205 height 23
type input "1344"
type input "3"
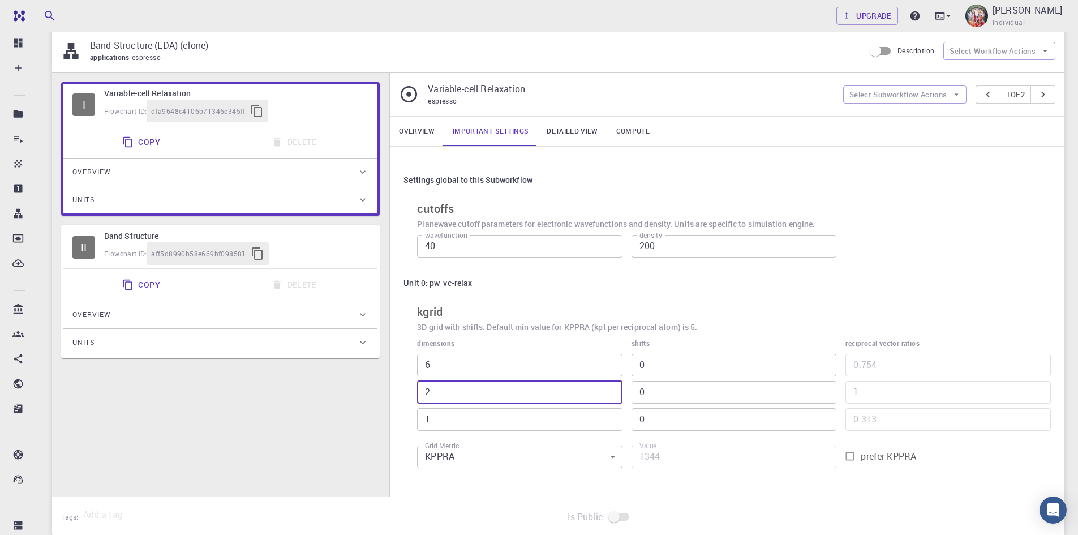
click at [612, 390] on input "3" at bounding box center [519, 392] width 205 height 23
type input "2016"
type input "4"
click at [612, 390] on input "4" at bounding box center [519, 392] width 205 height 23
type input "2688"
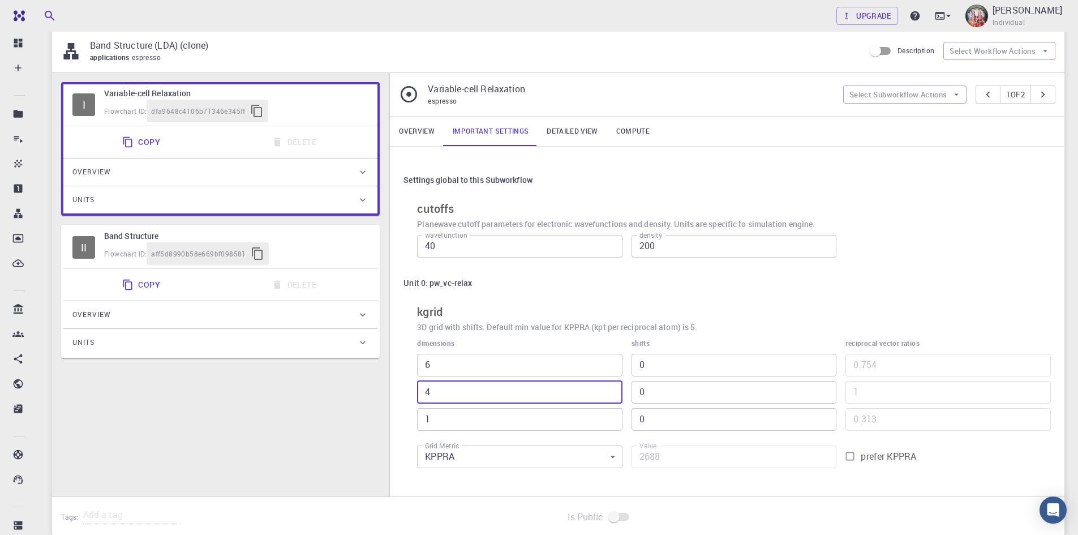
type input "5"
click at [612, 389] on input "5" at bounding box center [519, 392] width 205 height 23
type input "3360"
type input "6"
type input "4032"
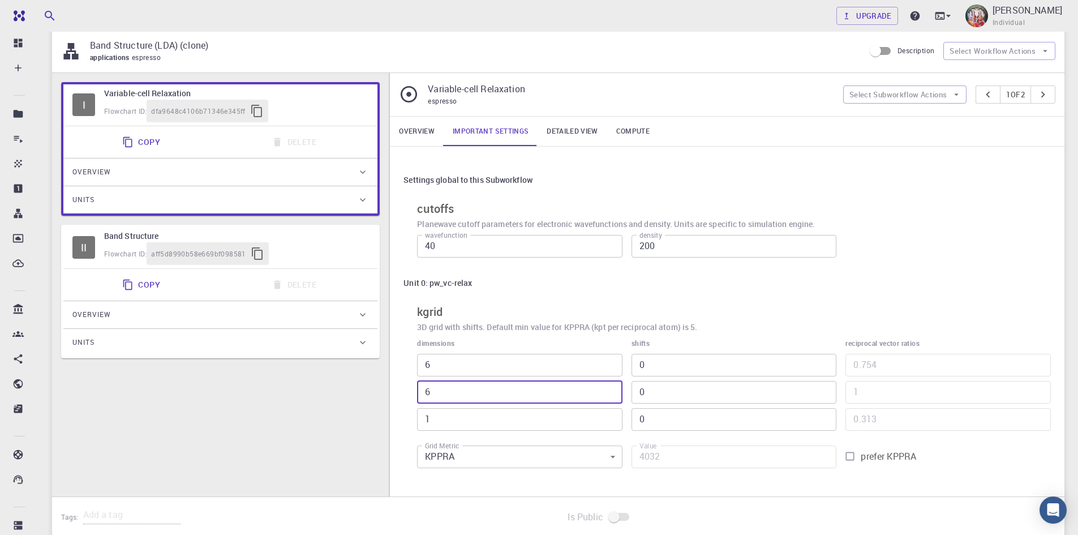
type input "6"
click at [611, 389] on input "6" at bounding box center [519, 392] width 205 height 23
type input "2"
click at [611, 417] on input "2" at bounding box center [519, 419] width 205 height 23
type input "8064"
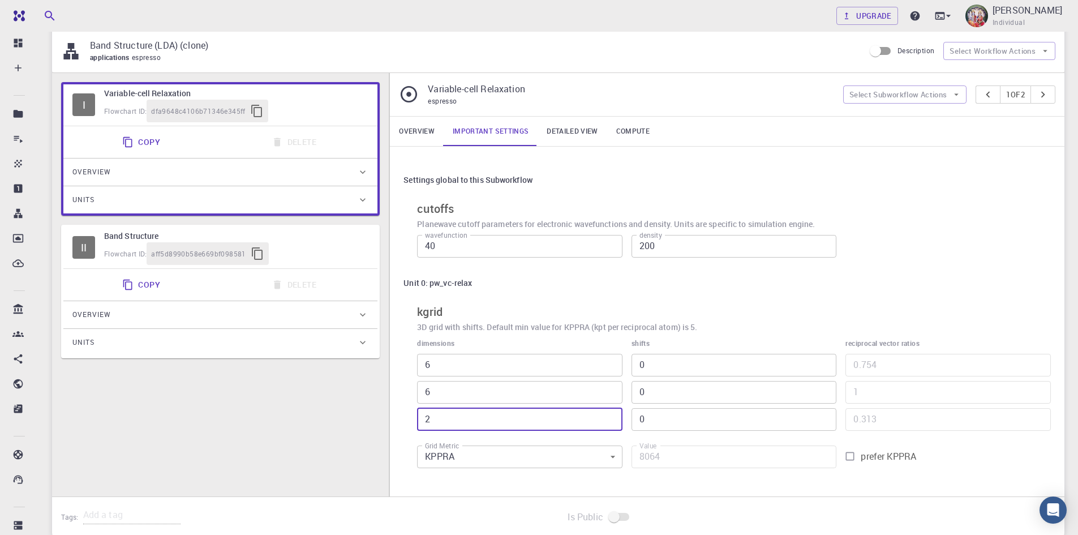
type input "3"
click at [611, 417] on input "3" at bounding box center [519, 419] width 205 height 23
type input "12096"
type input "4"
click at [611, 417] on input "4" at bounding box center [519, 419] width 205 height 23
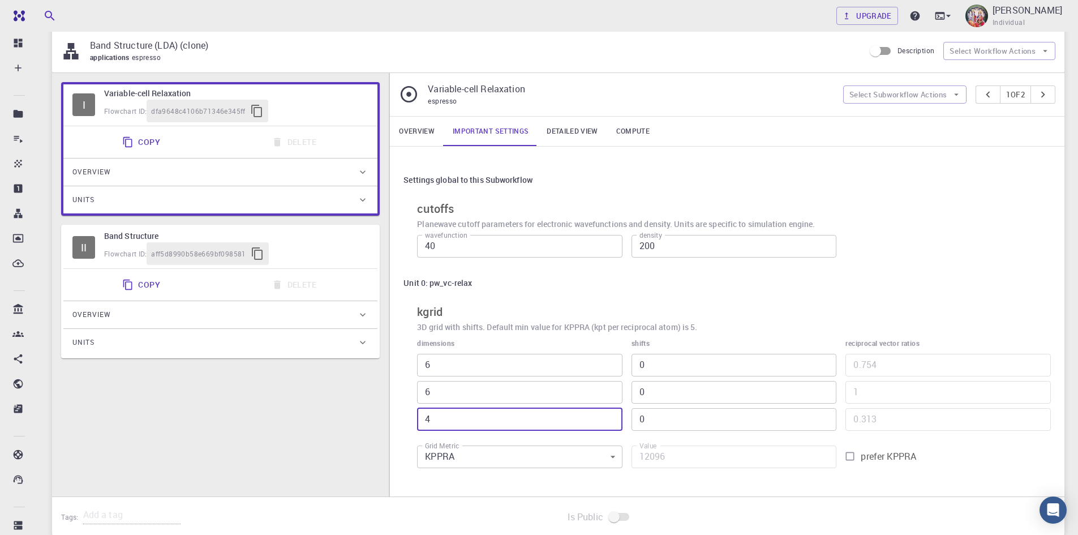
type input "16128"
type input "5"
type input "20160"
click at [611, 417] on input "5" at bounding box center [519, 419] width 205 height 23
type input "6"
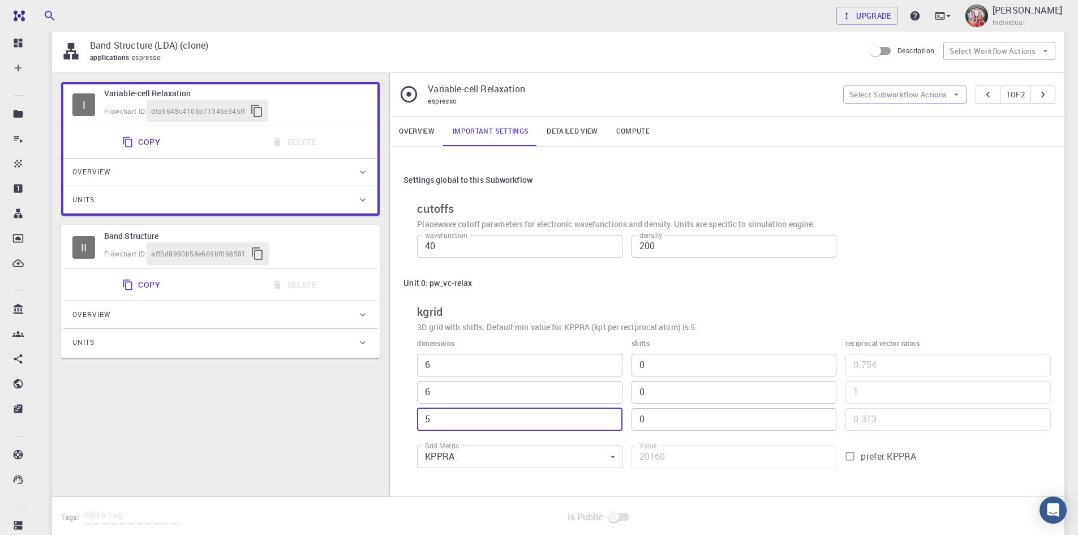
type input "24192"
type input "6"
click at [611, 417] on input "6" at bounding box center [519, 419] width 205 height 23
click at [612, 453] on body "Free Dashboard Create New Job New Material Create Material Upload File Import f…" at bounding box center [539, 256] width 1078 height 739
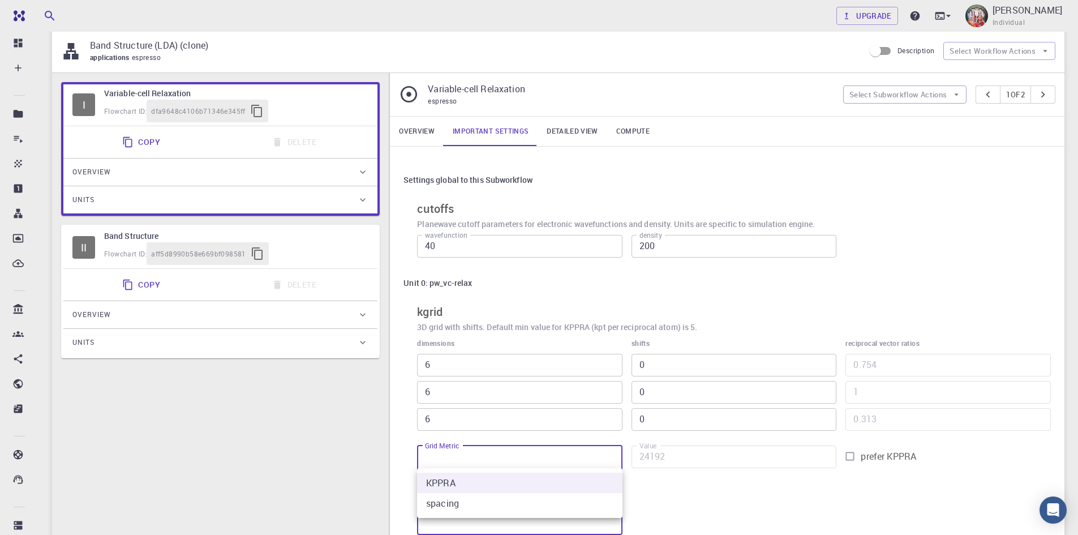
click at [609, 422] on div at bounding box center [539, 267] width 1078 height 535
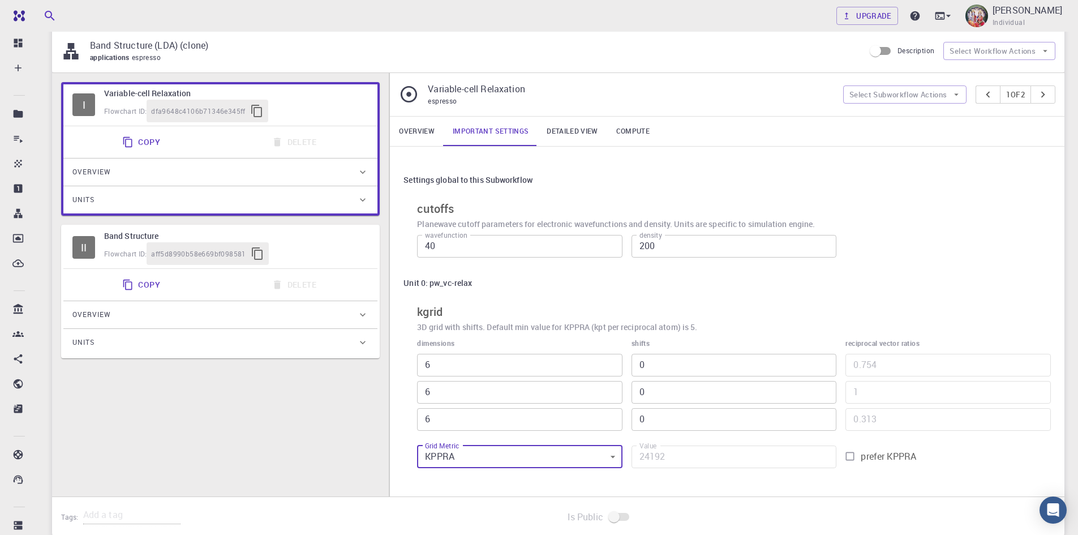
click at [710, 480] on div "Settings global to this Subworkflow cutoffs Planewave cutoff parameters for ele…" at bounding box center [727, 322] width 675 height 350
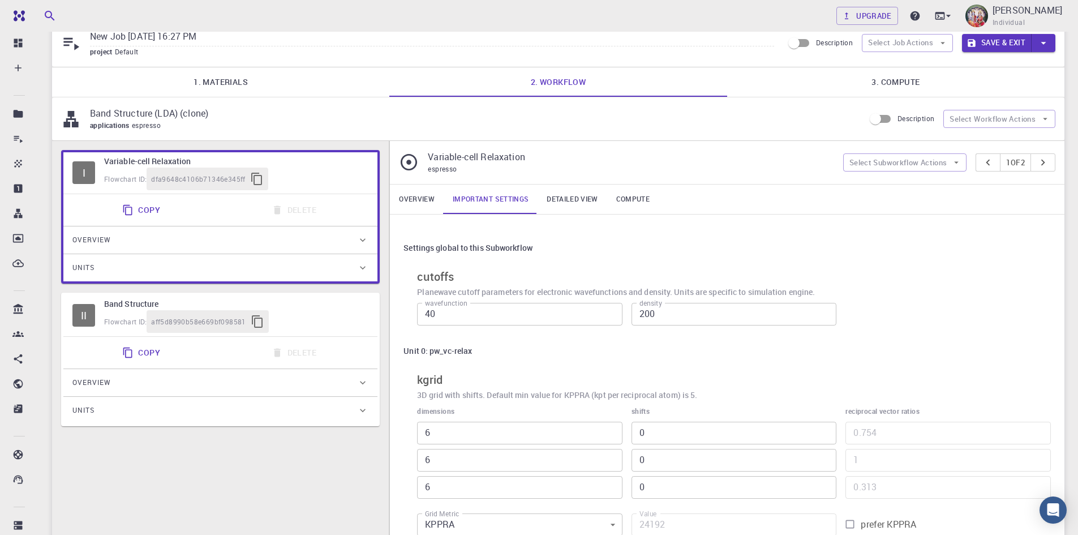
scroll to position [0, 0]
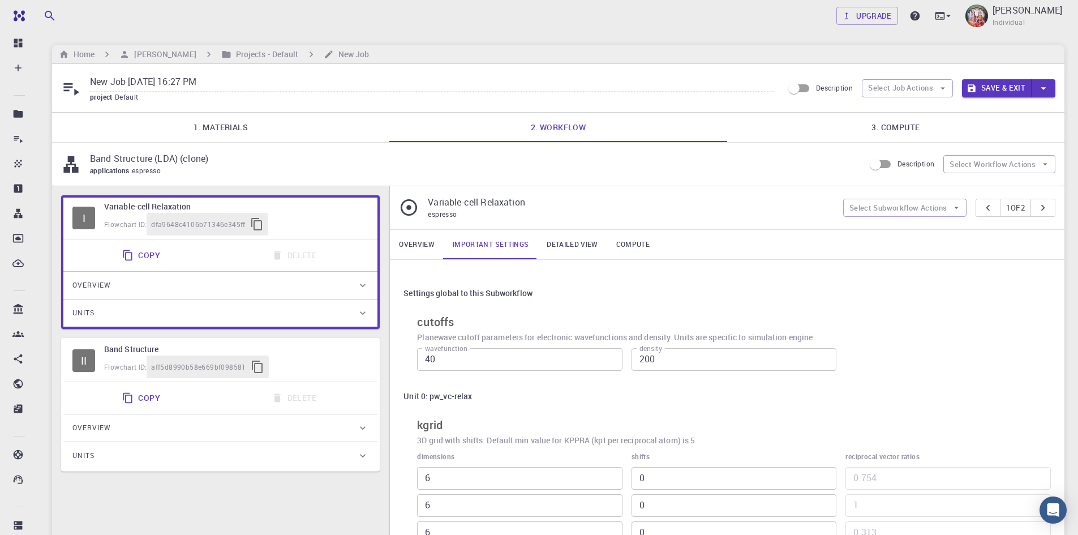
click at [739, 406] on div "Unit 0: pw_vc-relax" at bounding box center [726, 396] width 647 height 22
click at [569, 242] on link "Detailed view" at bounding box center [572, 244] width 69 height 29
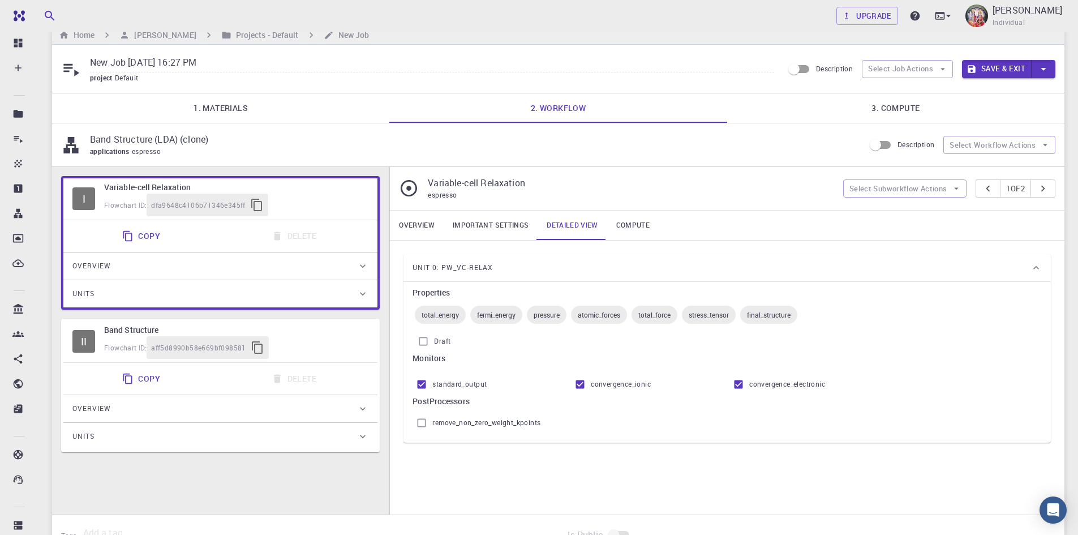
scroll to position [16, 0]
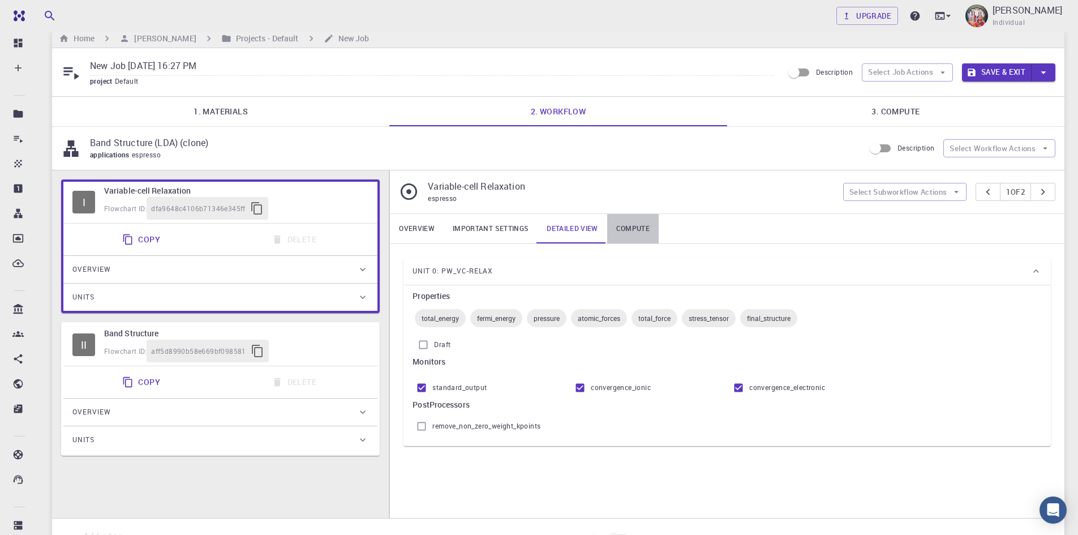
click at [639, 229] on link "Compute" at bounding box center [632, 228] width 51 height 29
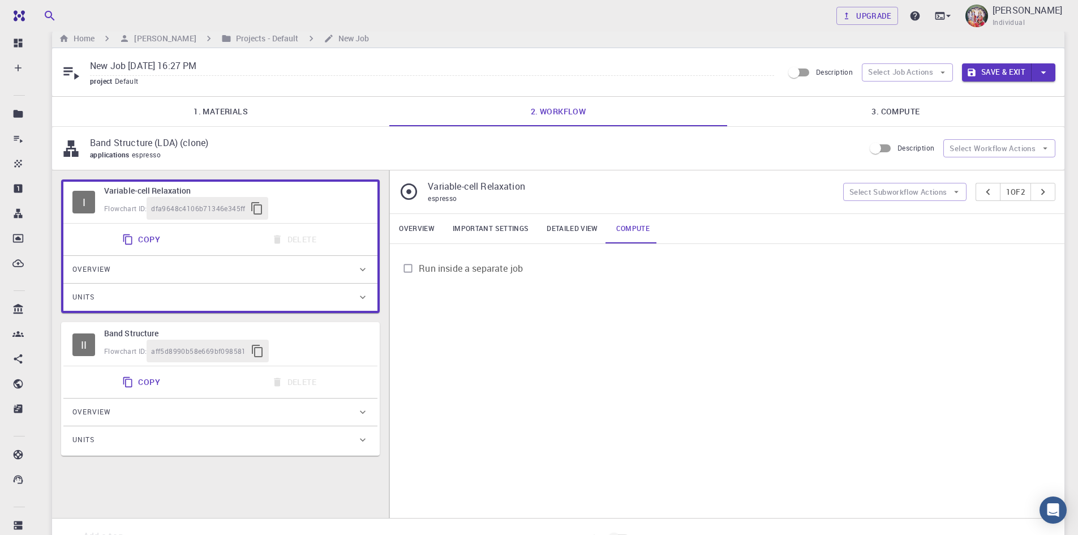
drag, startPoint x: 637, startPoint y: 298, endPoint x: 666, endPoint y: 280, distance: 34.3
click at [637, 298] on div "Overview Important settings Detailed view Compute Run inside a separate job" at bounding box center [727, 366] width 675 height 304
click at [899, 113] on link "3. Compute" at bounding box center [895, 111] width 337 height 29
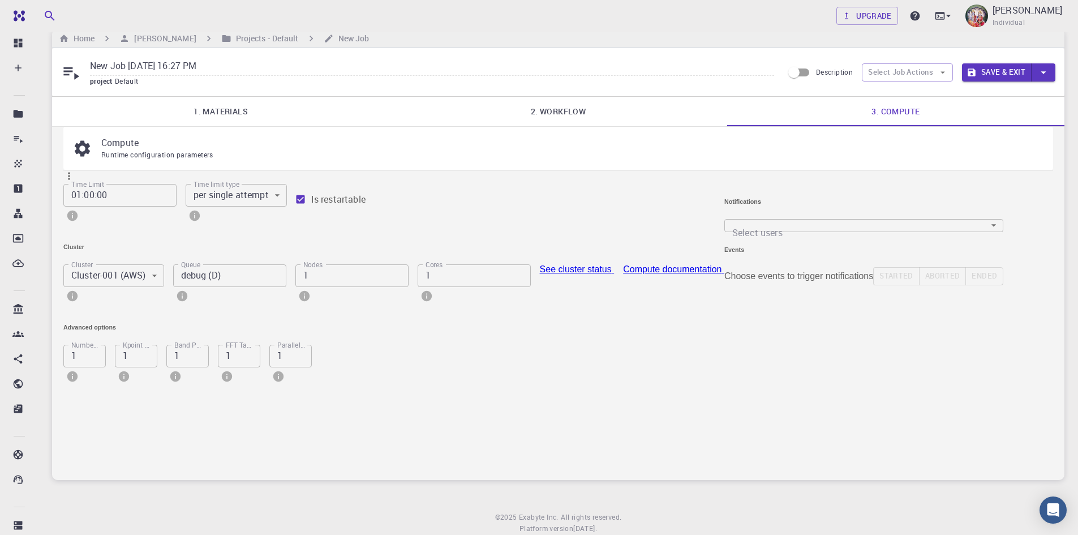
click at [424, 287] on input "1" at bounding box center [474, 275] width 113 height 23
click at [482, 287] on input "2" at bounding box center [474, 275] width 113 height 23
click at [481, 287] on input "3" at bounding box center [474, 275] width 113 height 23
type input "4"
click at [480, 287] on input "4" at bounding box center [474, 275] width 113 height 23
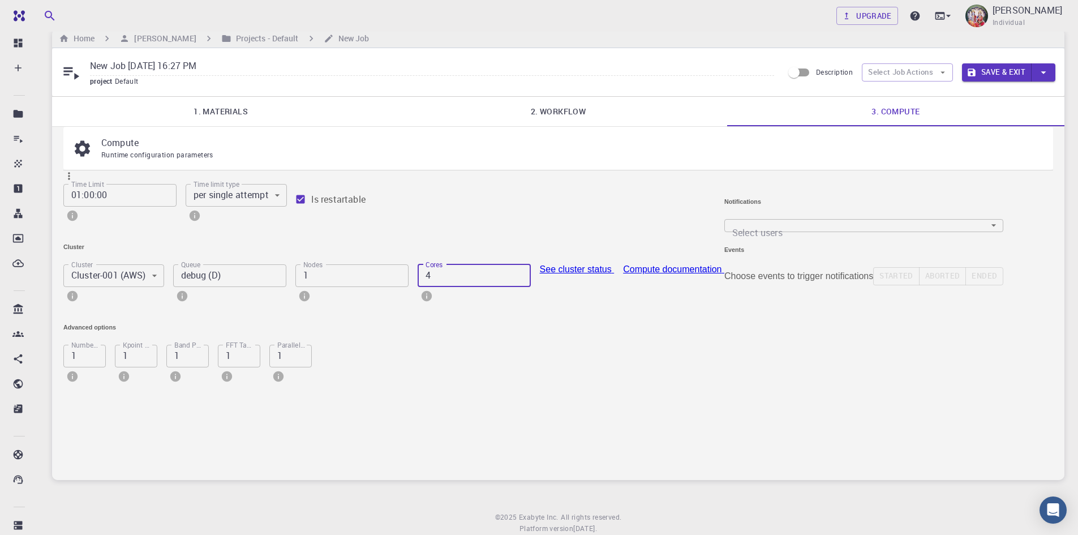
click at [649, 330] on h6 "Advanced options" at bounding box center [393, 327] width 661 height 7
click at [547, 274] on link "See cluster status" at bounding box center [577, 269] width 75 height 10
click at [554, 196] on div "Time Limit 01:00:00 Time Limit Time limit type per single attempt 0 Time limit …" at bounding box center [389, 202] width 670 height 54
drag, startPoint x: 230, startPoint y: 66, endPoint x: 51, endPoint y: 46, distance: 179.4
click at [51, 46] on div "Upgrade [PERSON_NAME] Individual Home [PERSON_NAME] Projects - Default New Job …" at bounding box center [558, 276] width 1040 height 584
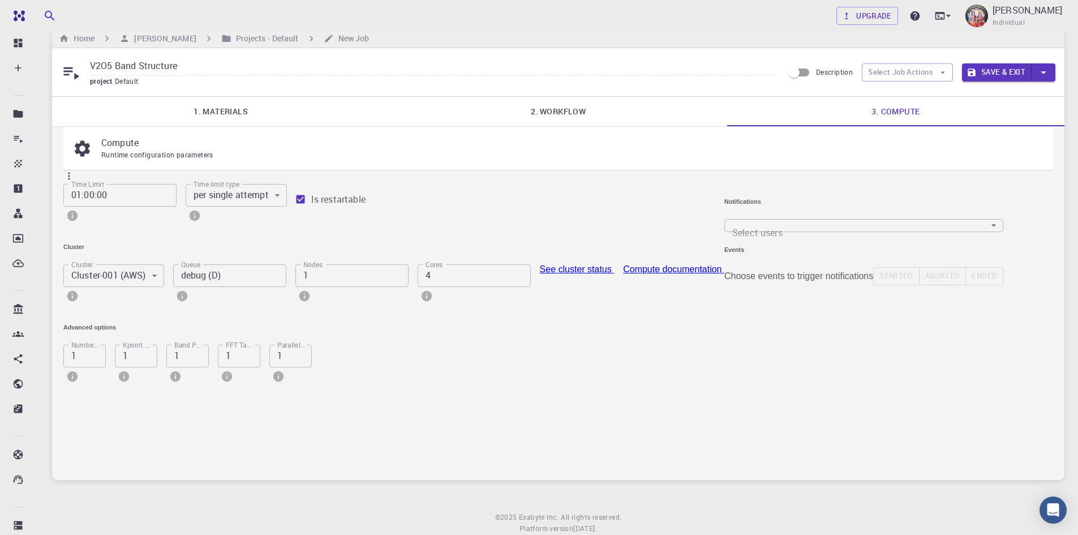
type input "V2O5 Band Structure"
click at [1001, 70] on button "Save & Exit" at bounding box center [997, 72] width 70 height 18
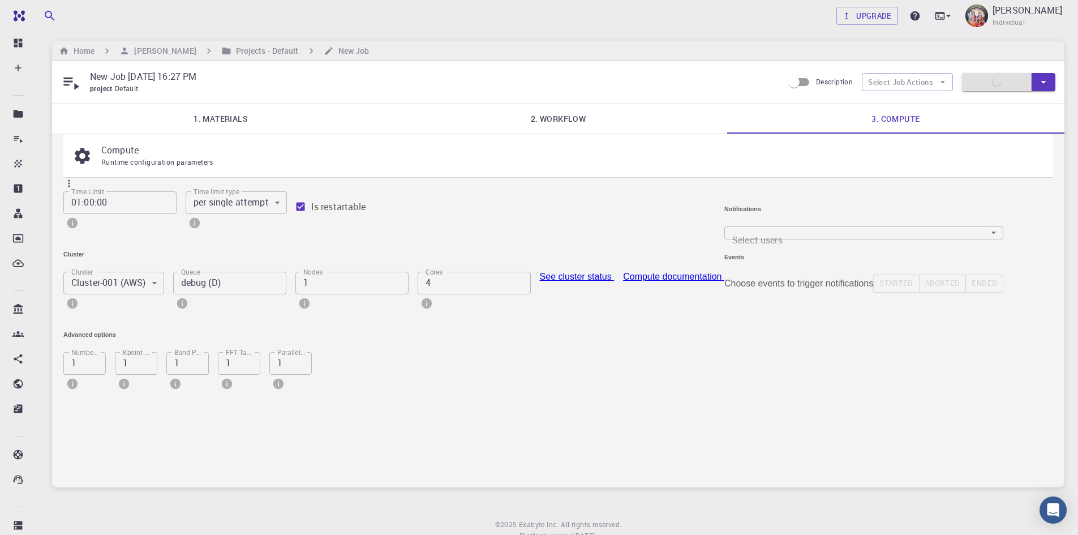
scroll to position [0, 0]
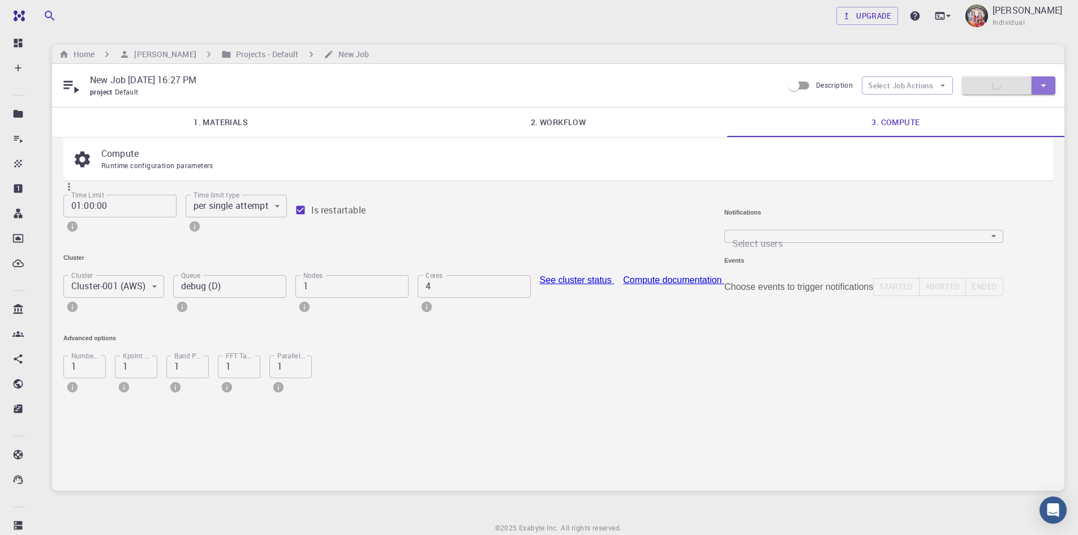
click at [1035, 84] on button "button" at bounding box center [1044, 85] width 24 height 18
click at [1001, 107] on li "Save & Exit" at bounding box center [994, 109] width 65 height 20
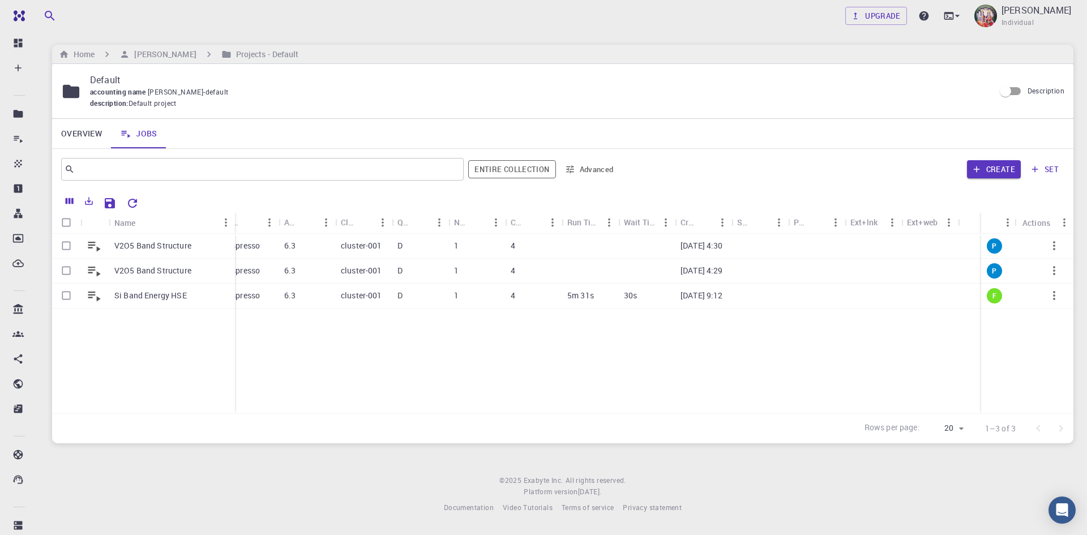
drag, startPoint x: 163, startPoint y: 214, endPoint x: 233, endPoint y: 213, distance: 69.6
click at [233, 213] on div "Name" at bounding box center [235, 223] width 11 height 22
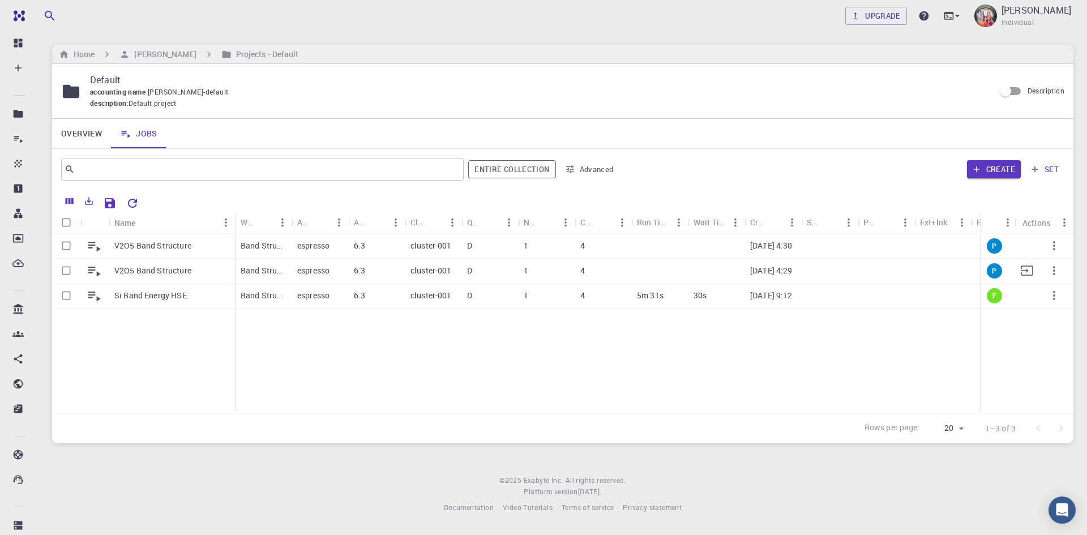
click at [1053, 271] on icon "button" at bounding box center [1054, 271] width 14 height 14
click at [1052, 319] on span "Delete" at bounding box center [1050, 317] width 20 height 11
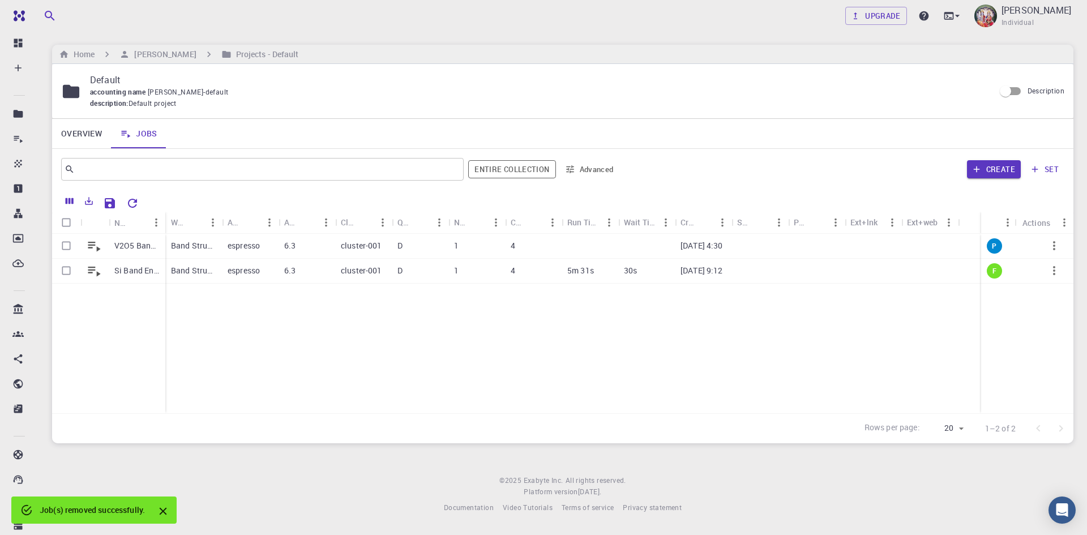
click at [428, 333] on div "V2O5 Band Structure Si Band Energy HSE Band Structure (LDA) (clone) espresso 6.…" at bounding box center [562, 323] width 1021 height 179
click at [384, 271] on div "cluster-001" at bounding box center [363, 271] width 57 height 25
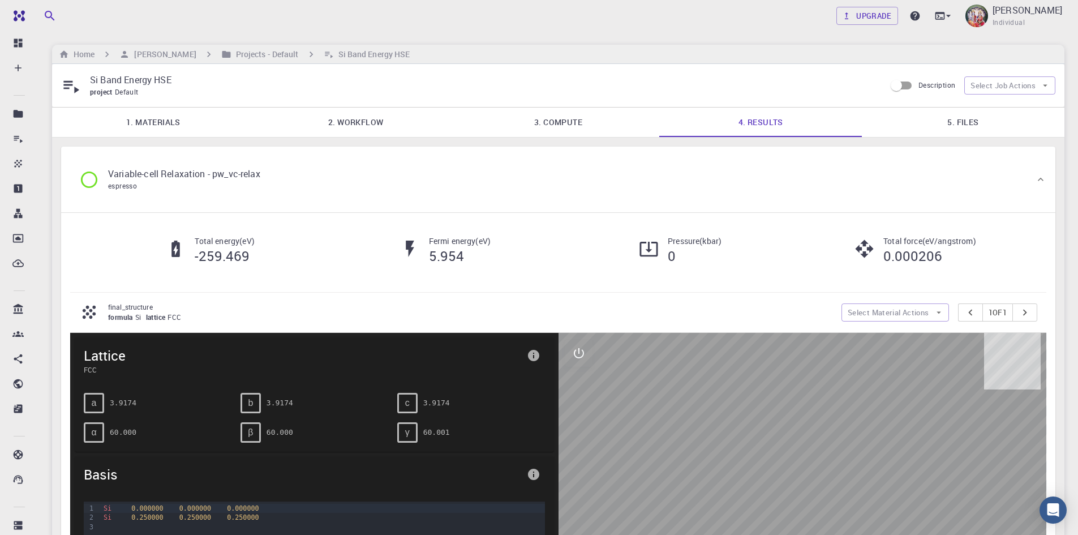
click at [960, 120] on link "5. Files" at bounding box center [963, 122] width 203 height 29
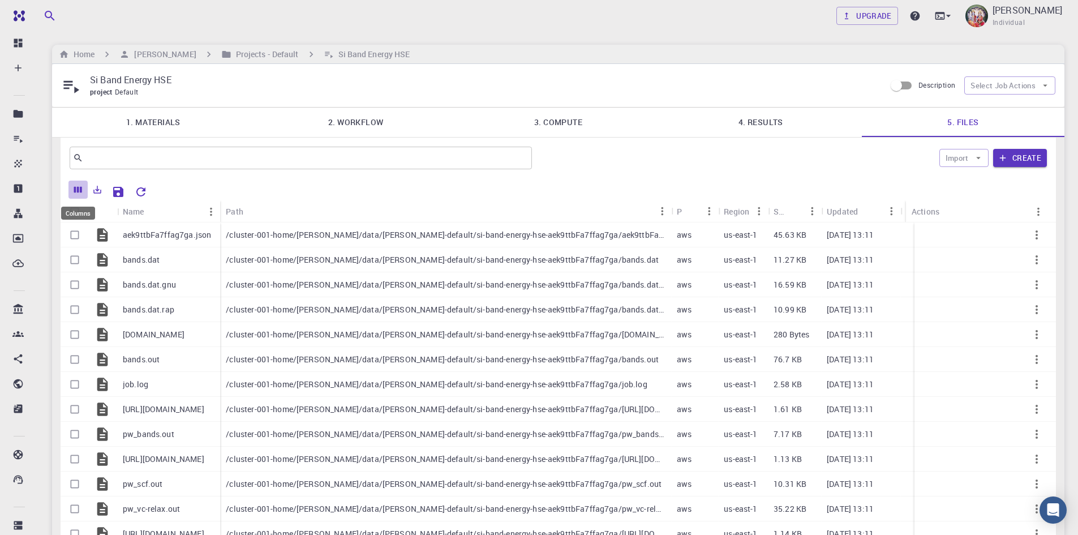
click at [78, 191] on icon "Columns" at bounding box center [78, 190] width 8 height 6
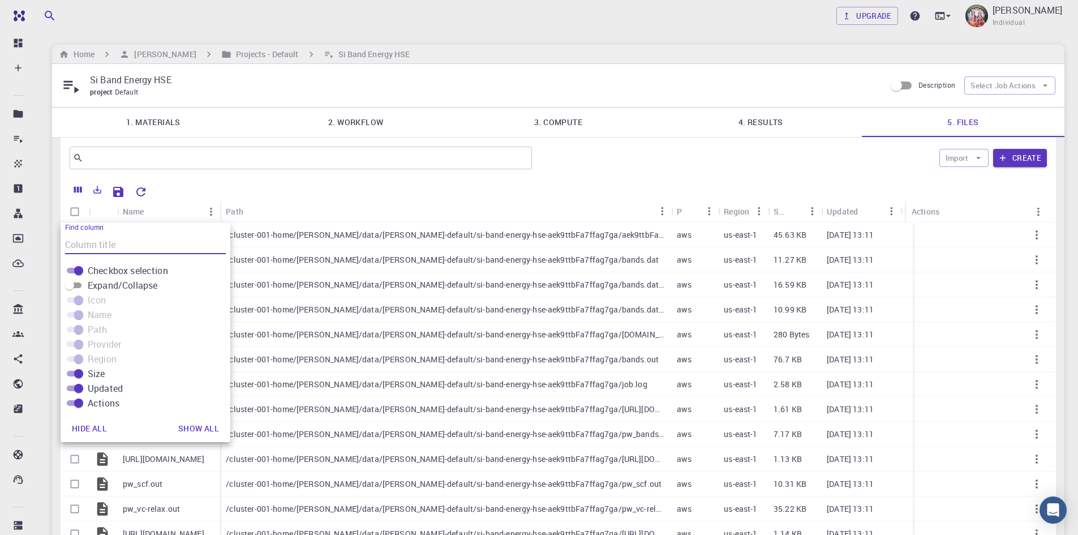
click at [192, 180] on div at bounding box center [558, 189] width 984 height 22
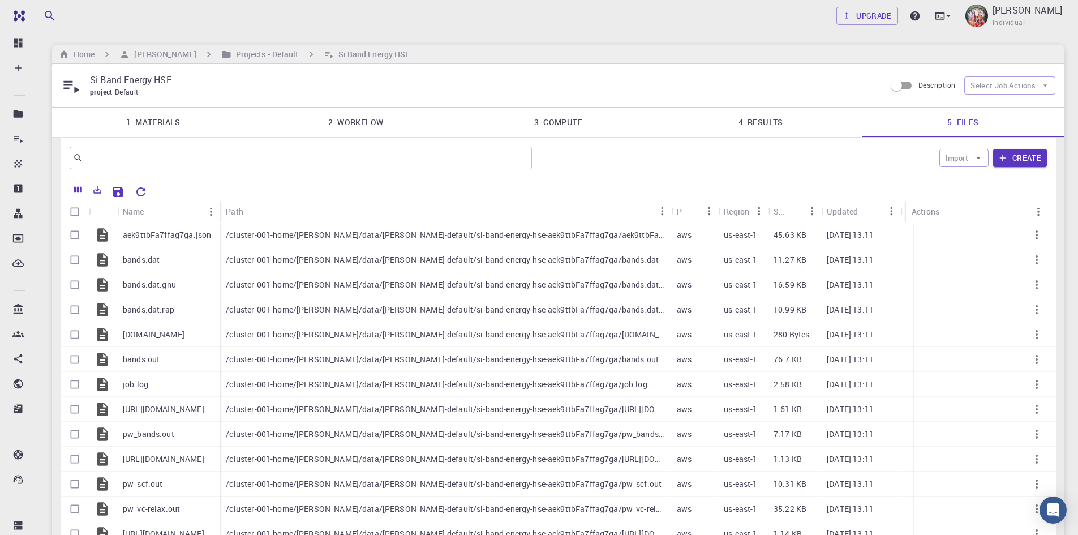
click at [75, 212] on input "Select all rows" at bounding box center [75, 212] width 22 height 22
checkbox input "true"
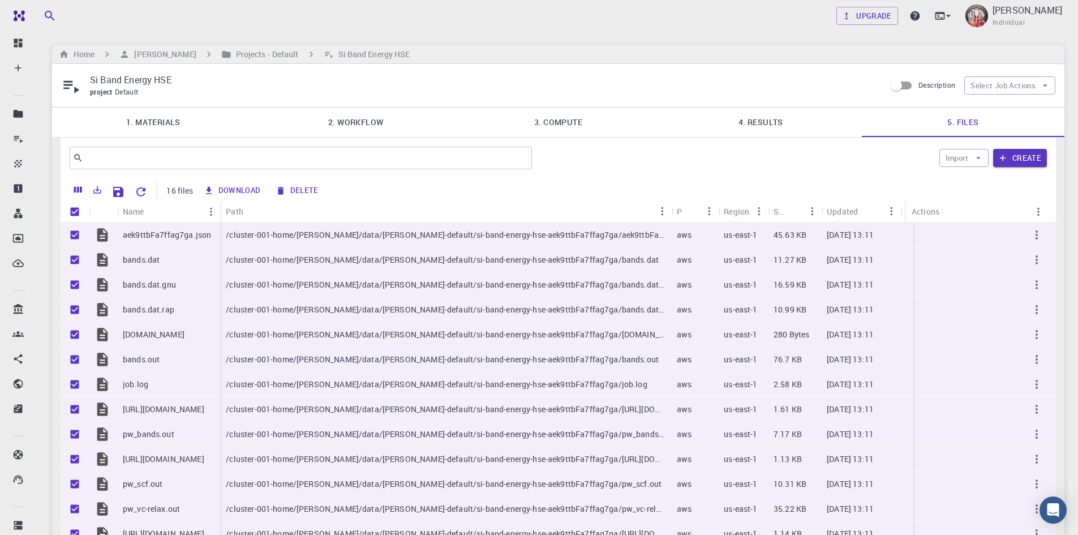
checkbox input "true"
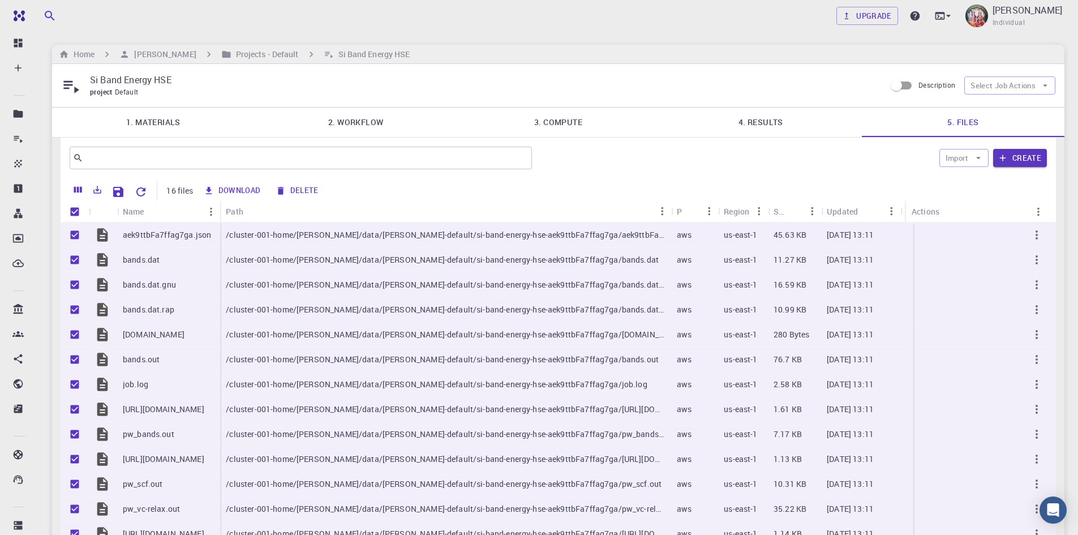
checkbox input "true"
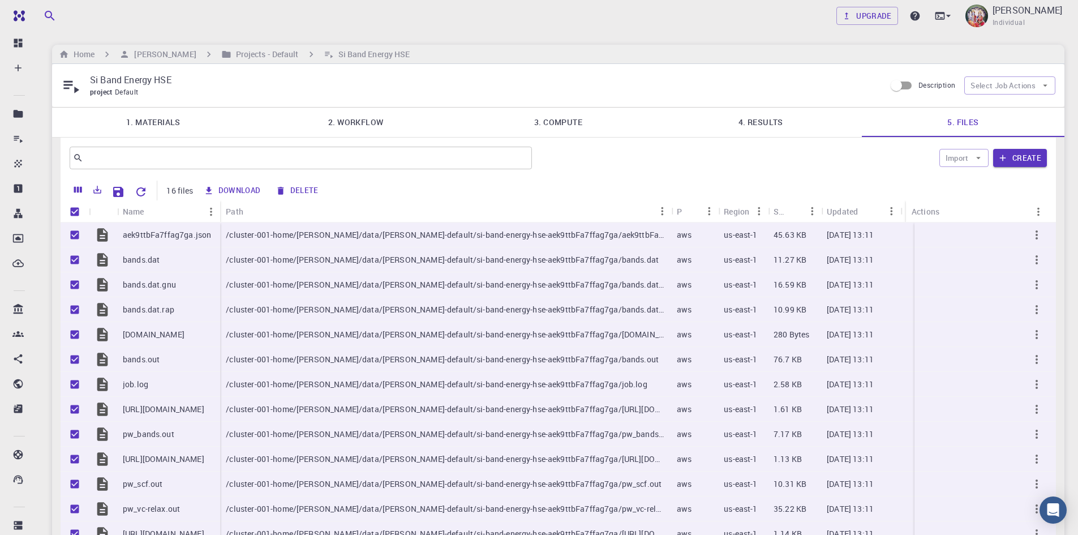
checkbox input "true"
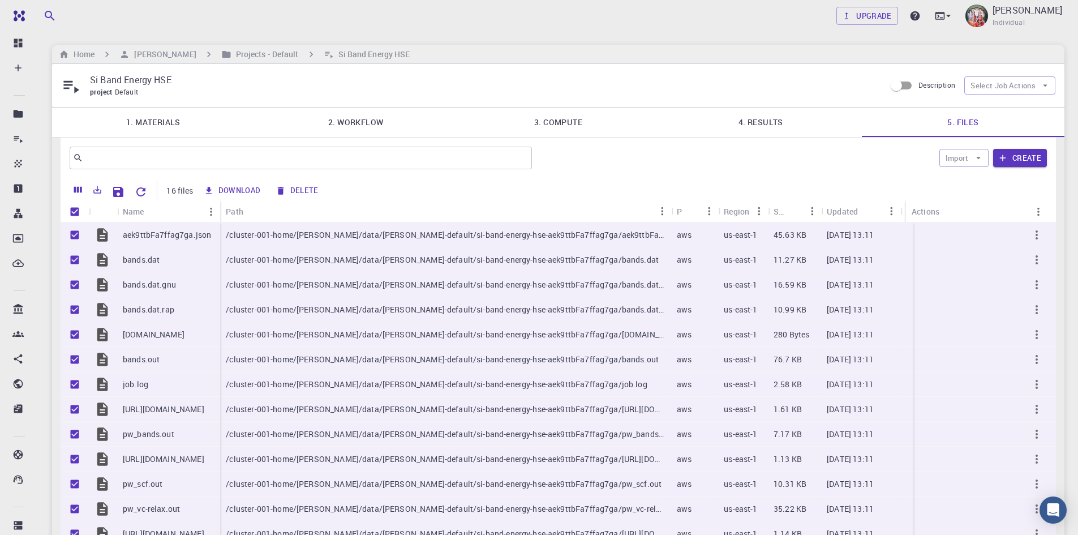
checkbox input "true"
click at [95, 191] on icon "Export" at bounding box center [98, 190] width 8 height 8
click at [128, 233] on li "Download as Excel" at bounding box center [136, 234] width 96 height 20
click at [684, 183] on div "Download Delete" at bounding box center [612, 191] width 825 height 20
click at [100, 188] on icon "Export" at bounding box center [97, 189] width 10 height 10
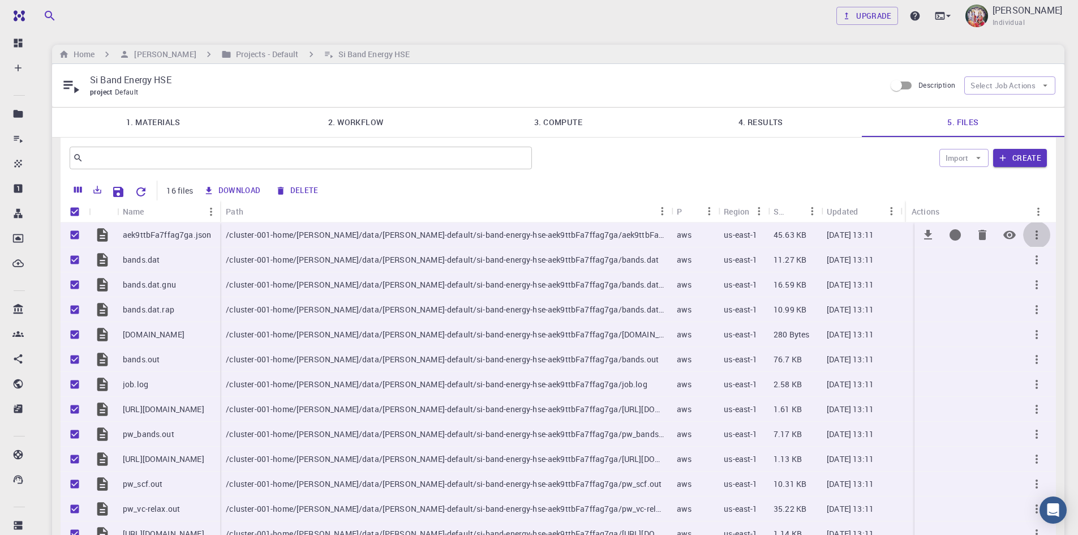
click at [1040, 235] on icon "button" at bounding box center [1037, 235] width 14 height 14
click at [475, 192] on div at bounding box center [539, 267] width 1078 height 535
click at [97, 190] on icon "Export" at bounding box center [98, 190] width 8 height 8
click at [115, 231] on li "Download as Excel" at bounding box center [136, 234] width 96 height 20
click at [980, 156] on icon "button" at bounding box center [978, 158] width 10 height 10
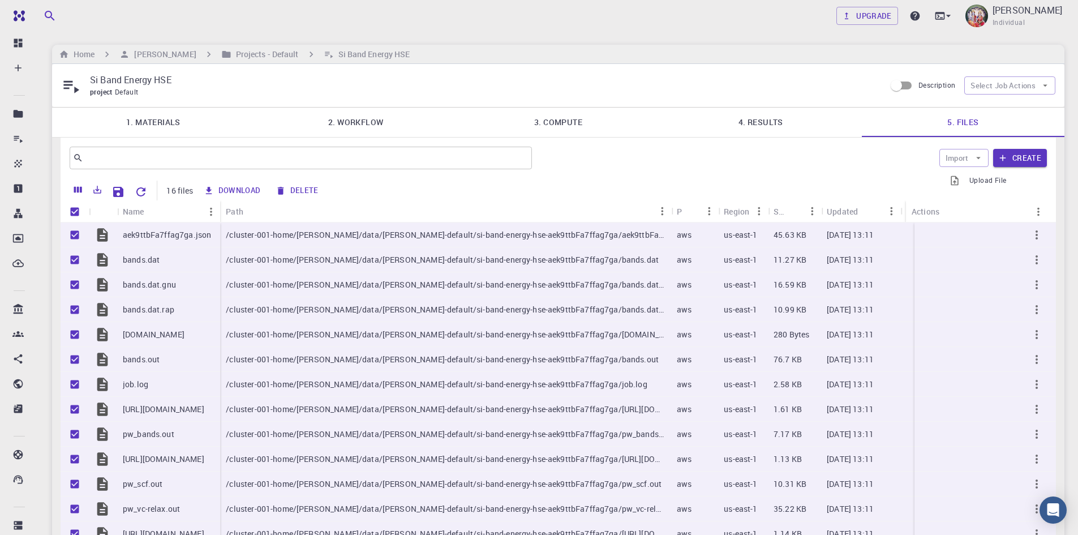
click at [812, 159] on div "Import Create" at bounding box center [791, 157] width 510 height 27
click at [78, 187] on icon "Columns" at bounding box center [78, 190] width 8 height 6
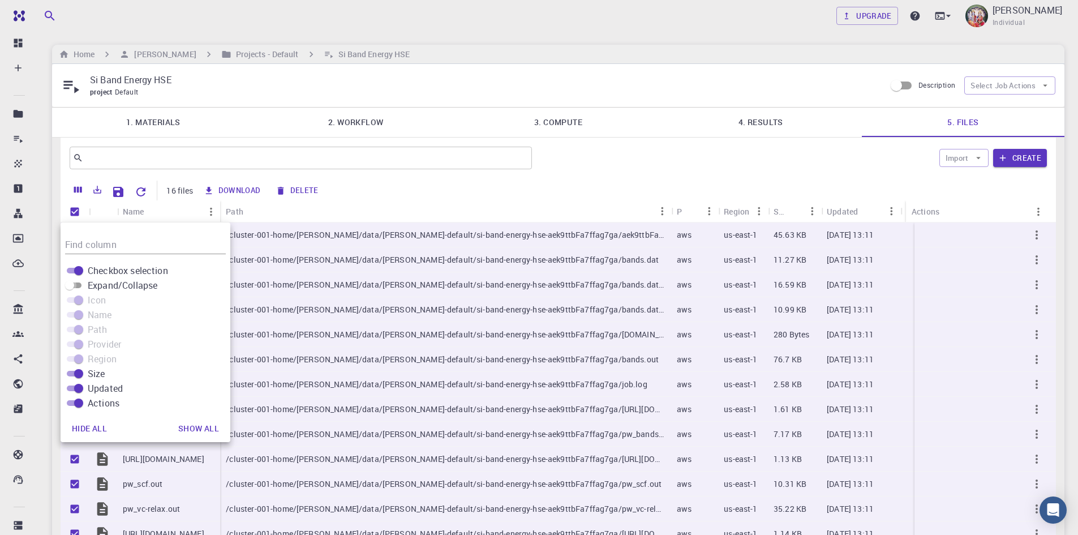
click at [81, 284] on input "Expand/Collapse" at bounding box center [69, 285] width 41 height 14
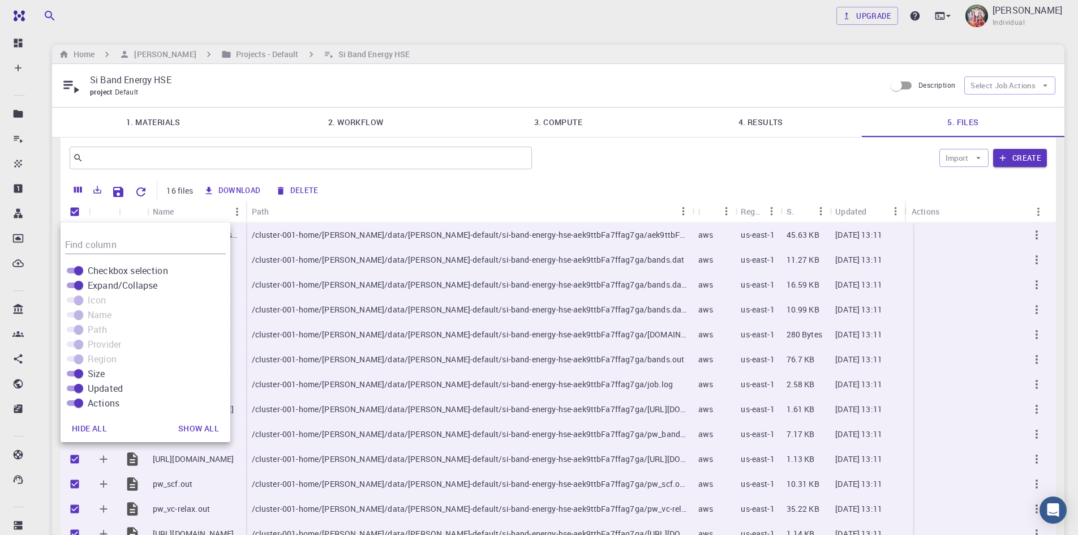
click at [84, 299] on span at bounding box center [74, 300] width 23 height 14
click at [78, 298] on span at bounding box center [74, 300] width 15 height 6
click at [74, 285] on input "Expand/Collapse" at bounding box center [78, 285] width 41 height 14
checkbox input "false"
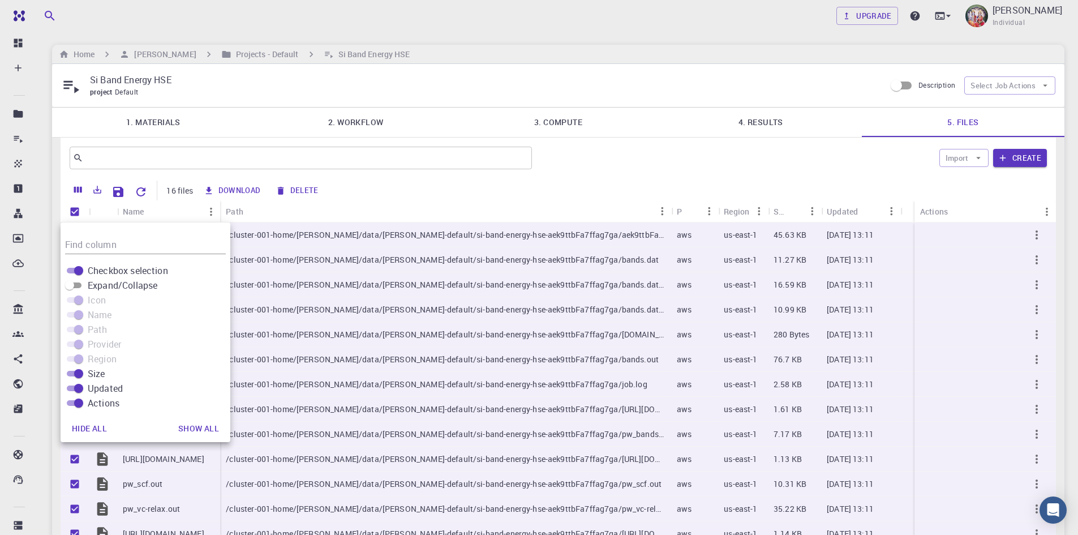
click at [75, 311] on span at bounding box center [74, 315] width 23 height 14
click at [79, 300] on span at bounding box center [74, 300] width 15 height 6
click at [79, 299] on span at bounding box center [74, 300] width 15 height 6
click at [80, 297] on span at bounding box center [74, 300] width 15 height 6
click at [76, 315] on span at bounding box center [74, 315] width 15 height 6
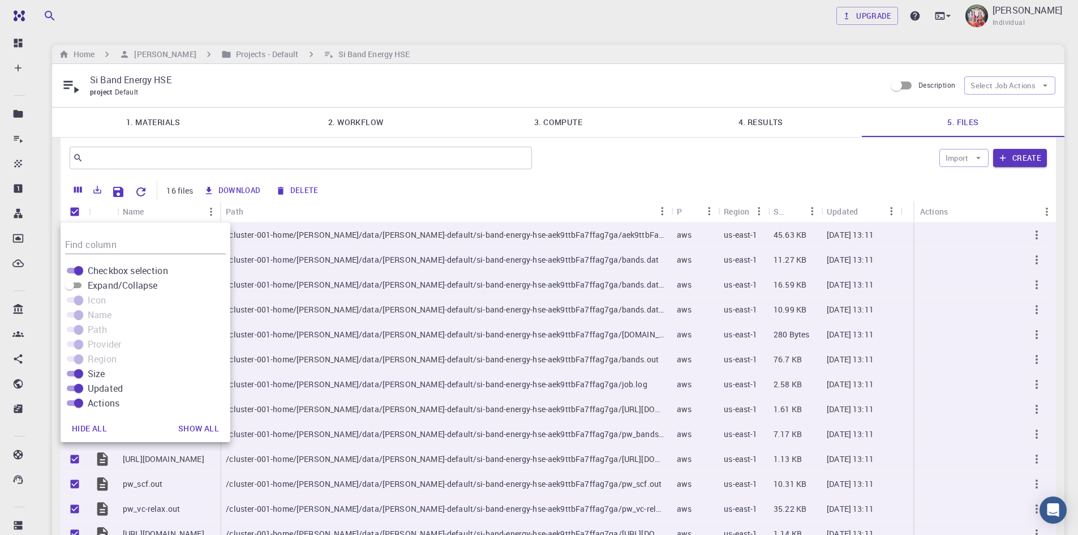
click at [78, 312] on span at bounding box center [74, 315] width 15 height 6
click at [455, 200] on div "Download Delete" at bounding box center [612, 191] width 825 height 20
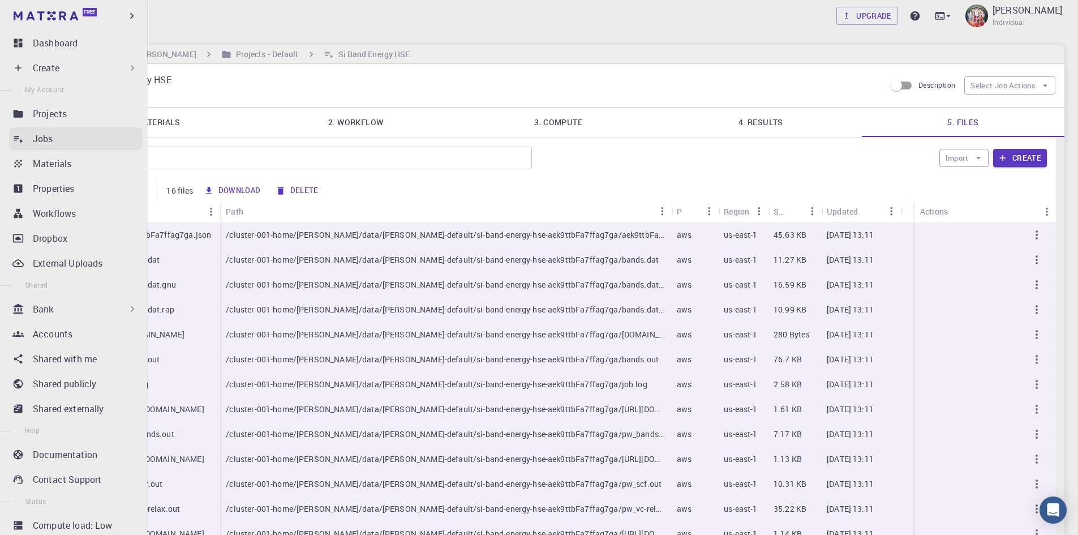
click at [33, 142] on p "Jobs" at bounding box center [43, 139] width 20 height 14
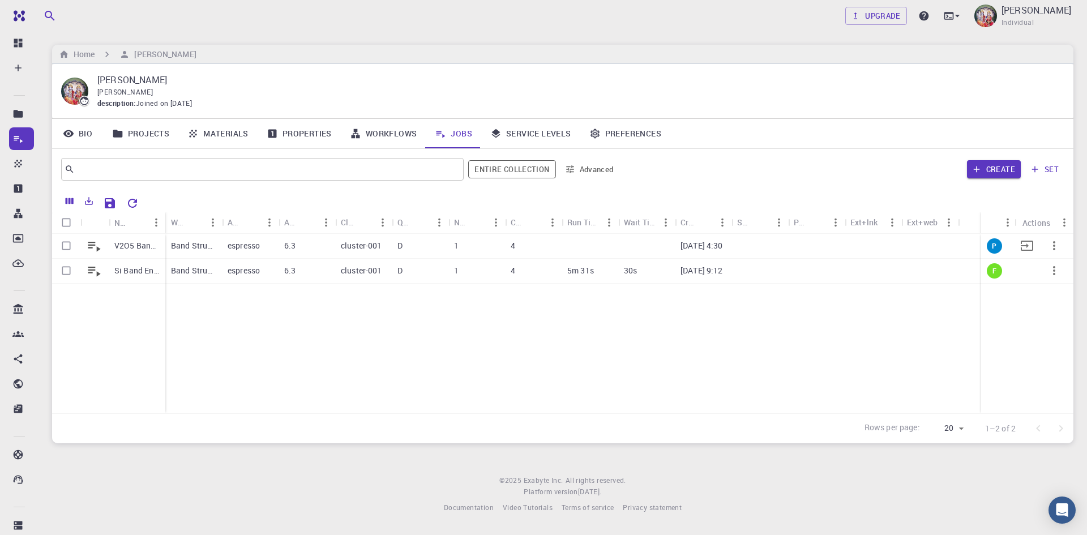
click at [66, 246] on input "Select row" at bounding box center [66, 246] width 22 height 22
checkbox input "true"
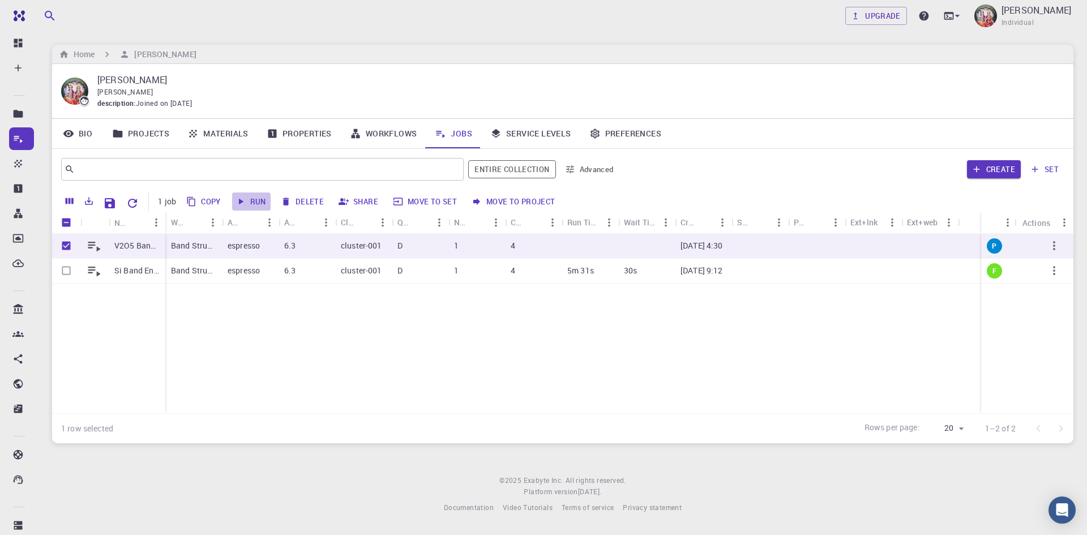
click at [261, 201] on button "Run" at bounding box center [251, 201] width 38 height 18
checkbox input "false"
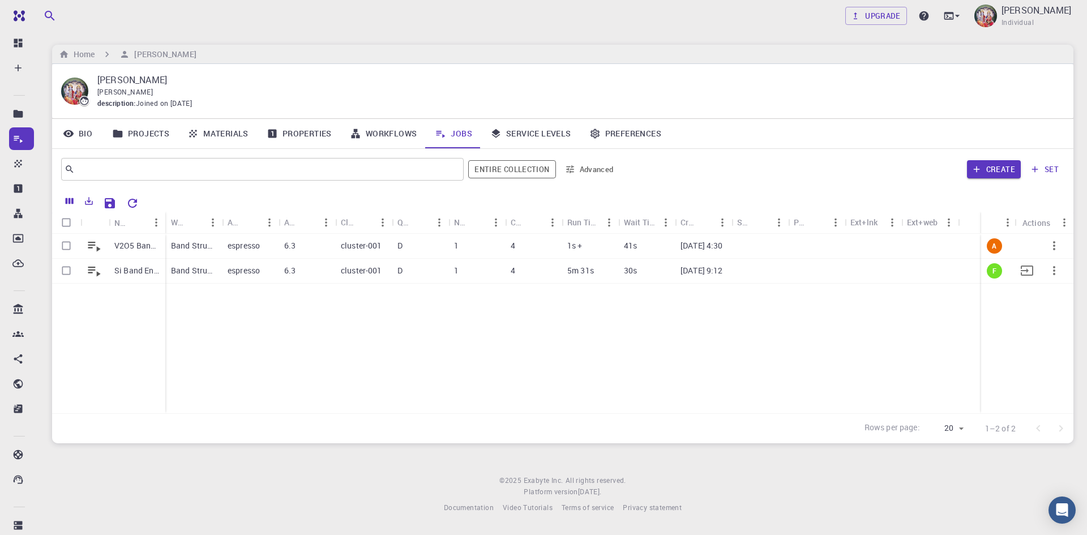
click at [467, 269] on div "1" at bounding box center [476, 271] width 57 height 25
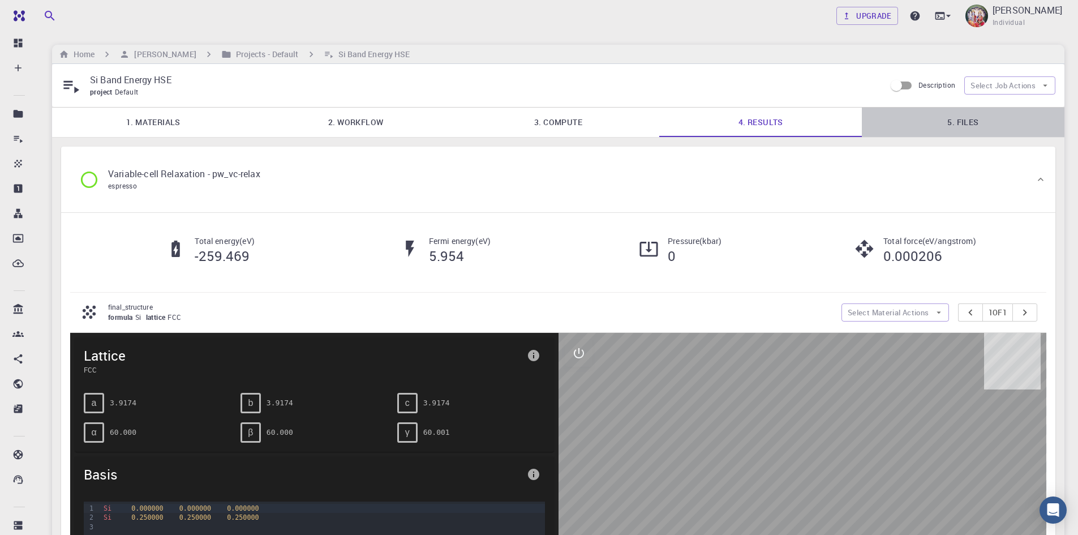
drag, startPoint x: 960, startPoint y: 121, endPoint x: 954, endPoint y: 122, distance: 5.9
click at [959, 121] on link "5. Files" at bounding box center [963, 122] width 203 height 29
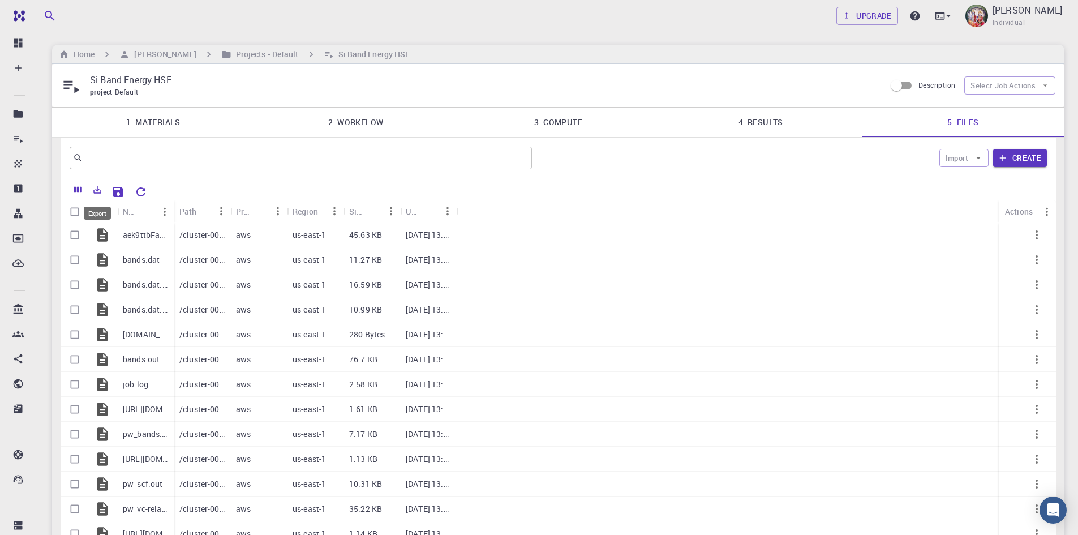
click at [99, 192] on icon "Export" at bounding box center [97, 189] width 10 height 10
click at [134, 233] on li "Download as Excel" at bounding box center [136, 234] width 96 height 20
click at [135, 235] on p "aek9ttbFa7ffag7ga.json" at bounding box center [145, 234] width 45 height 11
click at [380, 315] on p "10.99 KB" at bounding box center [365, 309] width 33 height 11
click at [135, 236] on p "aek9ttbFa7ffag7ga.json" at bounding box center [145, 234] width 45 height 11
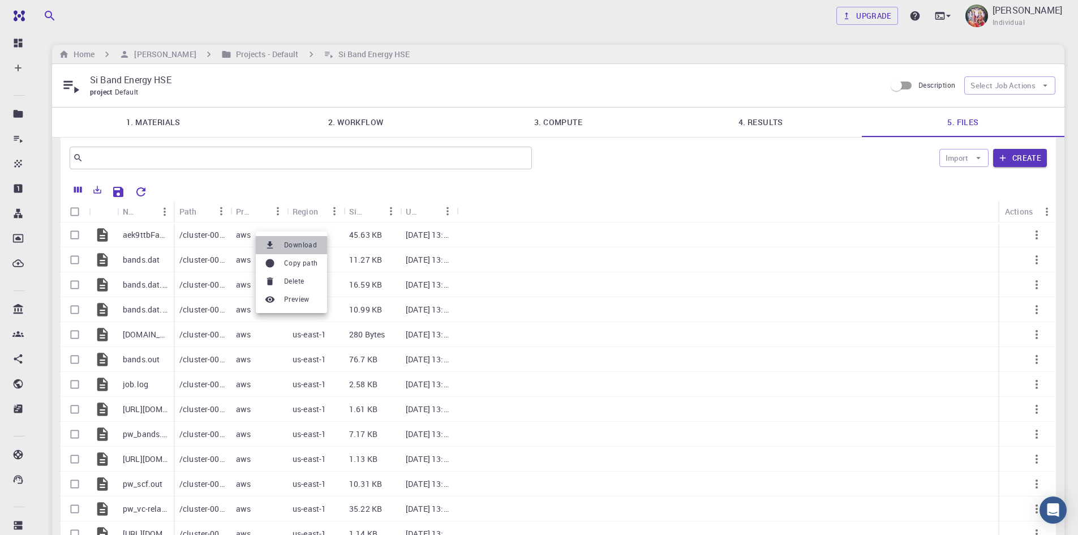
click at [295, 243] on span "Download" at bounding box center [300, 244] width 33 height 11
click at [95, 190] on icon "Export" at bounding box center [97, 189] width 10 height 10
click at [149, 233] on li "Download as Excel" at bounding box center [136, 234] width 96 height 20
click at [141, 224] on div "aek9ttbFa7ffag7ga.json" at bounding box center [145, 234] width 57 height 25
drag, startPoint x: 75, startPoint y: 230, endPoint x: 70, endPoint y: 242, distance: 12.9
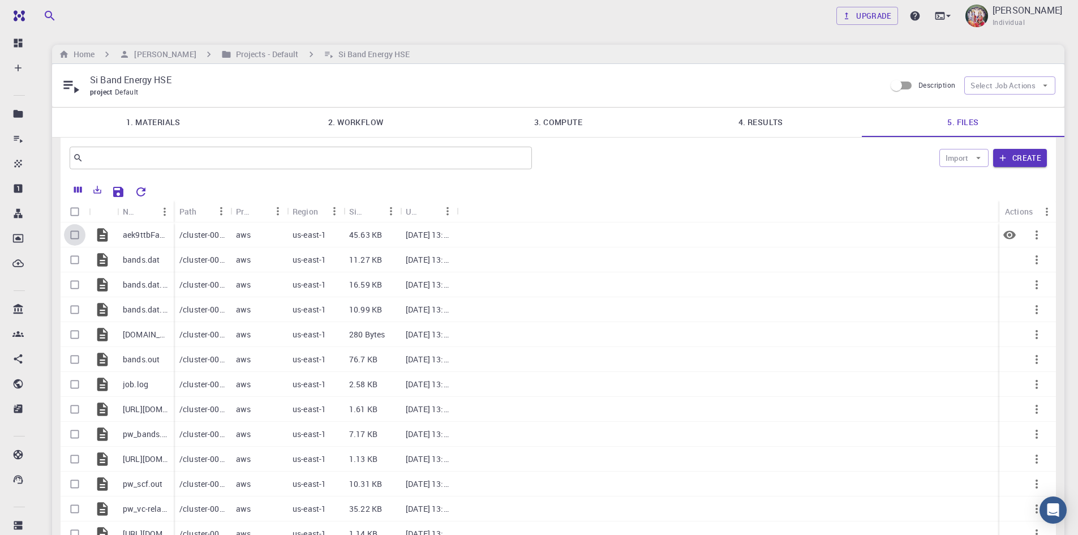
click at [74, 241] on input "Select row" at bounding box center [75, 235] width 22 height 22
checkbox input "true"
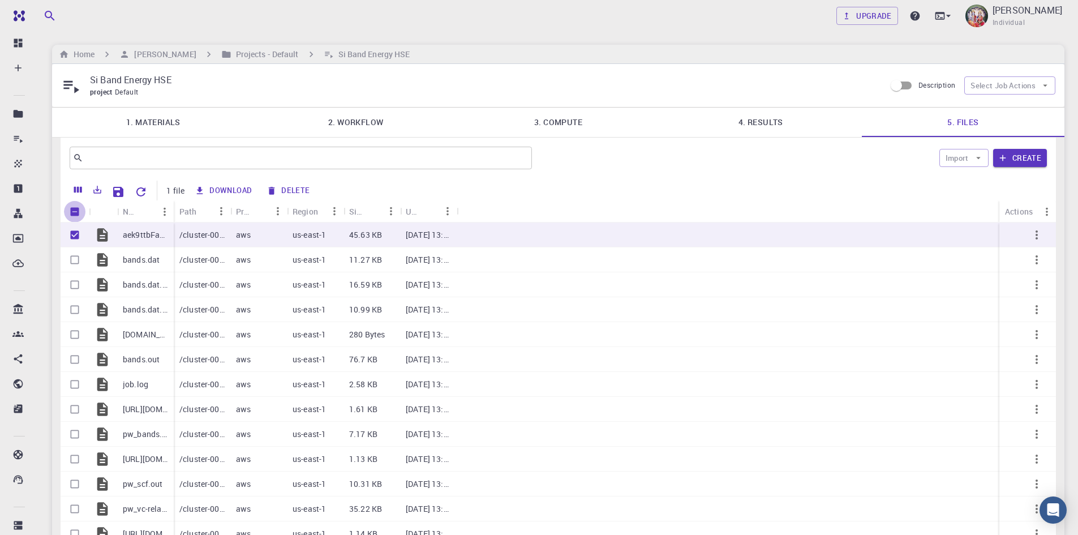
click at [74, 212] on input "Unselect all rows" at bounding box center [75, 212] width 22 height 22
checkbox input "false"
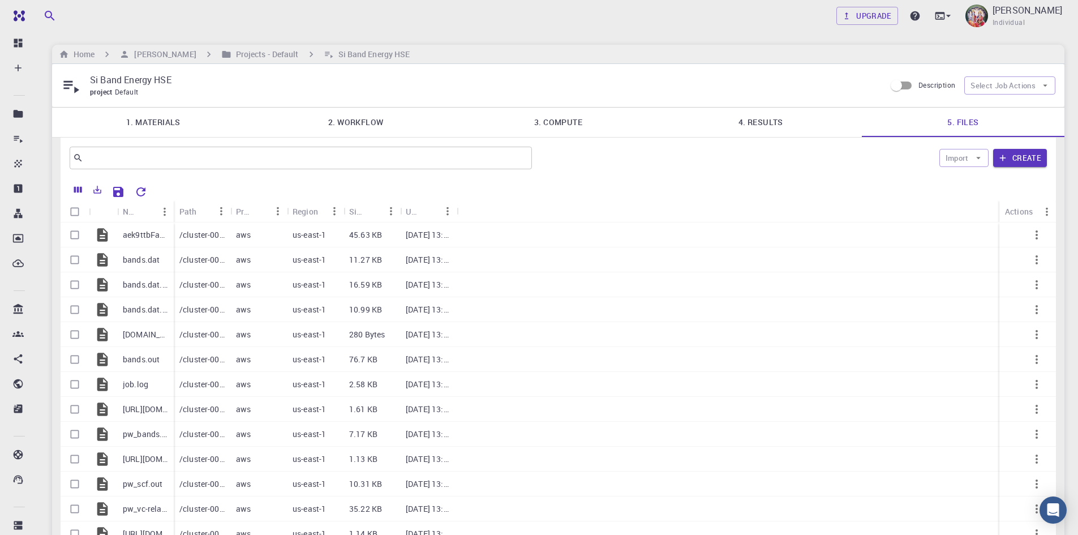
click at [74, 212] on input "Select all rows" at bounding box center [75, 212] width 22 height 22
checkbox input "true"
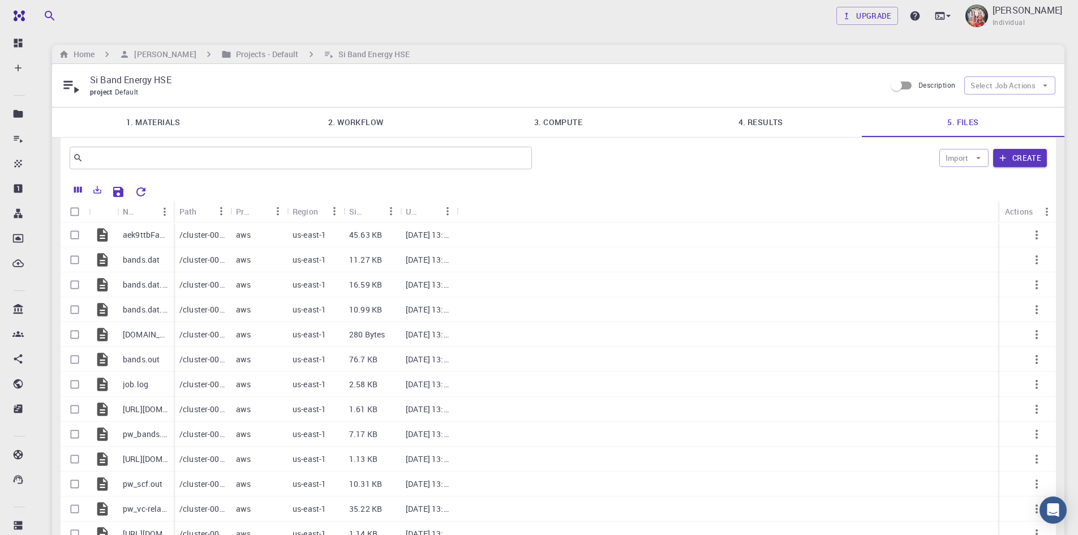
checkbox input "true"
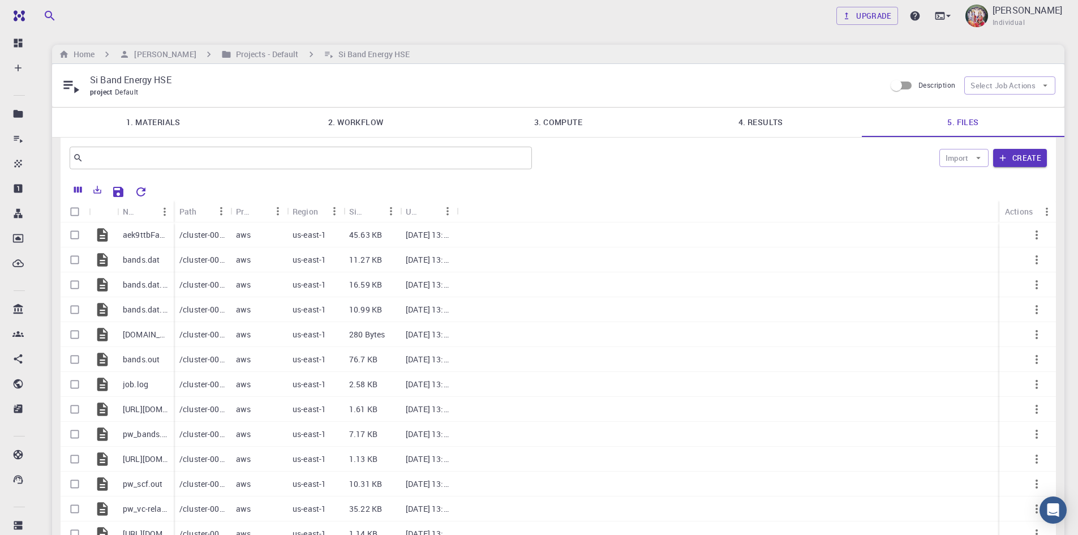
checkbox input "true"
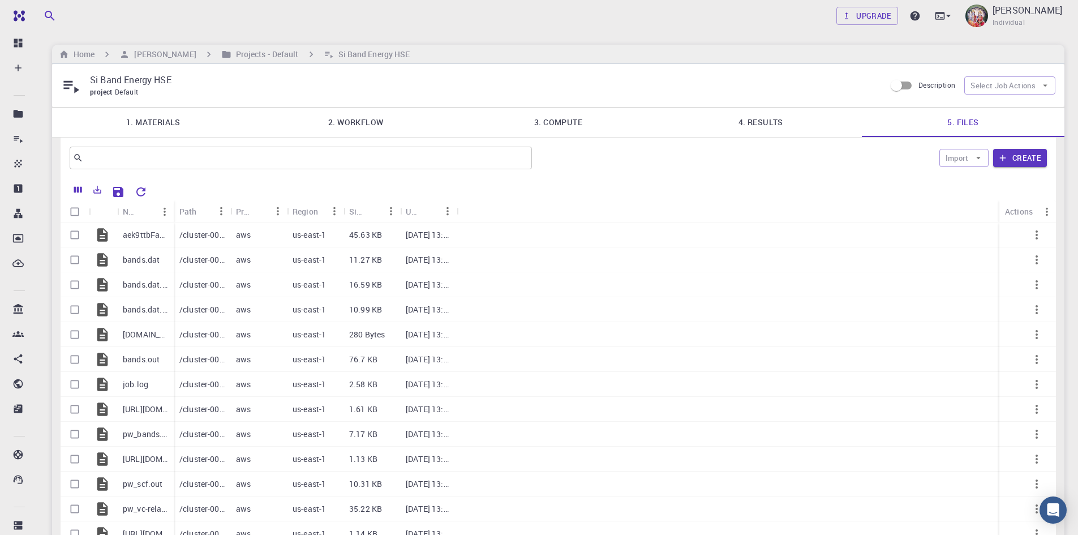
checkbox input "true"
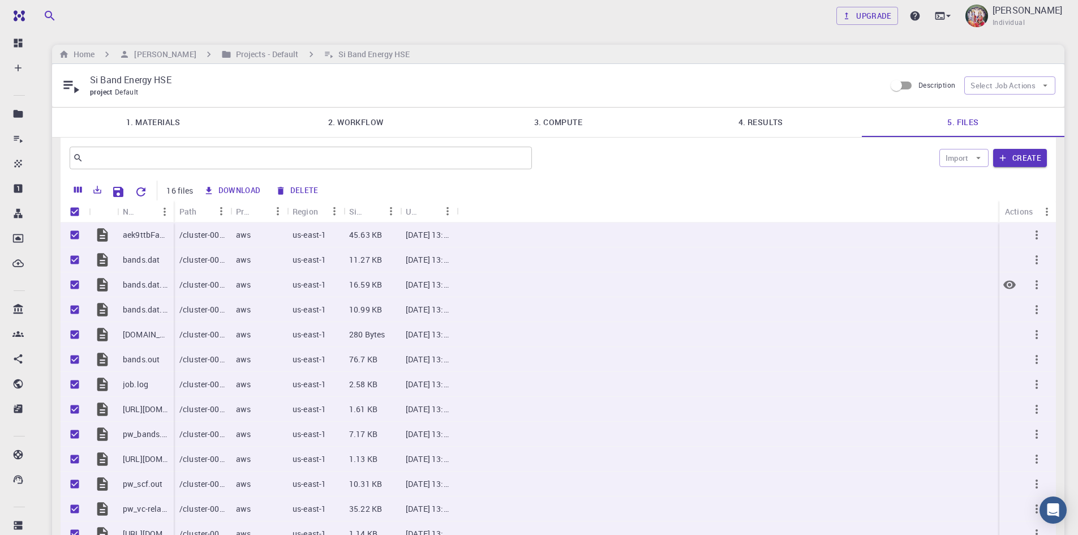
click at [571, 280] on div at bounding box center [728, 284] width 543 height 25
click at [75, 211] on input "Unselect all rows" at bounding box center [75, 212] width 22 height 22
checkbox input "false"
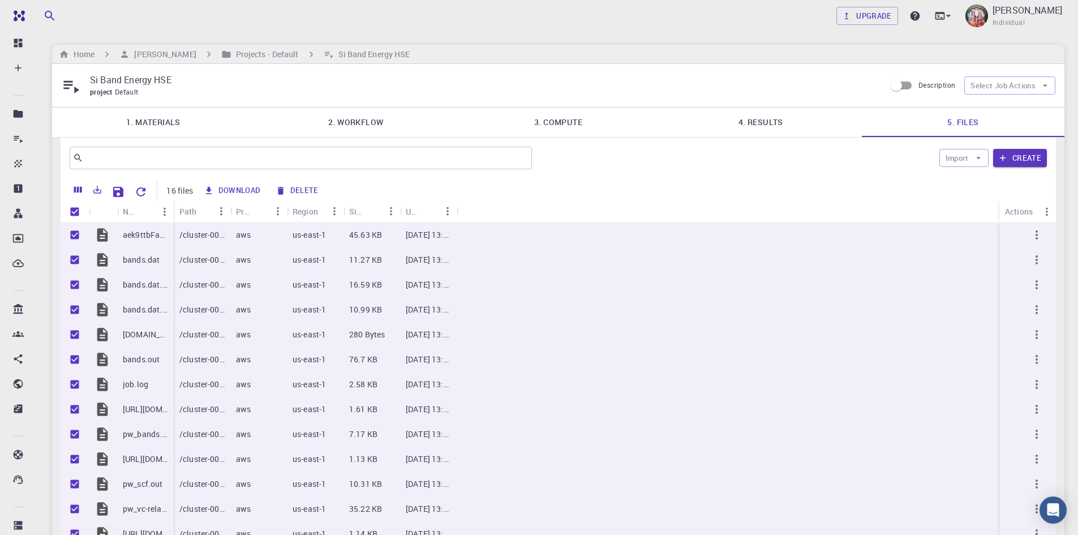
checkbox input "false"
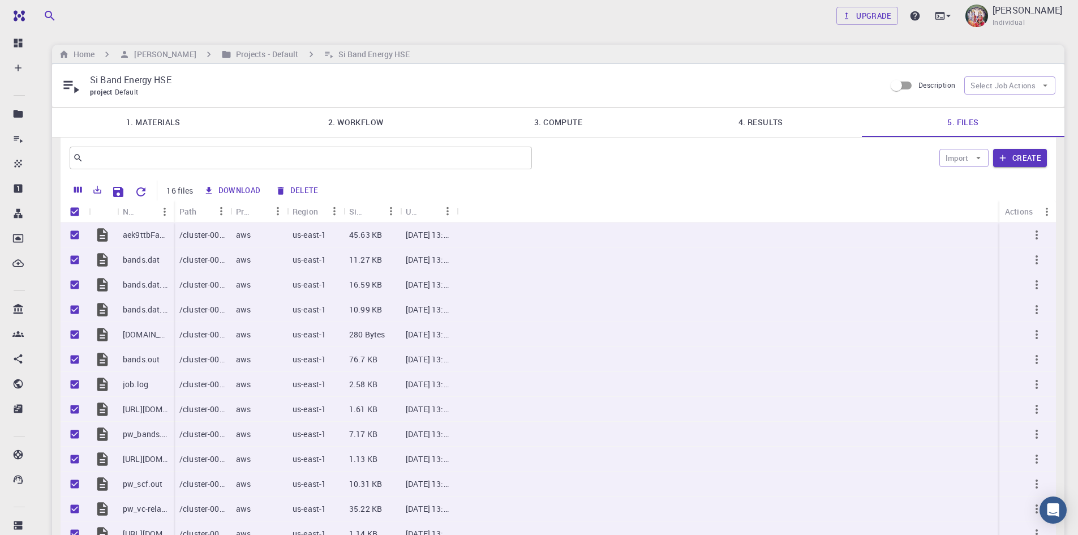
checkbox input "false"
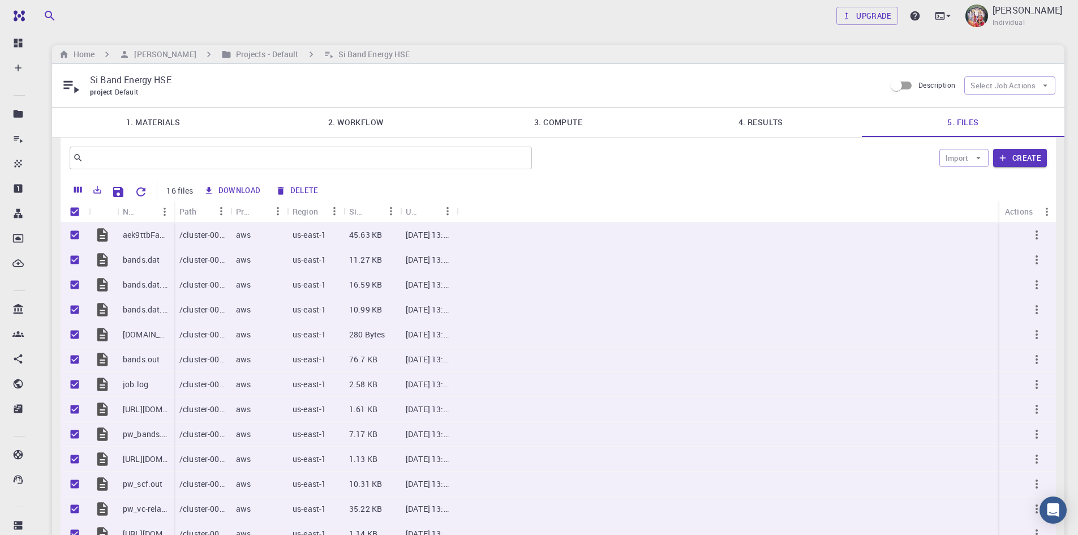
checkbox input "false"
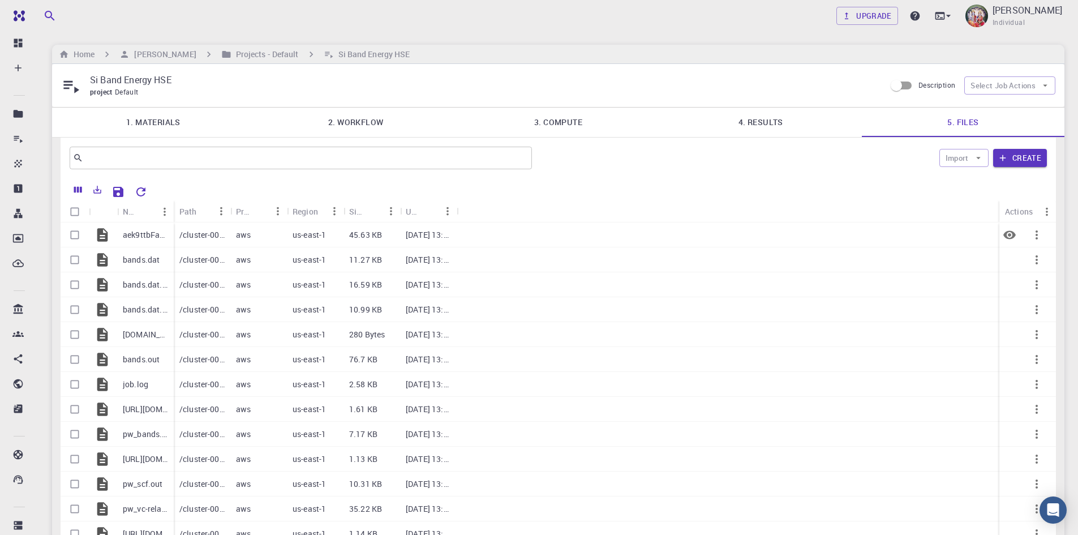
click at [160, 231] on p "aek9ttbFa7ffag7ga.json" at bounding box center [145, 234] width 45 height 11
click at [98, 233] on icon at bounding box center [102, 234] width 11 height 13
click at [92, 193] on icon "Export" at bounding box center [97, 189] width 10 height 10
click at [110, 256] on li "Print" at bounding box center [136, 254] width 96 height 20
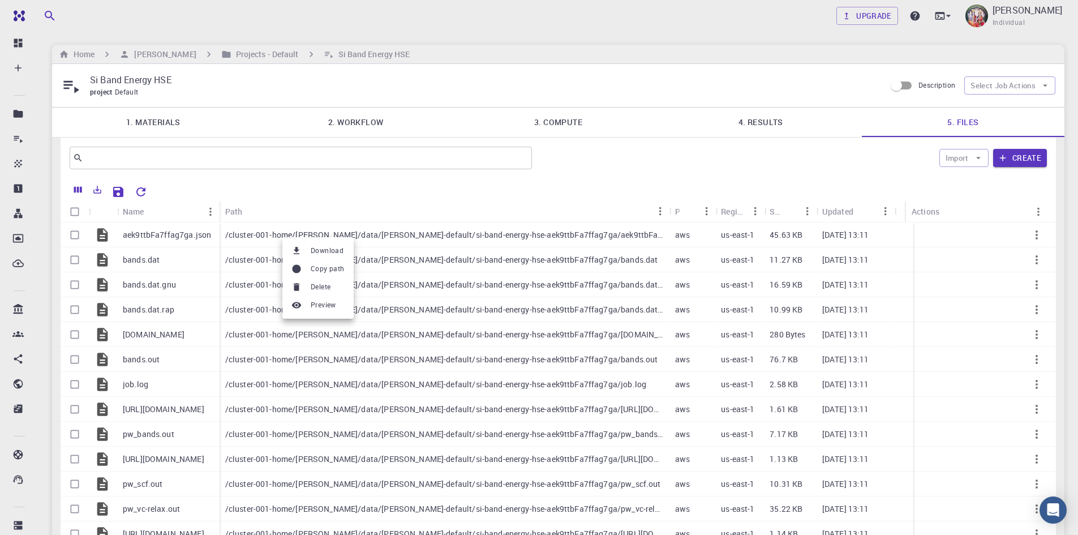
click at [452, 274] on div at bounding box center [539, 267] width 1078 height 535
click at [266, 192] on div at bounding box center [599, 191] width 895 height 20
click at [74, 212] on input "Select all rows" at bounding box center [75, 212] width 22 height 22
checkbox input "true"
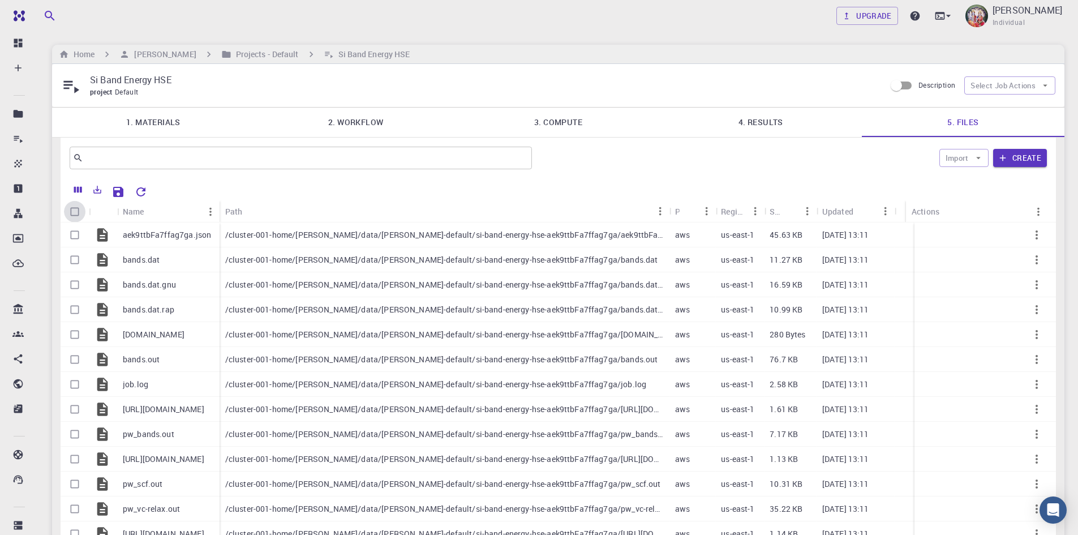
checkbox input "true"
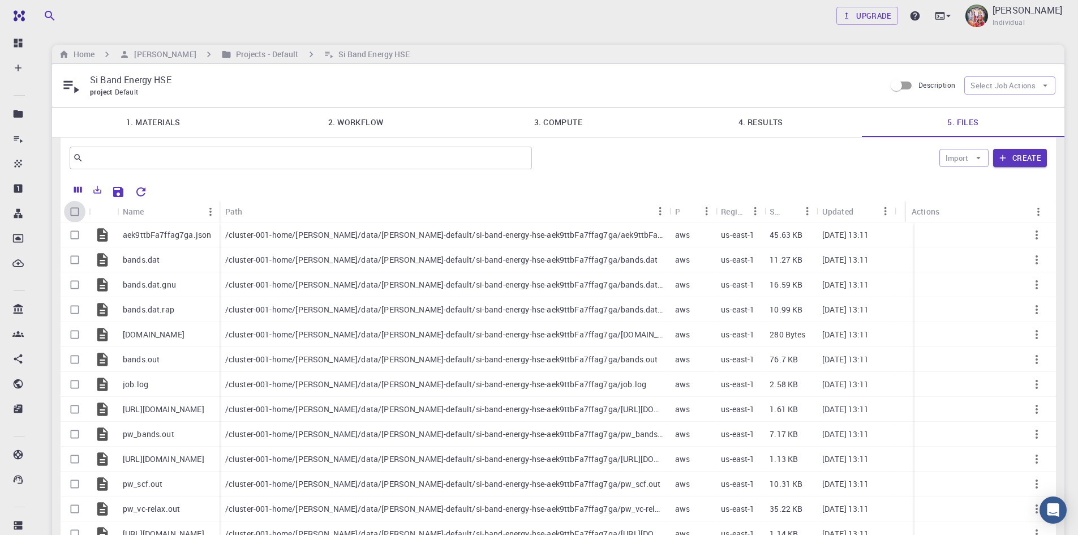
checkbox input "true"
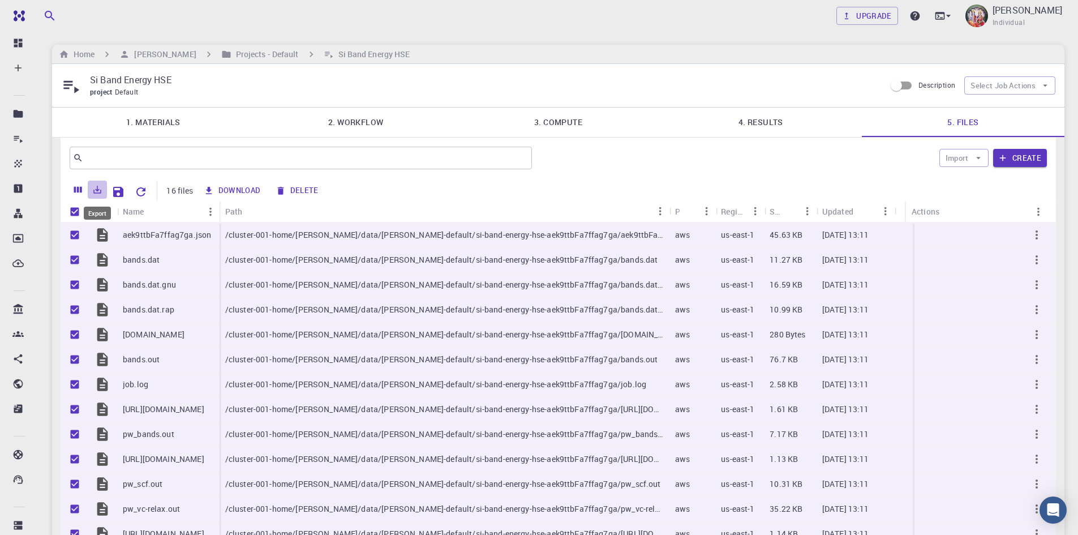
click at [96, 191] on icon "Export" at bounding box center [97, 189] width 10 height 10
click at [130, 232] on li "Download as Excel" at bounding box center [136, 234] width 96 height 20
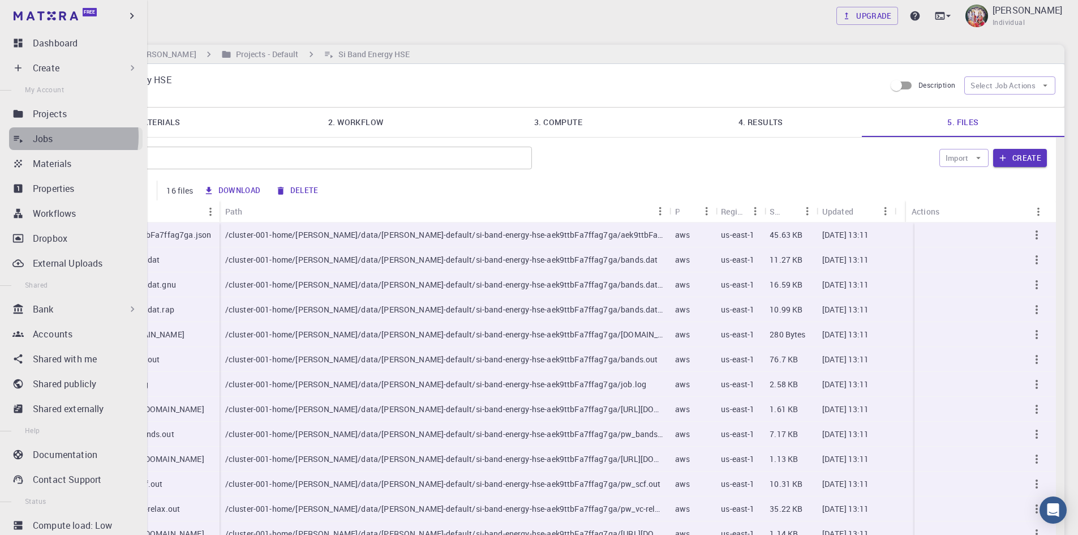
click at [45, 136] on p "Jobs" at bounding box center [43, 139] width 20 height 14
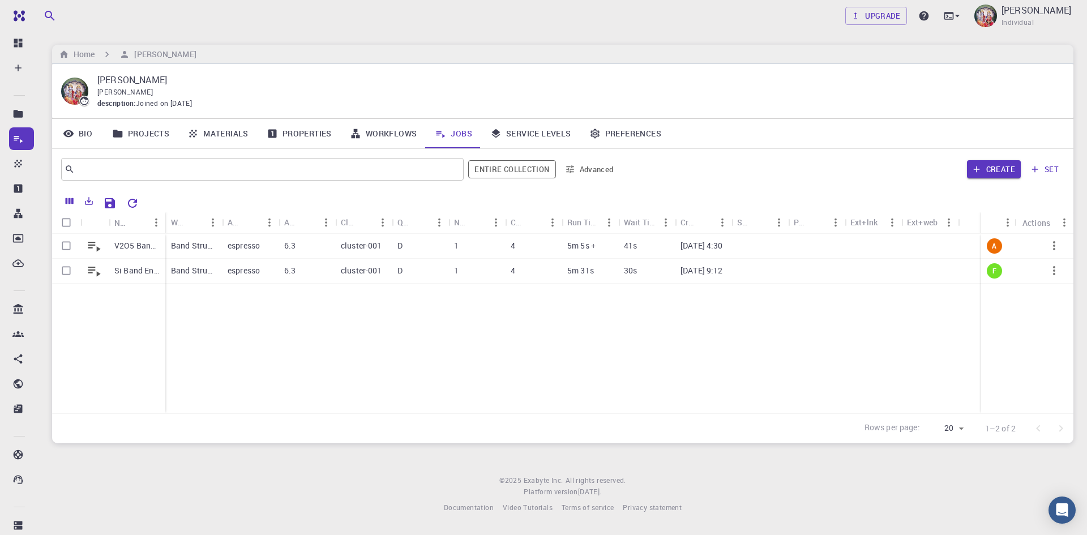
click at [345, 345] on div "V2O5 Band Structure Si Band Energy HSE Band Structure (LDA) (clone) espresso 6.…" at bounding box center [562, 323] width 1021 height 179
drag, startPoint x: 164, startPoint y: 222, endPoint x: 229, endPoint y: 214, distance: 65.6
click at [229, 214] on div "Name" at bounding box center [231, 223] width 11 height 22
click at [645, 244] on p "5m 5s +" at bounding box center [646, 245] width 28 height 11
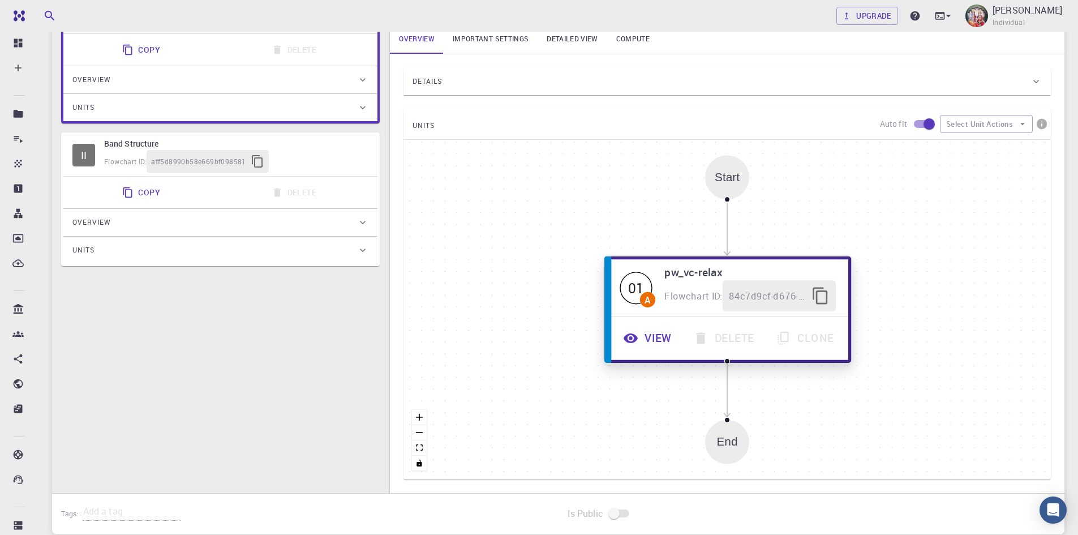
scroll to position [226, 0]
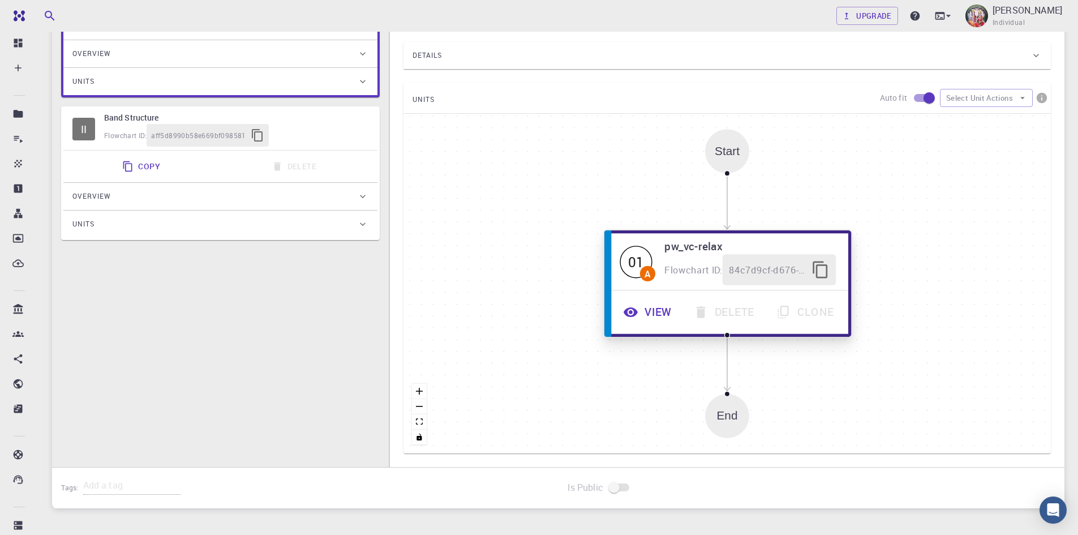
click at [660, 315] on button "View" at bounding box center [649, 312] width 70 height 31
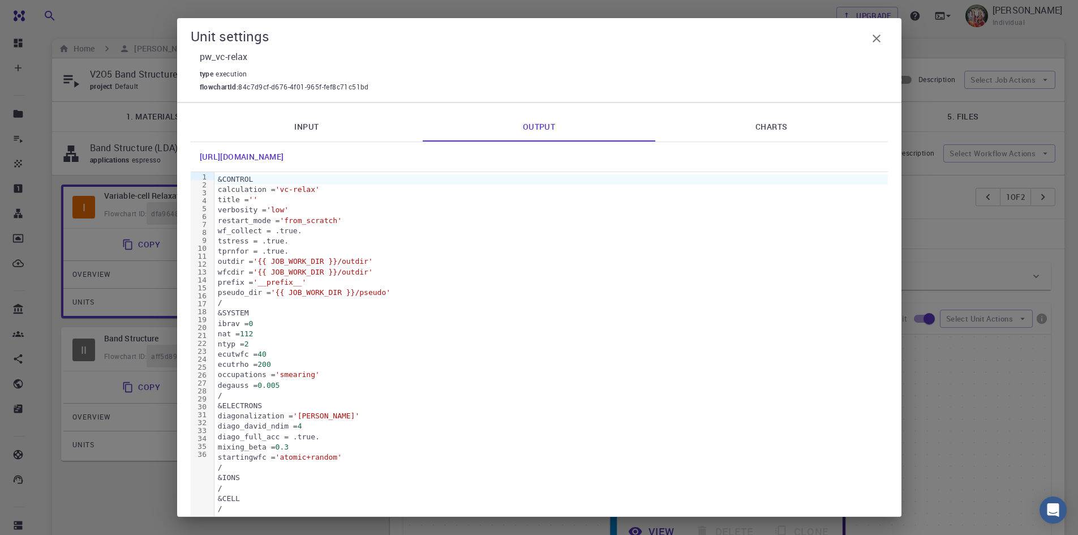
scroll to position [1814, 0]
click at [875, 40] on icon "button" at bounding box center [877, 39] width 8 height 8
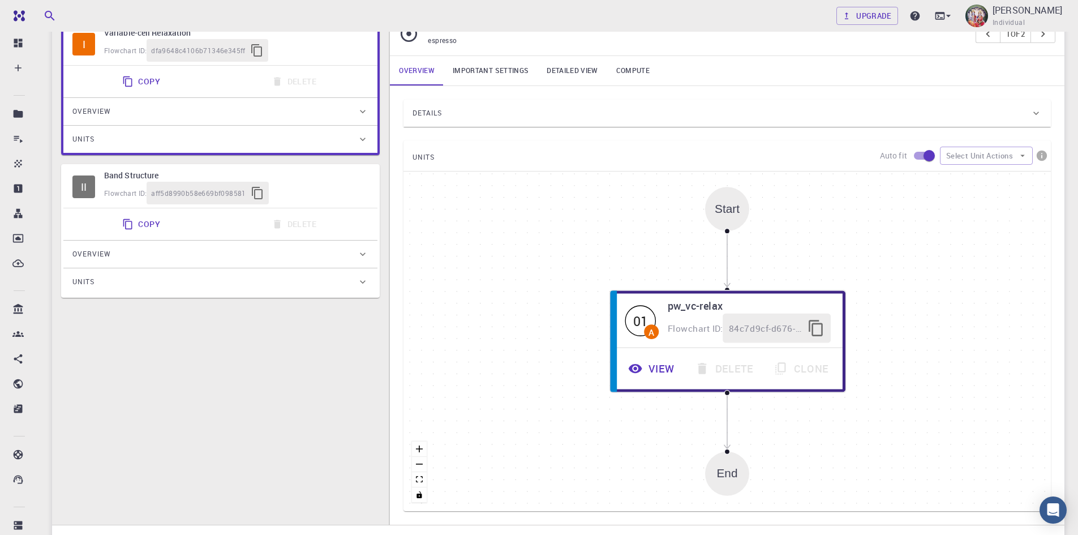
scroll to position [187, 0]
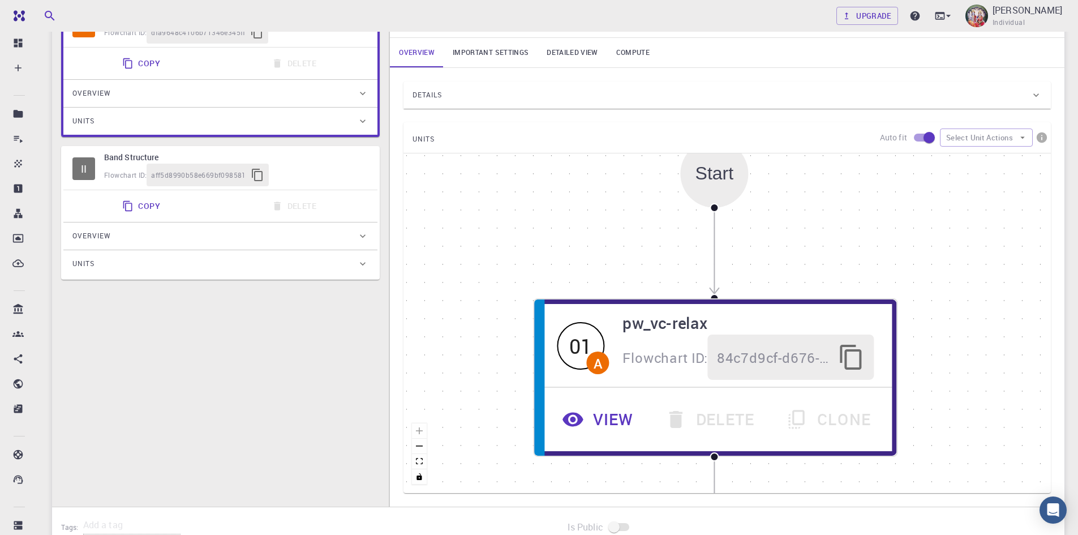
click at [869, 195] on div "Start 01 A pw_vc-relax Flowchart ID: 84c7d9cf-d676-4f01-965f-fef8c71c51bd View …" at bounding box center [726, 323] width 647 height 340
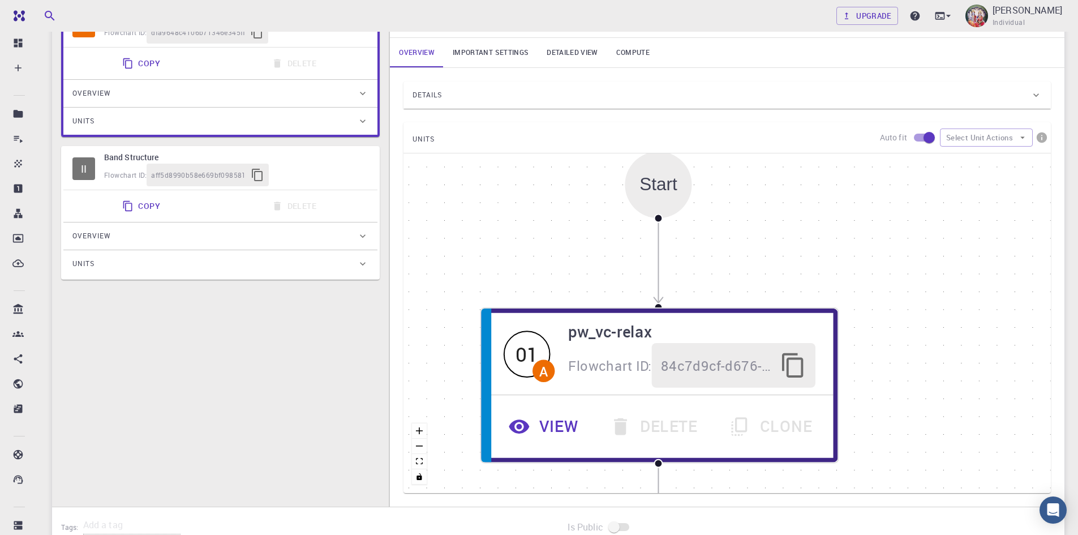
click at [861, 203] on div "Start 01 A pw_vc-relax Flowchart ID: 84c7d9cf-d676-4f01-965f-fef8c71c51bd View …" at bounding box center [726, 323] width 647 height 340
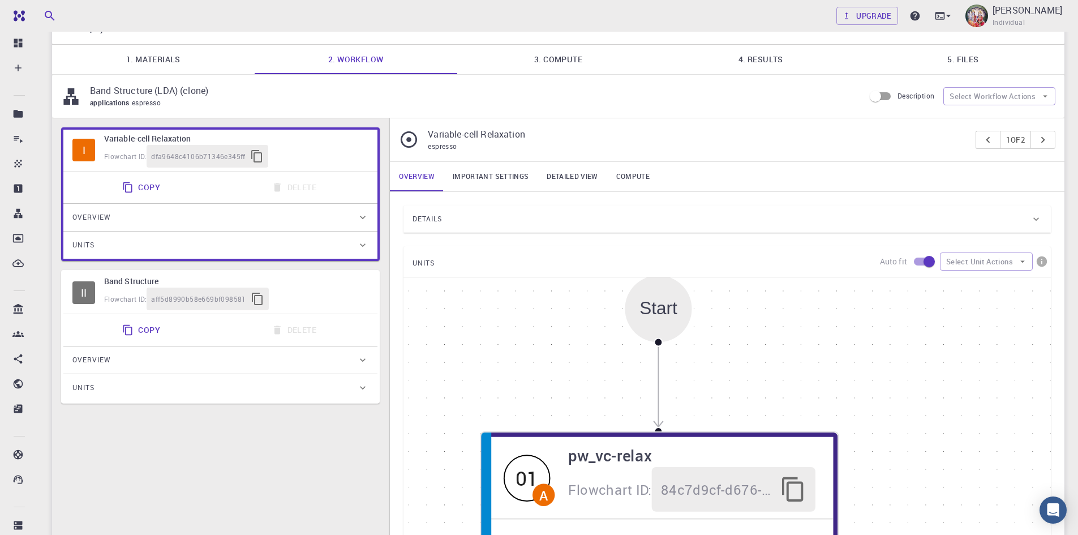
scroll to position [62, 0]
click at [480, 179] on link "Important settings" at bounding box center [491, 177] width 94 height 29
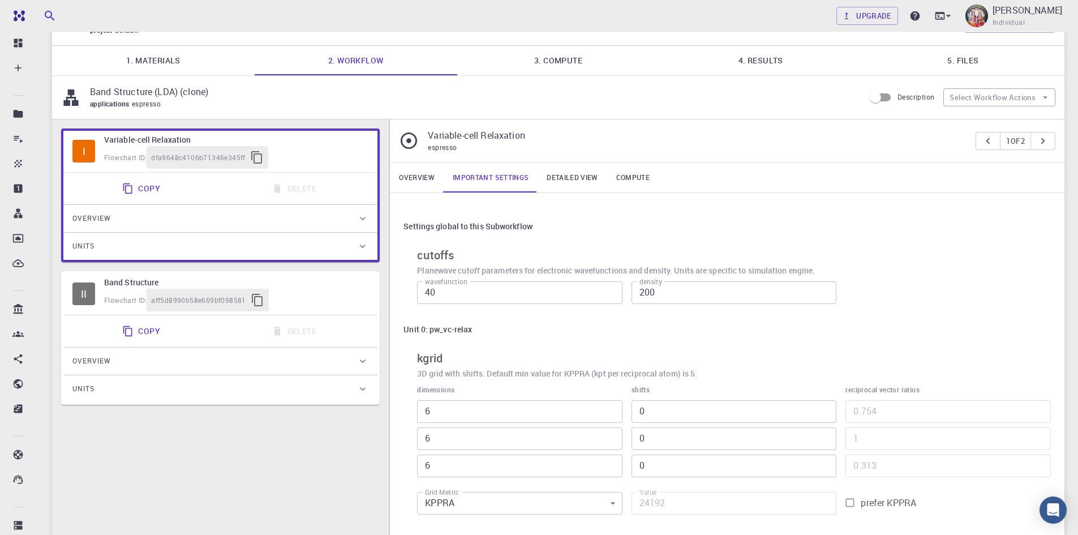
click at [565, 176] on link "Detailed view" at bounding box center [572, 177] width 69 height 29
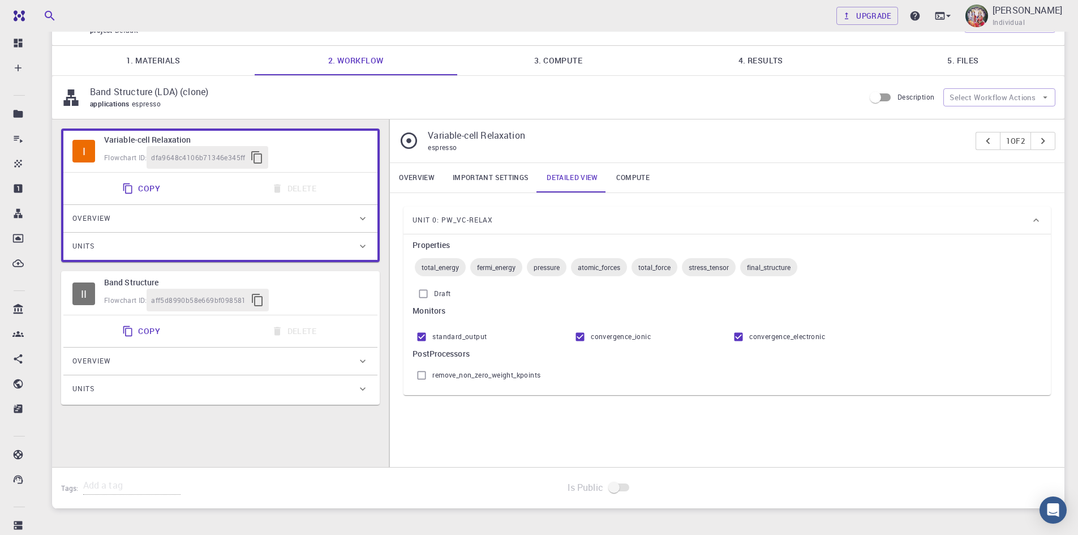
click at [634, 181] on link "Compute" at bounding box center [632, 177] width 51 height 29
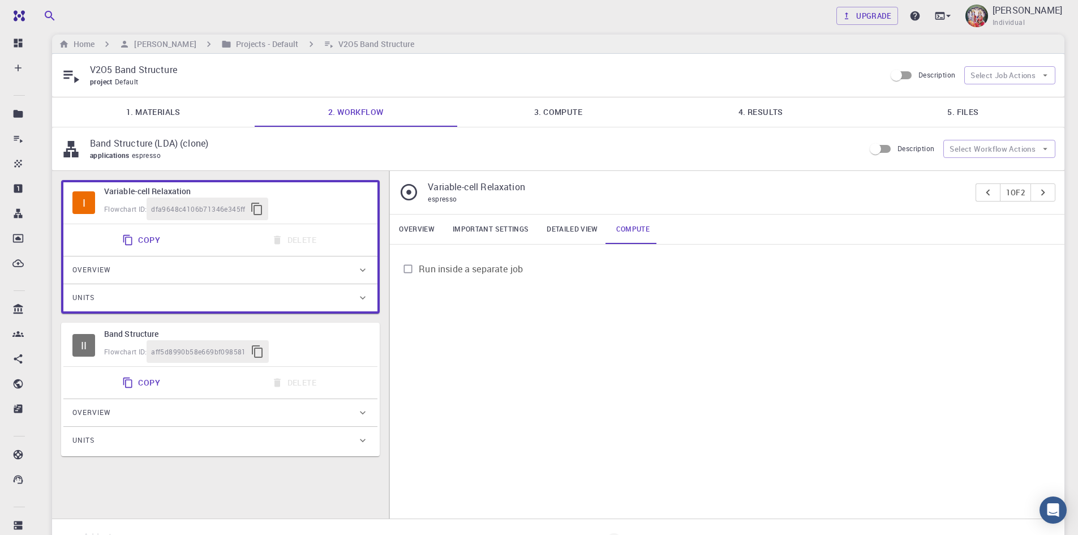
scroll to position [0, 0]
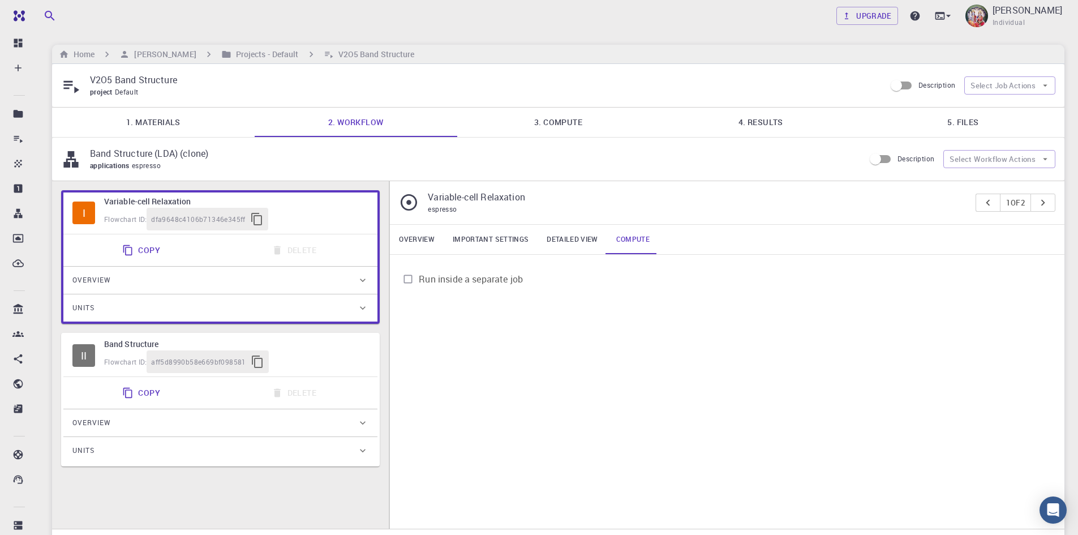
click at [173, 120] on link "1. Materials" at bounding box center [153, 122] width 203 height 29
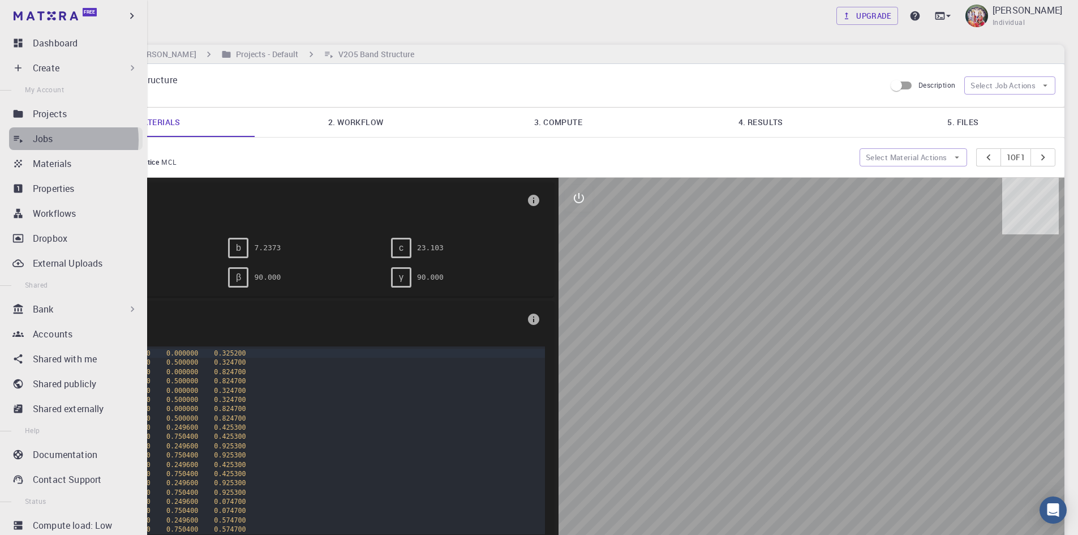
click at [49, 140] on p "Jobs" at bounding box center [43, 139] width 20 height 14
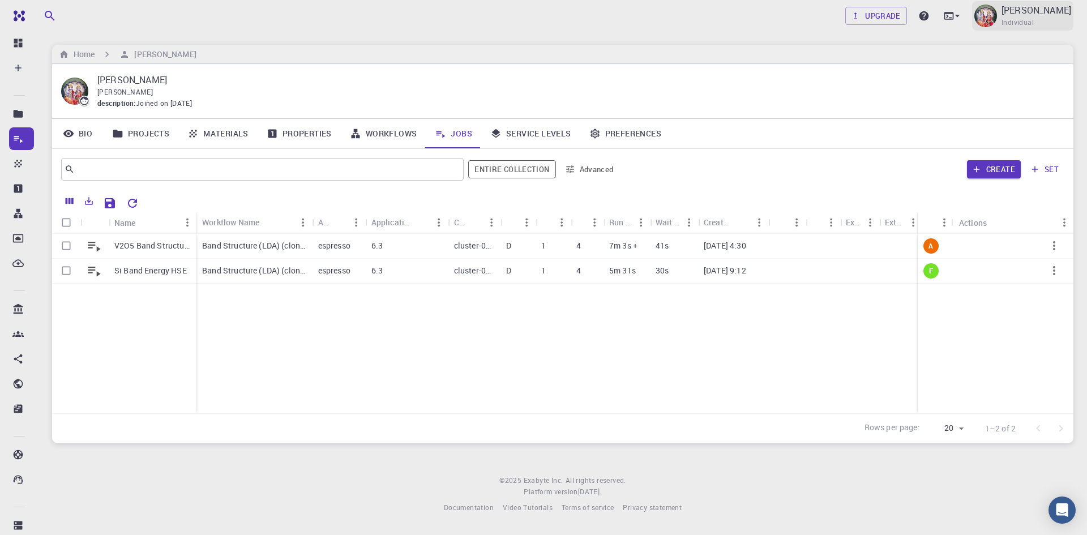
click at [1020, 20] on span "Individual" at bounding box center [1017, 22] width 32 height 11
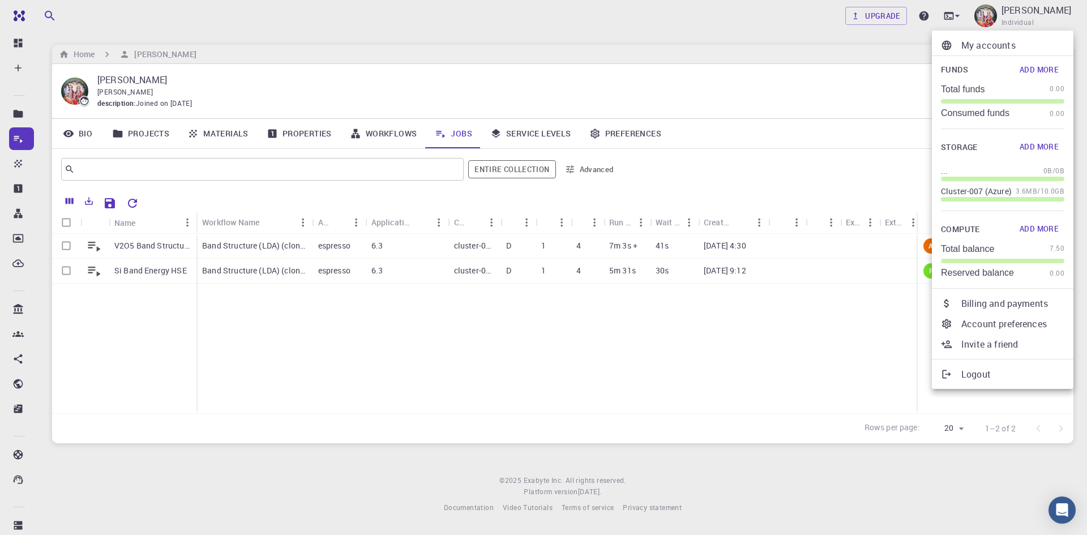
click at [888, 333] on div at bounding box center [543, 267] width 1087 height 535
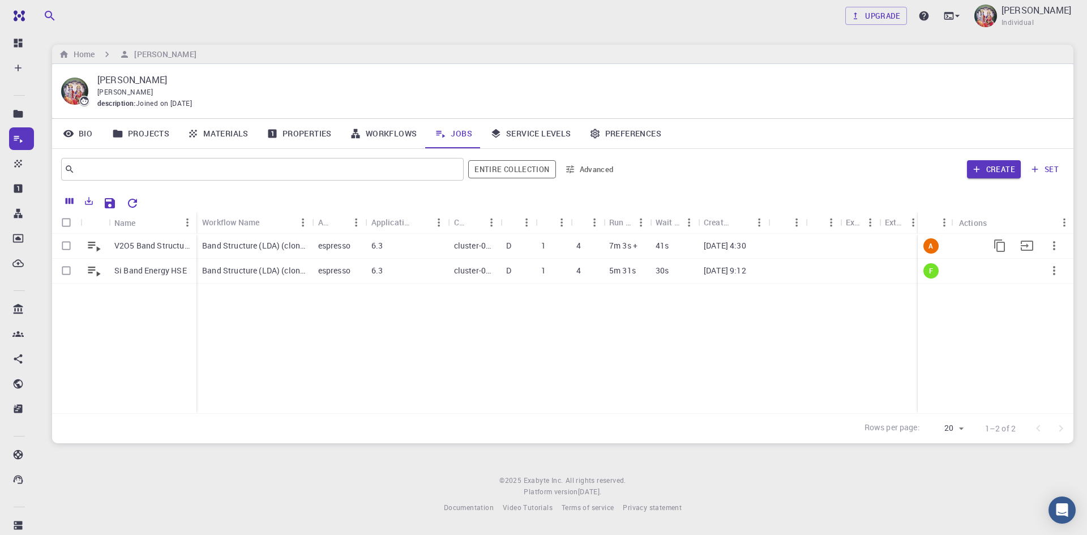
click at [625, 246] on p "7m 3s +" at bounding box center [623, 245] width 28 height 11
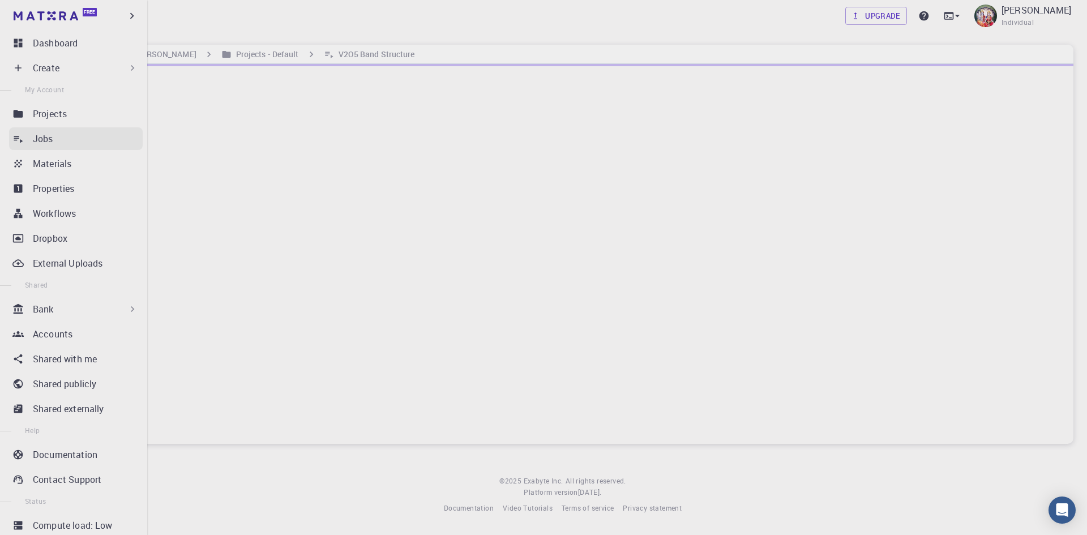
click at [50, 135] on p "Jobs" at bounding box center [43, 139] width 20 height 14
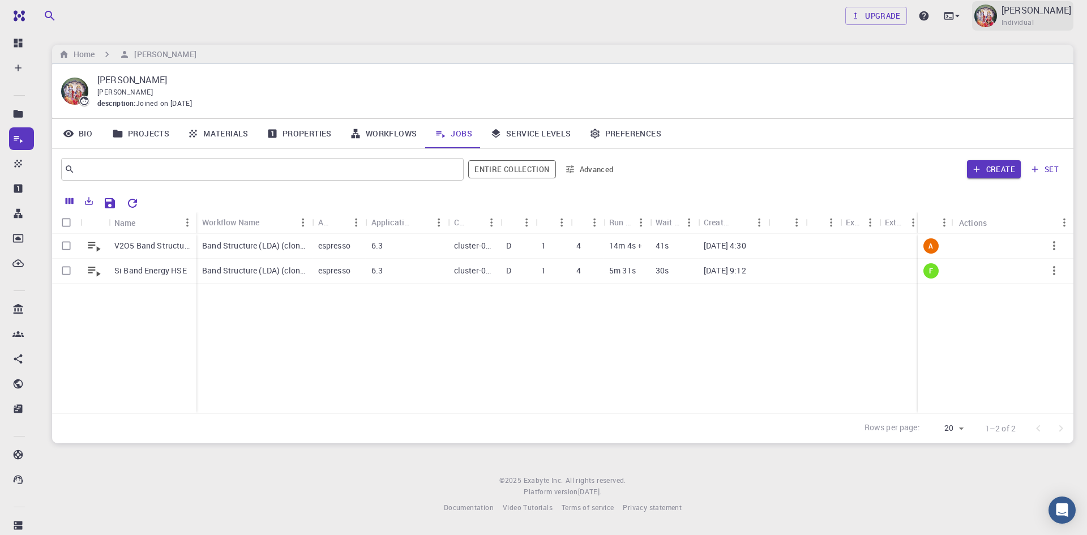
click at [1014, 16] on p "[PERSON_NAME]" at bounding box center [1036, 10] width 70 height 14
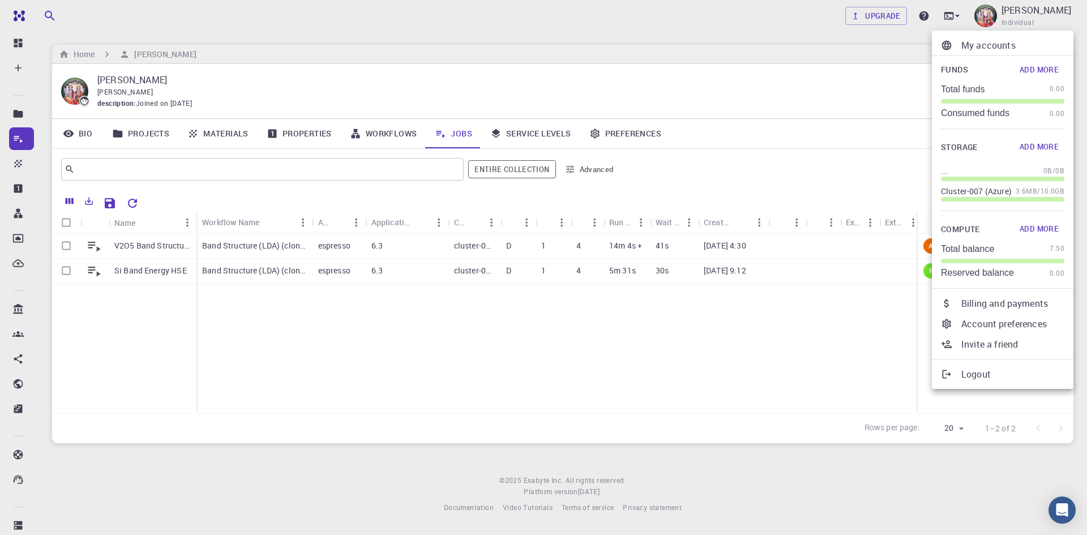
click at [979, 375] on p "Logout" at bounding box center [1012, 374] width 103 height 14
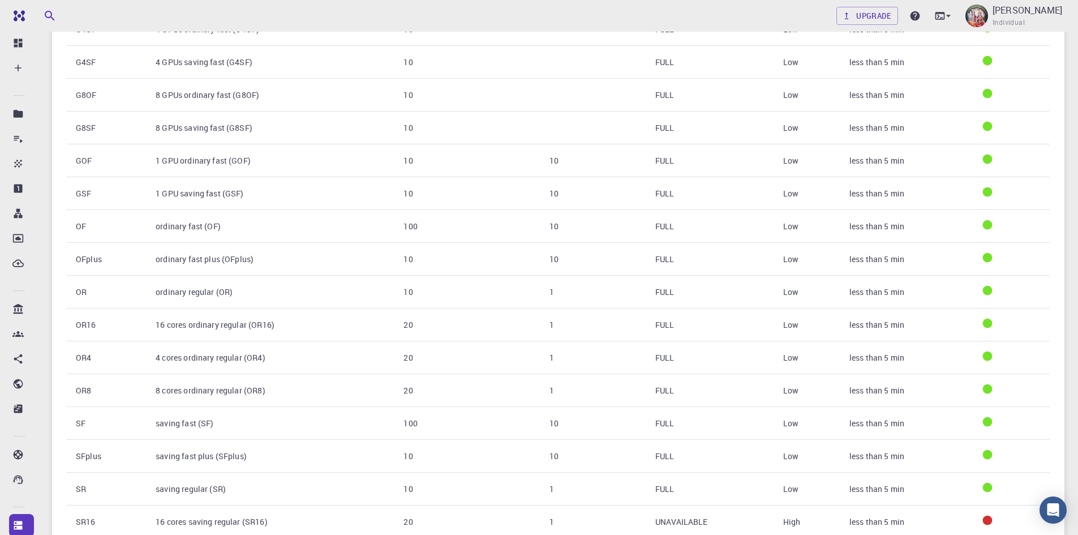
scroll to position [57, 0]
